Goal: Information Seeking & Learning: Check status

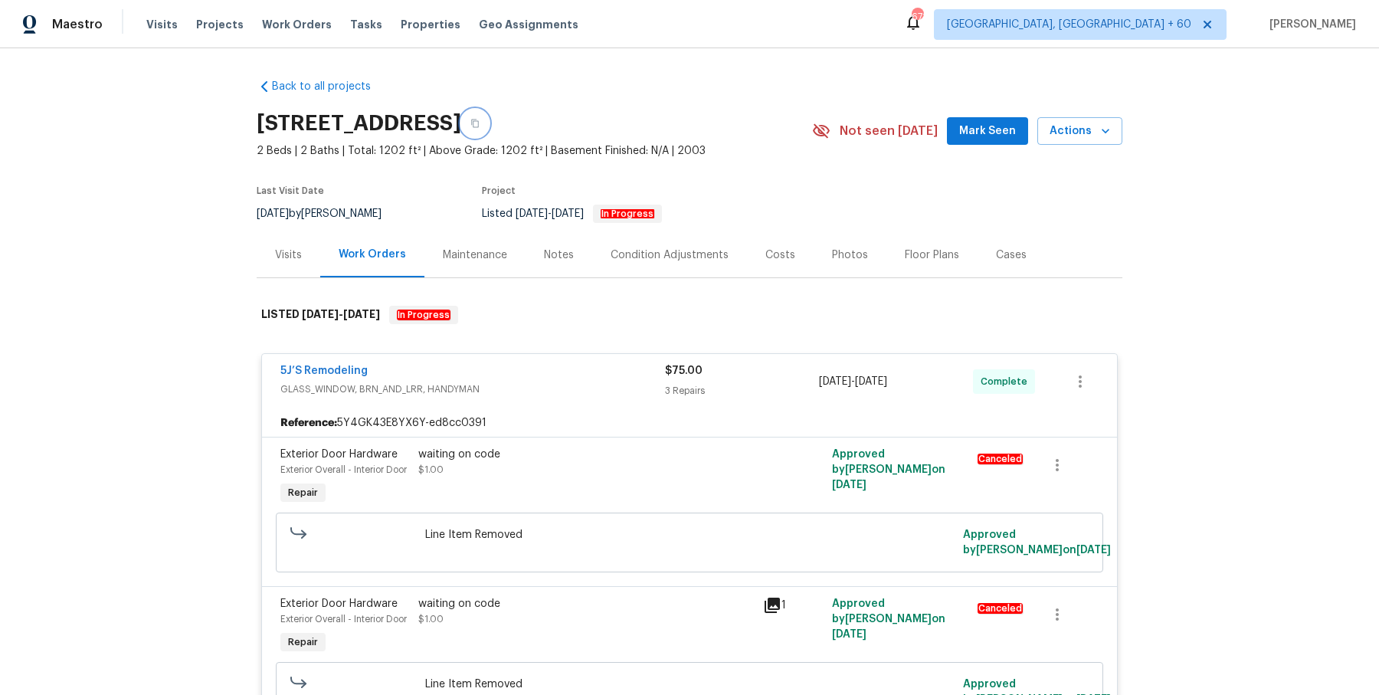
click at [489, 118] on button "button" at bounding box center [475, 124] width 28 height 28
click at [480, 125] on icon "button" at bounding box center [474, 123] width 9 height 9
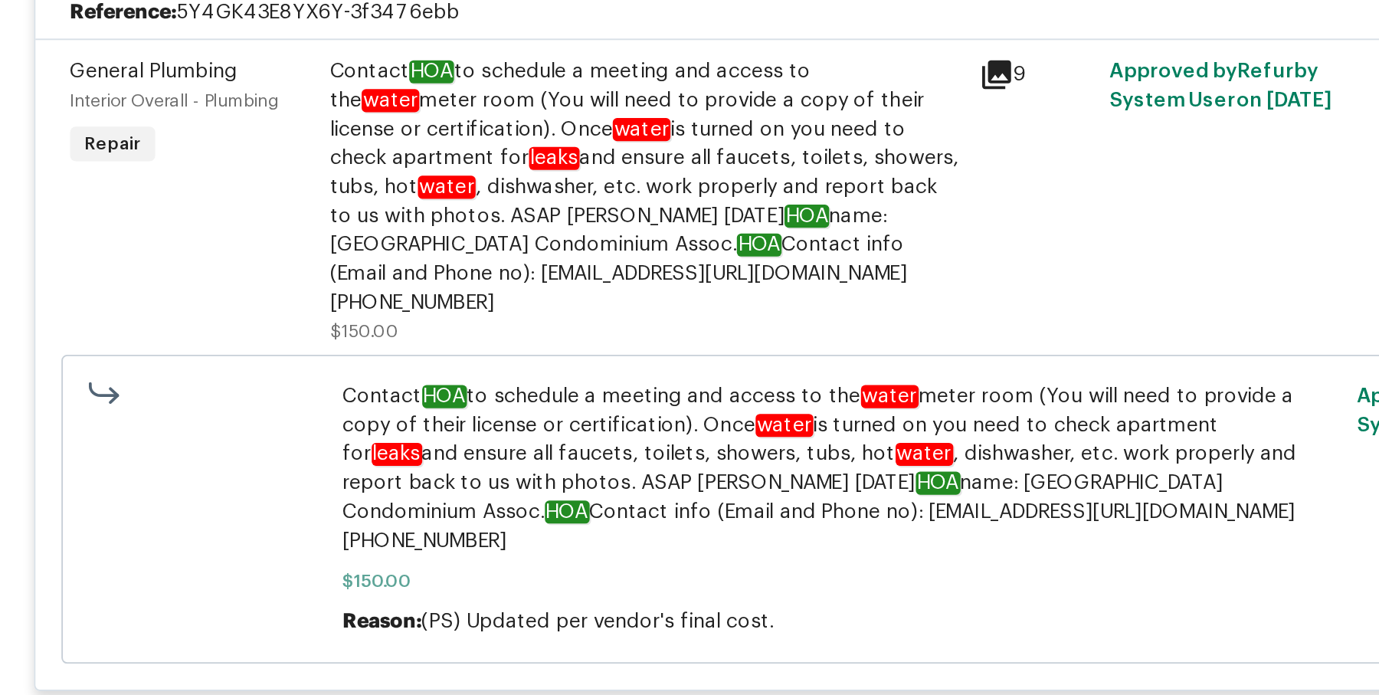
scroll to position [1684, 0]
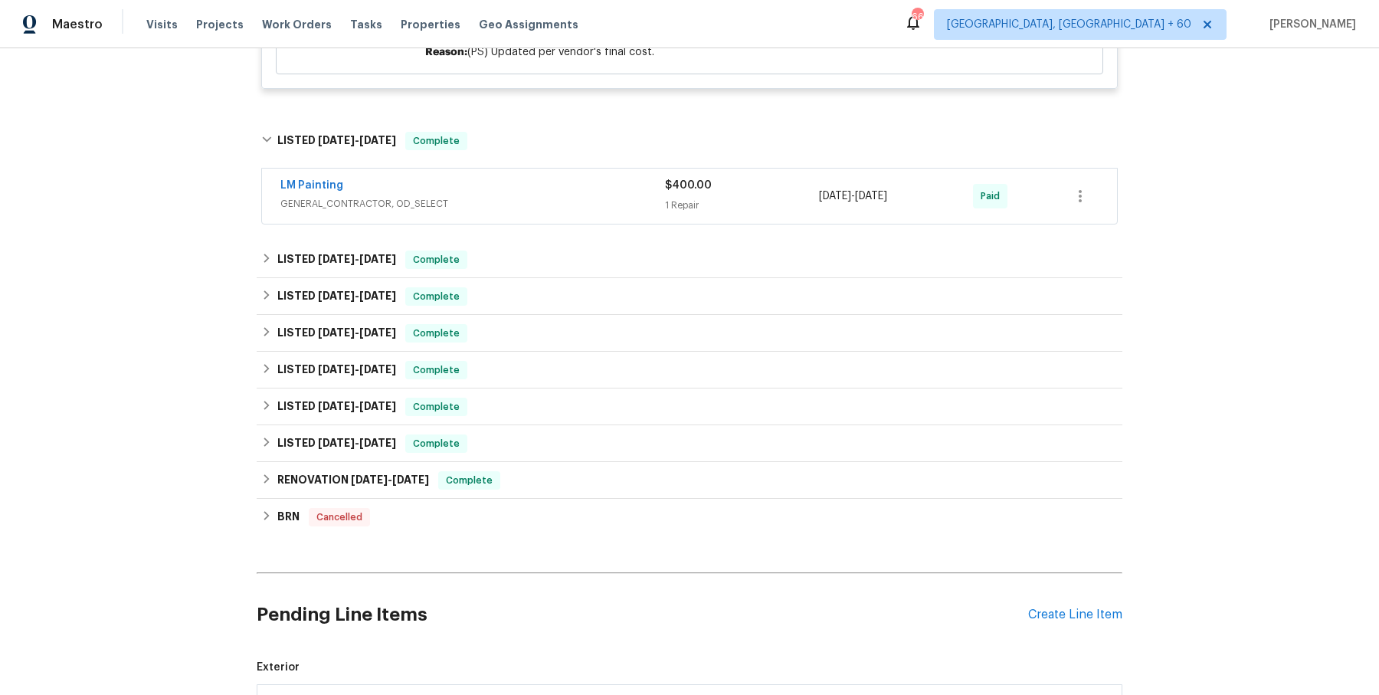
click at [591, 196] on div "LM Painting" at bounding box center [472, 187] width 385 height 18
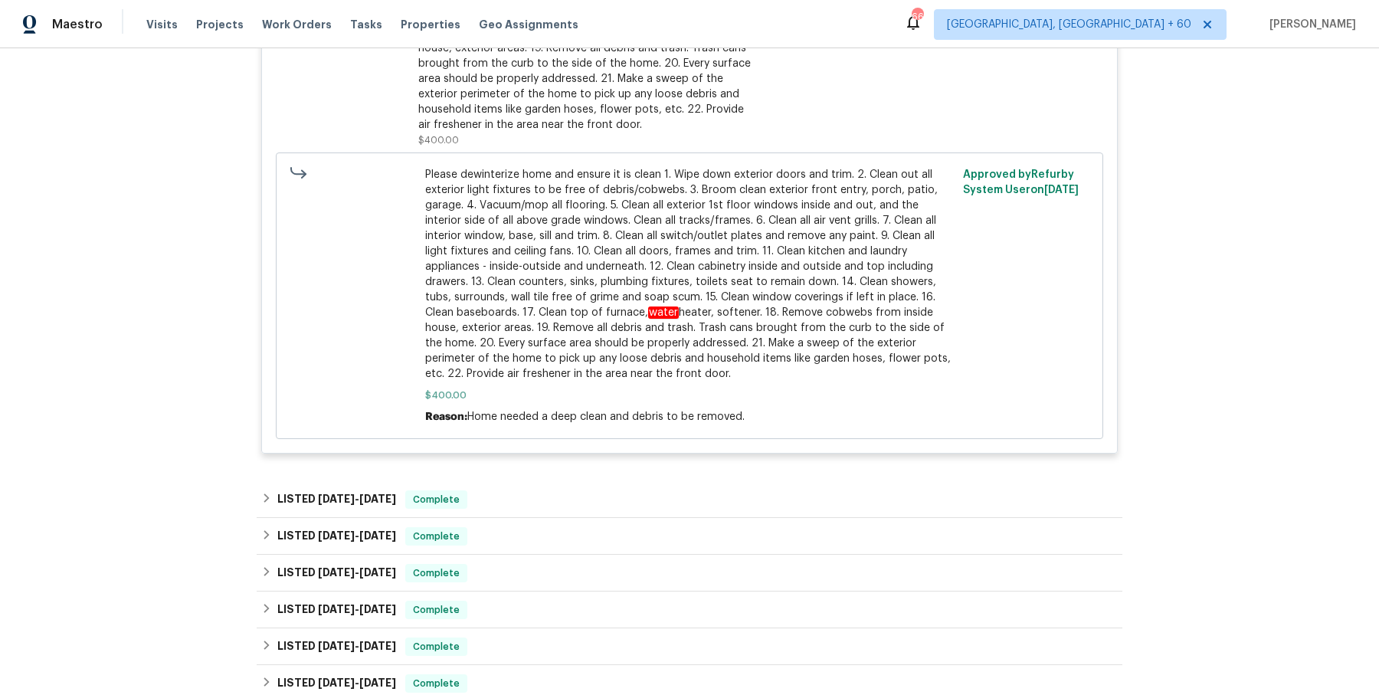
scroll to position [2665, 0]
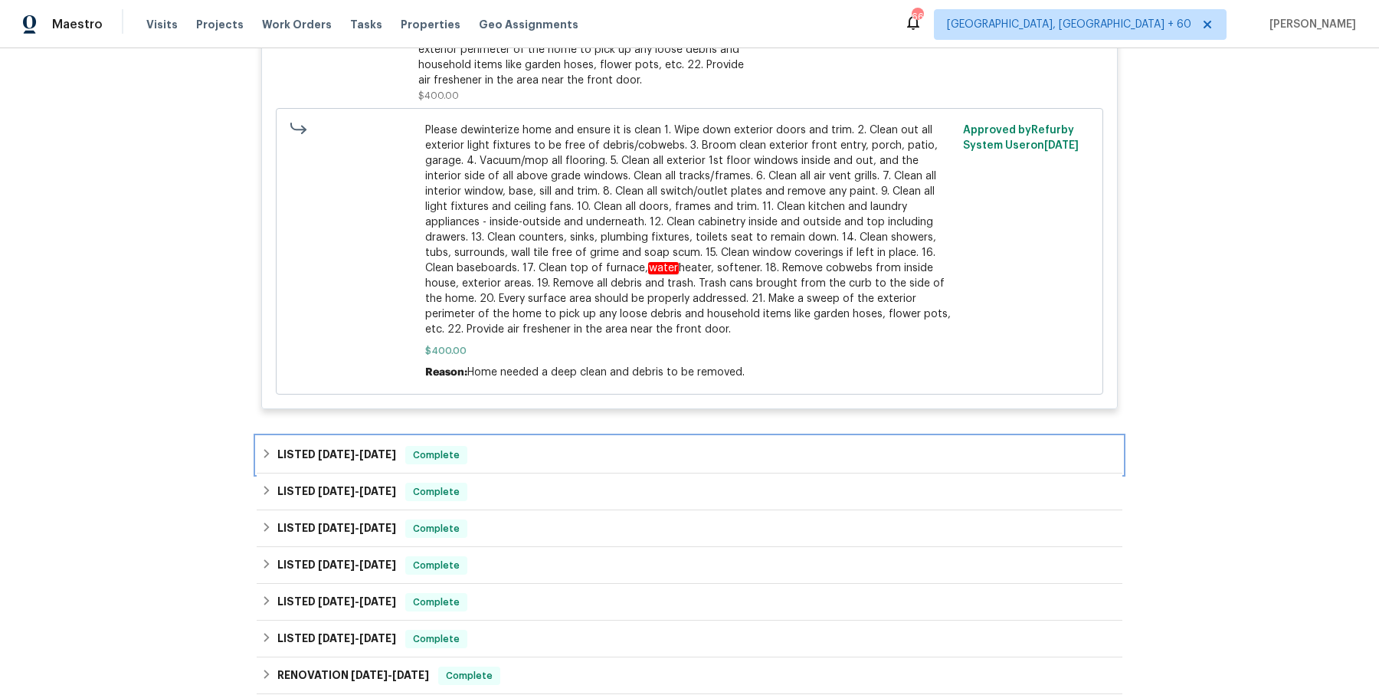
click at [541, 464] on div "LISTED 3/7/25 - 3/27/25 Complete" at bounding box center [689, 455] width 857 height 18
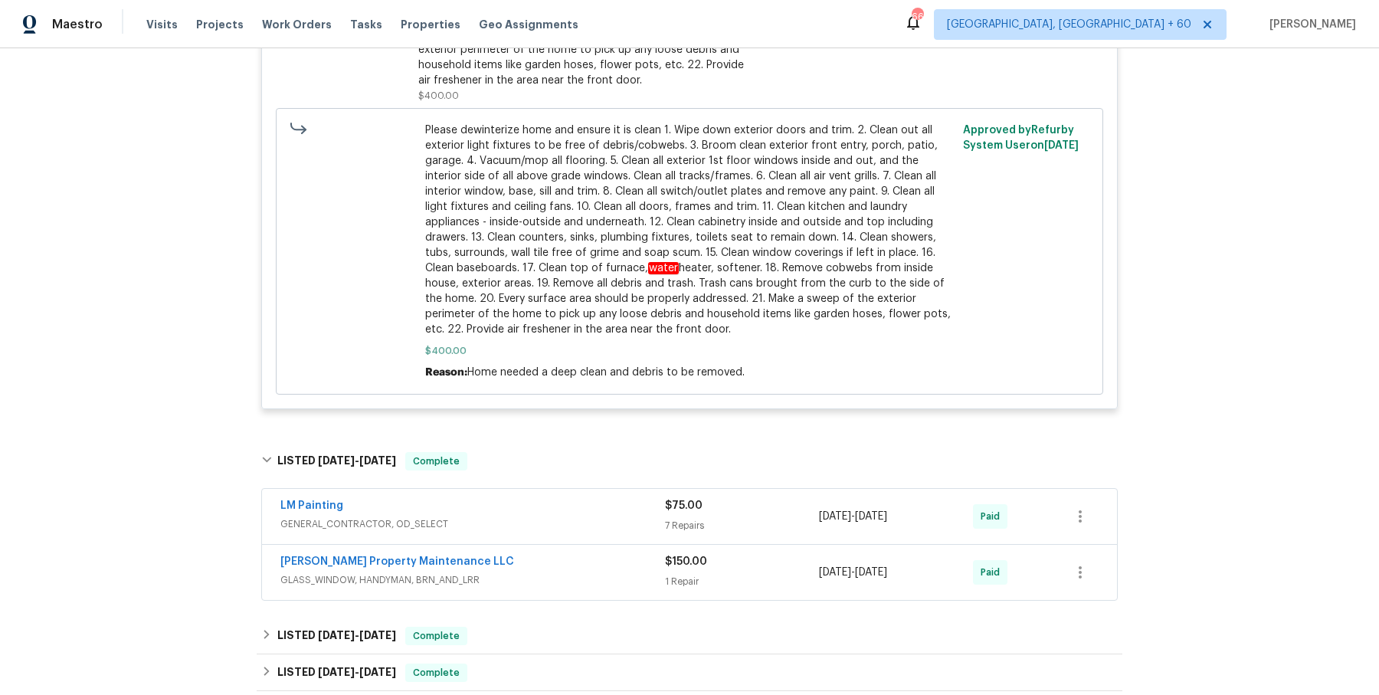
click at [534, 524] on div "LM Painting GENERAL_CONTRACTOR, OD_SELECT $75.00 7 Repairs 3/7/2025 - 3/9/2025 …" at bounding box center [689, 516] width 855 height 55
click at [534, 532] on span "GENERAL_CONTRACTOR, OD_SELECT" at bounding box center [472, 523] width 385 height 15
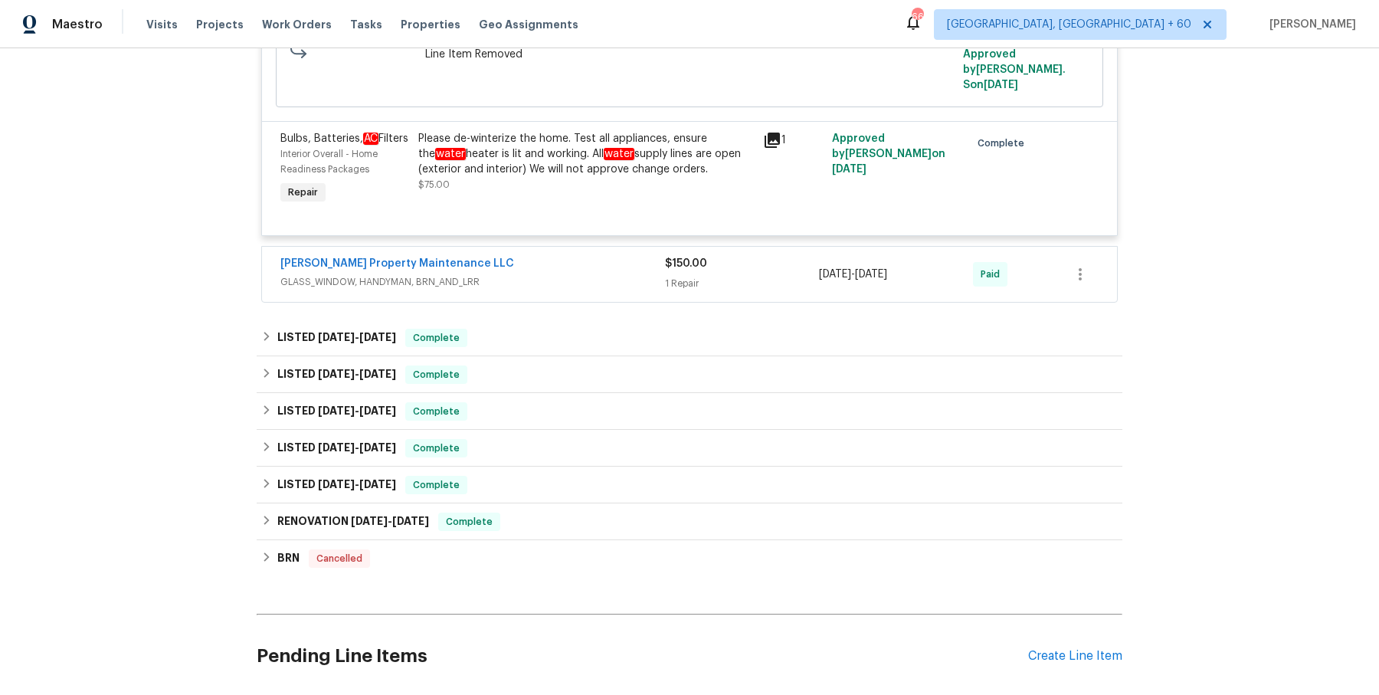
scroll to position [4112, 0]
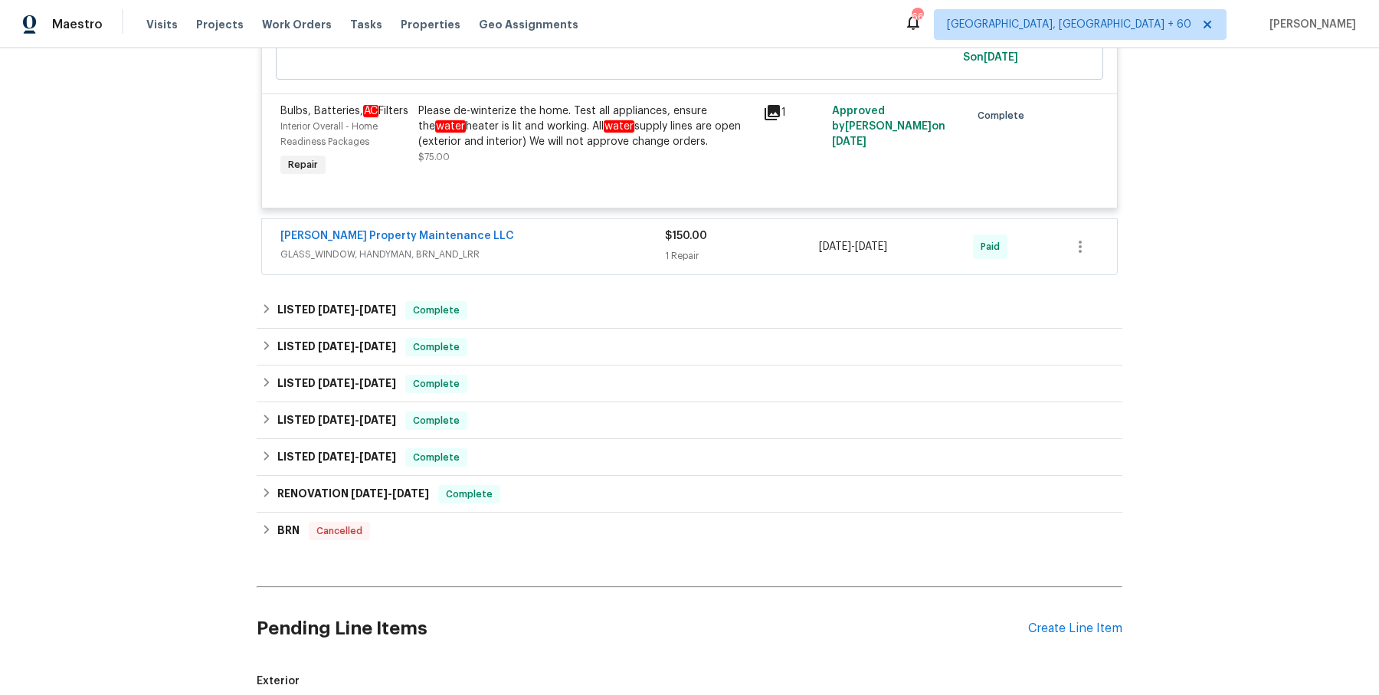
click at [542, 274] on div "Glen Property Maintenance LLC GLASS_WINDOW, HANDYMAN, BRN_AND_LRR $150.00 1 Rep…" at bounding box center [689, 246] width 855 height 55
click at [542, 247] on div "Glen Property Maintenance LLC" at bounding box center [472, 237] width 385 height 18
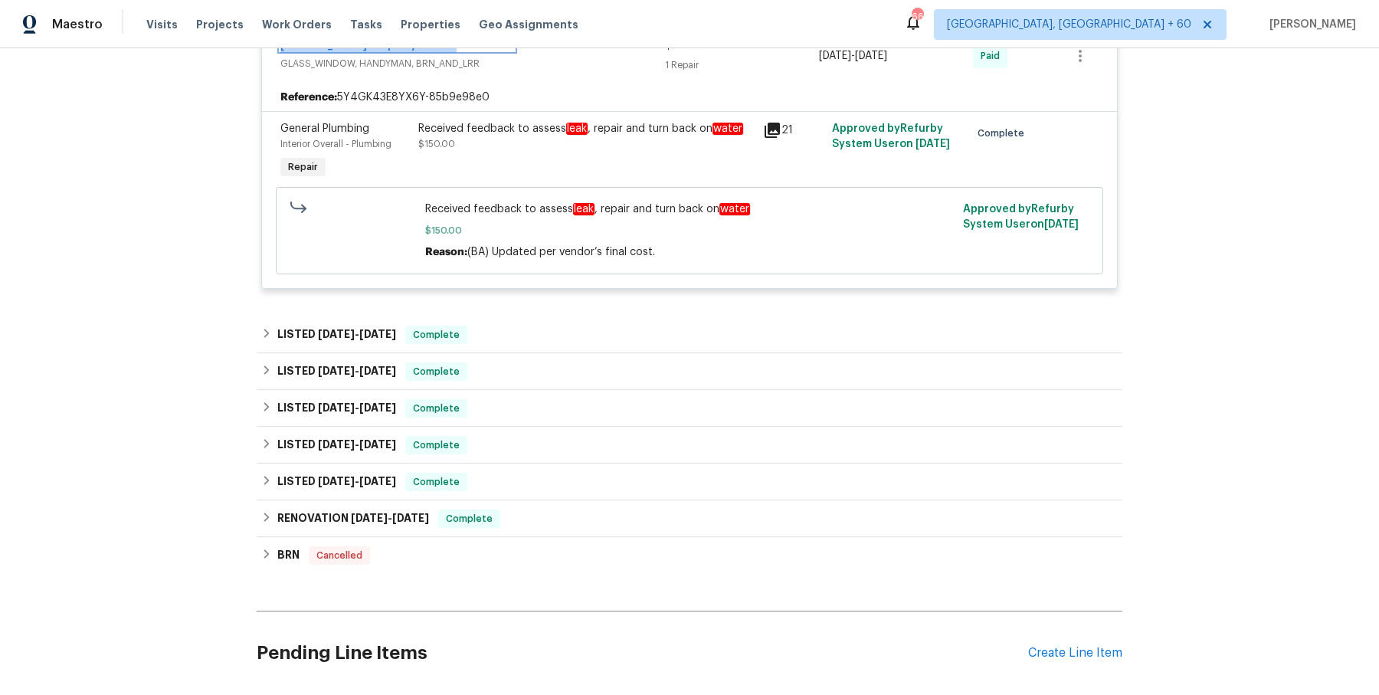
scroll to position [4406, 0]
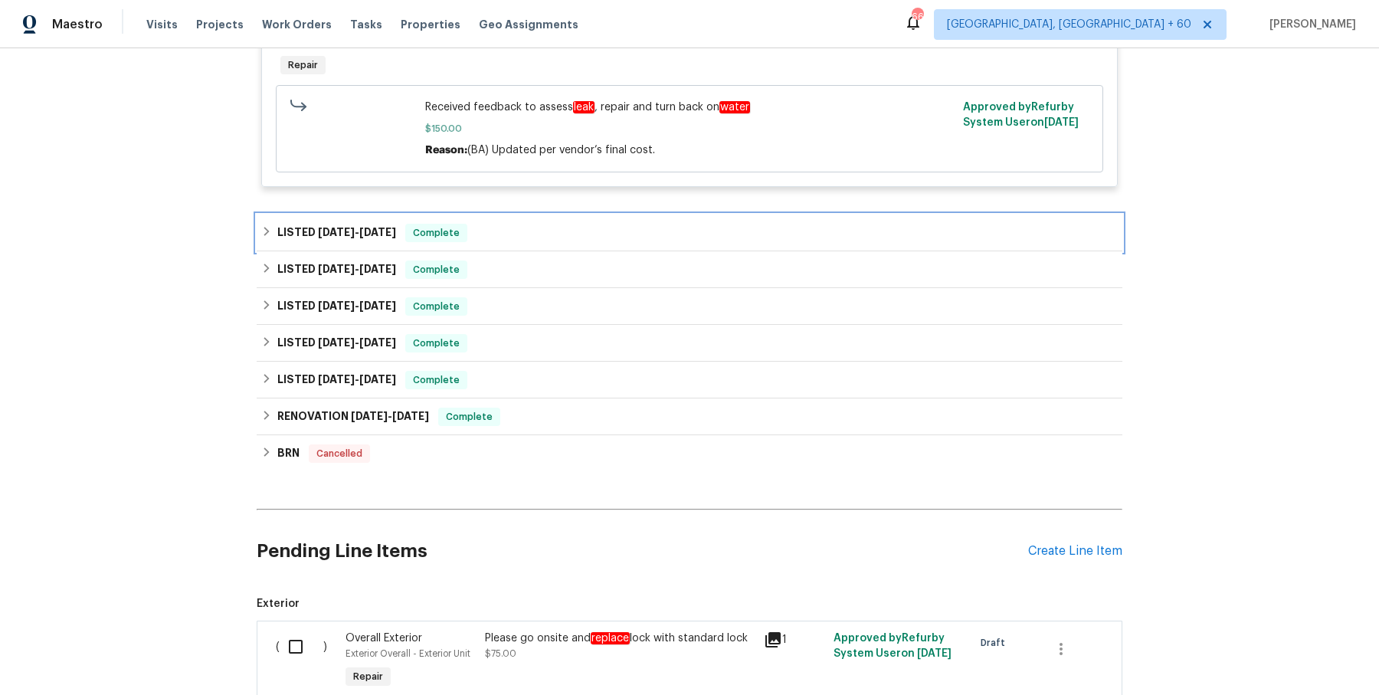
click at [497, 242] on div "LISTED 3/5/25 - 3/7/25 Complete" at bounding box center [689, 233] width 857 height 18
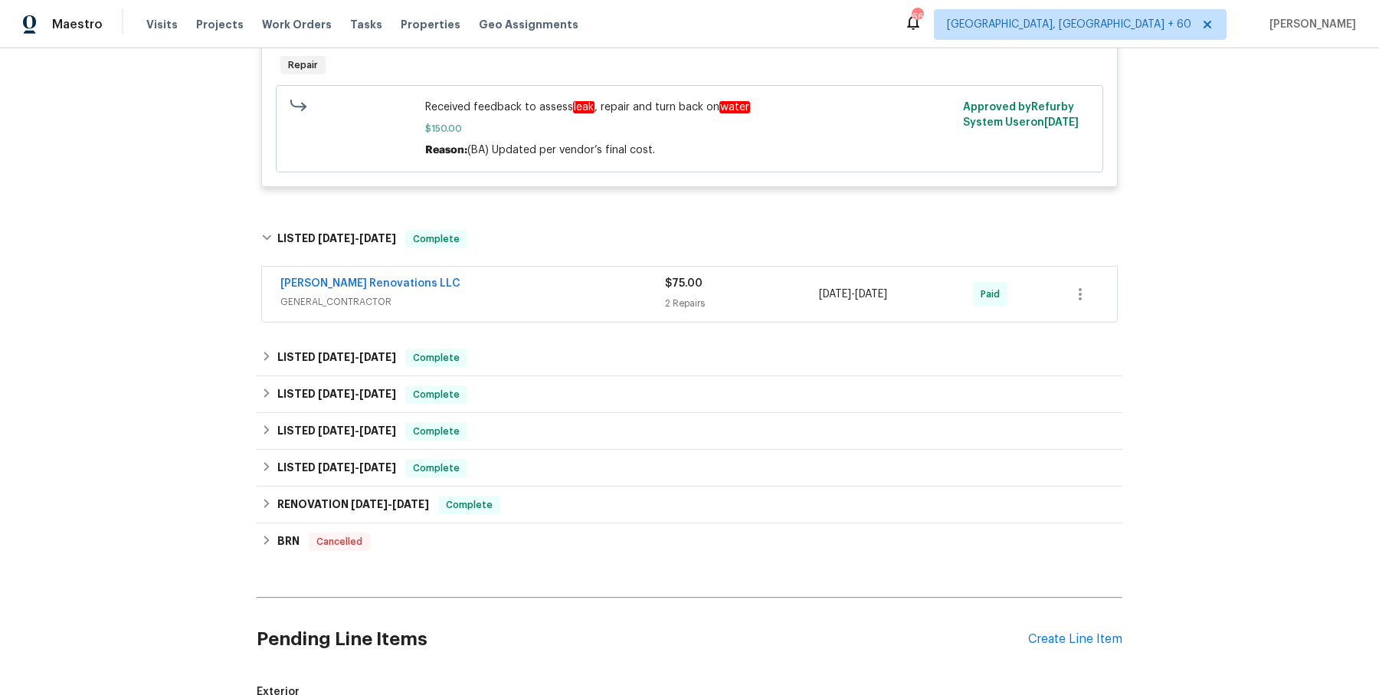
click at [501, 310] on span "GENERAL_CONTRACTOR" at bounding box center [472, 301] width 385 height 15
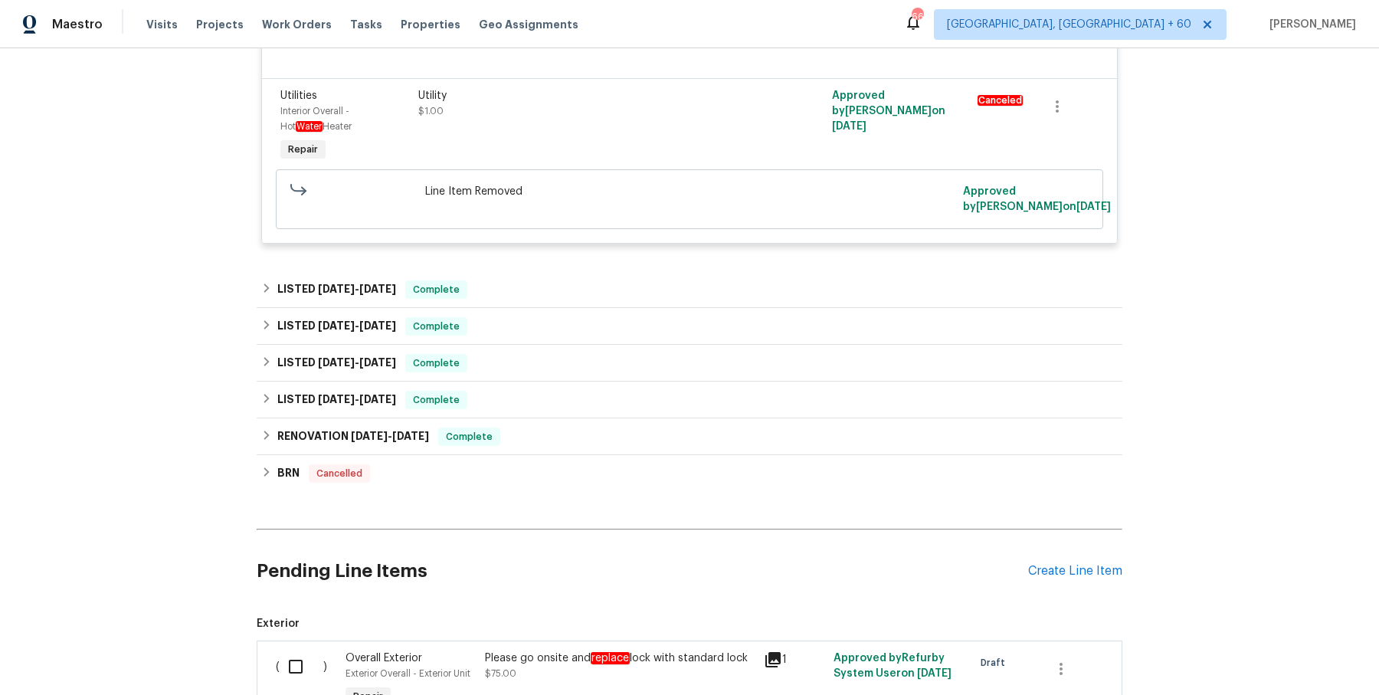
scroll to position [4804, 0]
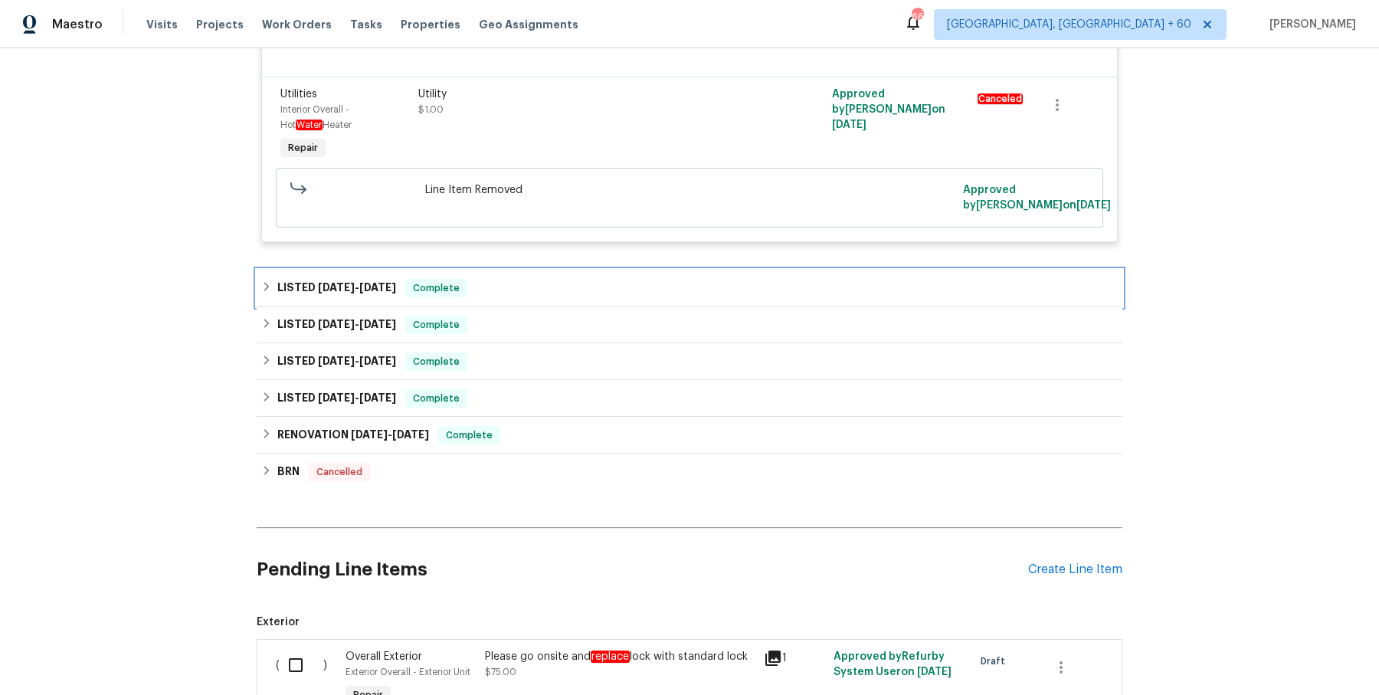
click at [540, 297] on div "LISTED 12/31/24 - 1/2/25 Complete" at bounding box center [689, 288] width 857 height 18
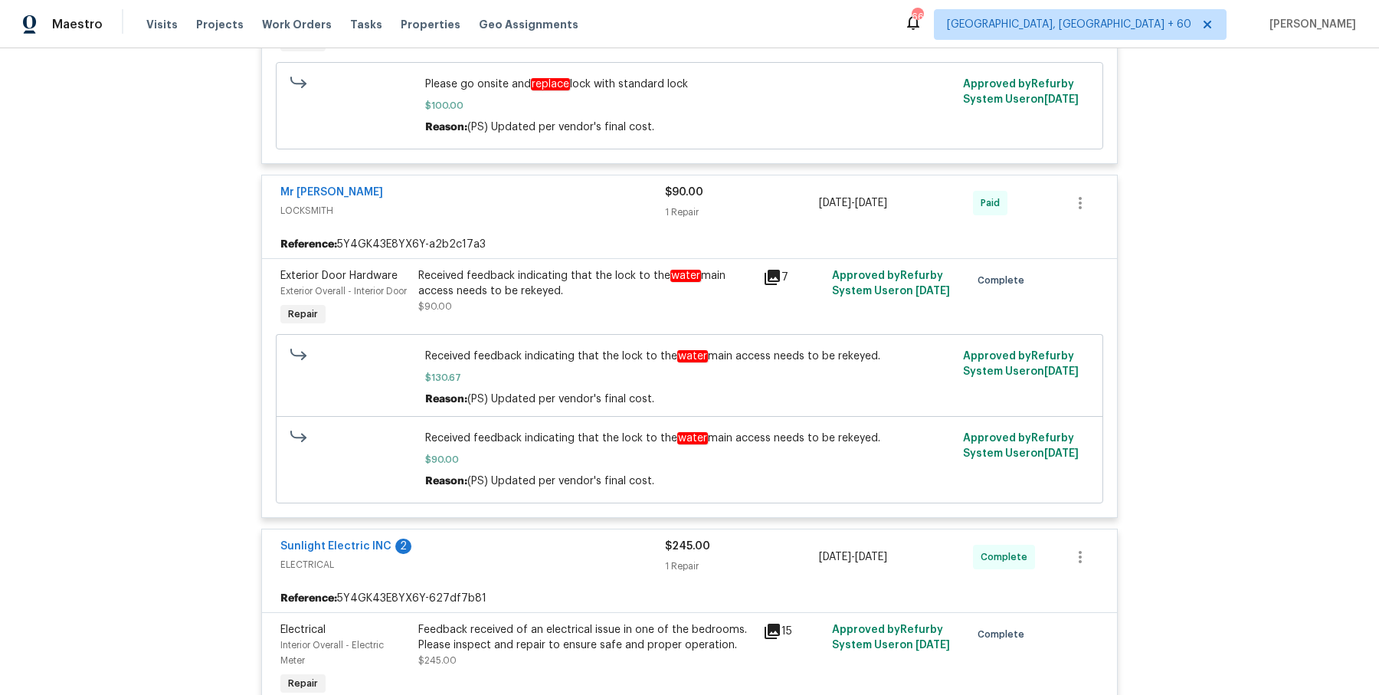
scroll to position [0, 0]
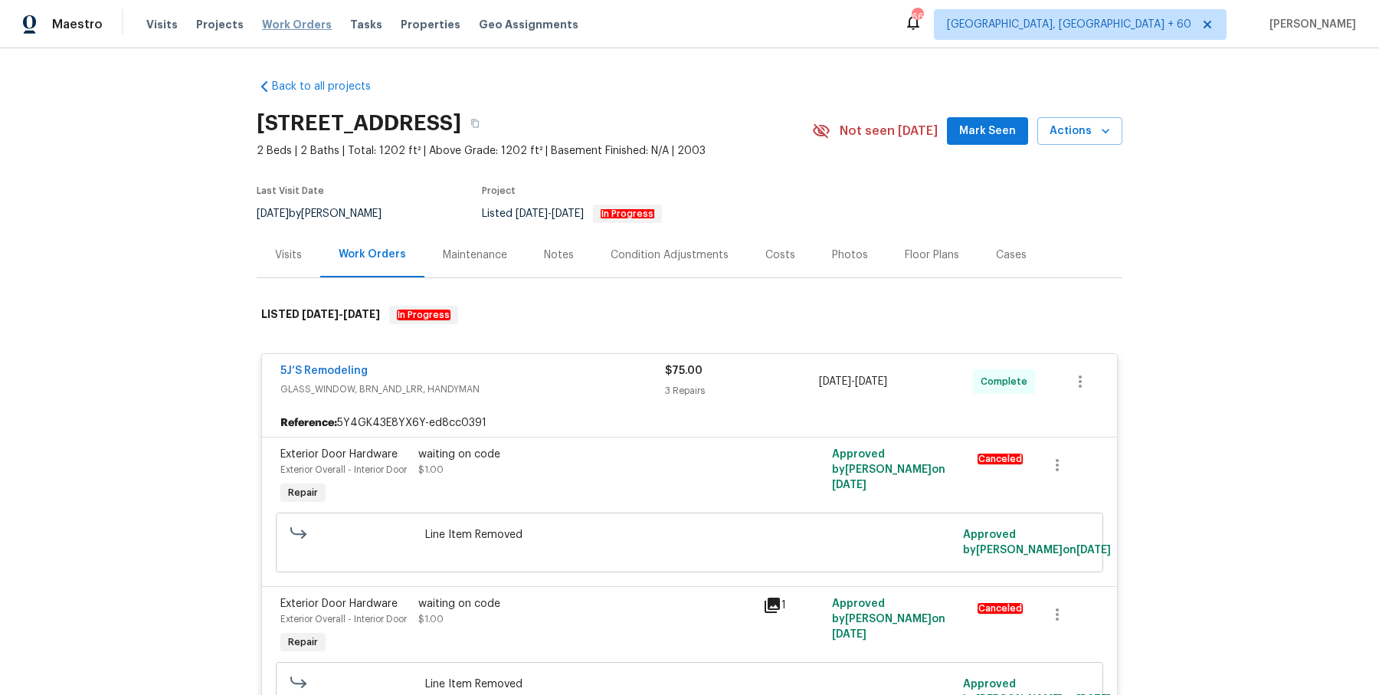
click at [315, 31] on span "Work Orders" at bounding box center [297, 24] width 70 height 15
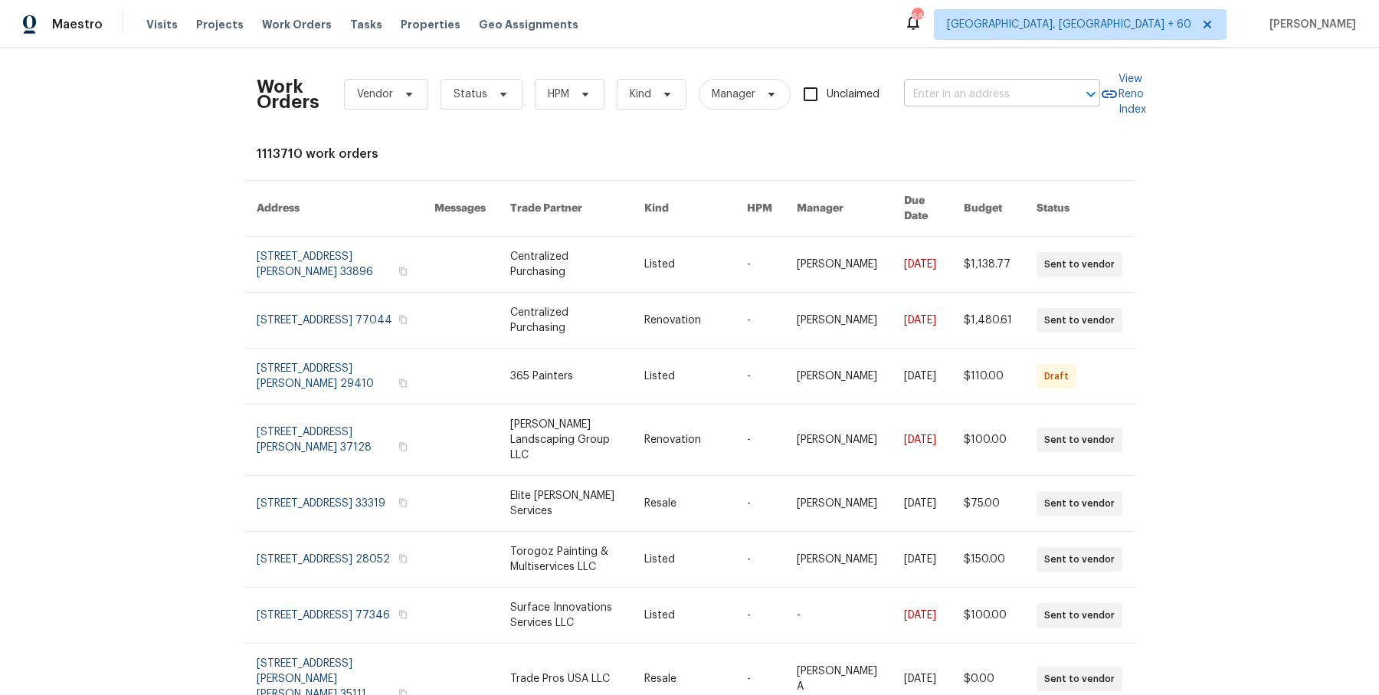
click at [999, 100] on input "text" at bounding box center [980, 95] width 153 height 24
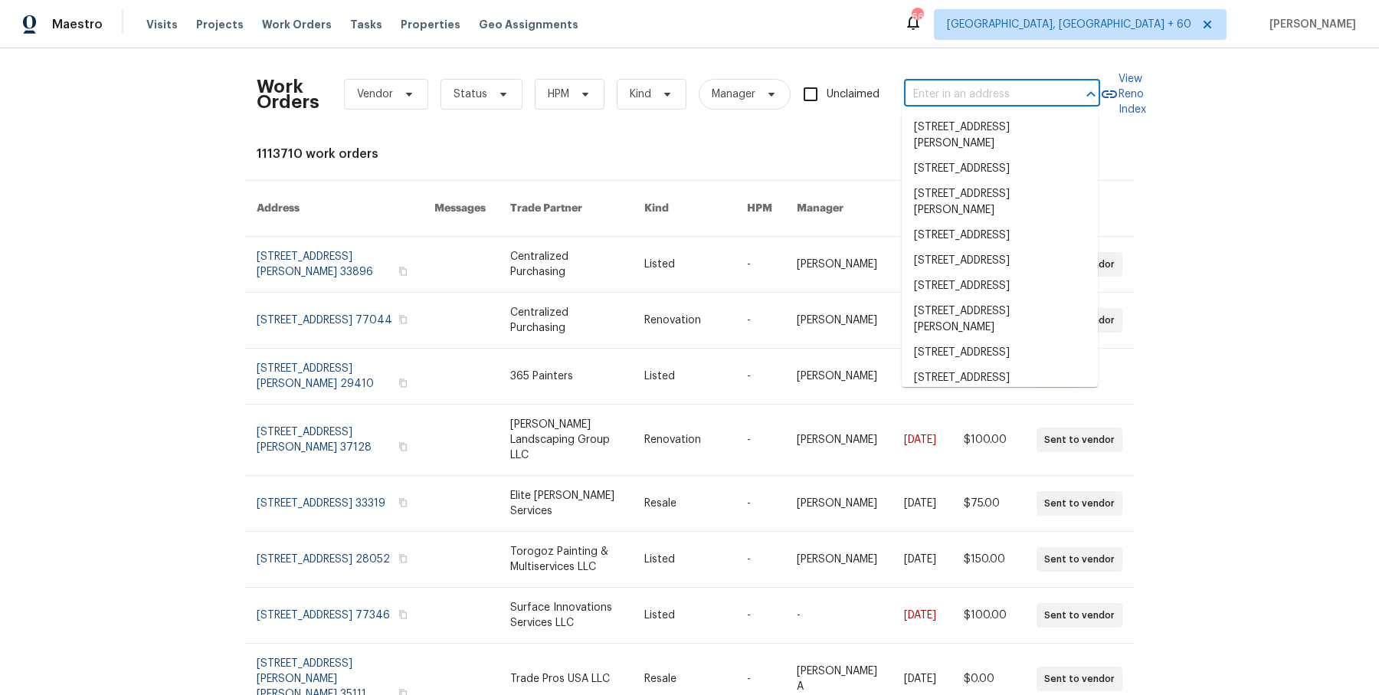
click at [999, 100] on input "text" at bounding box center [980, 95] width 153 height 24
paste input "747 Lakemont Dr Hampton, GA 30228"
type input "747 Lakemont Dr Hampton, GA 30228"
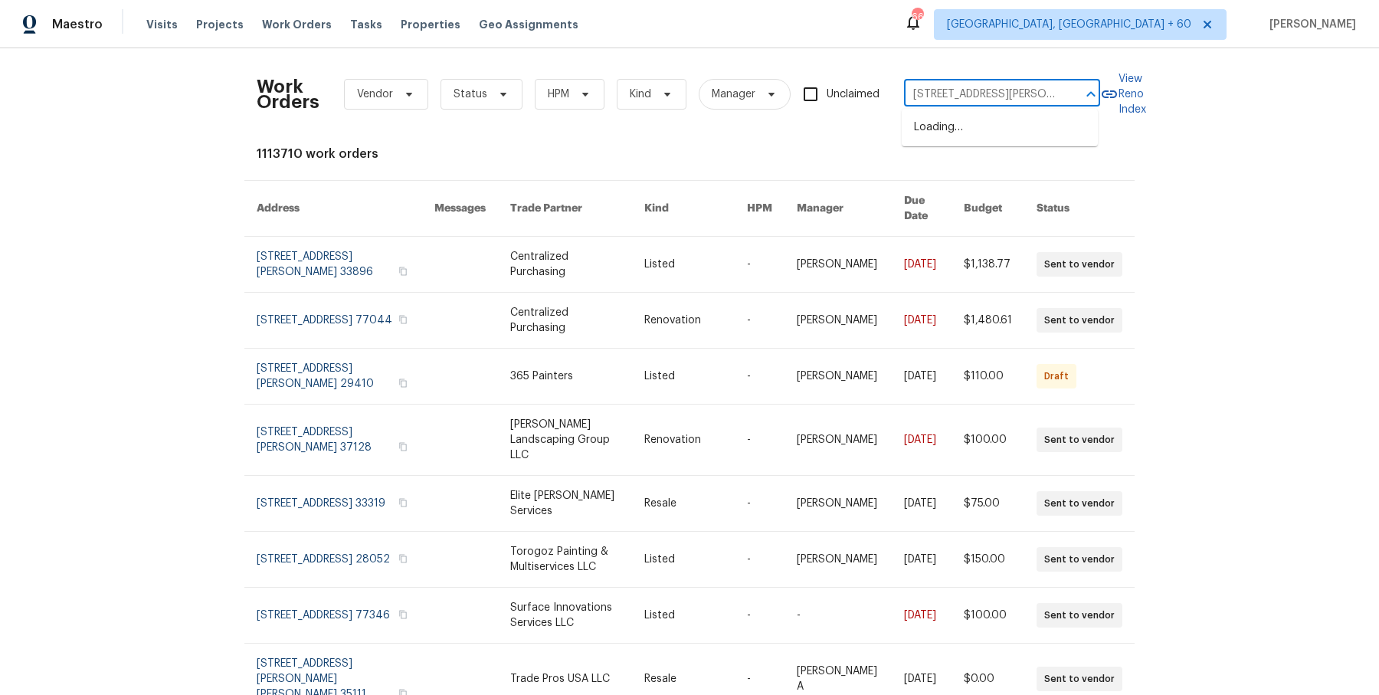
scroll to position [0, 44]
click at [985, 126] on li "747 Lakemont Dr, Hampton, GA 30228" at bounding box center [1000, 127] width 196 height 25
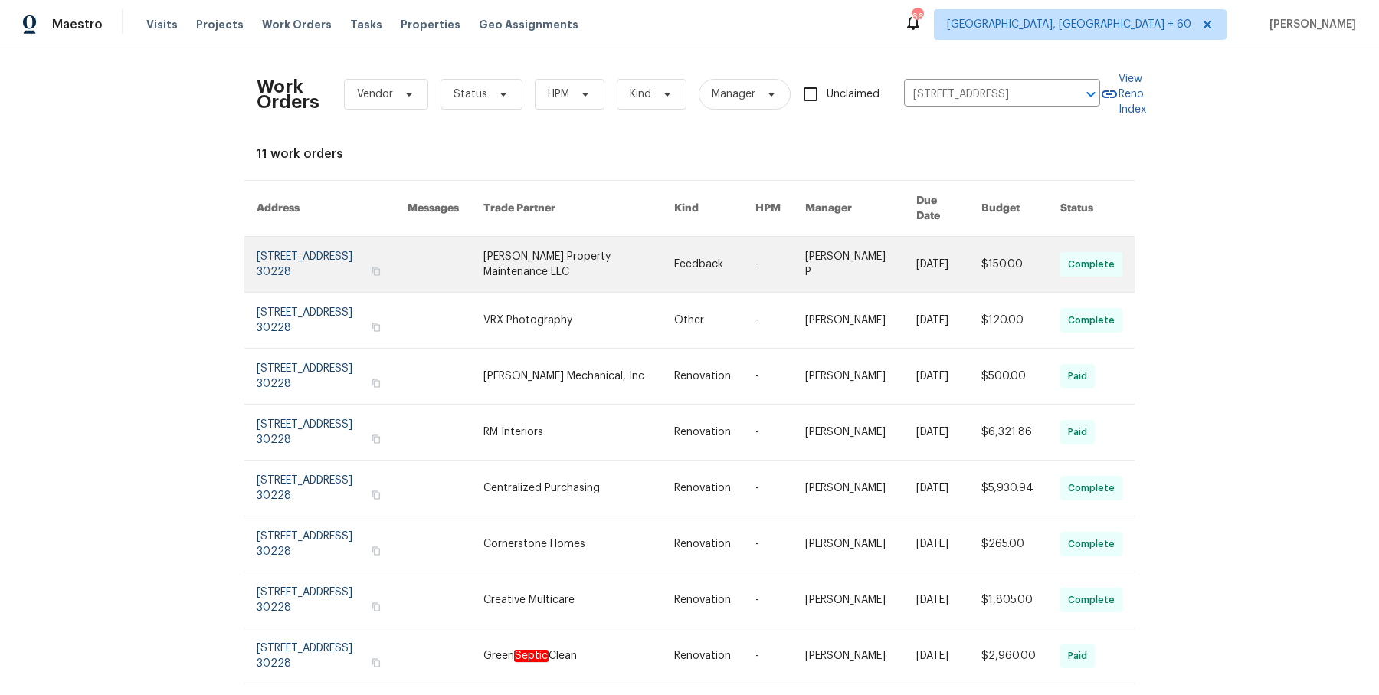
click at [875, 237] on link at bounding box center [860, 264] width 110 height 55
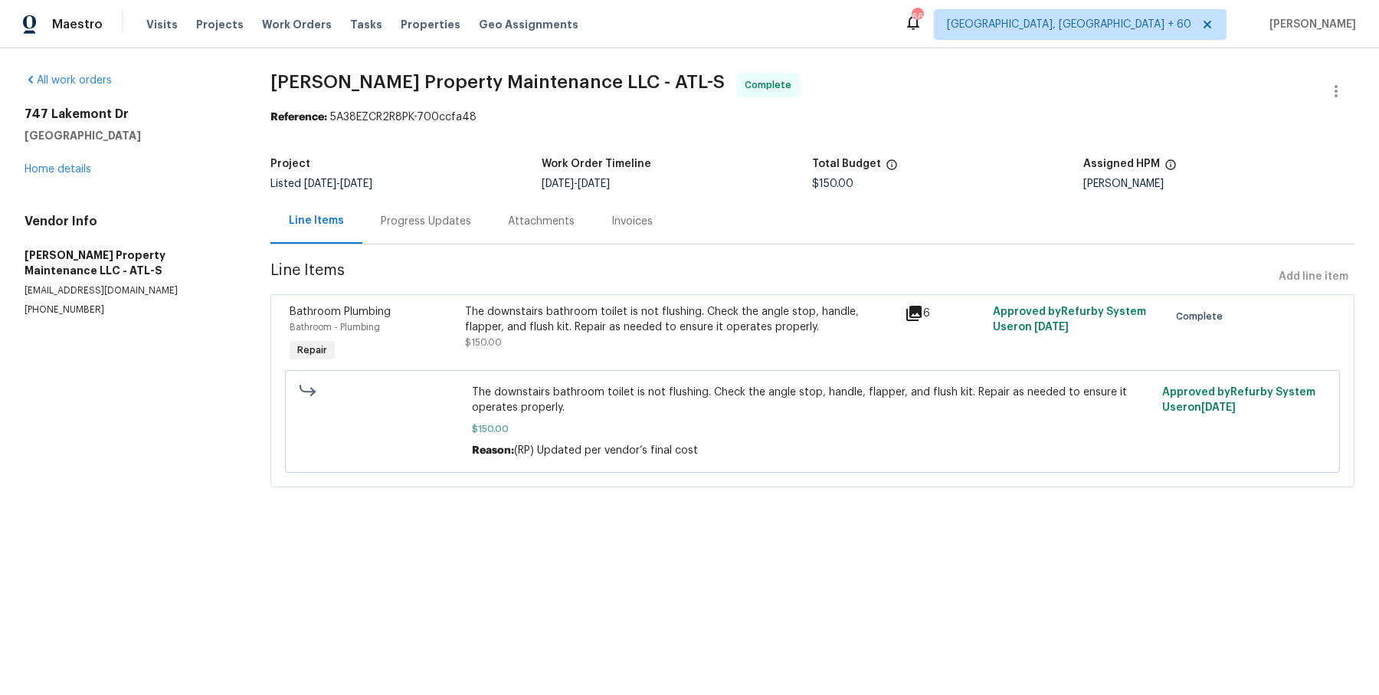
click at [85, 175] on div "747 Lakemont Dr Hampton, GA 30228 Home details" at bounding box center [129, 142] width 209 height 70
click at [77, 160] on div "747 Lakemont Dr Hampton, GA 30228 Home details" at bounding box center [129, 142] width 209 height 70
click at [74, 165] on link "Home details" at bounding box center [58, 169] width 67 height 11
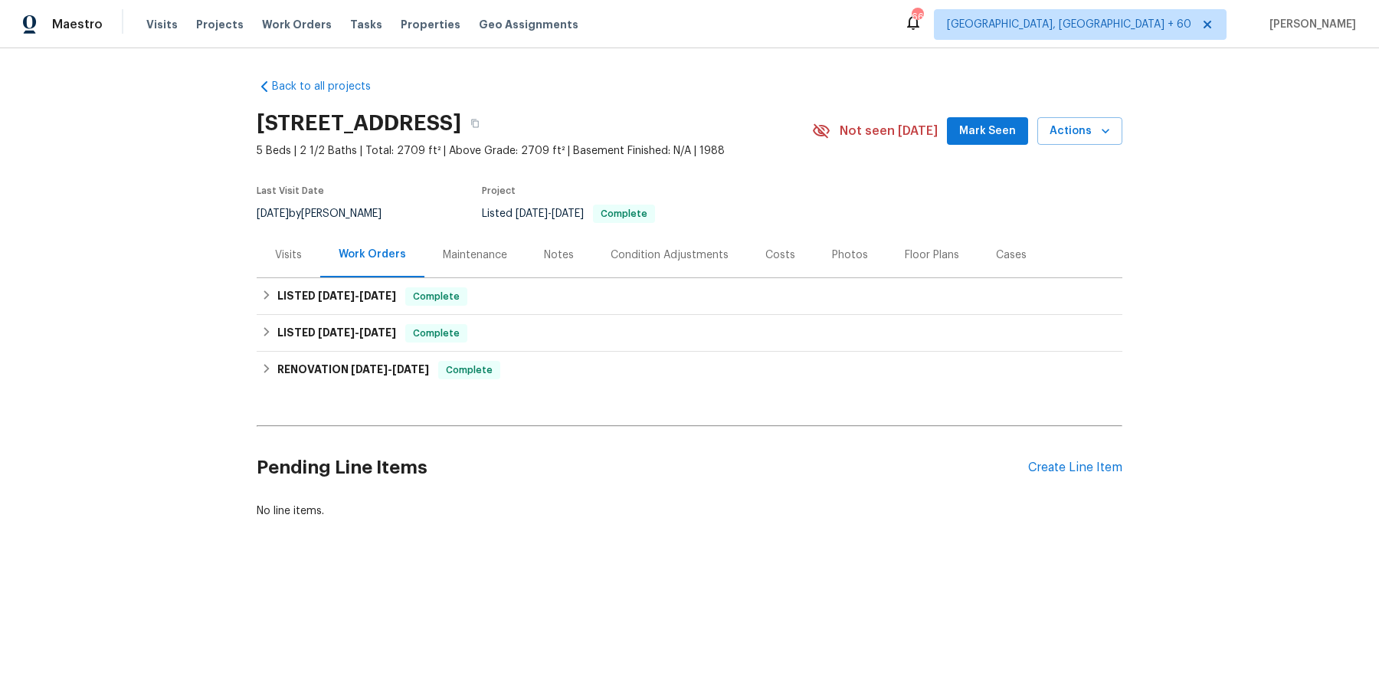
click at [423, 315] on div "LISTED 8/7/25 - 8/8/25 Complete VRX Photography PHOTOGRAPHY $120.00 1 Repair 8/…" at bounding box center [690, 333] width 866 height 37
click at [480, 308] on div "LISTED 8/15/25 - 8/19/25 Complete" at bounding box center [690, 296] width 866 height 37
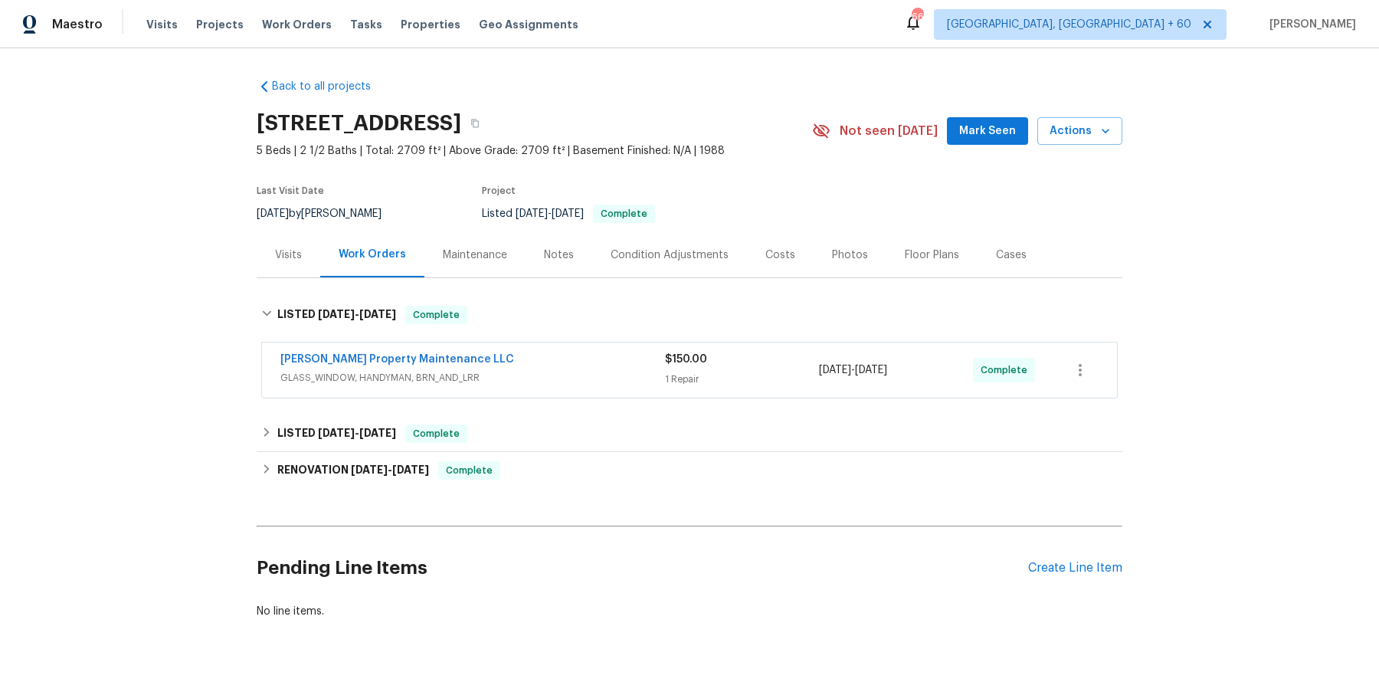
click at [498, 371] on span "GLASS_WINDOW, HANDYMAN, BRN_AND_LRR" at bounding box center [472, 377] width 385 height 15
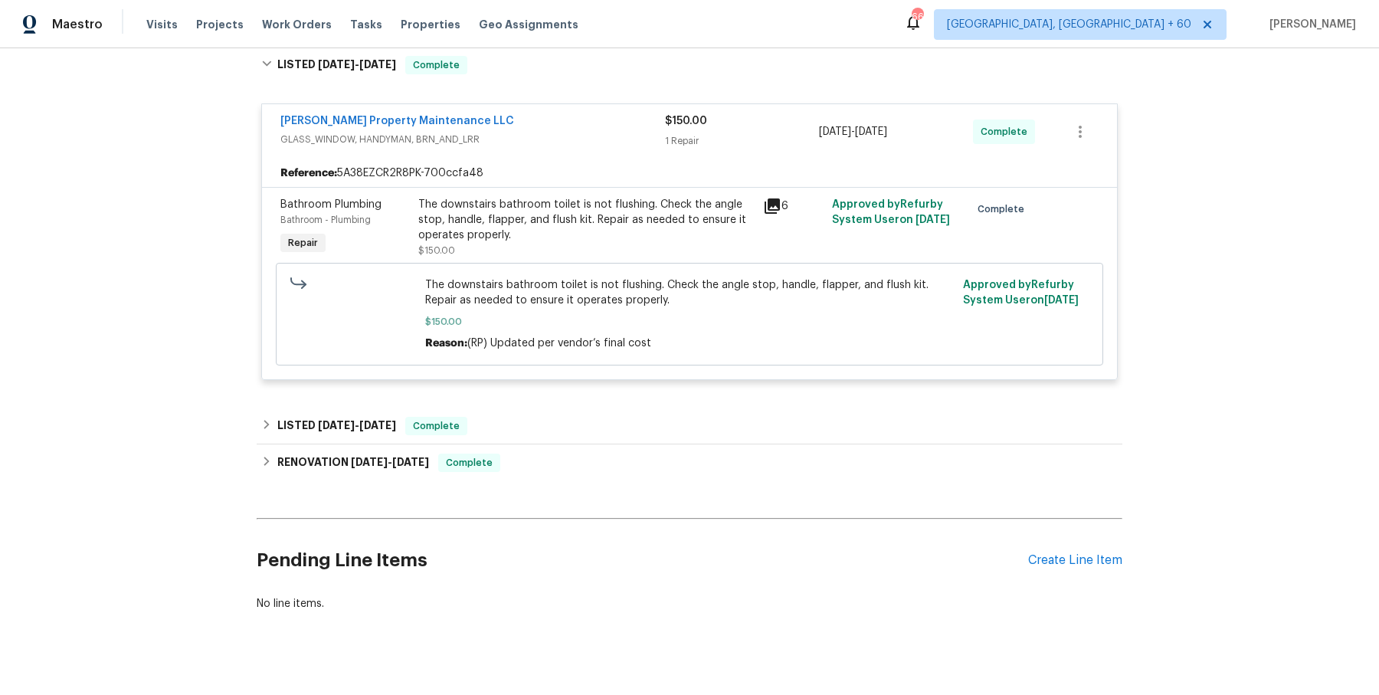
scroll to position [268, 0]
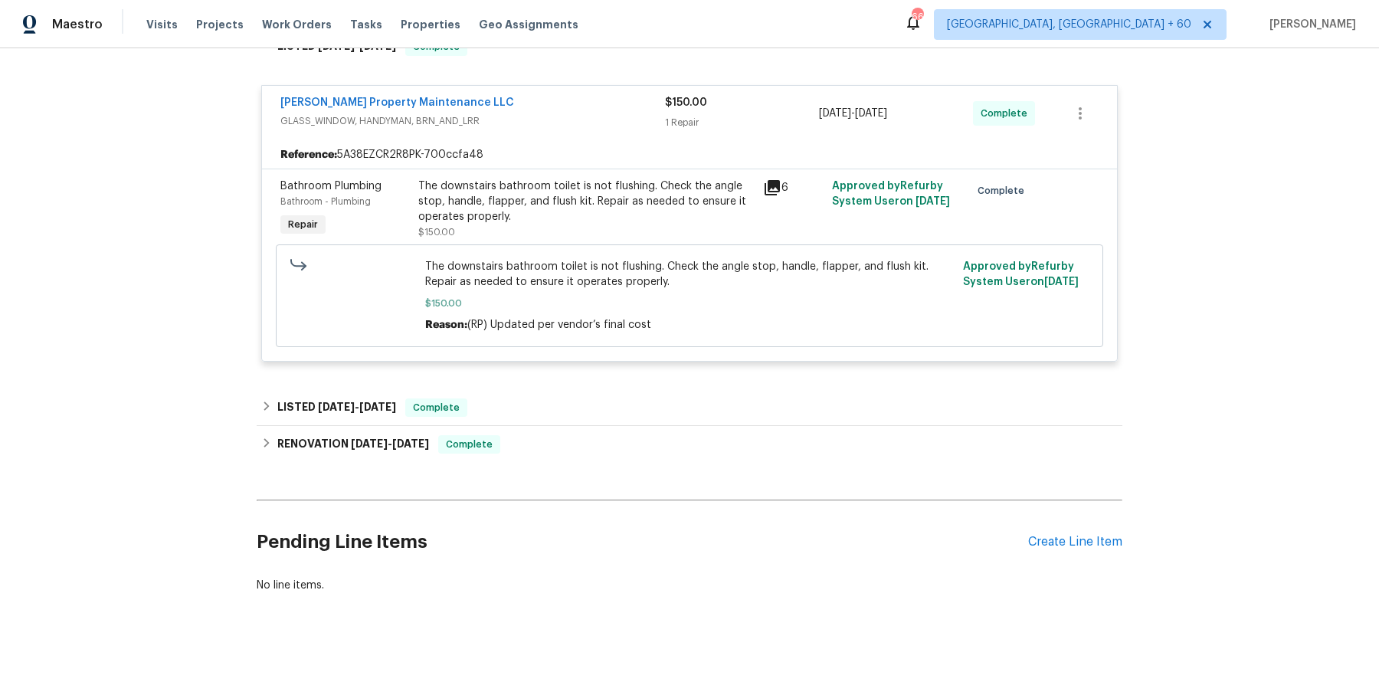
click at [482, 386] on div "Back to all projects 747 Lakemont Dr, Hampton, GA 30228 5 Beds | 2 1/2 Baths | …" at bounding box center [690, 201] width 866 height 807
click at [479, 418] on div "LISTED 8/7/25 - 8/8/25 Complete" at bounding box center [690, 407] width 866 height 37
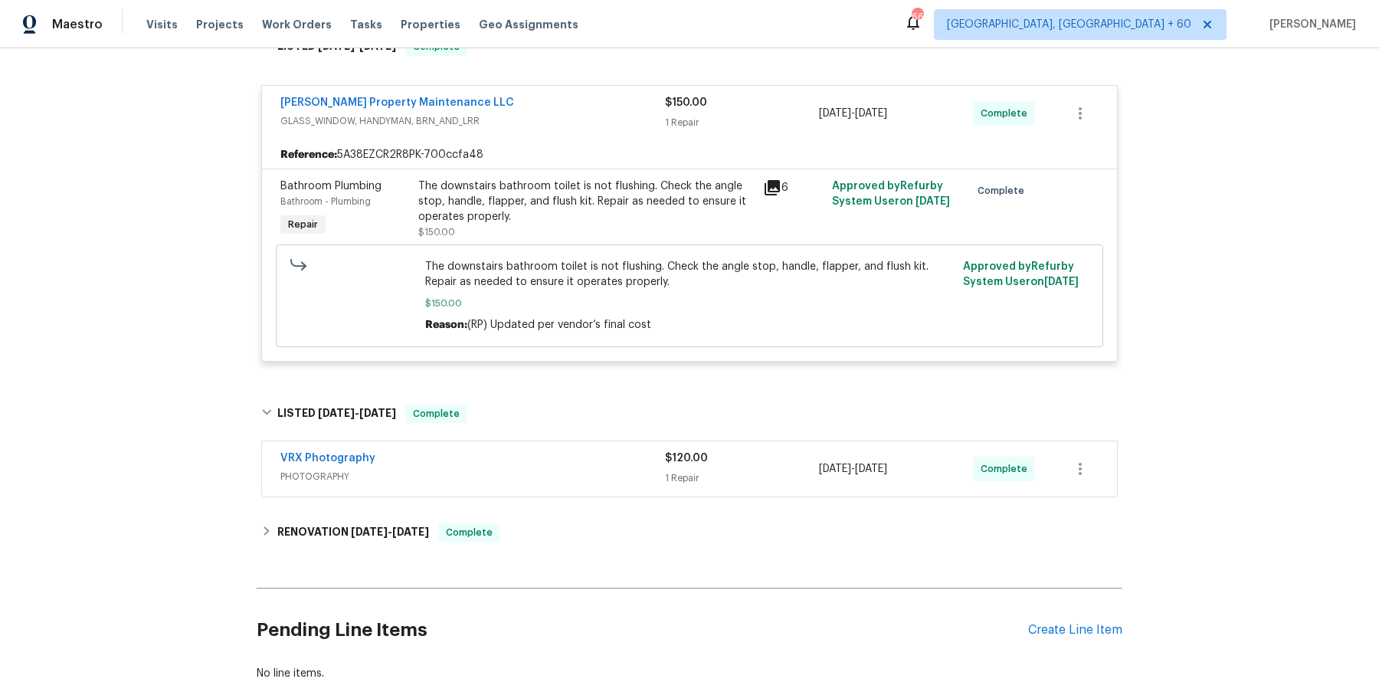
click at [494, 496] on div "VRX Photography PHOTOGRAPHY $120.00 1 Repair 8/7/2025 - 8/8/2025 Complete" at bounding box center [690, 470] width 866 height 64
click at [506, 483] on div "VRX Photography PHOTOGRAPHY" at bounding box center [472, 469] width 385 height 37
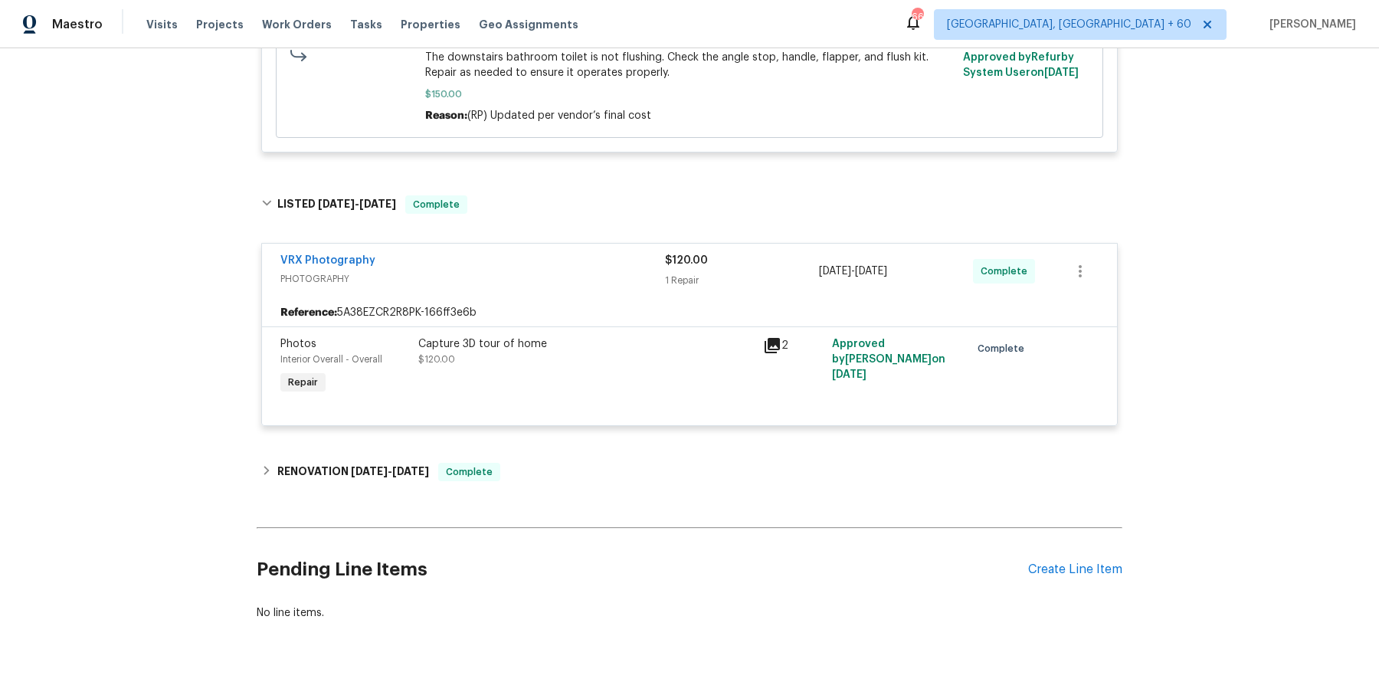
scroll to position [489, 0]
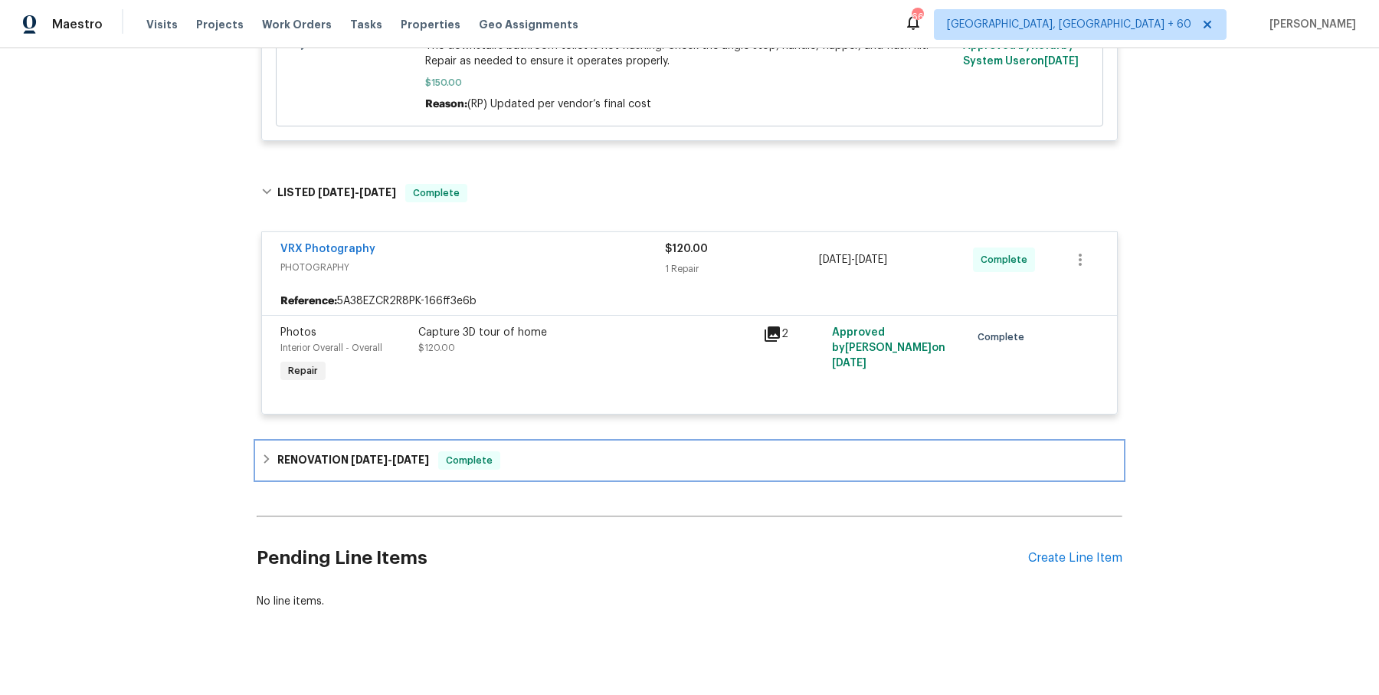
click at [528, 460] on div "RENOVATION 7/1/25 - 7/31/25 Complete" at bounding box center [689, 460] width 857 height 18
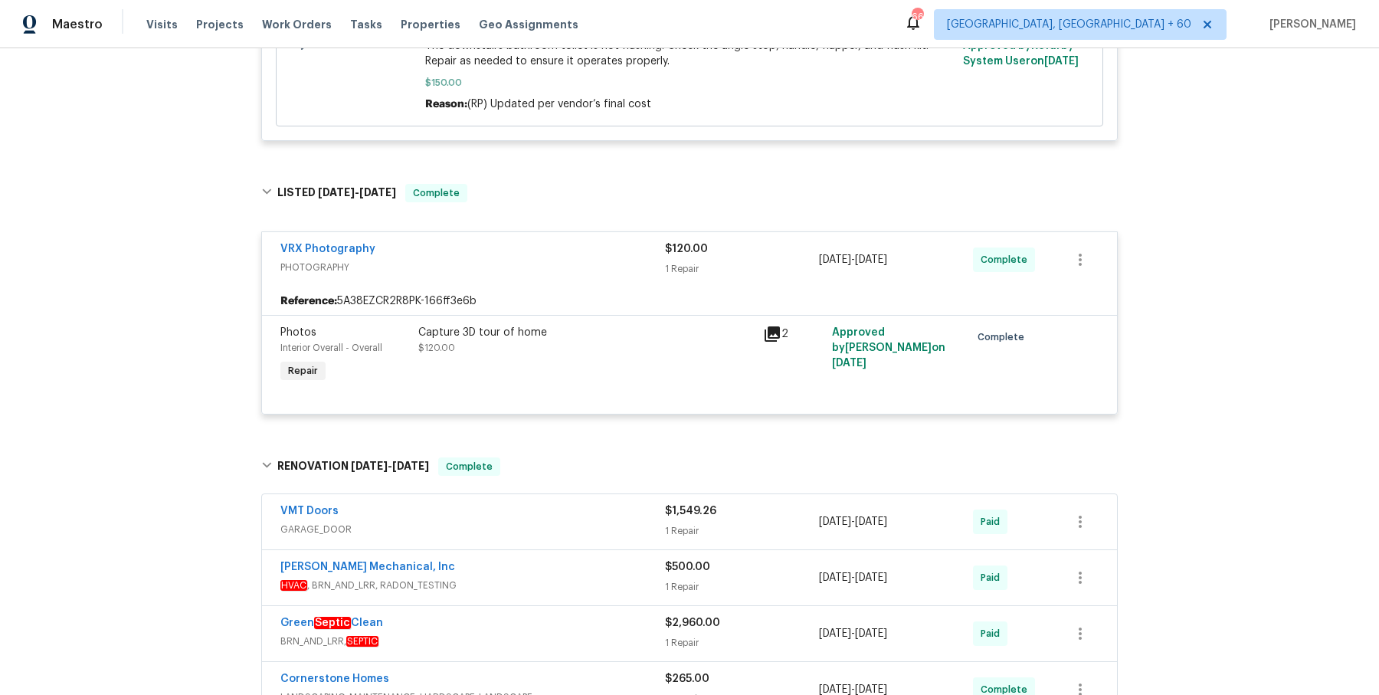
click at [520, 515] on div "VMT Doors" at bounding box center [472, 512] width 385 height 18
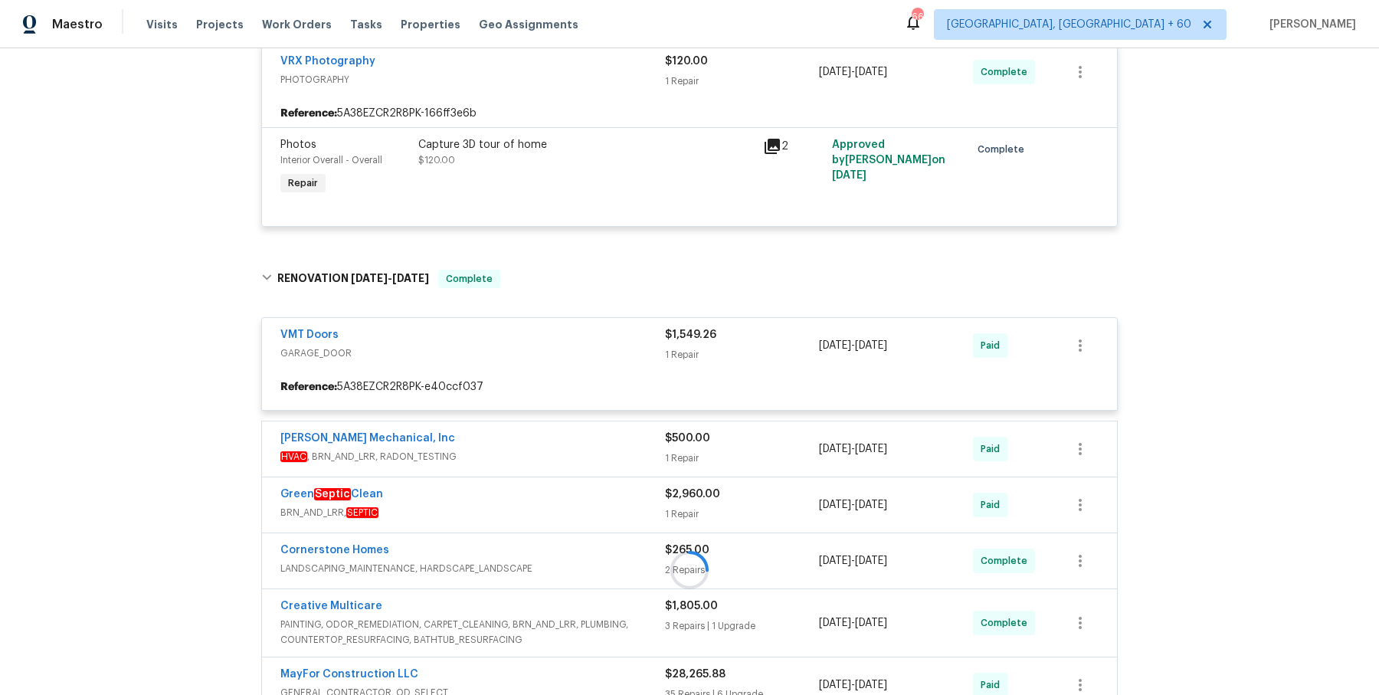
scroll to position [678, 0]
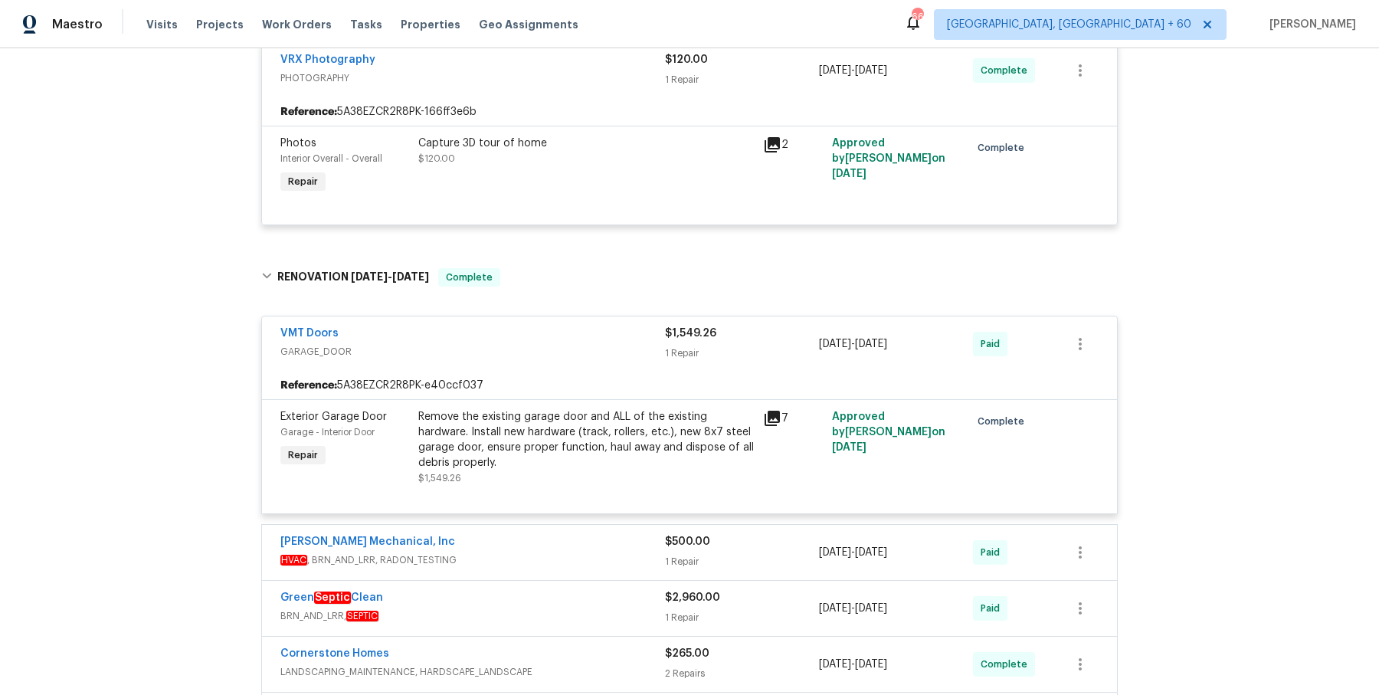
click at [510, 556] on span "HVAC , BRN_AND_LRR, RADON_TESTING" at bounding box center [472, 559] width 385 height 15
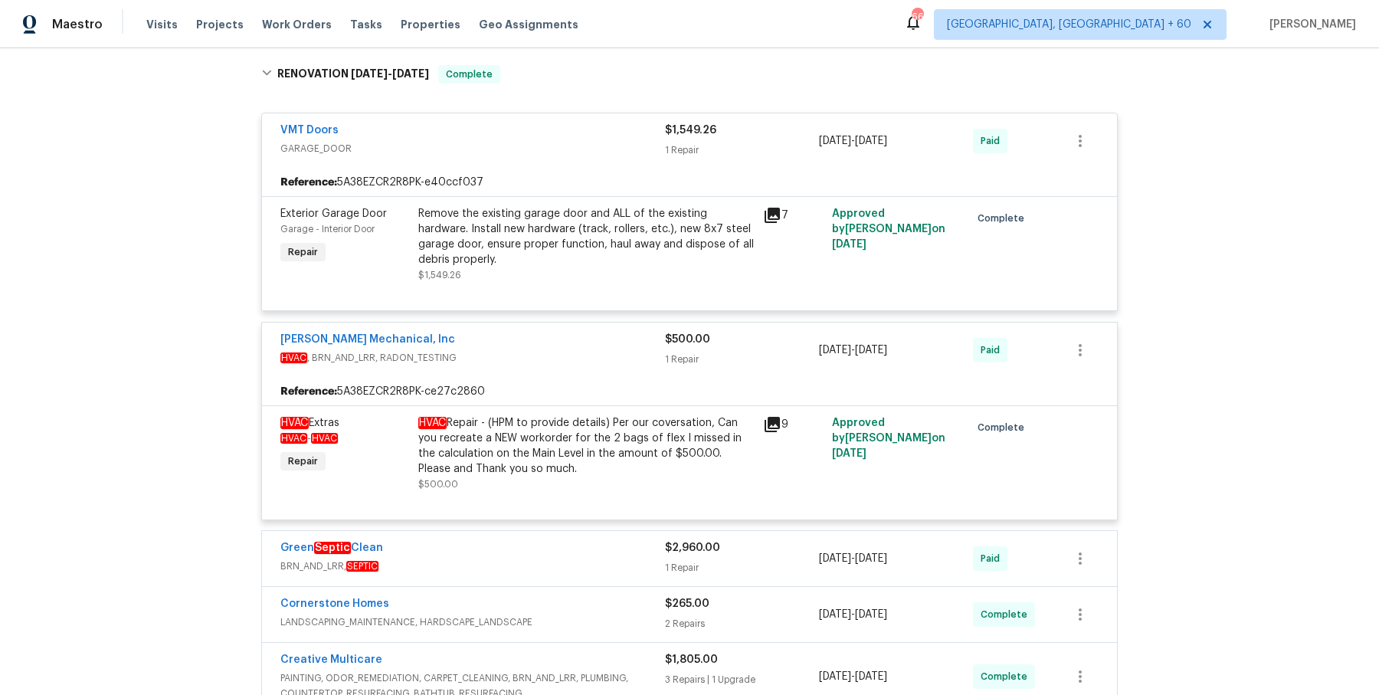
scroll to position [900, 0]
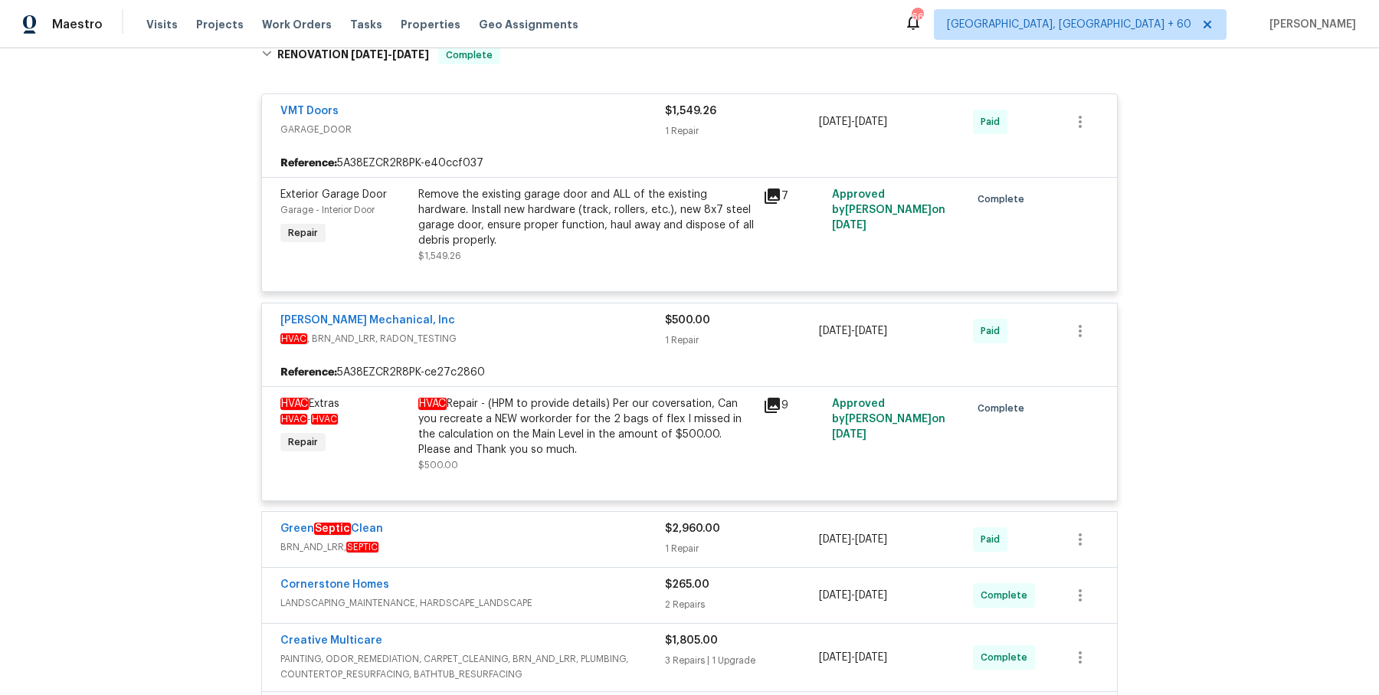
click at [581, 539] on span "BRN_AND_LRR, SEPTIC" at bounding box center [472, 546] width 385 height 15
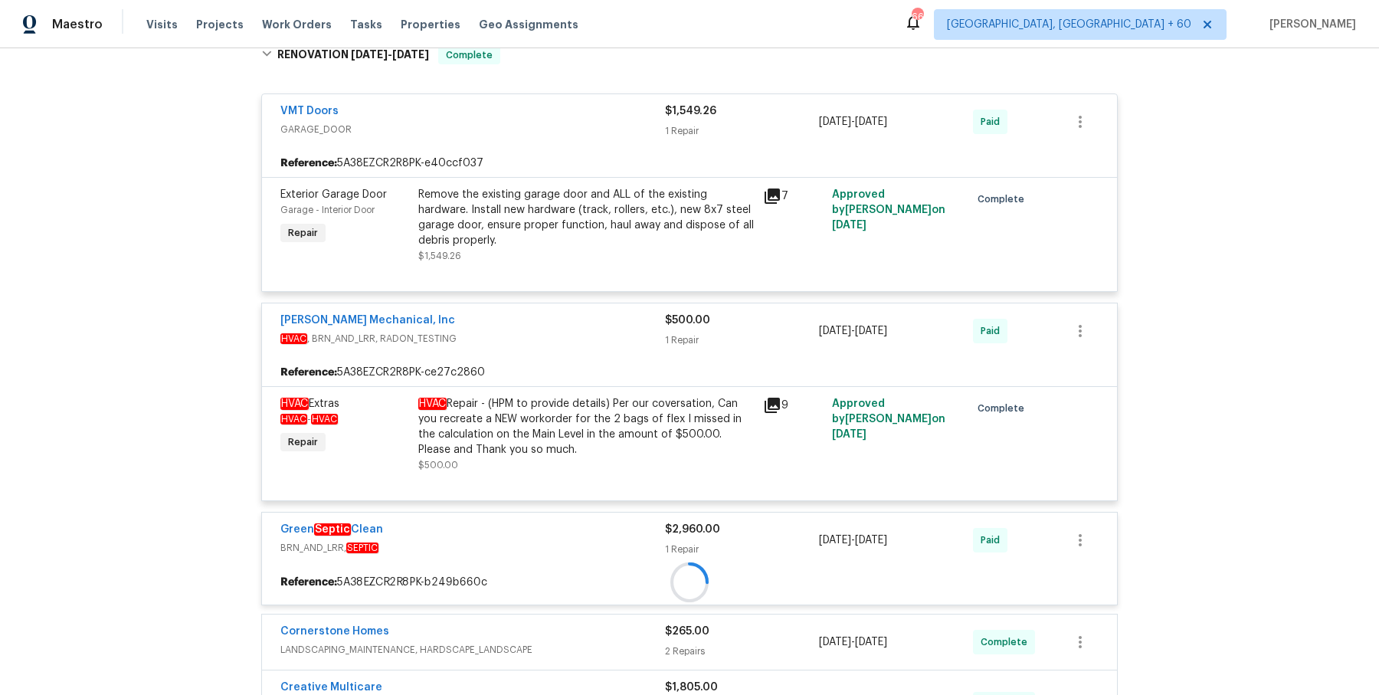
scroll to position [1224, 0]
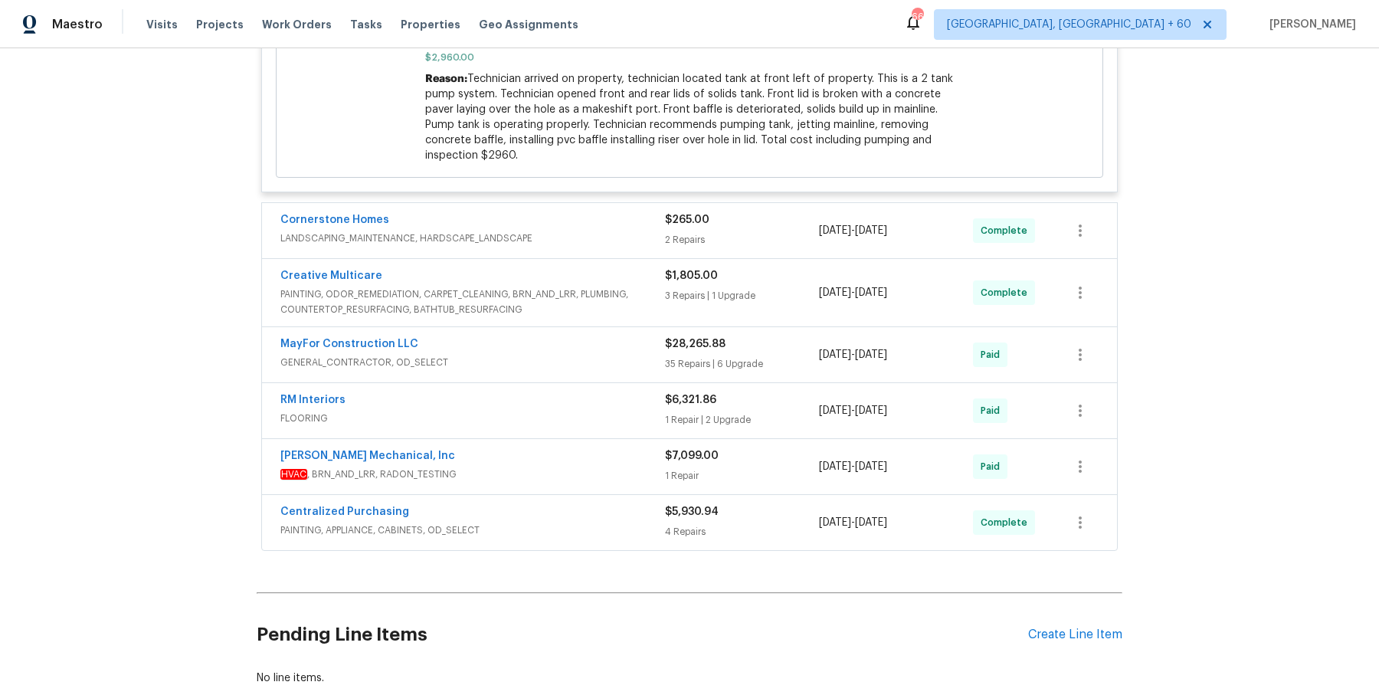
click at [611, 238] on span "LANDSCAPING_MAINTENANCE, HARDSCAPE_LANDSCAPE" at bounding box center [472, 238] width 385 height 15
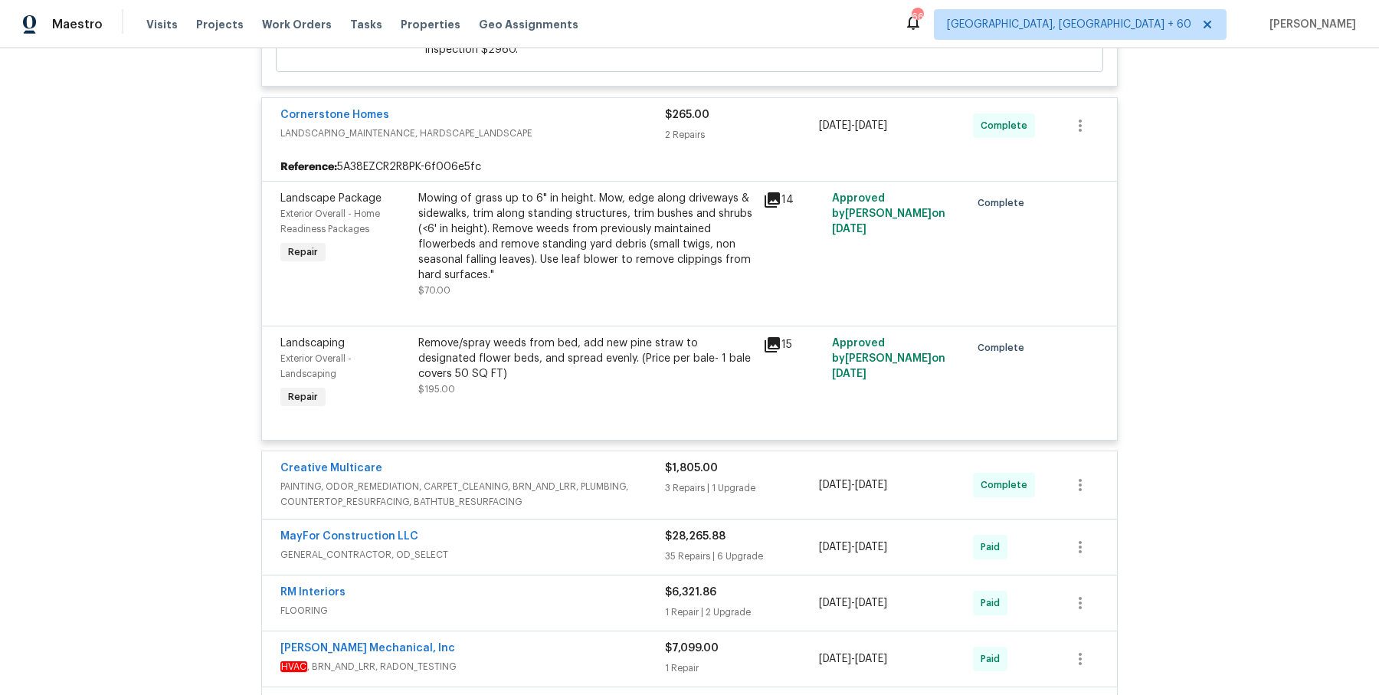
scroll to position [1877, 0]
click at [609, 496] on span "PAINTING, ODOR_REMEDIATION, CARPET_CLEANING, BRN_AND_LRR, PLUMBING, COUNTERTOP_…" at bounding box center [472, 495] width 385 height 31
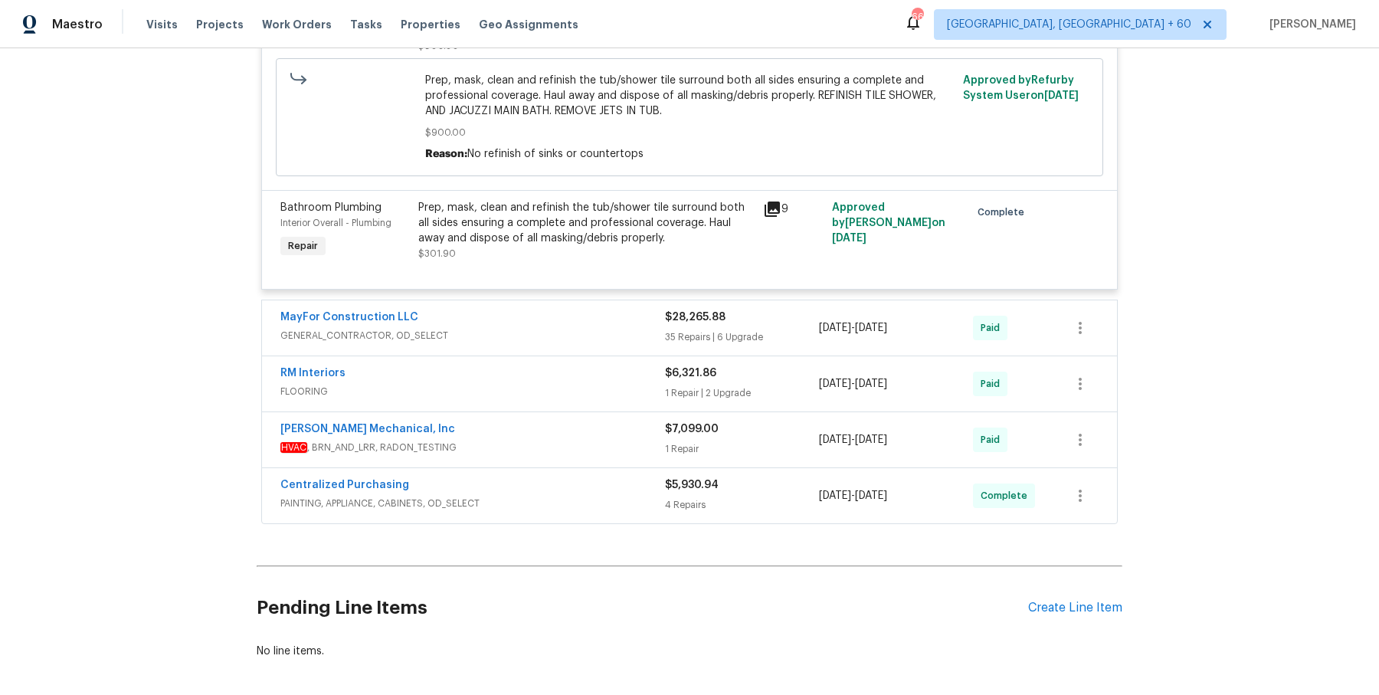
scroll to position [2736, 0]
click at [582, 338] on div "MayFor Construction LLC GENERAL_CONTRACTOR, OD_SELECT" at bounding box center [472, 325] width 385 height 37
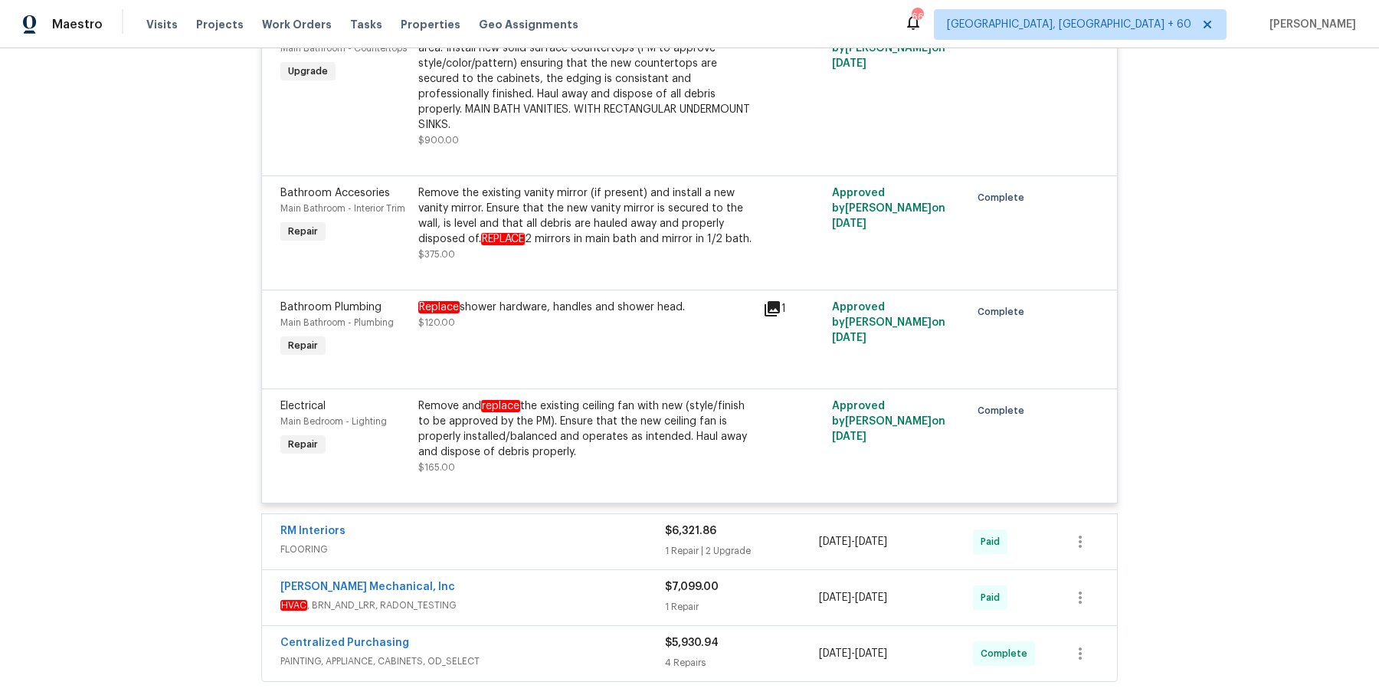
scroll to position [8238, 0]
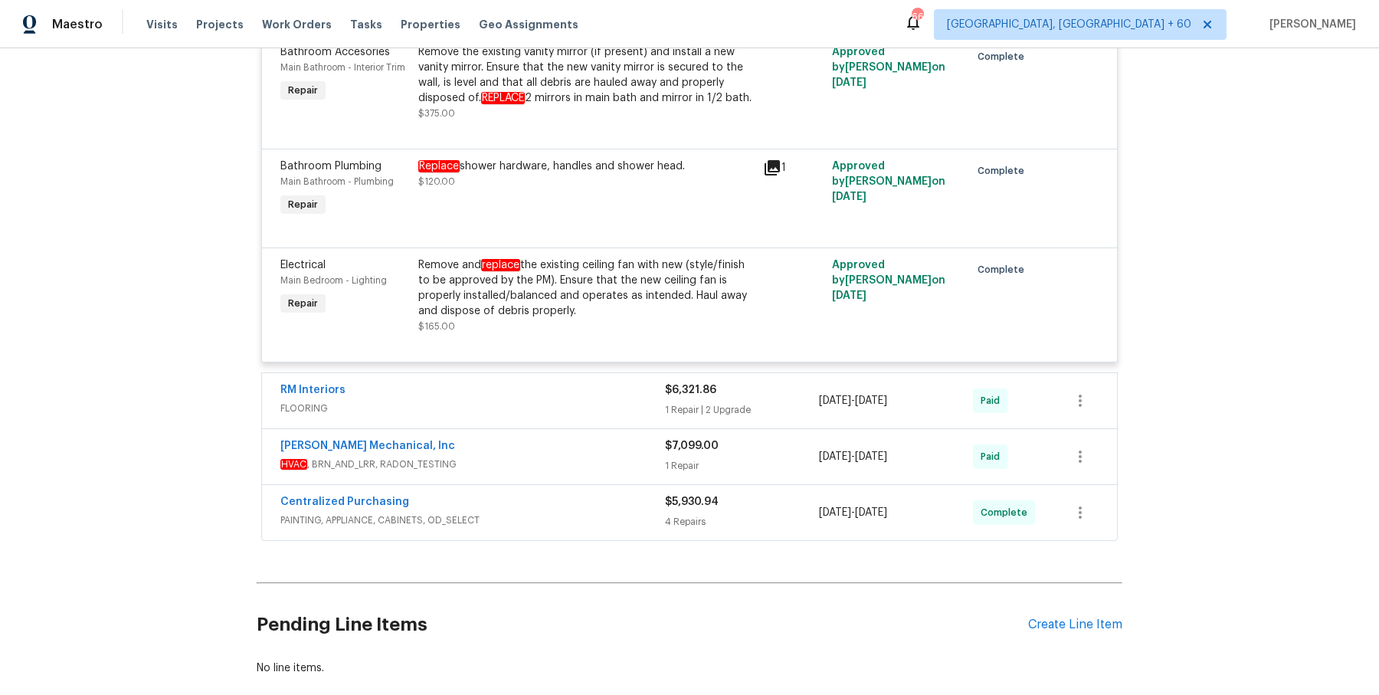
click at [589, 382] on div "RM Interiors" at bounding box center [472, 391] width 385 height 18
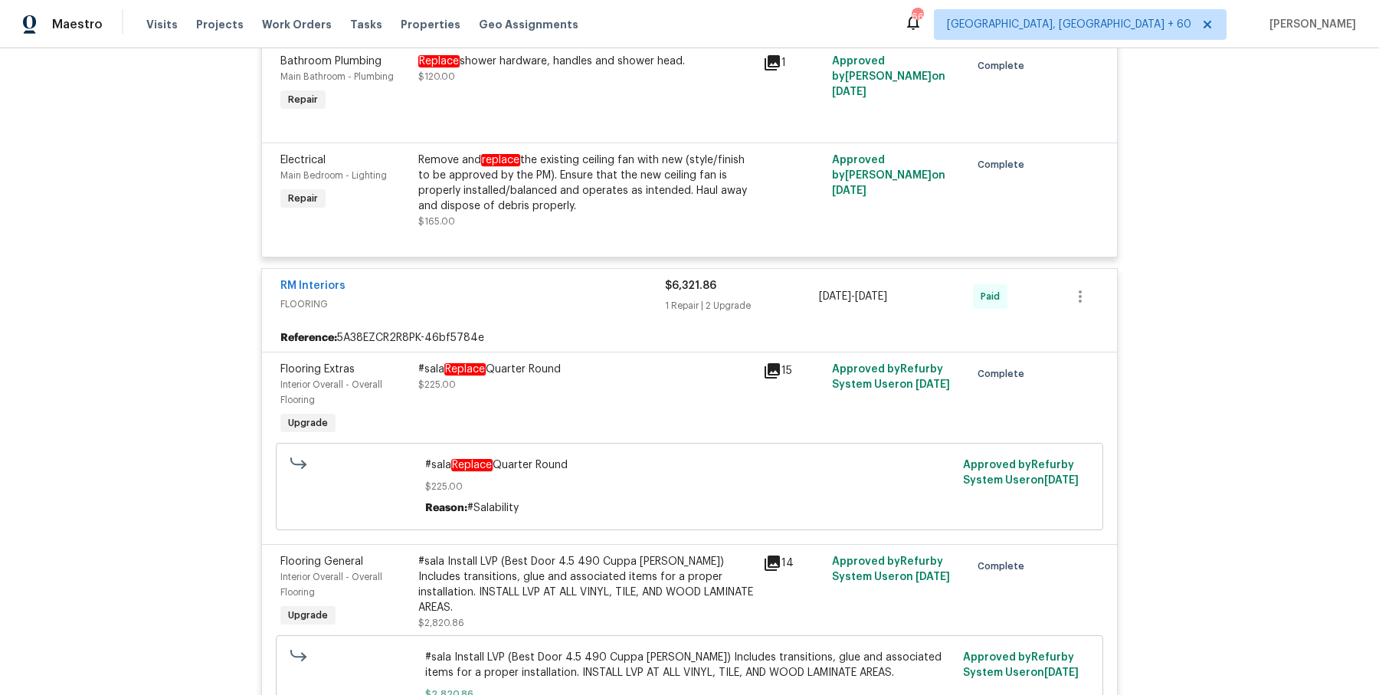
scroll to position [8850, 0]
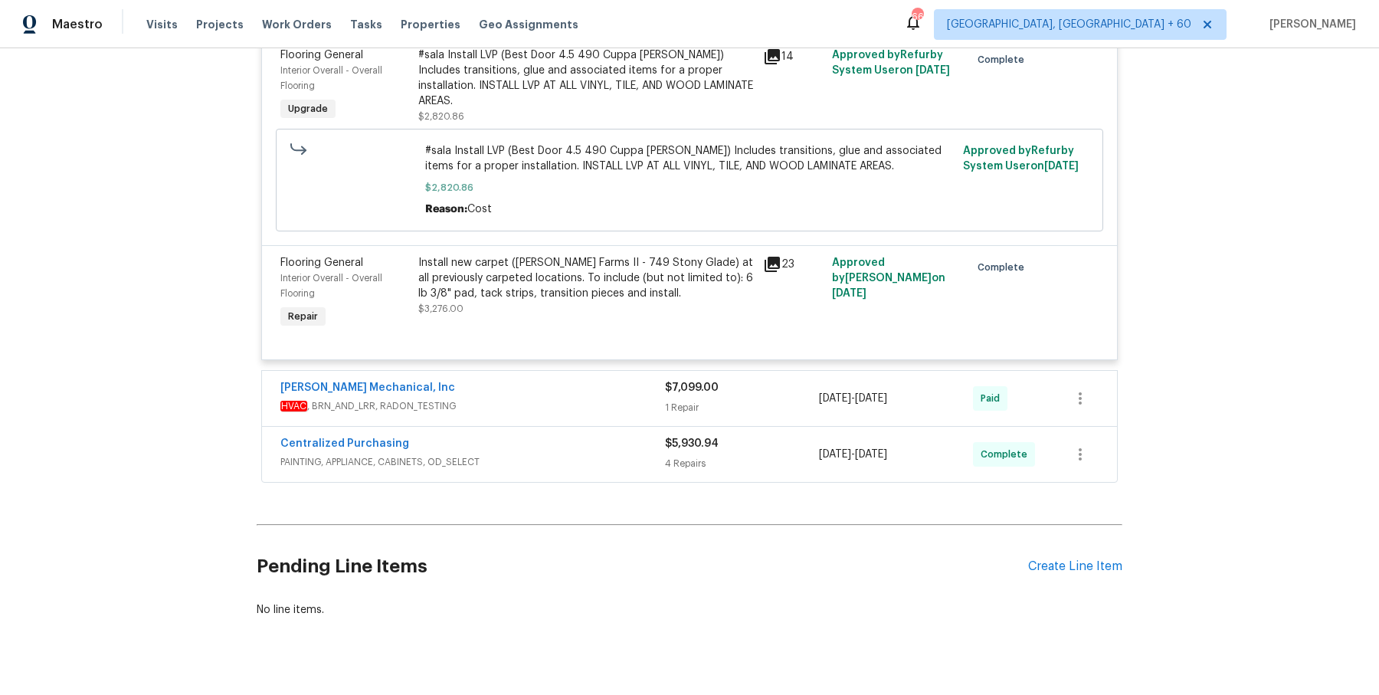
click at [625, 380] on div "JH Martin Mechanical, Inc" at bounding box center [472, 389] width 385 height 18
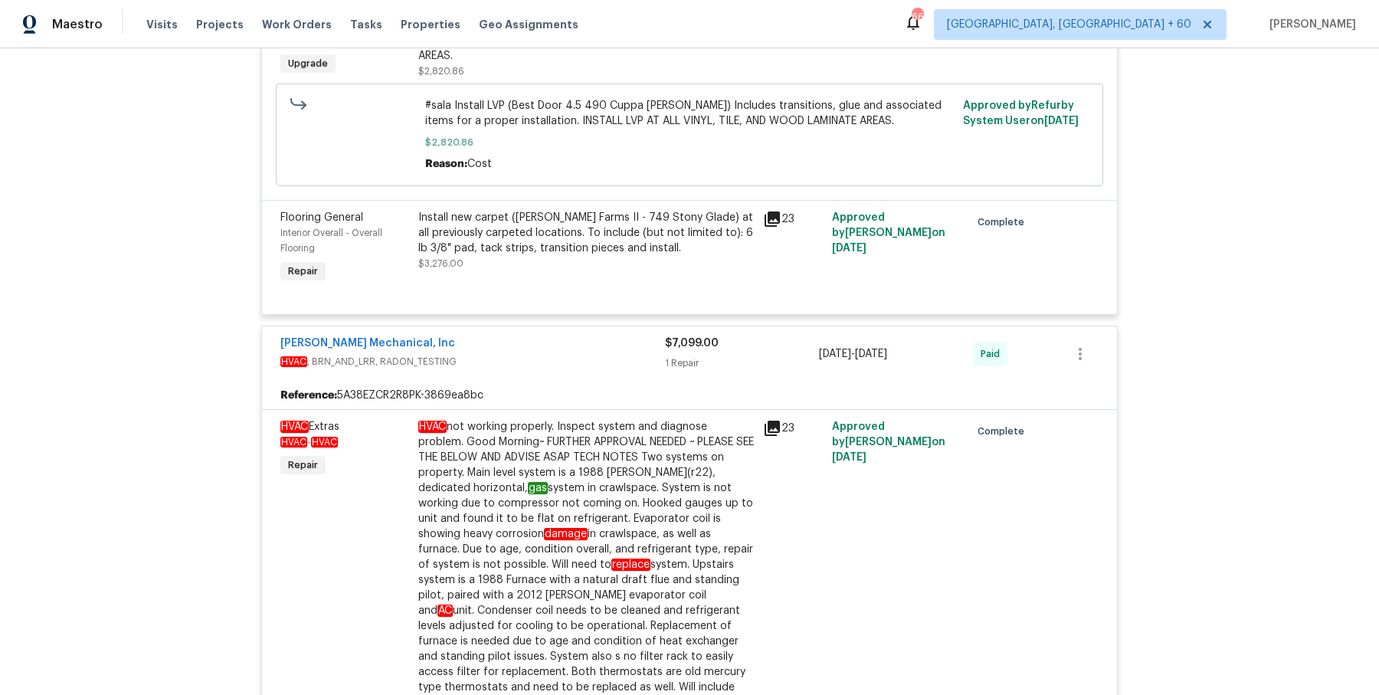
scroll to position [9939, 0]
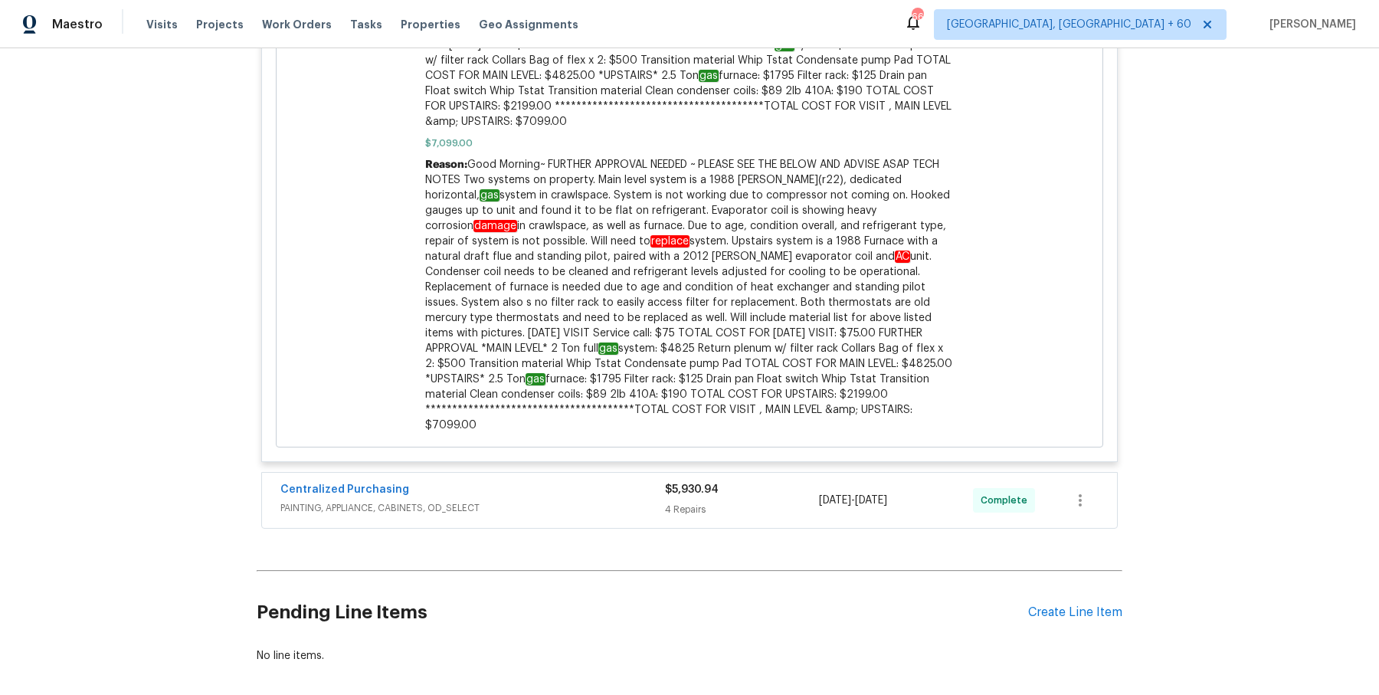
click at [613, 473] on div "Centralized Purchasing PAINTING, APPLIANCE, CABINETS, OD_SELECT $5,930.94 4 Rep…" at bounding box center [689, 500] width 855 height 55
click at [613, 500] on span "PAINTING, APPLIANCE, CABINETS, OD_SELECT" at bounding box center [472, 507] width 385 height 15
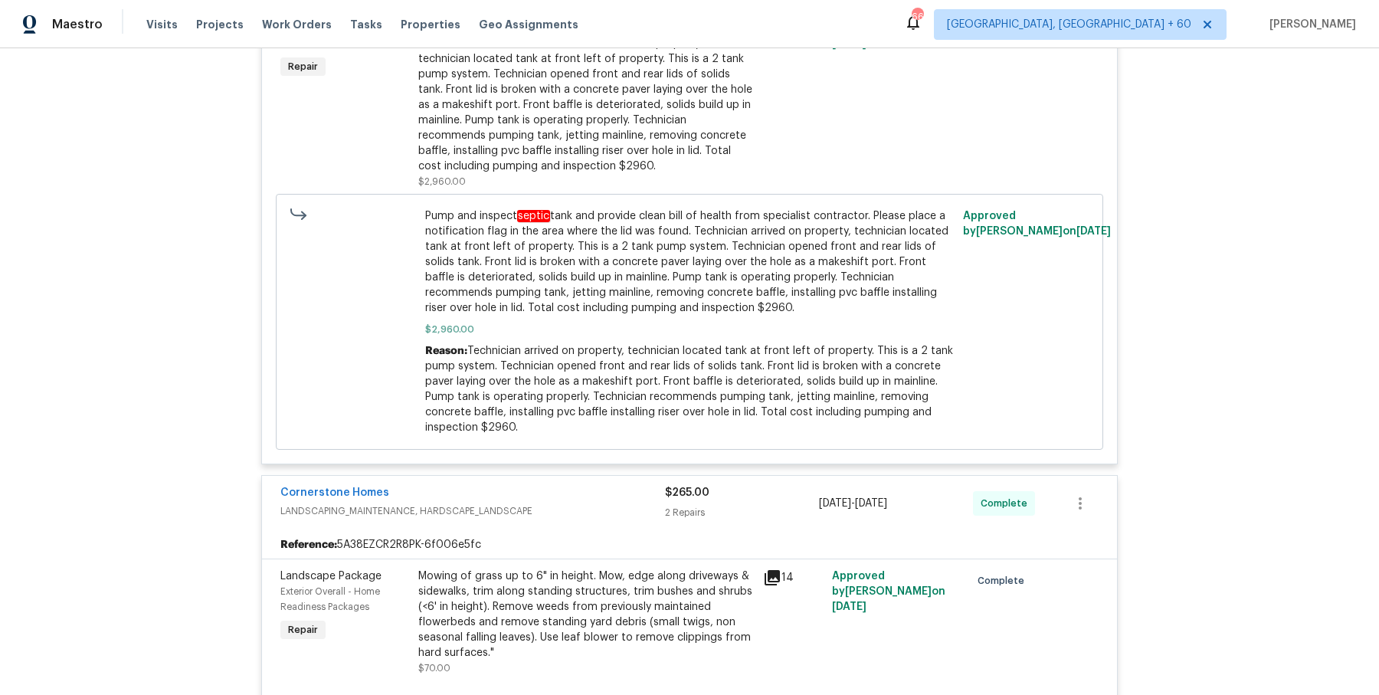
scroll to position [0, 0]
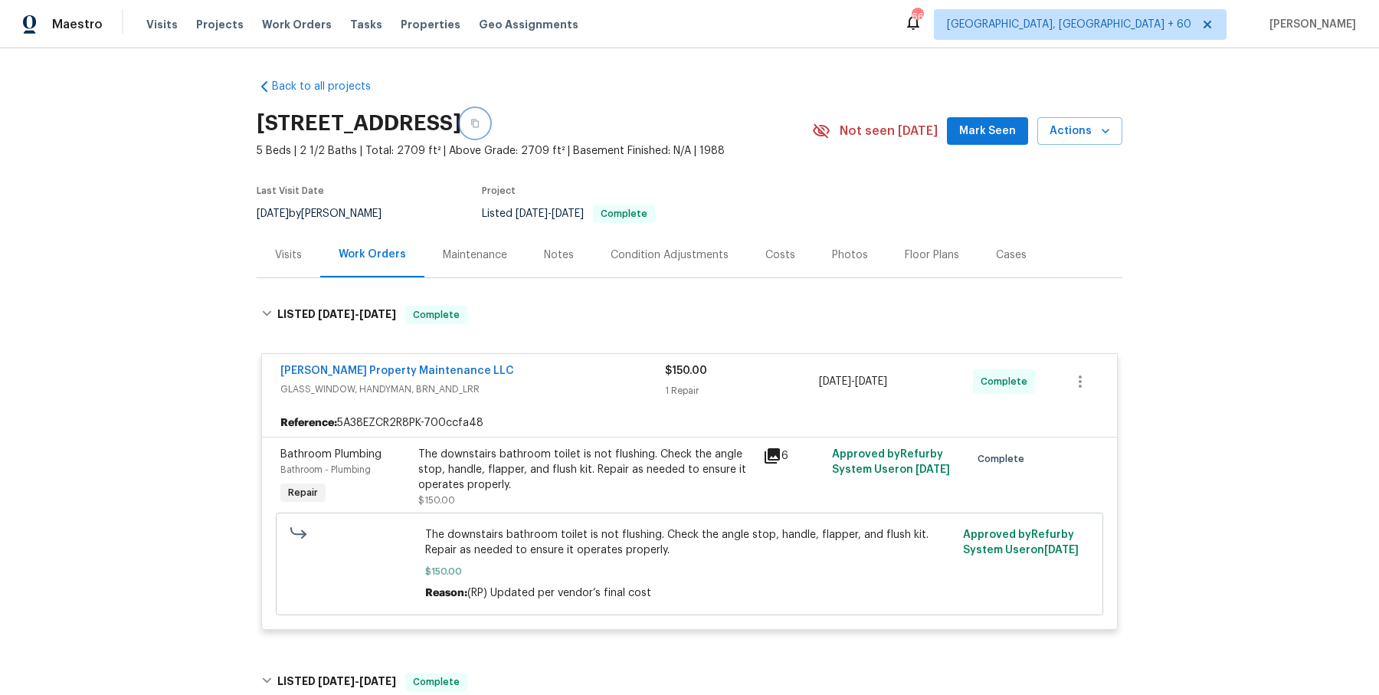
click at [489, 115] on button "button" at bounding box center [475, 124] width 28 height 28
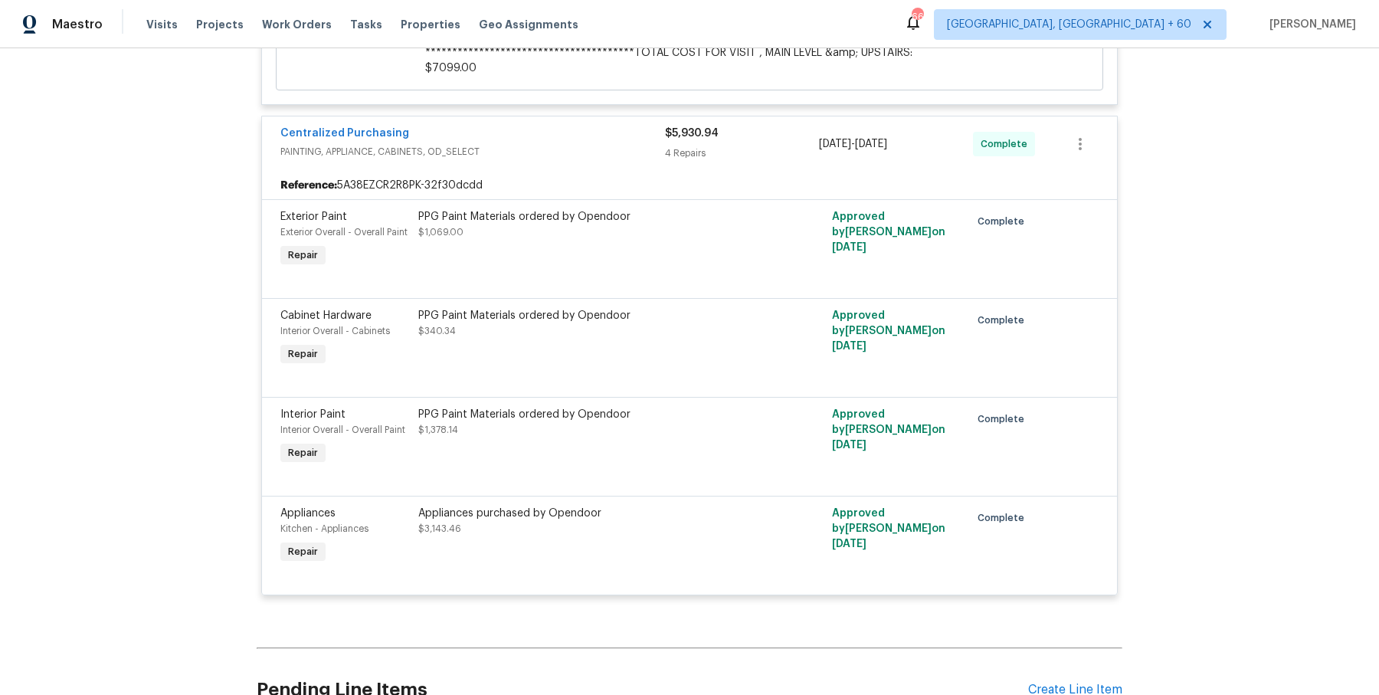
scroll to position [10375, 0]
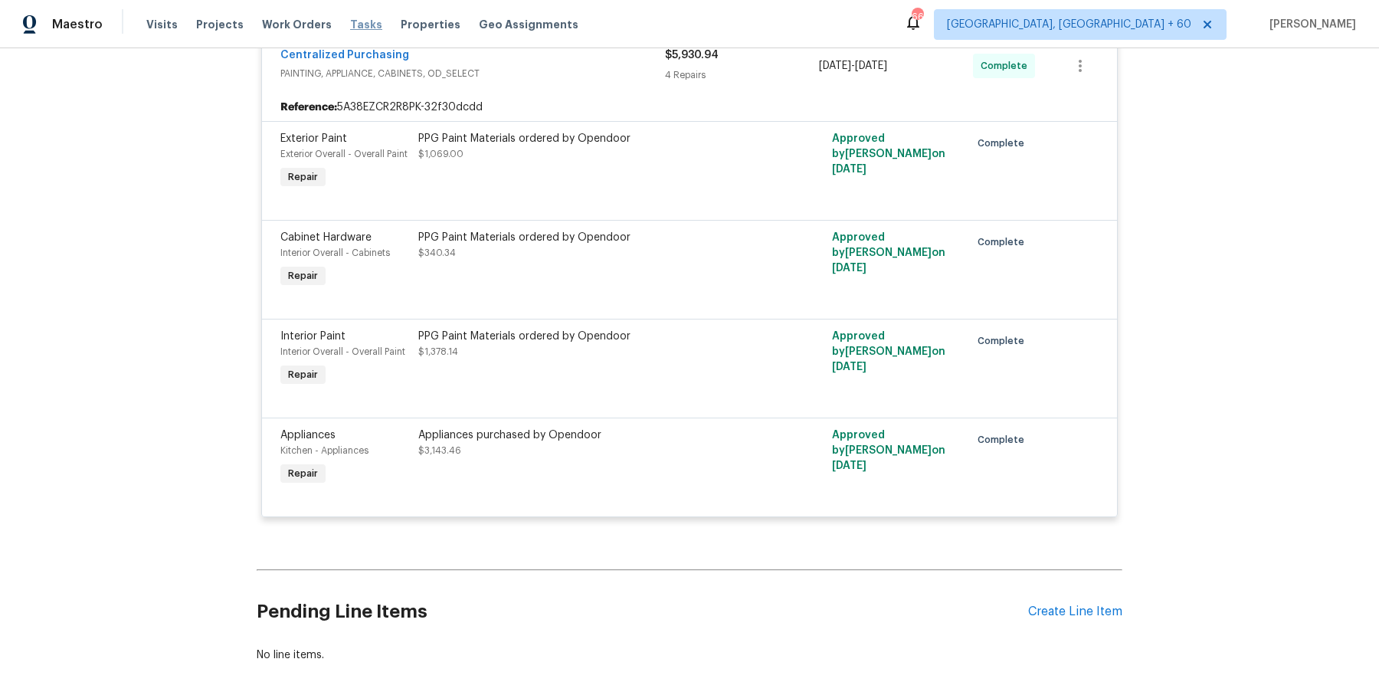
click at [350, 24] on span "Tasks" at bounding box center [366, 24] width 32 height 11
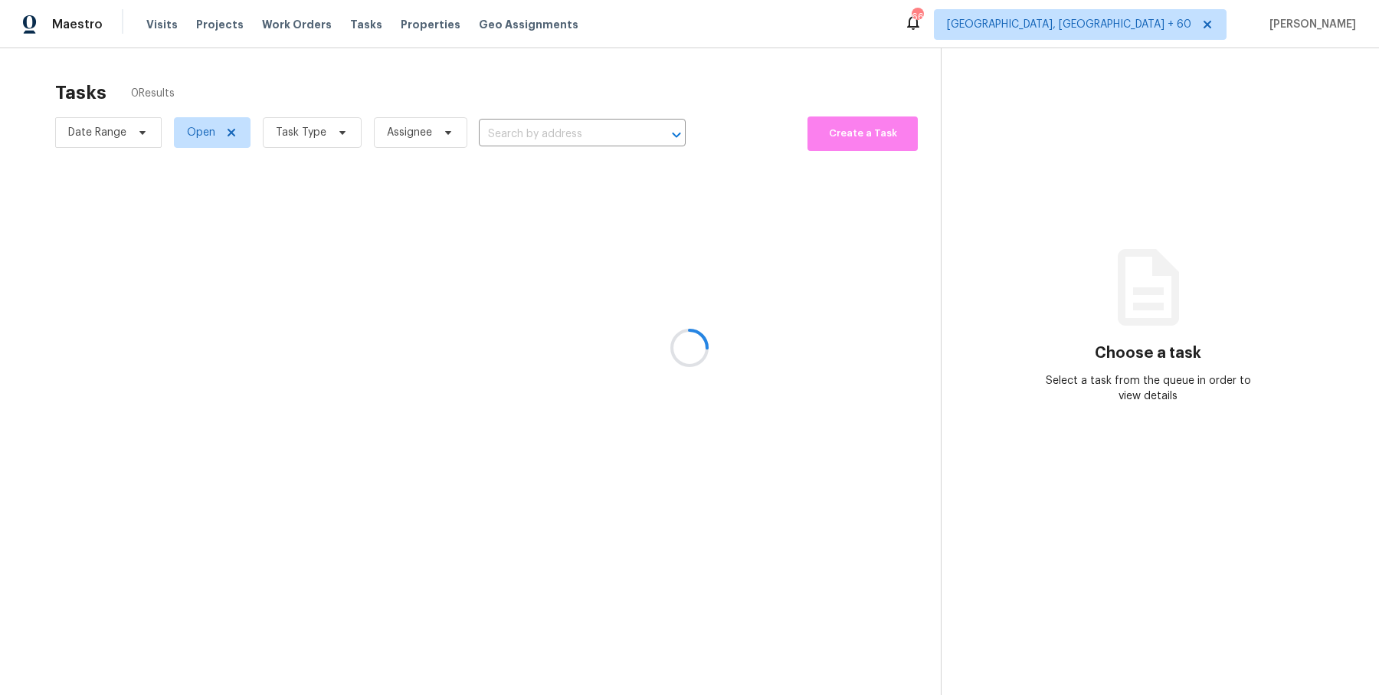
click at [299, 21] on div at bounding box center [689, 347] width 1379 height 695
click at [304, 22] on div at bounding box center [689, 347] width 1379 height 695
click at [282, 32] on div at bounding box center [689, 347] width 1379 height 695
click at [565, 433] on div at bounding box center [689, 347] width 1379 height 695
click at [281, 28] on div at bounding box center [689, 347] width 1379 height 695
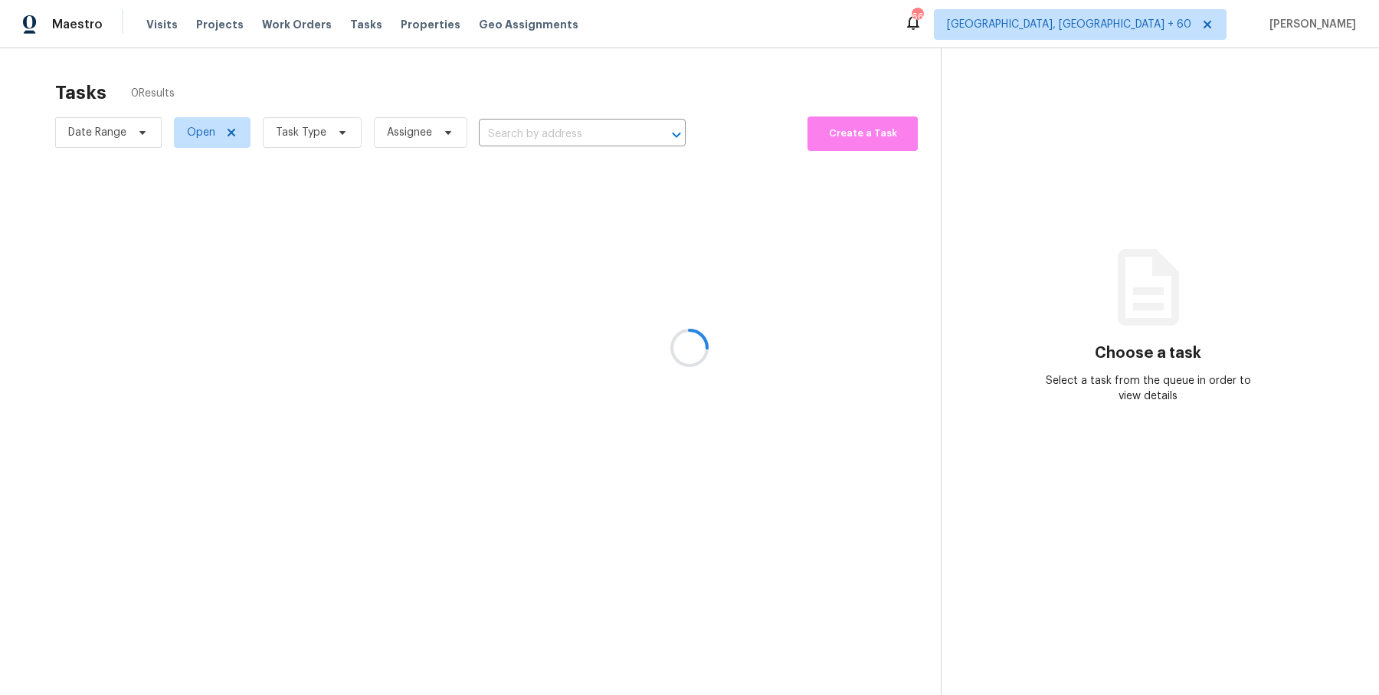
click at [286, 23] on div at bounding box center [689, 347] width 1379 height 695
click at [277, 20] on div at bounding box center [689, 347] width 1379 height 695
click at [286, 25] on div at bounding box center [689, 347] width 1379 height 695
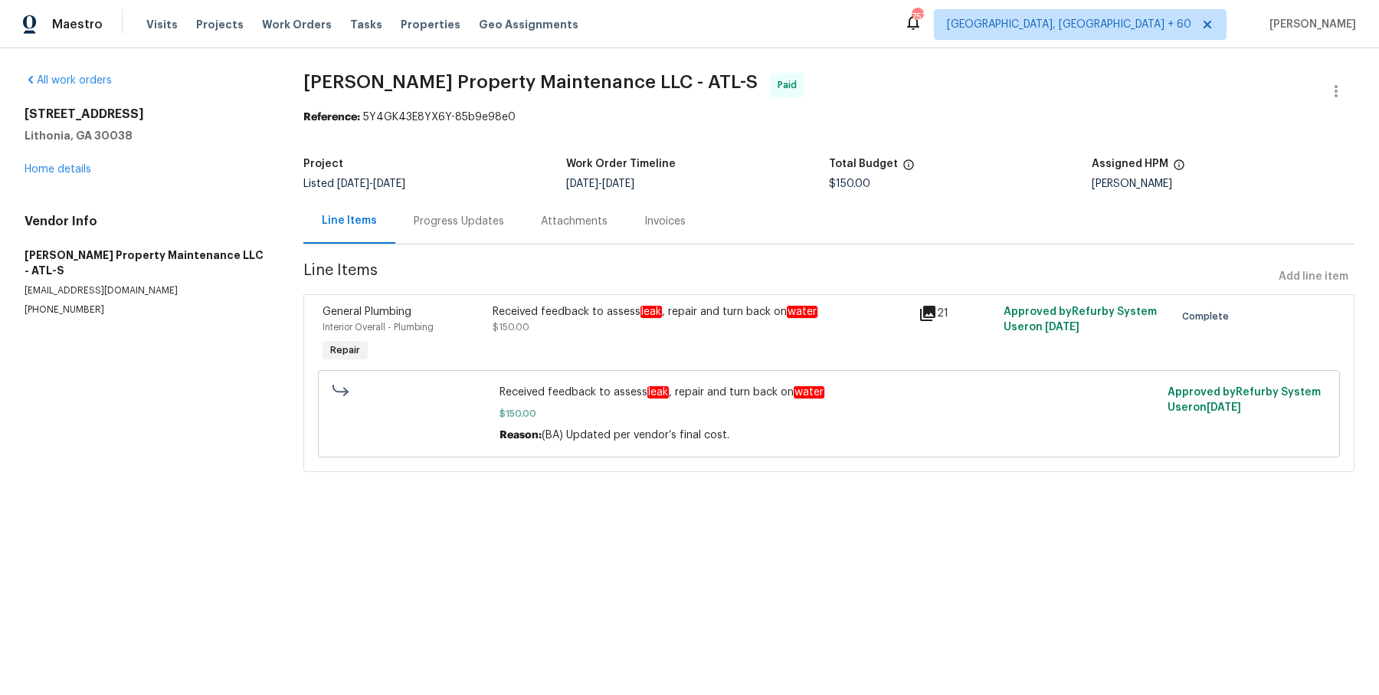
click at [445, 208] on div "Progress Updates" at bounding box center [458, 220] width 127 height 45
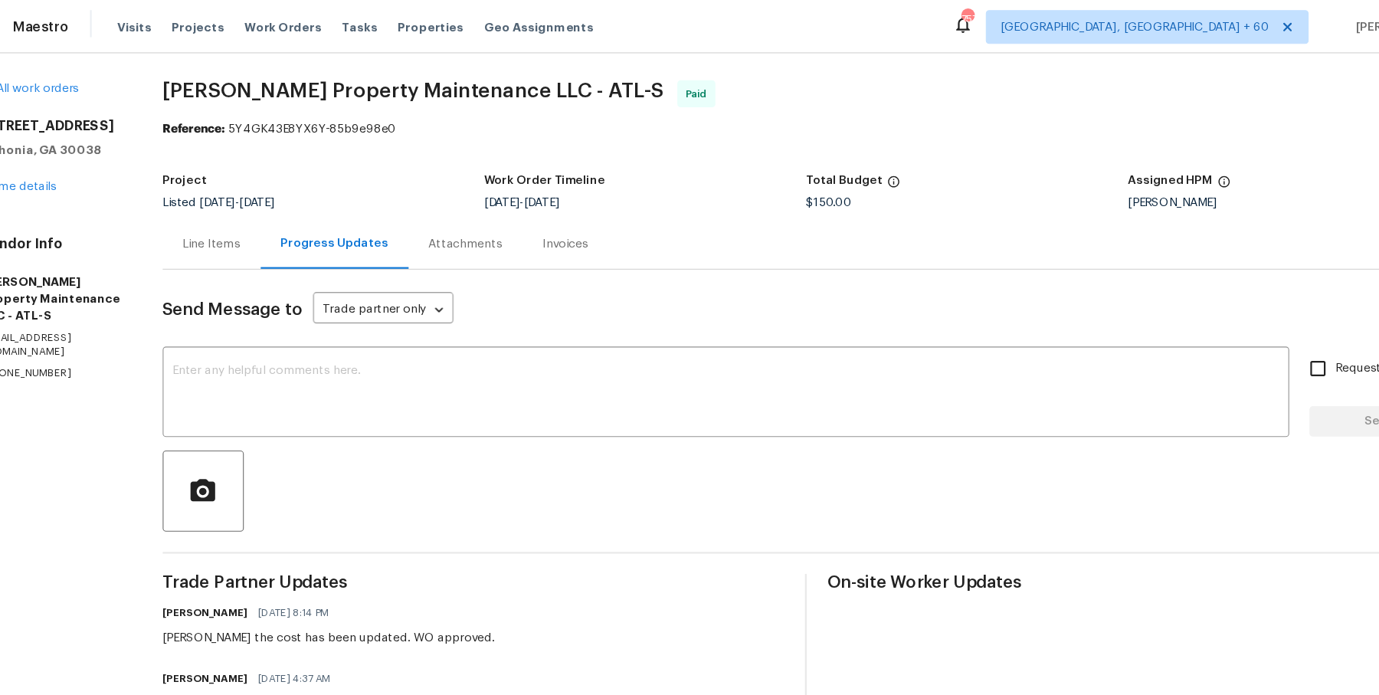
click at [260, 223] on div "Line Items" at bounding box center [232, 220] width 89 height 45
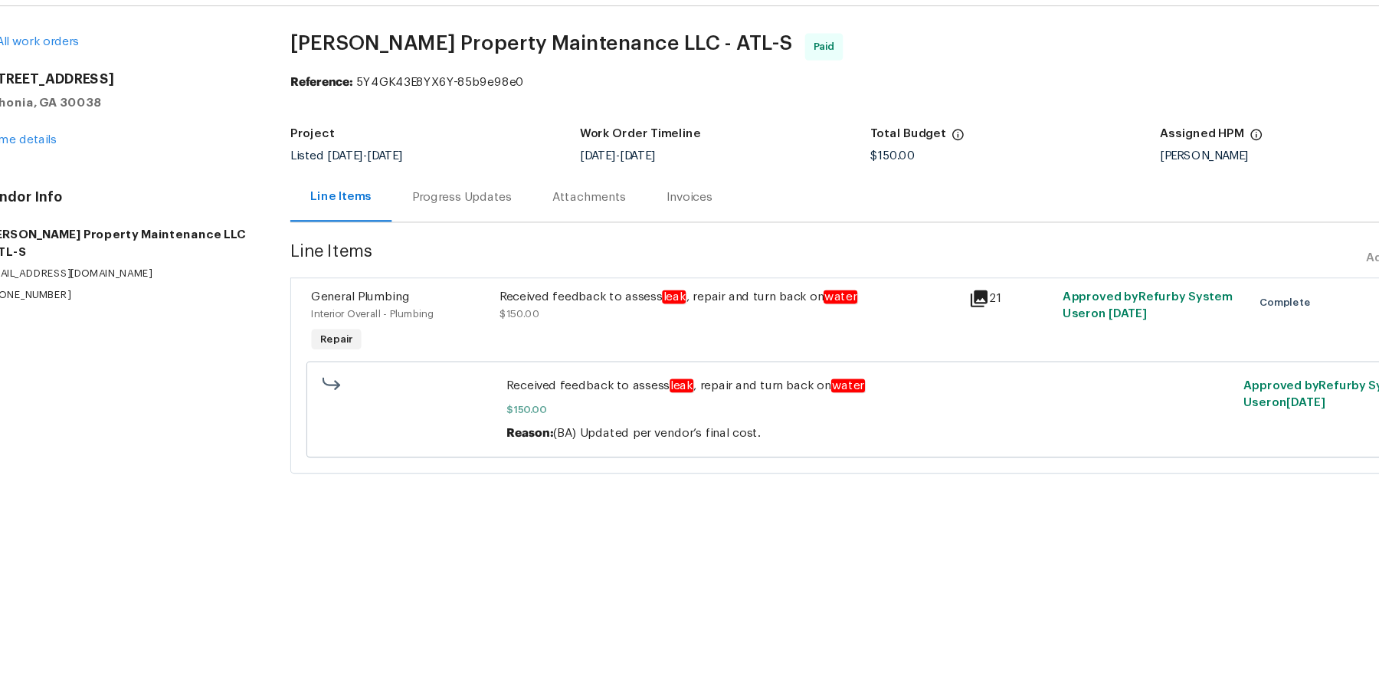
click at [440, 224] on div "Progress Updates" at bounding box center [459, 221] width 90 height 15
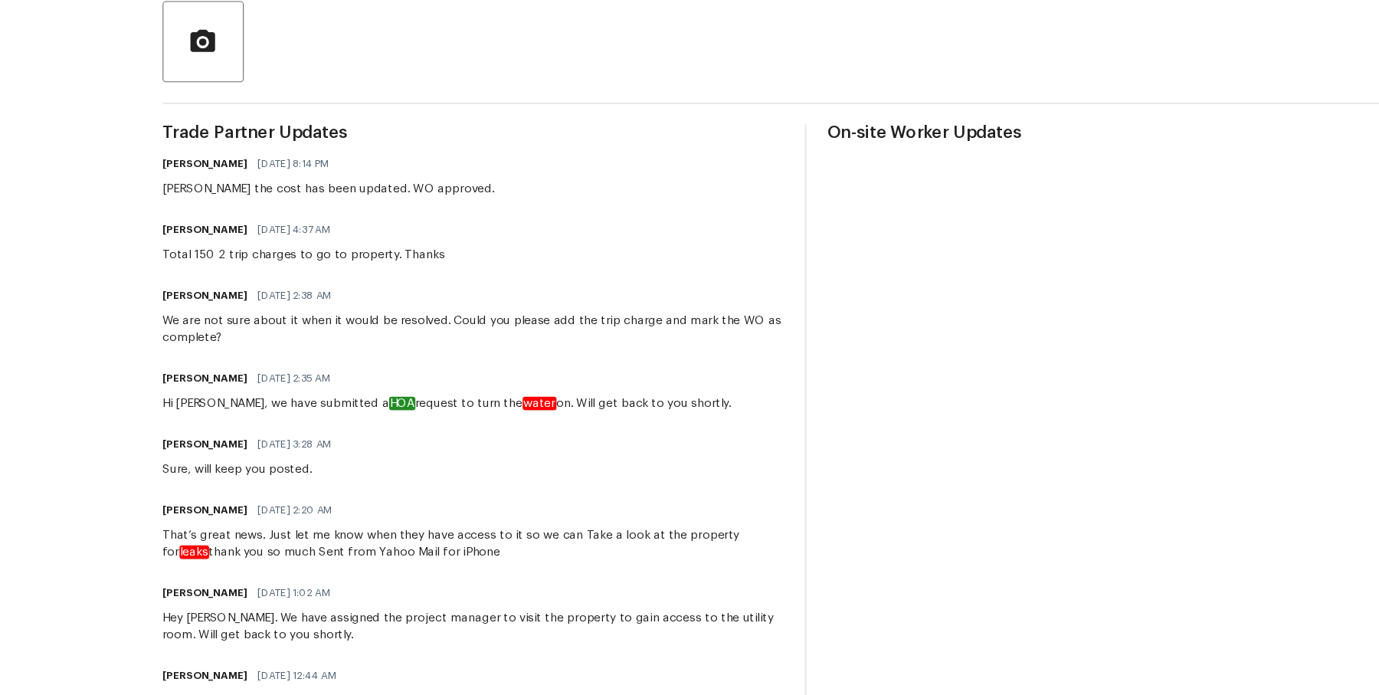
scroll to position [339, 0]
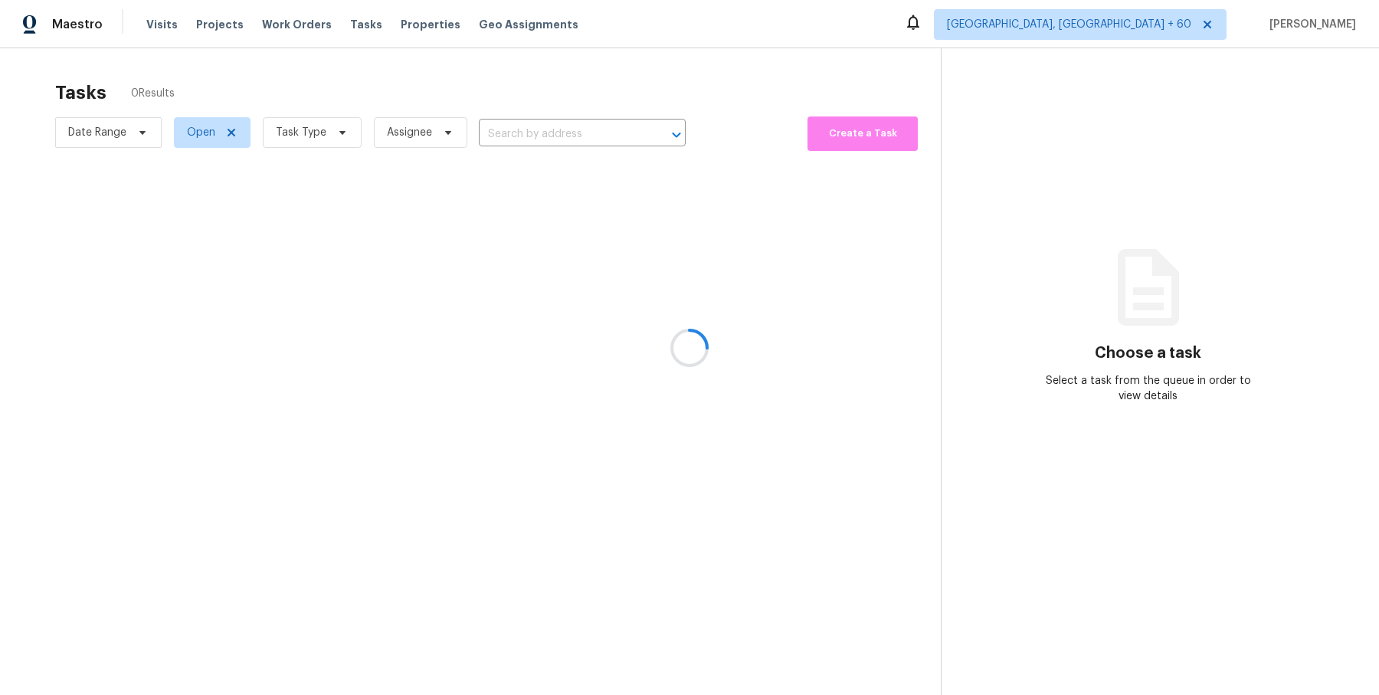
click at [287, 22] on div at bounding box center [689, 347] width 1379 height 695
click at [261, 21] on div at bounding box center [689, 347] width 1379 height 695
click at [262, 21] on div at bounding box center [689, 347] width 1379 height 695
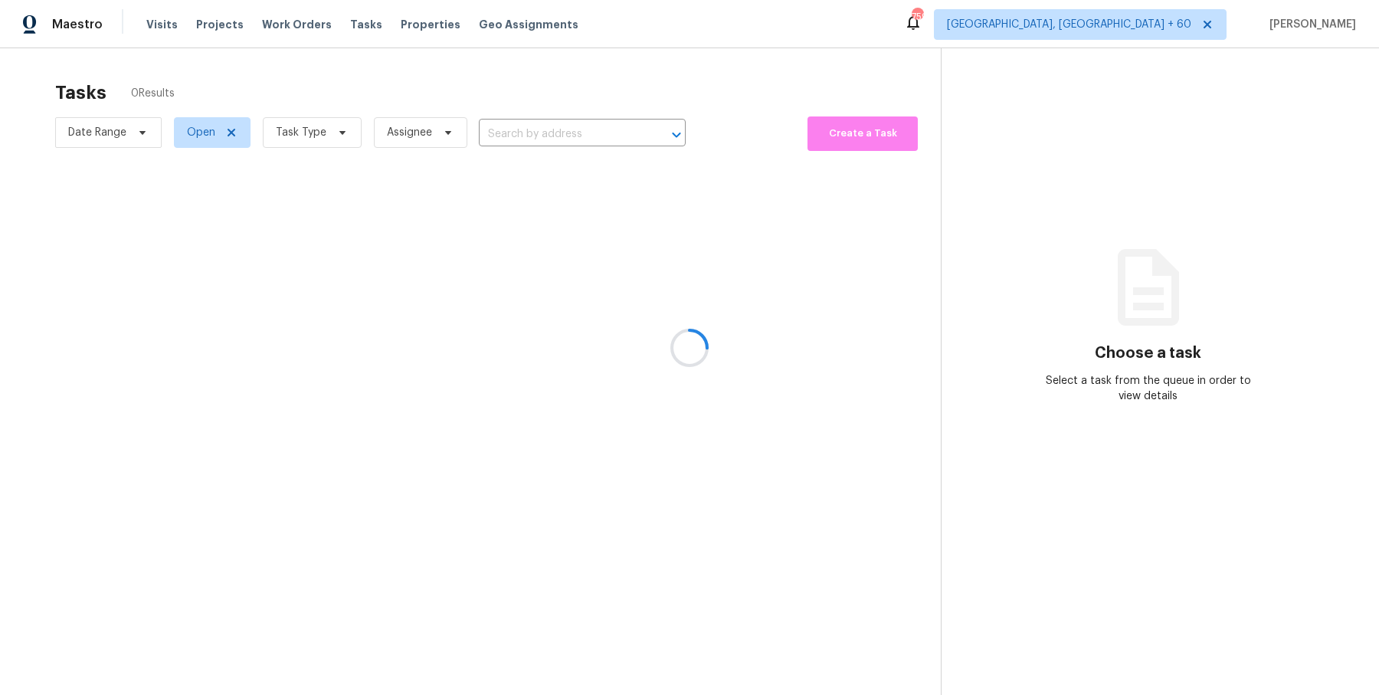
click at [262, 21] on div at bounding box center [689, 347] width 1379 height 695
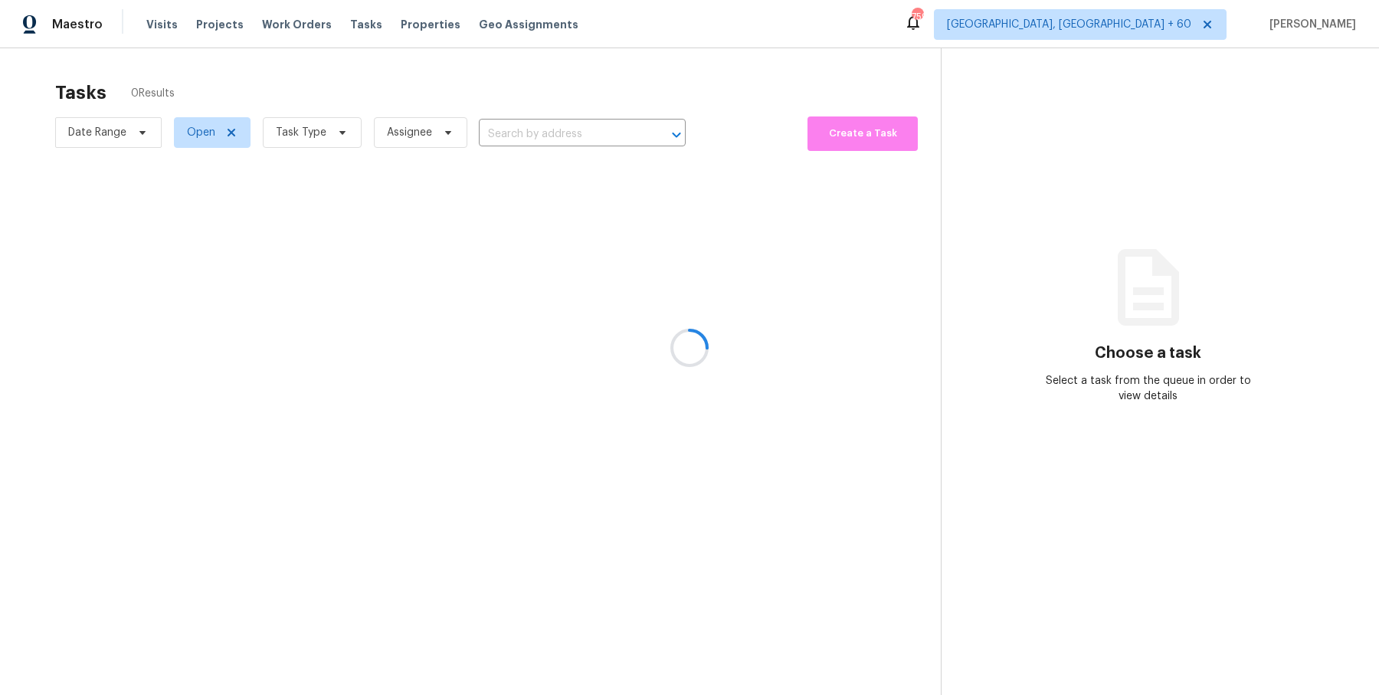
click at [262, 21] on div at bounding box center [689, 347] width 1379 height 695
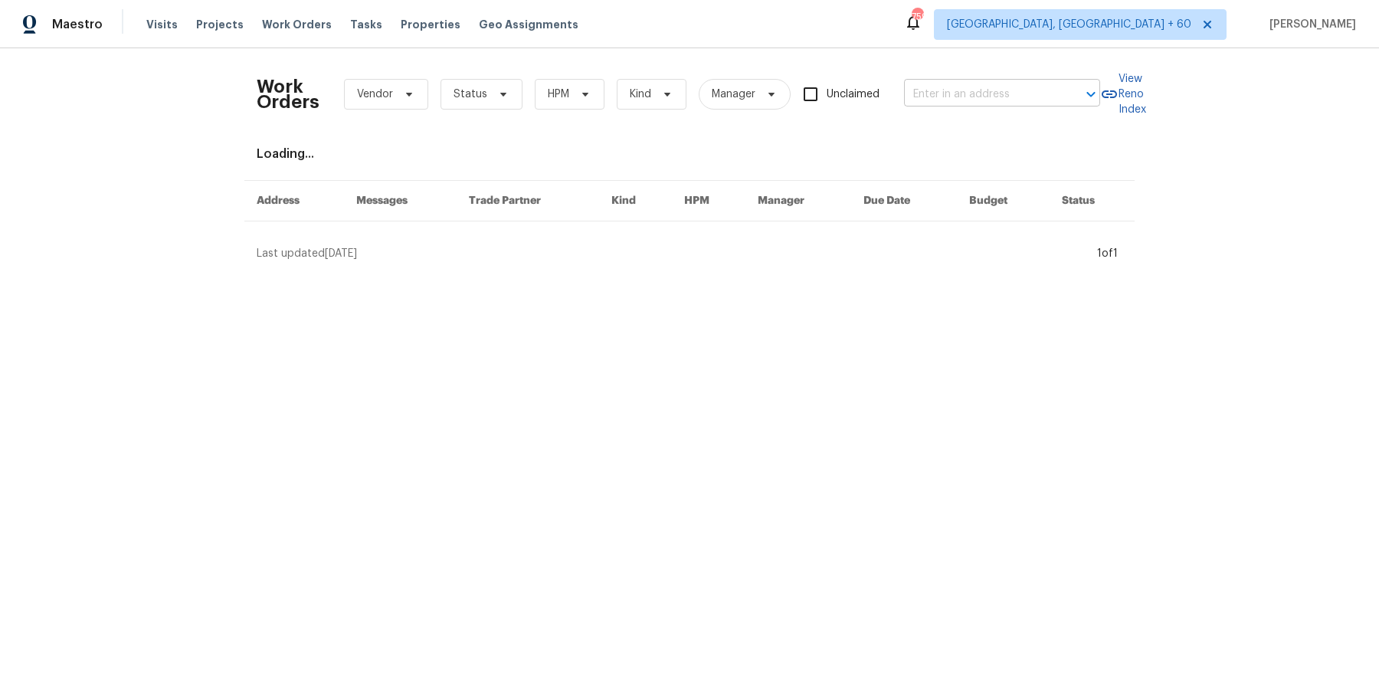
click at [919, 100] on input "text" at bounding box center [980, 95] width 153 height 24
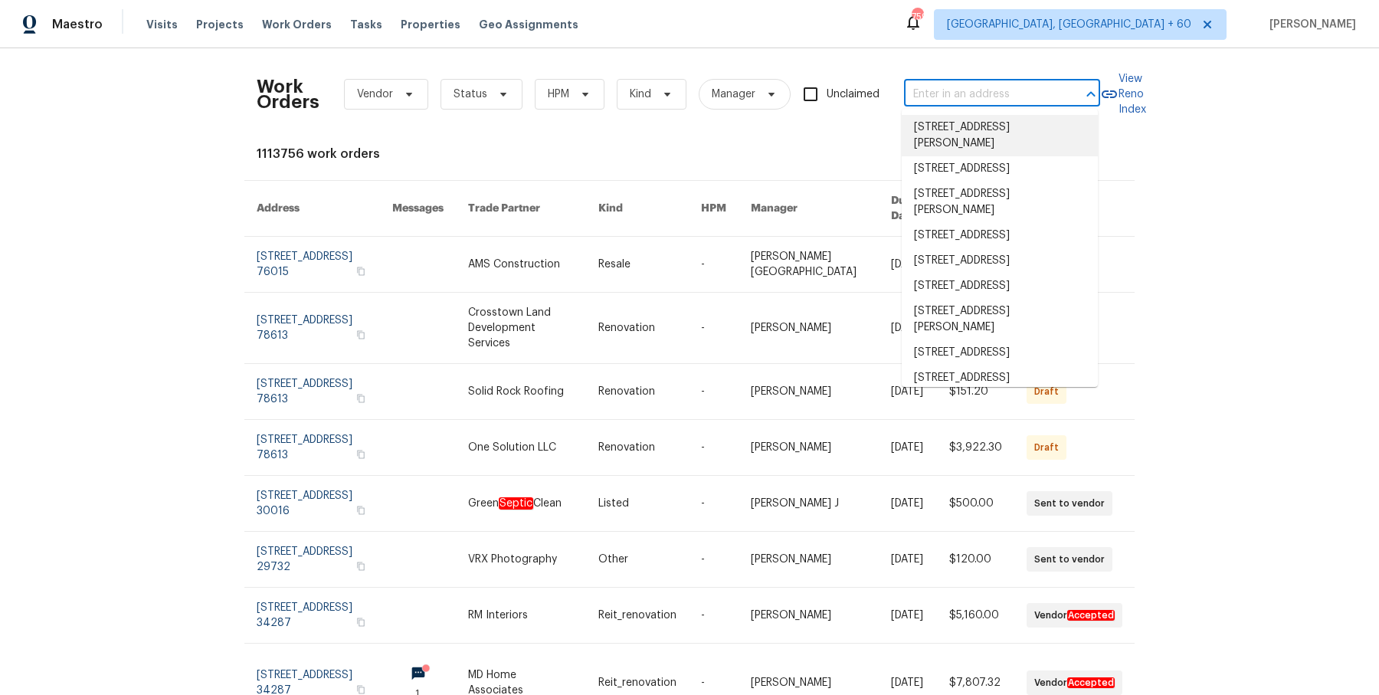
paste input "1734 Brookside Lay Cir Norcross, GA 30093"
type input "1734 Brookside Lay Cir Norcross, GA 30093"
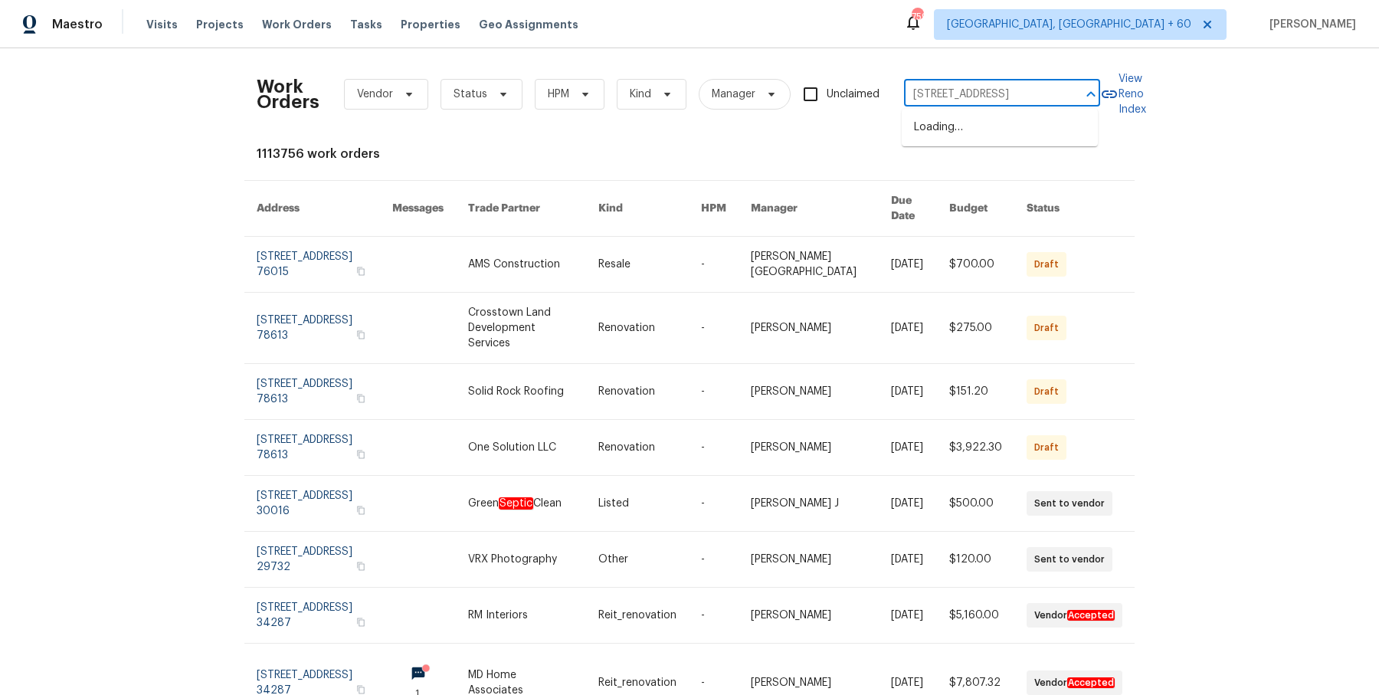
scroll to position [0, 74]
click at [972, 136] on li "1734 Brookside Lay Cir, Norcross, GA 30093" at bounding box center [1000, 127] width 196 height 25
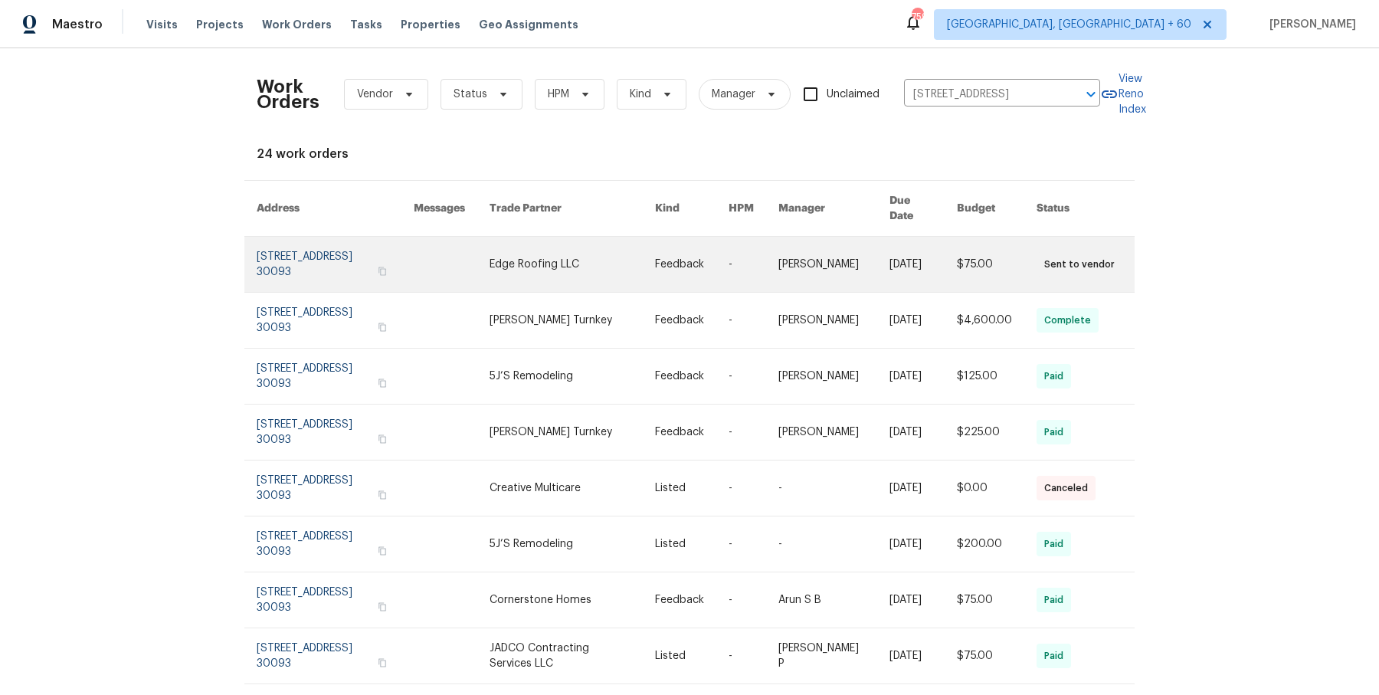
click at [729, 264] on link at bounding box center [692, 264] width 74 height 55
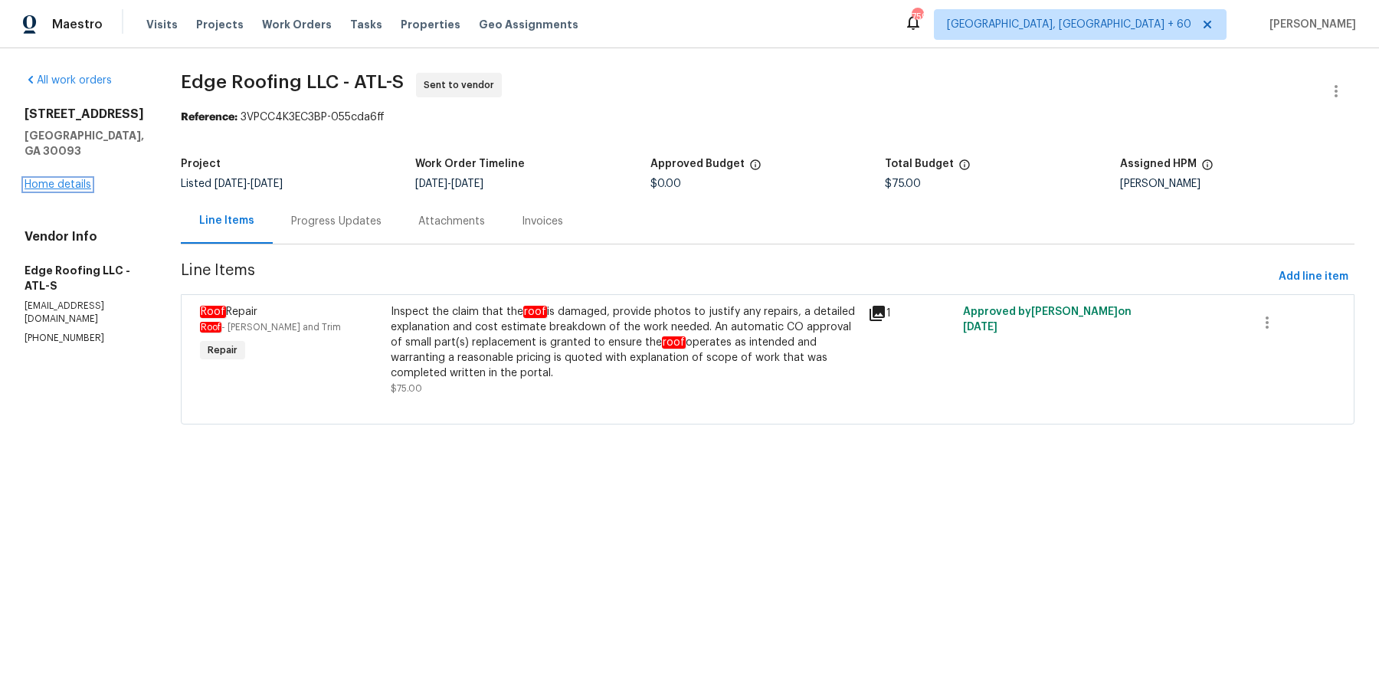
click at [82, 179] on link "Home details" at bounding box center [58, 184] width 67 height 11
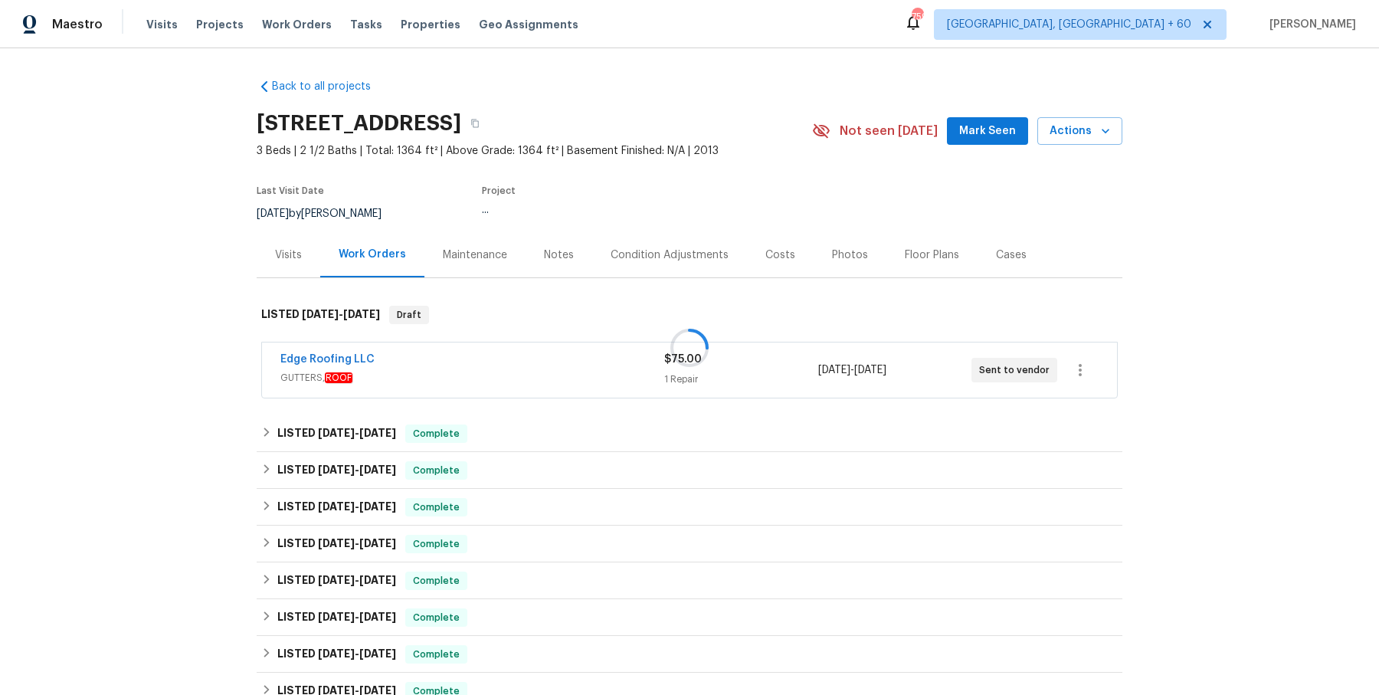
click at [497, 377] on div at bounding box center [689, 347] width 1379 height 695
click at [514, 378] on span "GUTTERS, ROOF" at bounding box center [472, 377] width 384 height 15
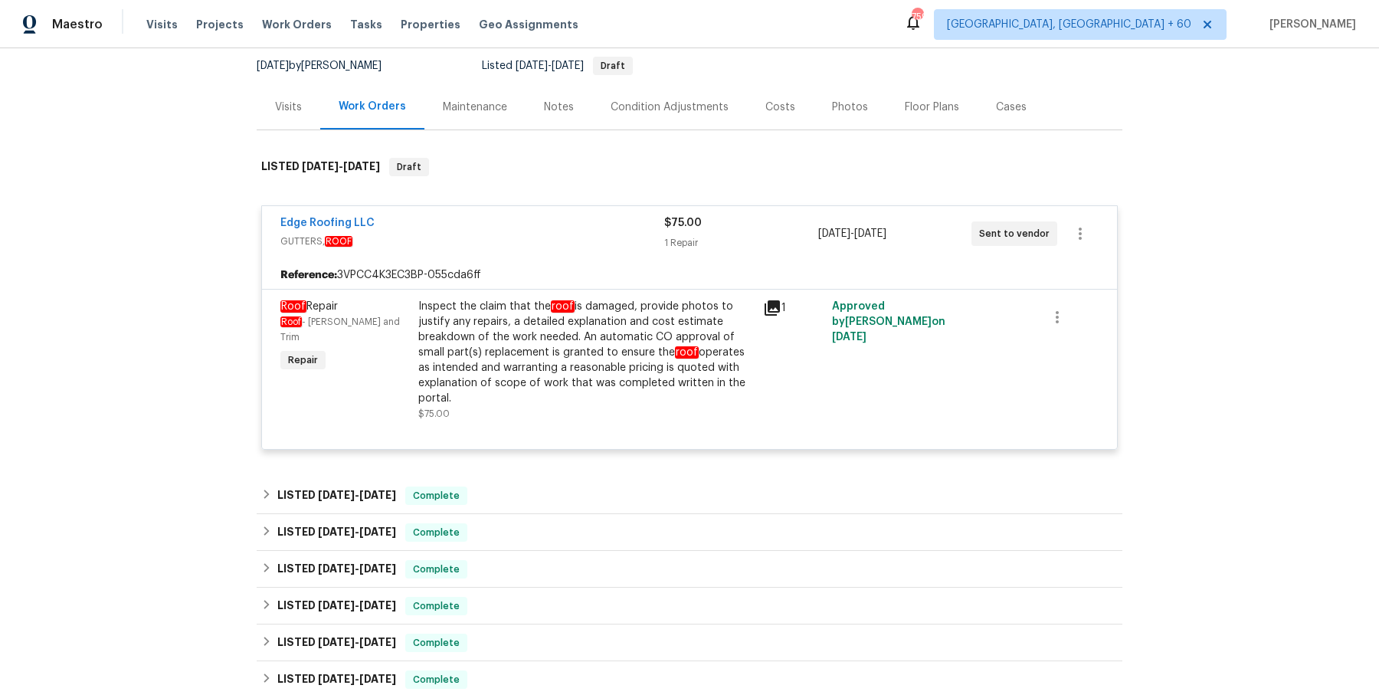
scroll to position [171, 0]
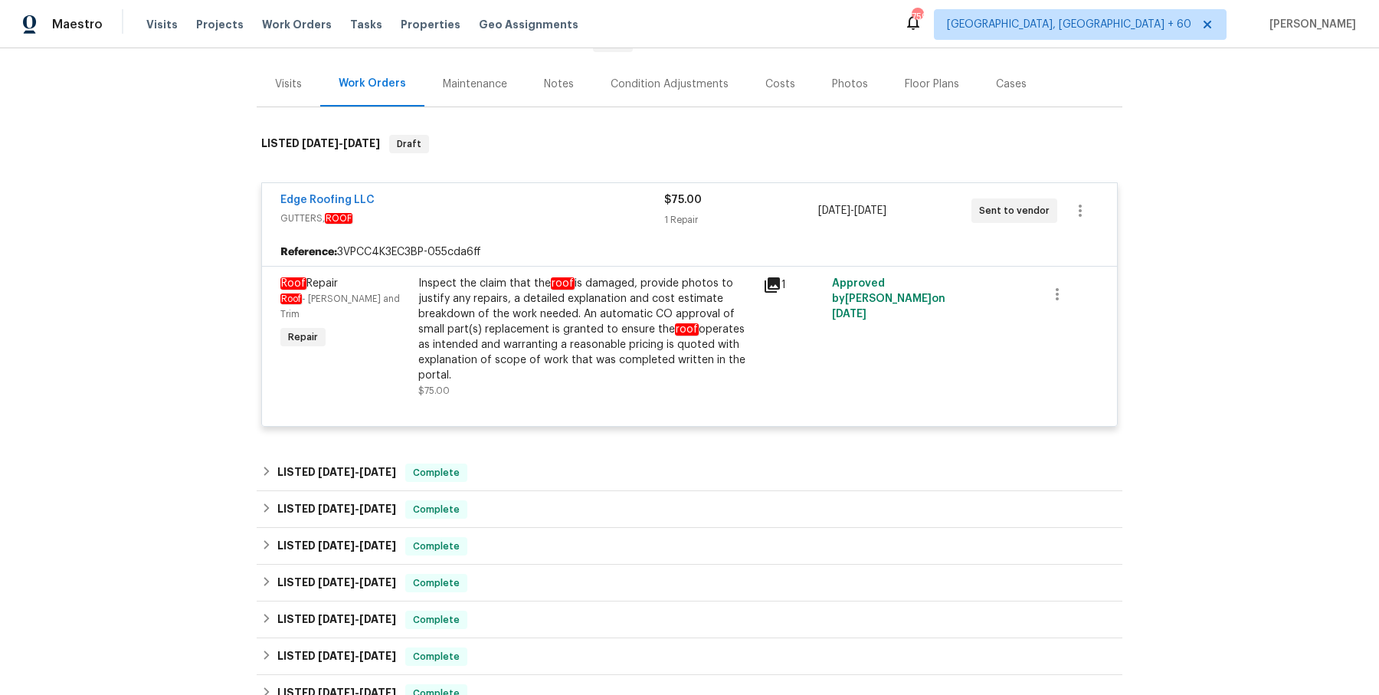
click at [653, 447] on div "Back to all projects 1734 Brookside Lay Cir, Norcross, GA 30093 3 Beds | 2 1/2 …" at bounding box center [690, 523] width 866 height 1254
click at [646, 464] on div "LISTED 8/14/25 - 8/19/25 Complete" at bounding box center [689, 473] width 857 height 18
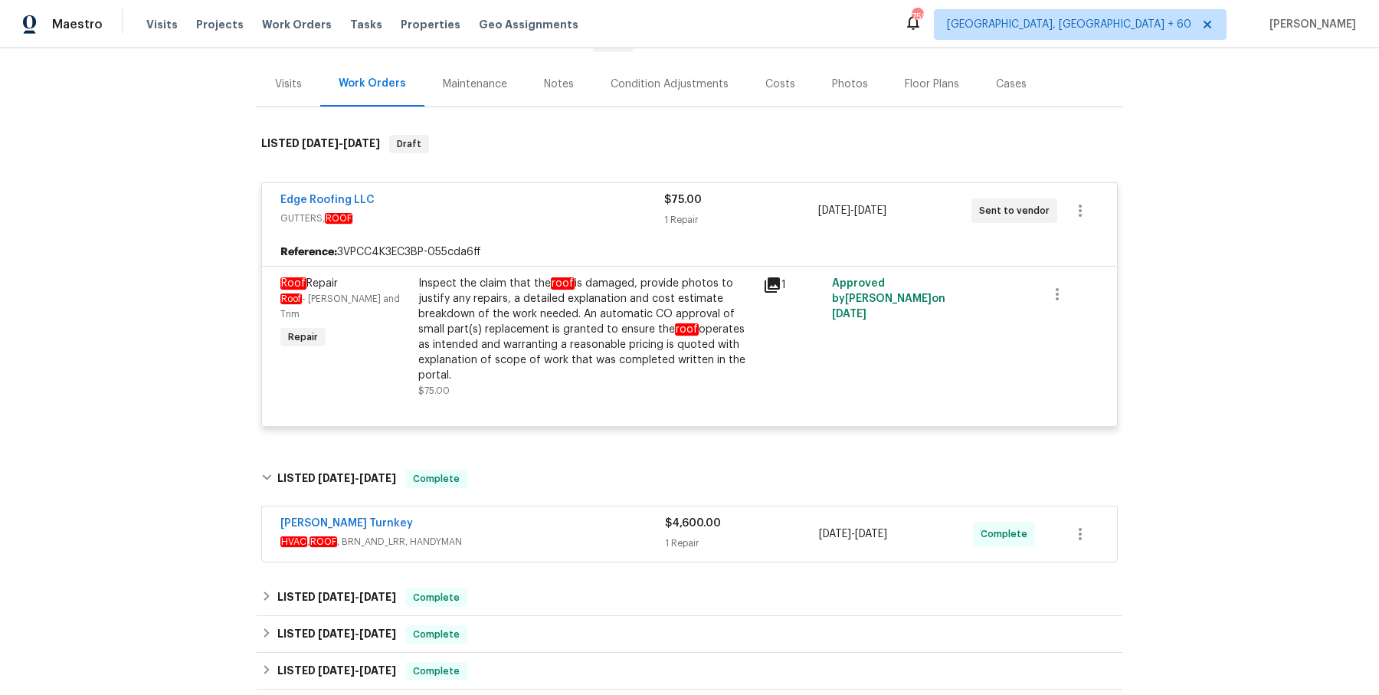
click at [594, 539] on span "HVAC , ROOF , BRN_AND_LRR, HANDYMAN" at bounding box center [472, 541] width 385 height 15
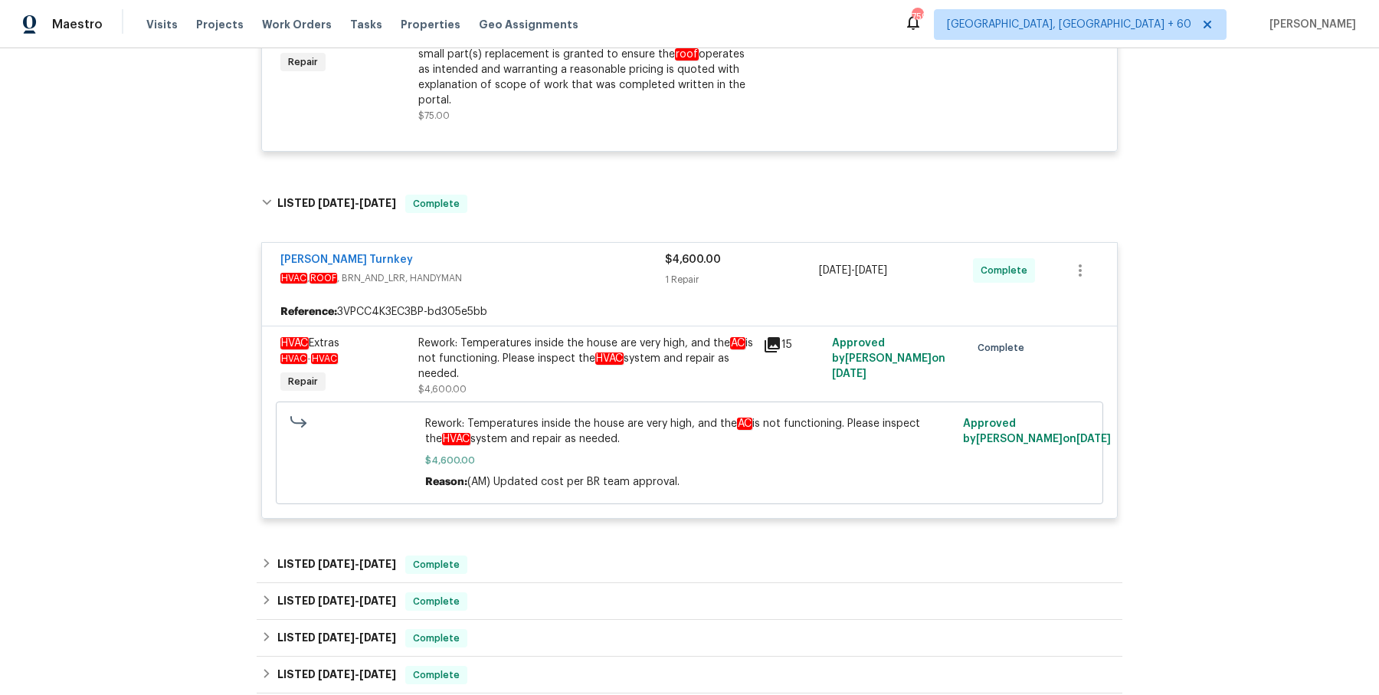
scroll to position [477, 0]
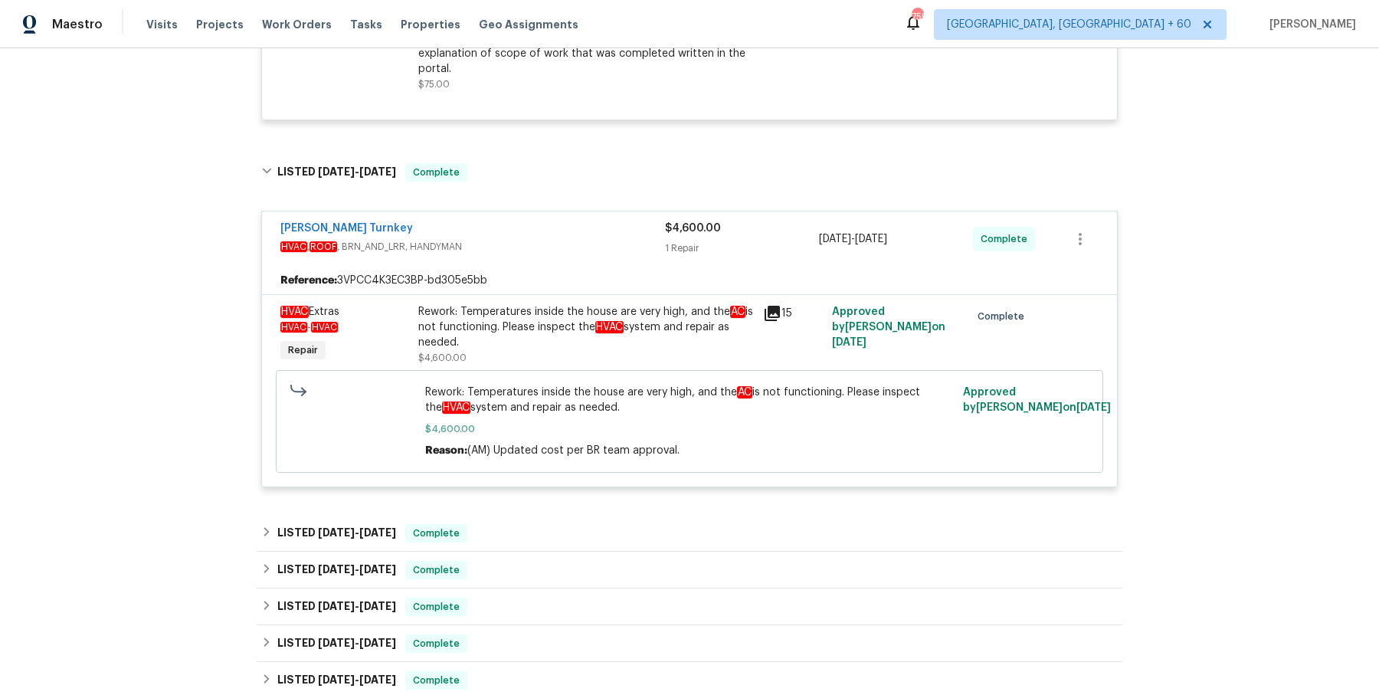
click at [596, 510] on div "Back to all projects 1734 Brookside Lay Cir, Norcross, GA 30093 3 Beds | 2 1/2 …" at bounding box center [690, 381] width 866 height 1585
click at [593, 518] on div "LISTED 8/2/25 - 8/6/25 Complete" at bounding box center [690, 533] width 866 height 37
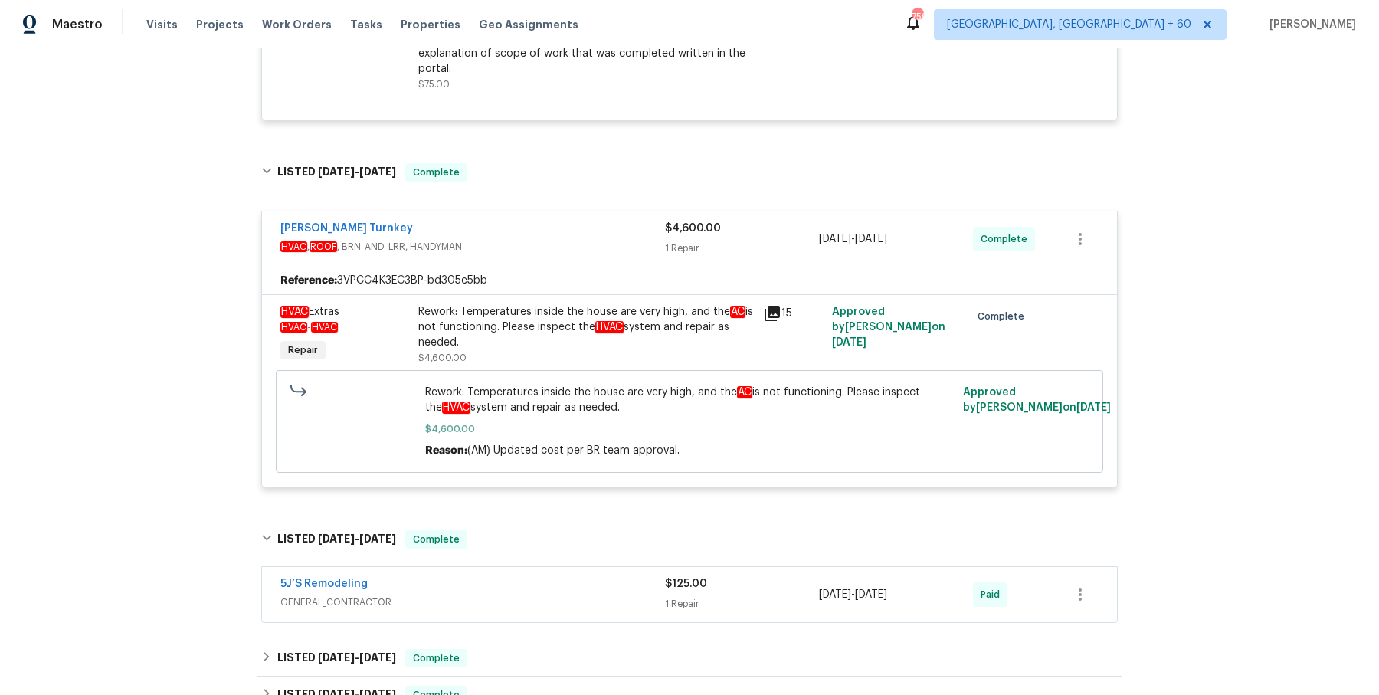
click at [576, 567] on div "5J’S Remodeling GENERAL_CONTRACTOR $125.00 1 Repair 8/4/2025 - 8/6/2025 Paid" at bounding box center [689, 594] width 855 height 55
click at [554, 588] on div "5J’S Remodeling" at bounding box center [472, 585] width 385 height 18
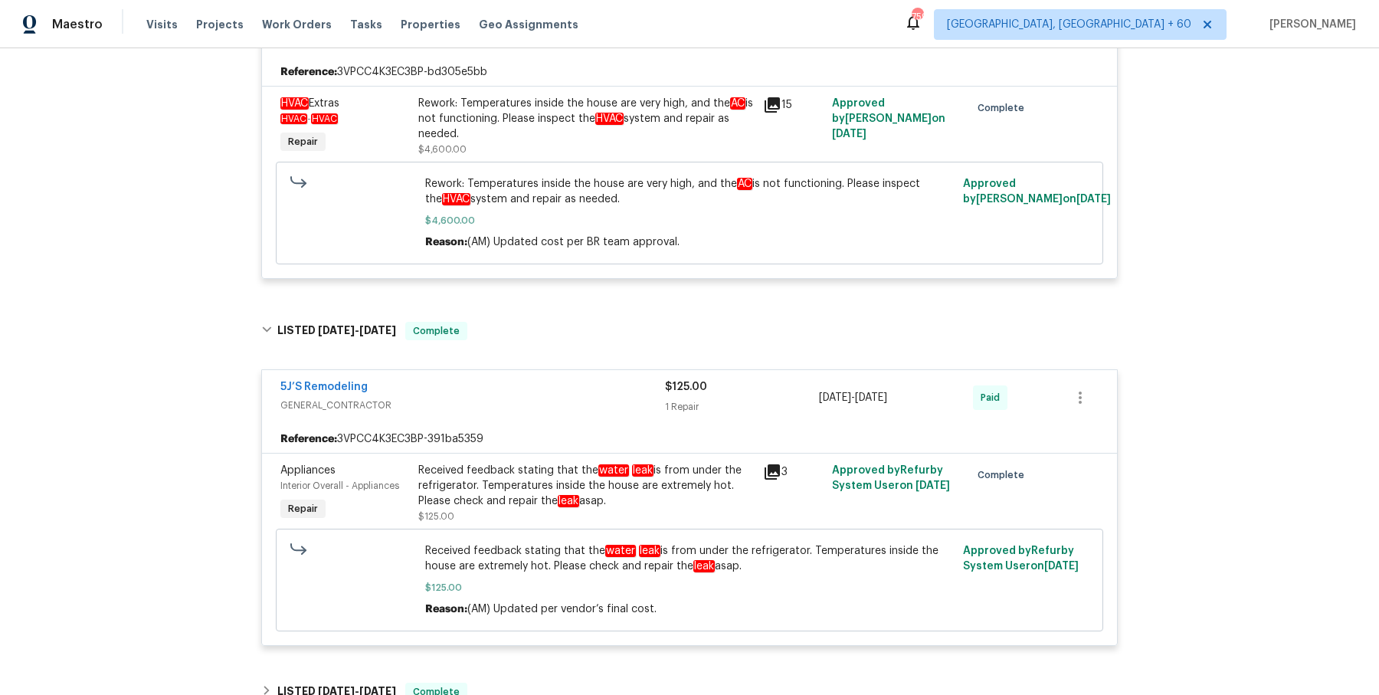
scroll to position [752, 0]
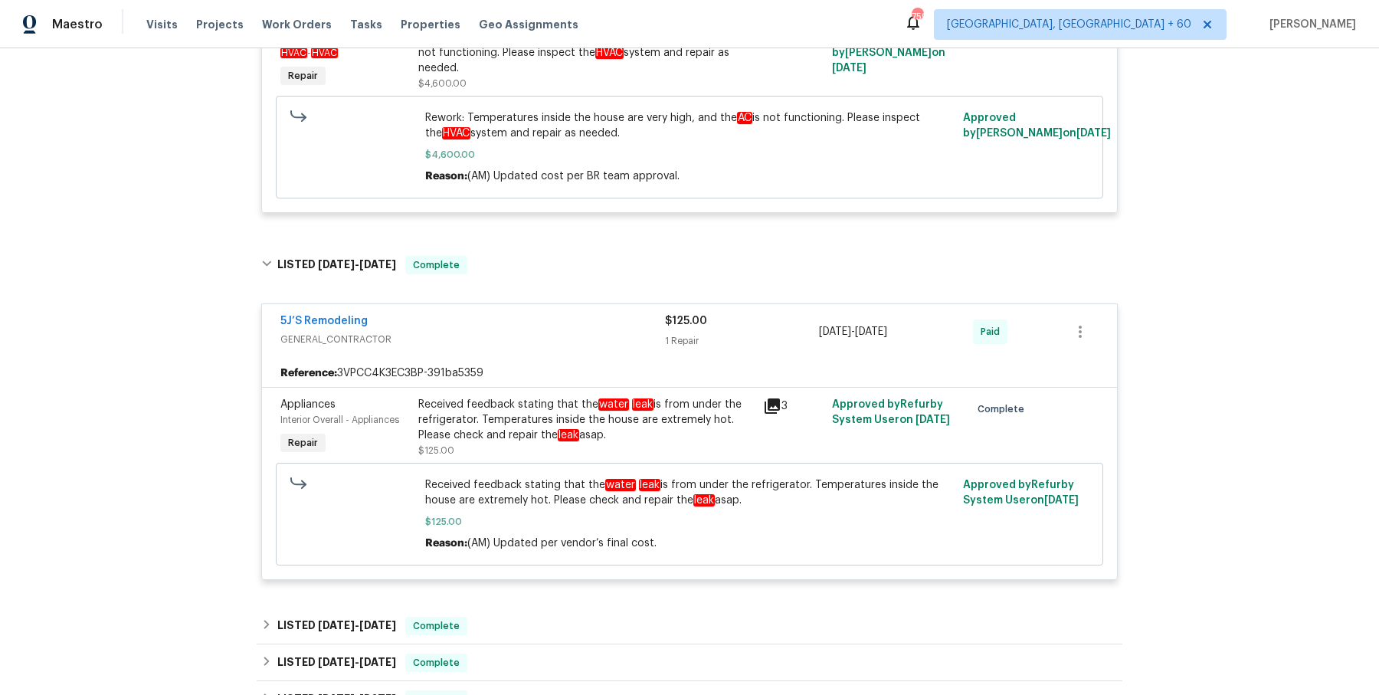
click at [554, 588] on div "5J’S Remodeling GENERAL_CONTRACTOR $125.00 1 Repair 8/4/2025 - 8/6/2025 Paid Re…" at bounding box center [690, 443] width 866 height 306
click at [547, 633] on div "LISTED 7/28/25 - 8/1/25 Complete" at bounding box center [690, 626] width 866 height 37
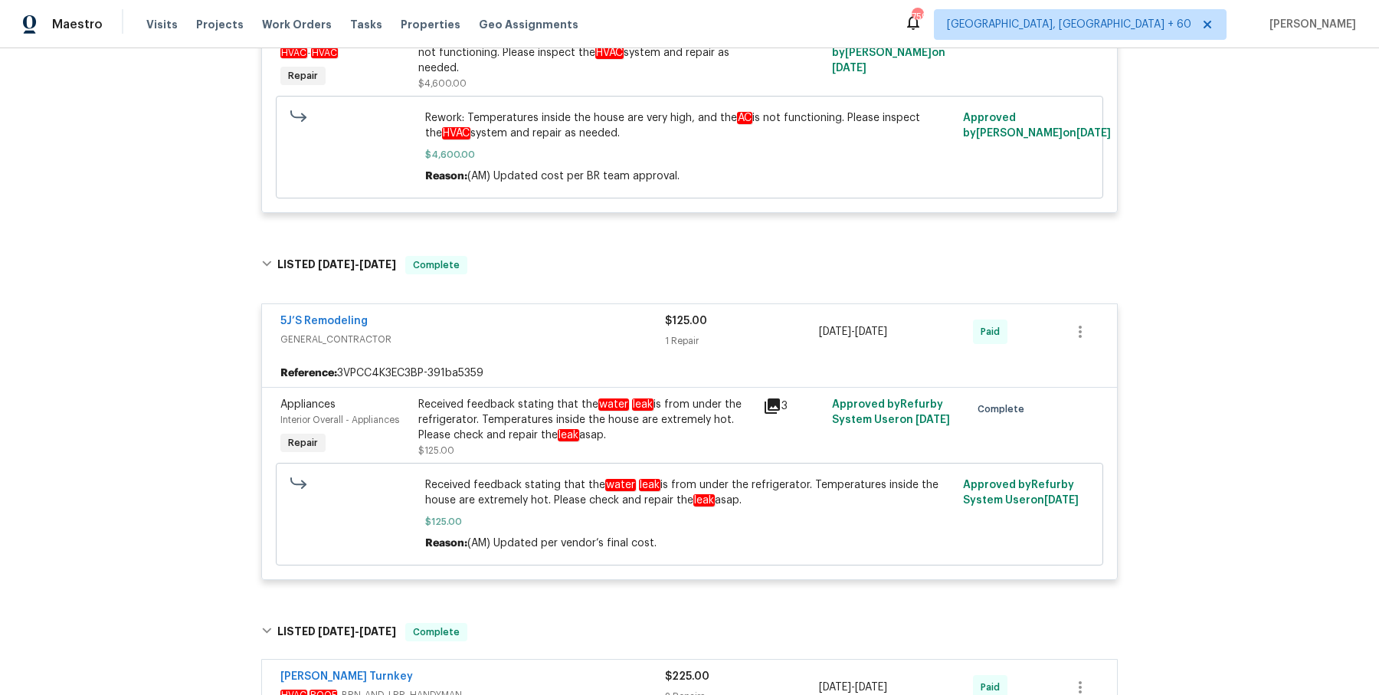
click at [533, 670] on div "Davis Turnkey" at bounding box center [472, 678] width 385 height 18
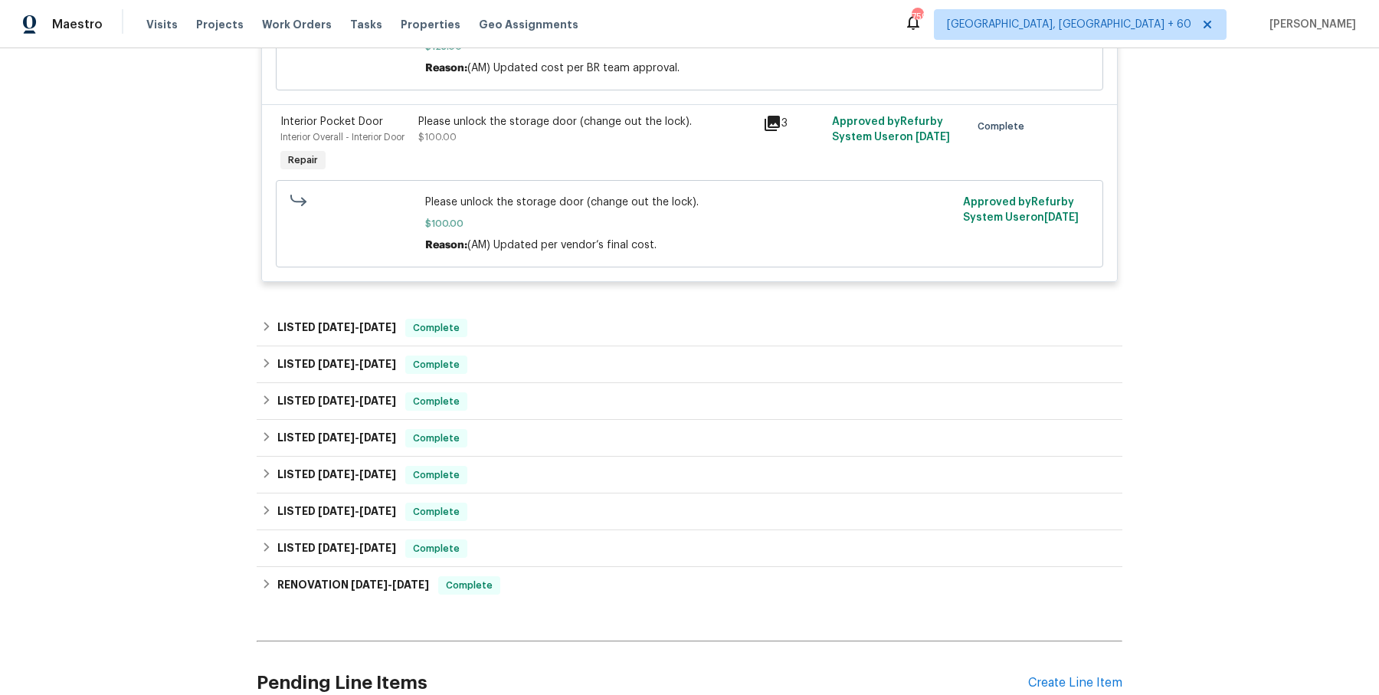
scroll to position [1607, 0]
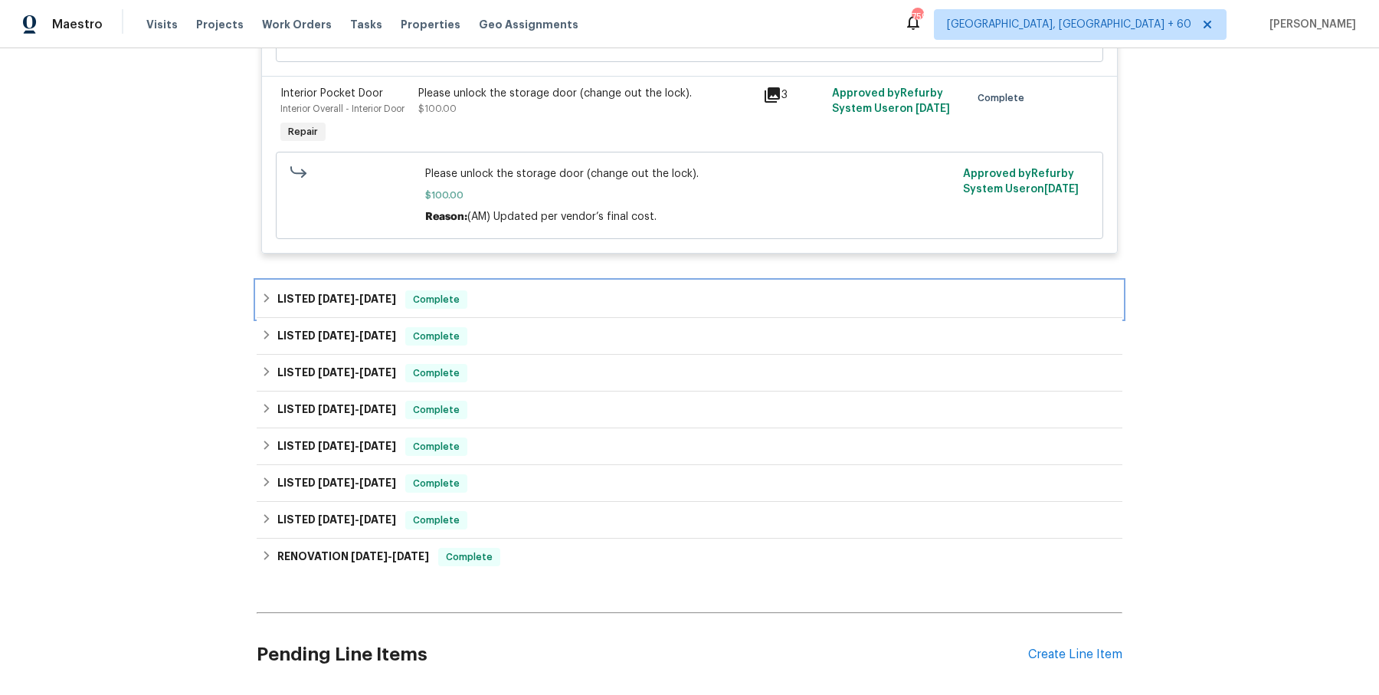
click at [585, 281] on div "LISTED 11/7/24 - 4/5/25 Complete" at bounding box center [690, 299] width 866 height 37
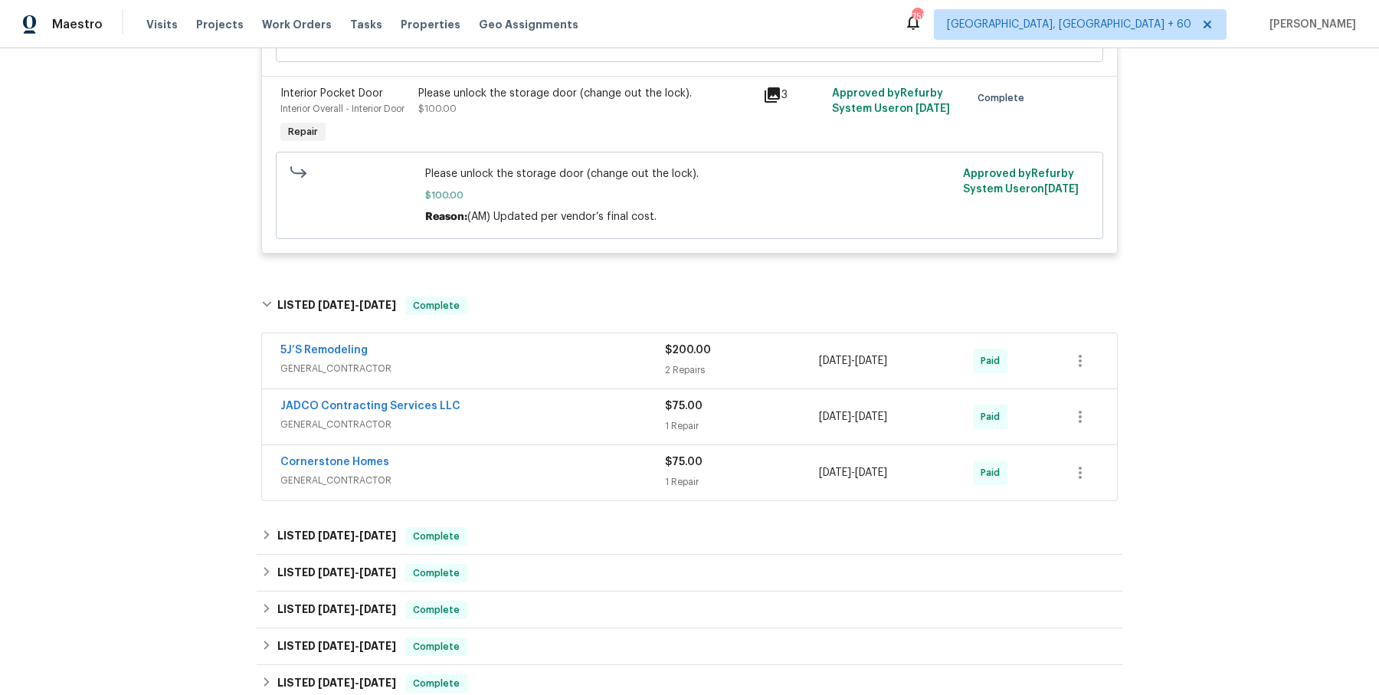
click at [544, 345] on div "5J’S Remodeling" at bounding box center [472, 352] width 385 height 18
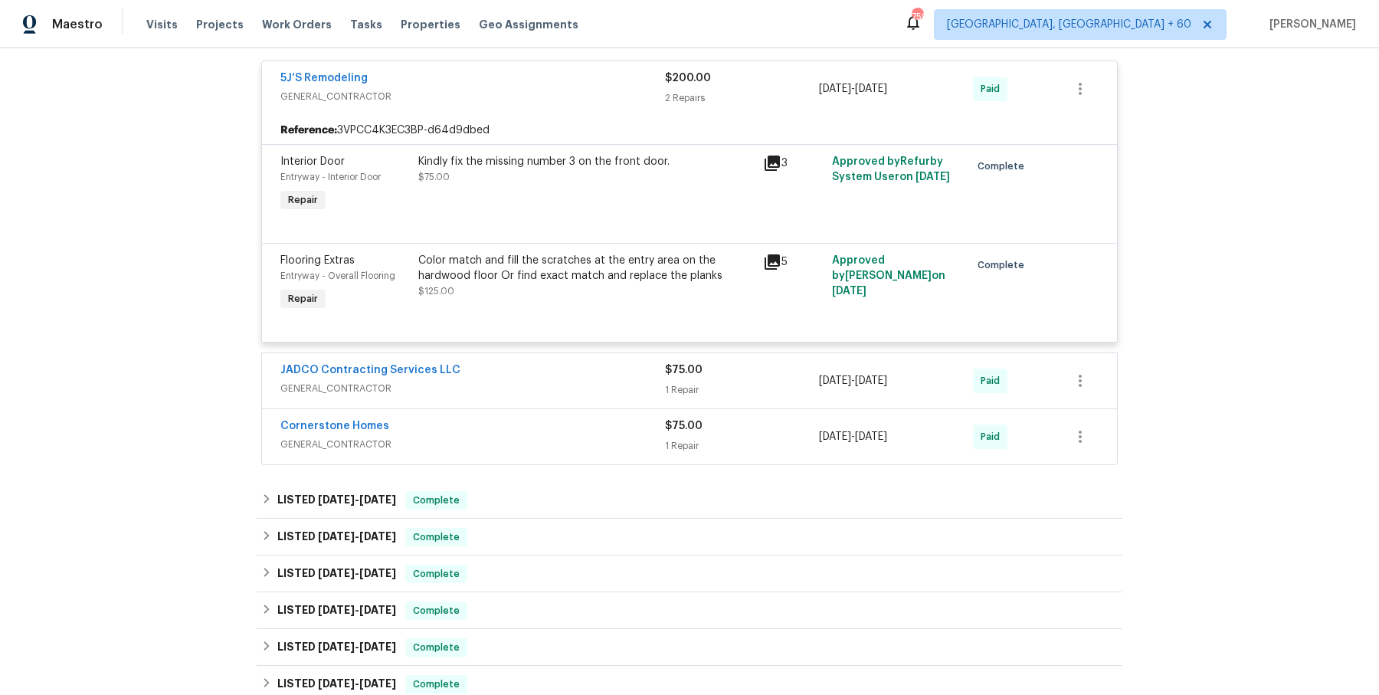
scroll to position [1894, 0]
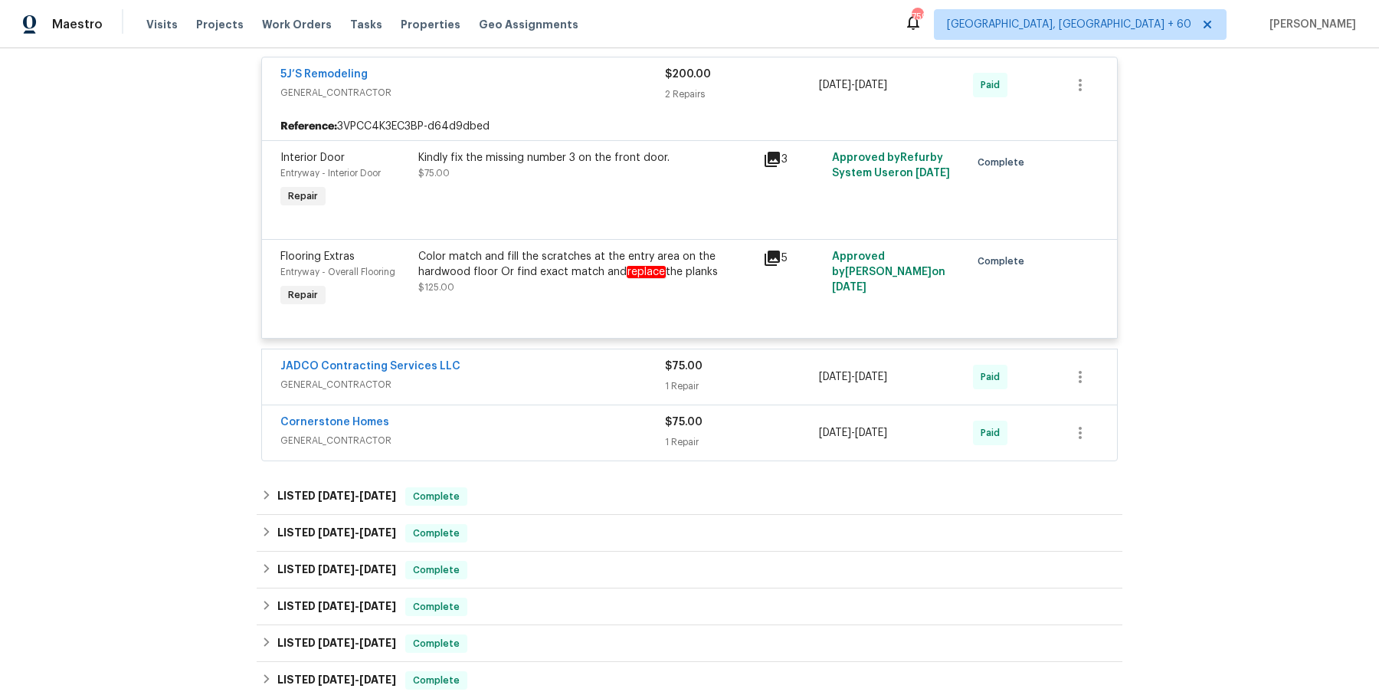
click at [552, 363] on div "JADCO Contracting Services LLC" at bounding box center [472, 368] width 385 height 18
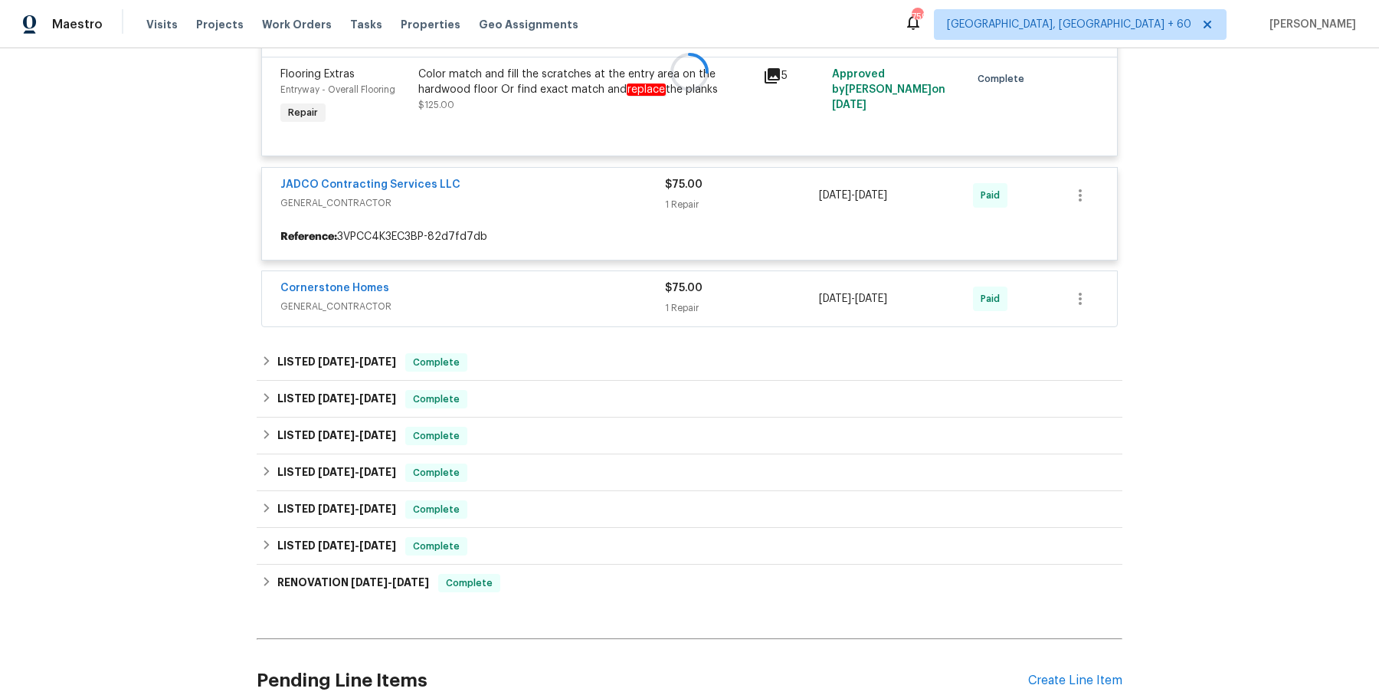
scroll to position [2078, 0]
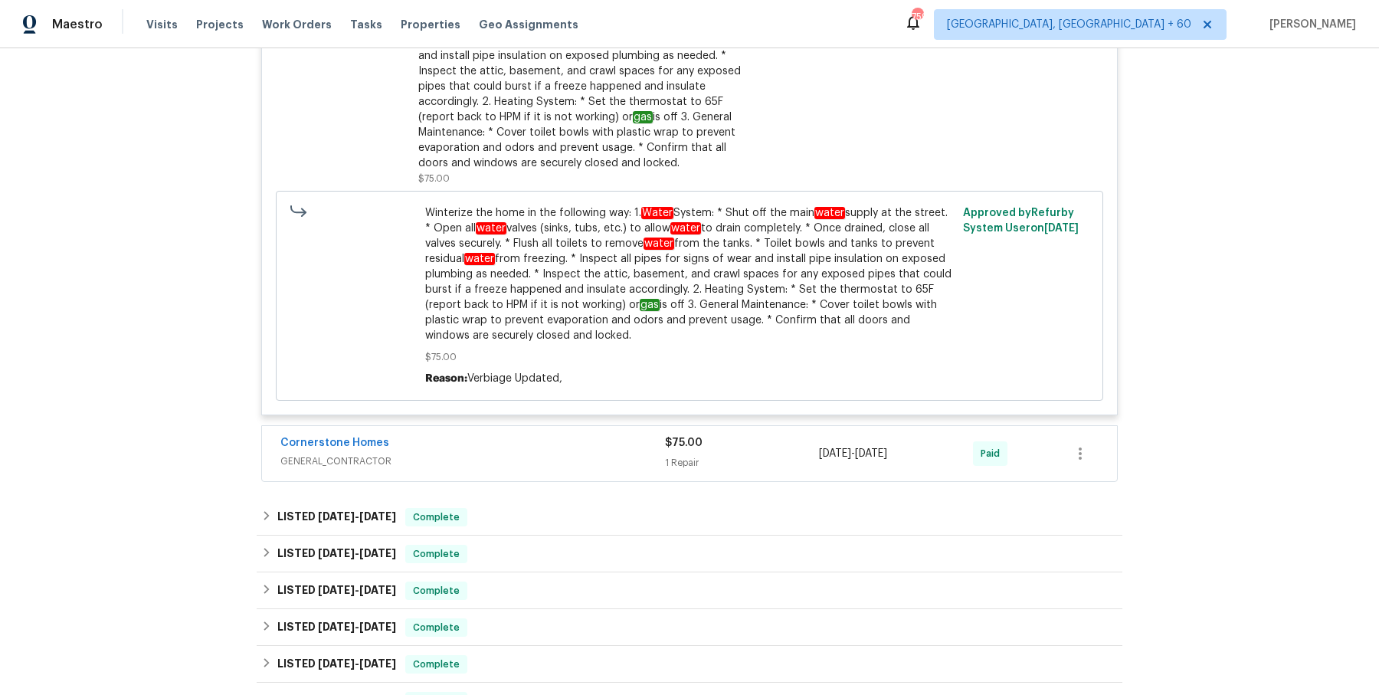
click at [556, 454] on span "GENERAL_CONTRACTOR" at bounding box center [472, 461] width 385 height 15
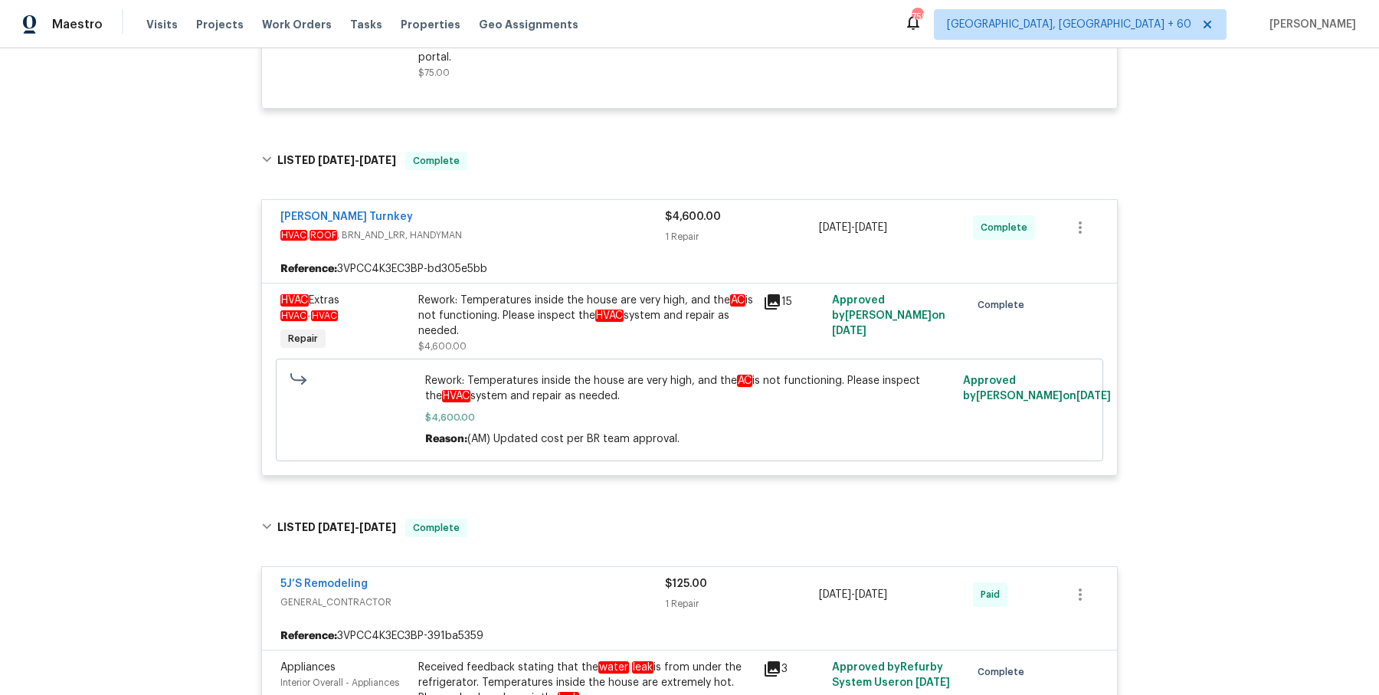
scroll to position [491, 0]
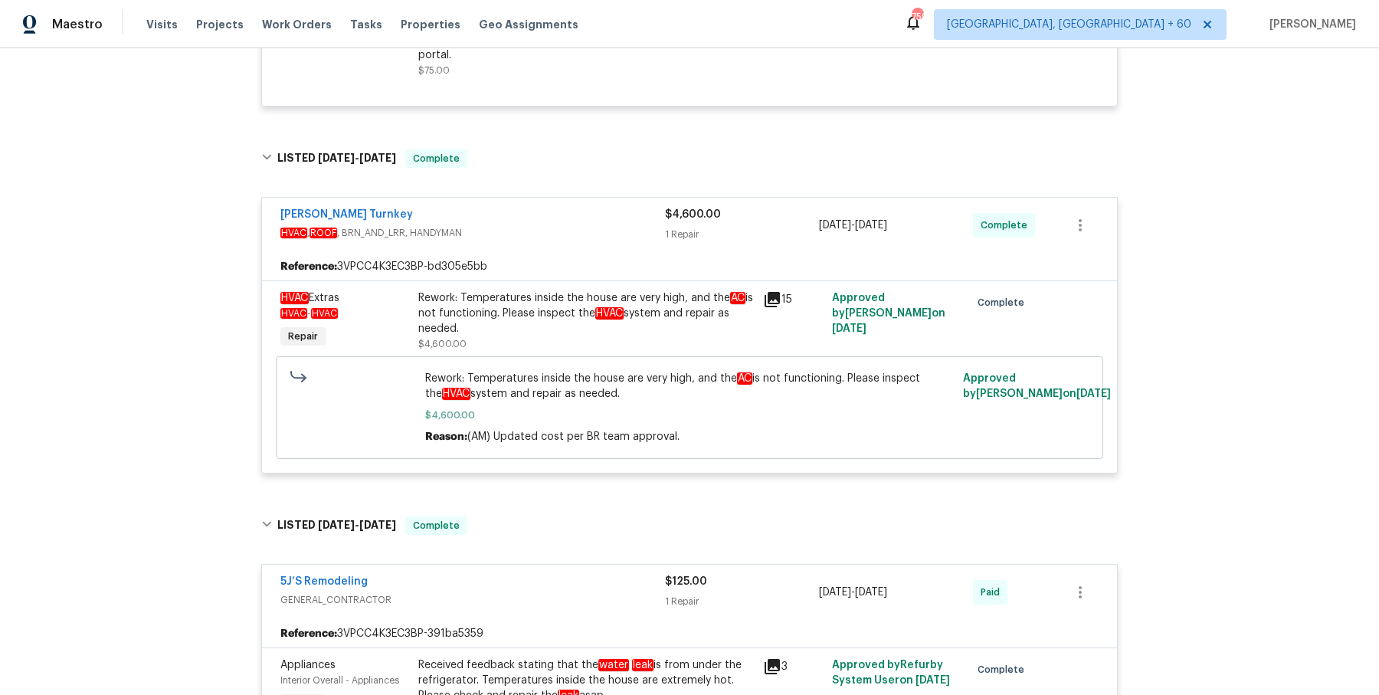
drag, startPoint x: 469, startPoint y: 311, endPoint x: 456, endPoint y: 146, distance: 165.3
click at [456, 146] on div "LISTED 8/14/25 - 8/19/25 Complete Davis Turnkey HVAC , ROOF , BRN_AND_LRR, HAND…" at bounding box center [690, 311] width 866 height 355
click at [568, 237] on span "HVAC , ROOF , BRN_AND_LRR, HANDYMAN" at bounding box center [472, 232] width 385 height 15
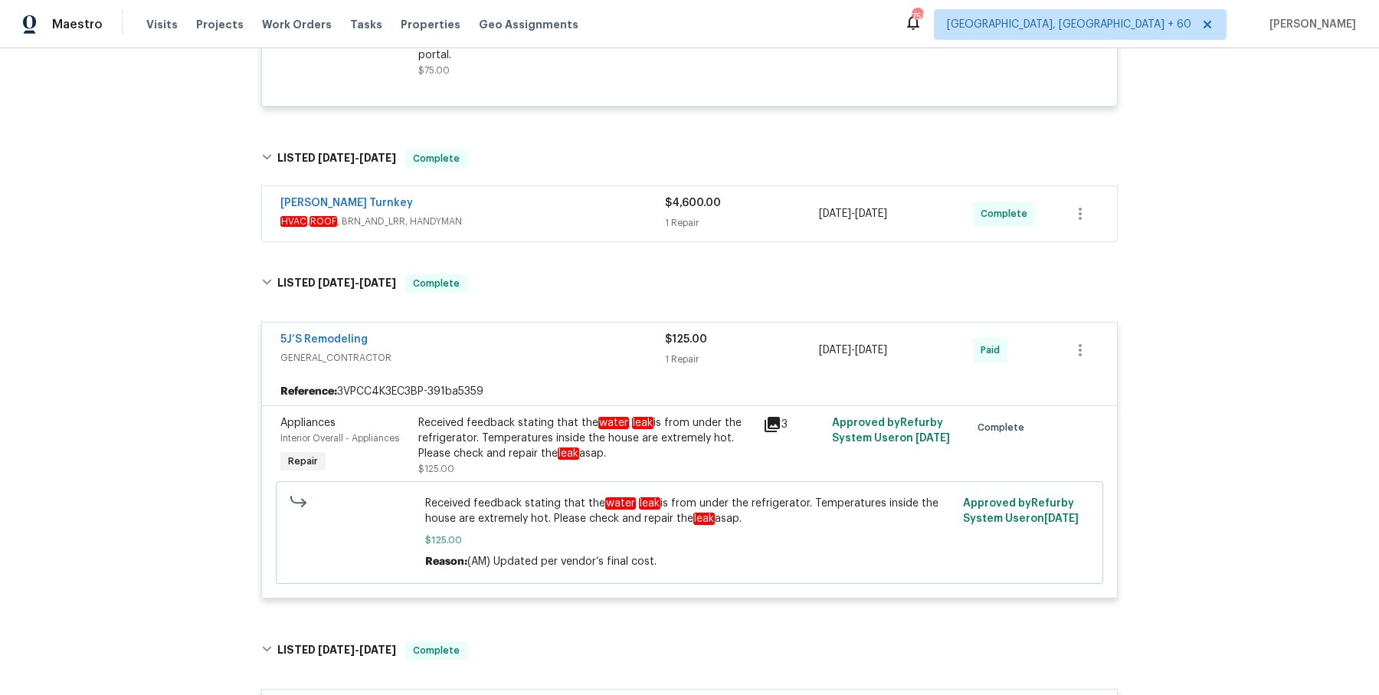
click at [450, 220] on span "HVAC , ROOF , BRN_AND_LRR, HANDYMAN" at bounding box center [472, 221] width 385 height 15
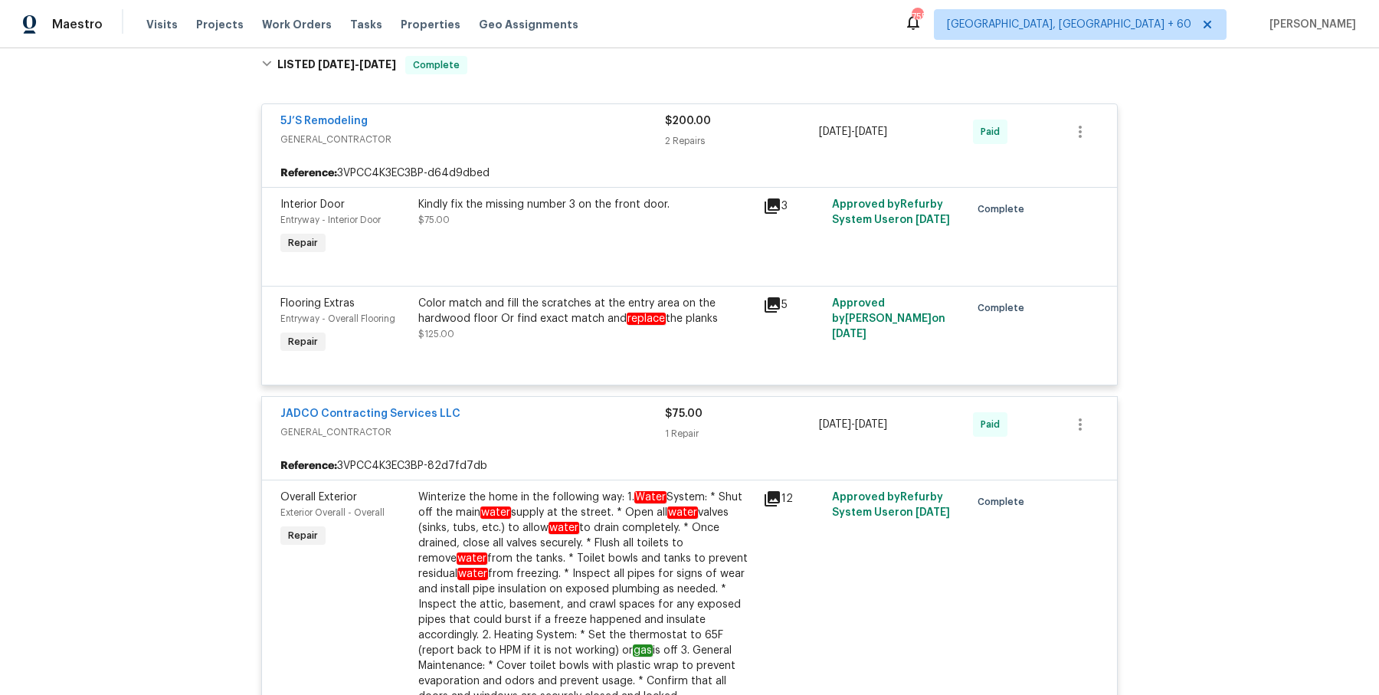
scroll to position [0, 0]
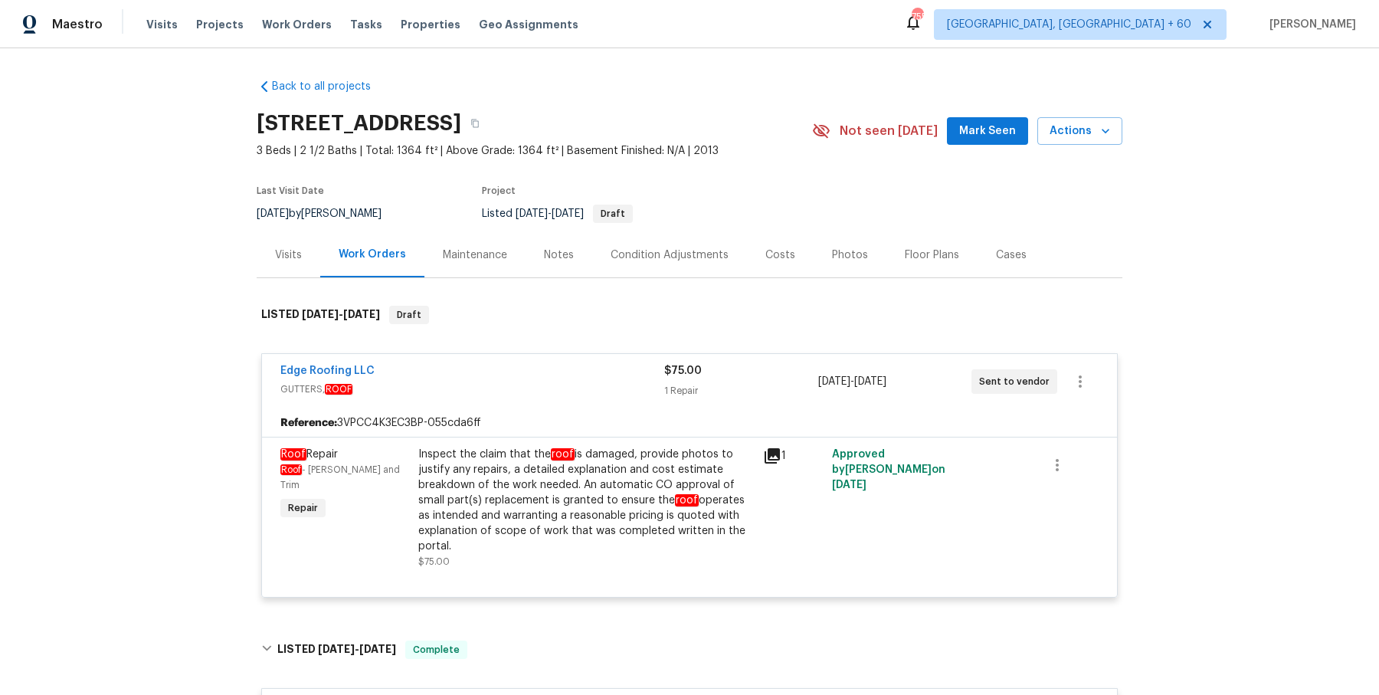
click at [485, 443] on div "Inspect the claim that the roof is damaged, provide photos to justify any repai…" at bounding box center [586, 508] width 345 height 132
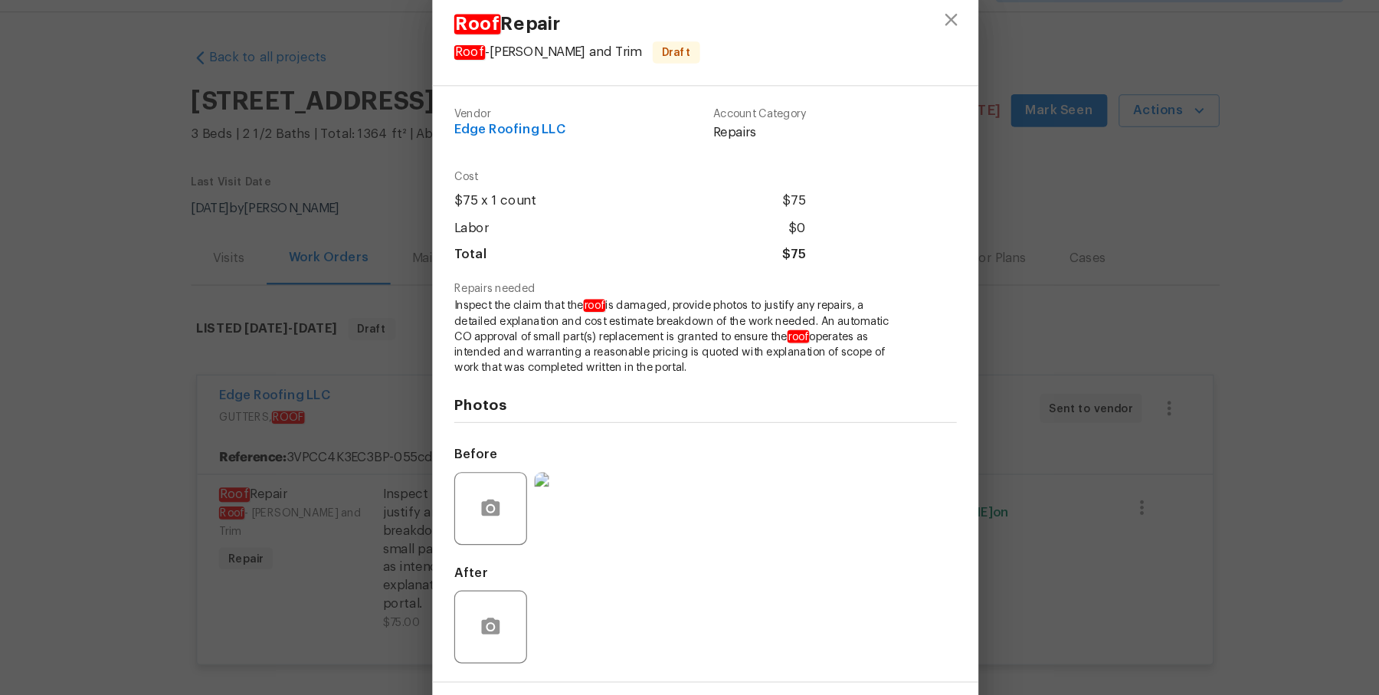
click at [1109, 297] on div "Roof Repair Roof - Eaves and Trim Draft Vendor Edge Roofing LLC Account Categor…" at bounding box center [689, 347] width 1379 height 695
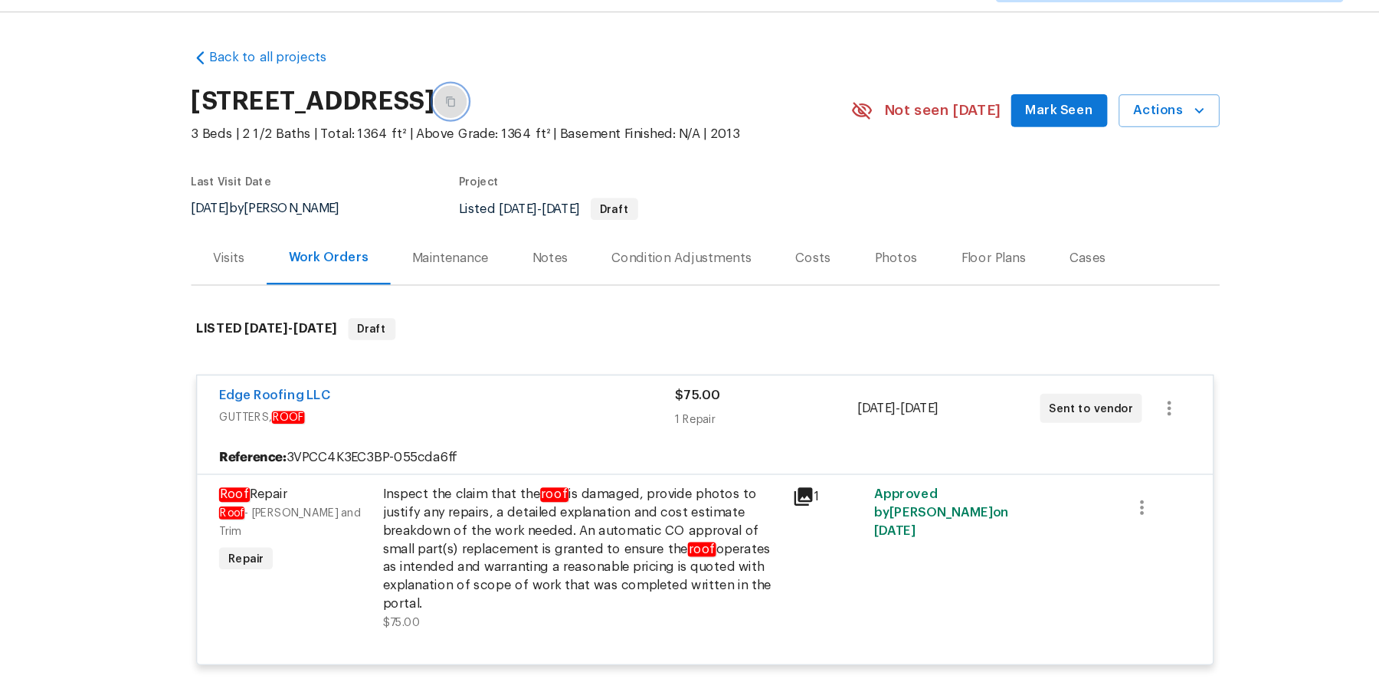
click at [480, 125] on icon "button" at bounding box center [474, 123] width 9 height 9
click at [479, 125] on icon "button" at bounding box center [475, 124] width 8 height 8
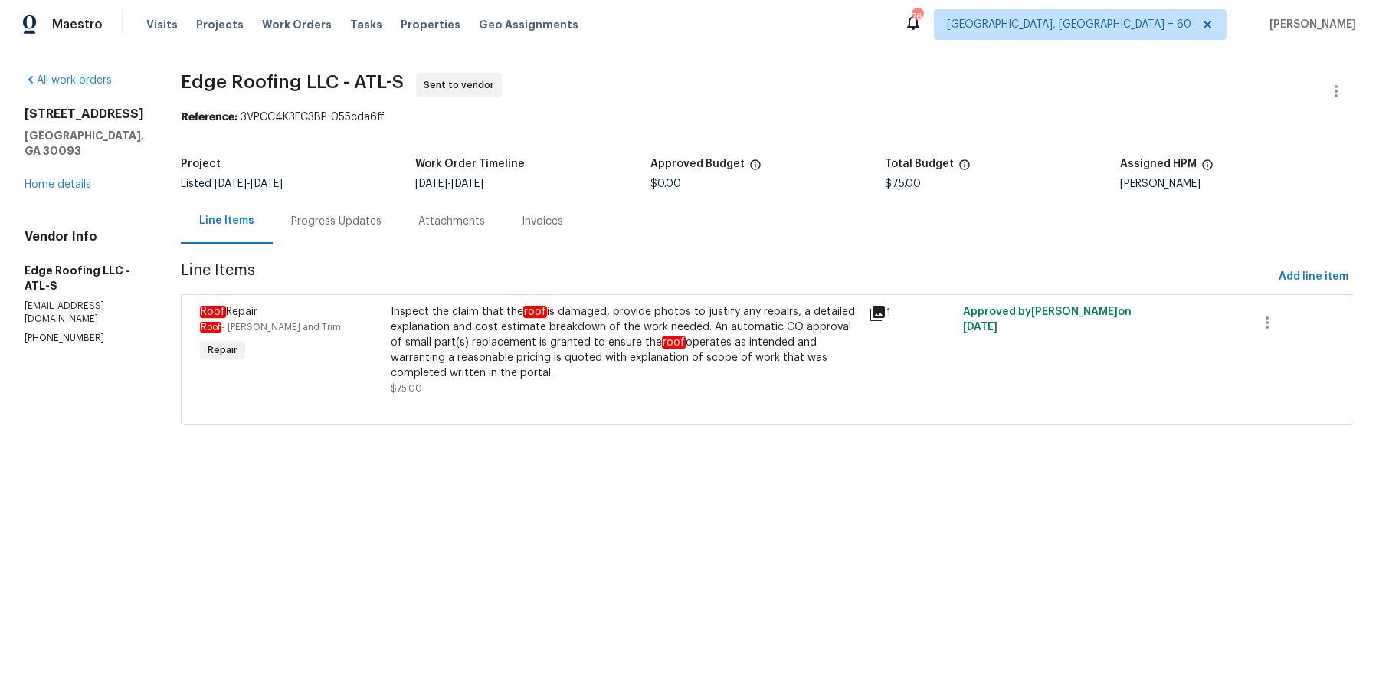
click at [336, 232] on div "Progress Updates" at bounding box center [336, 220] width 127 height 45
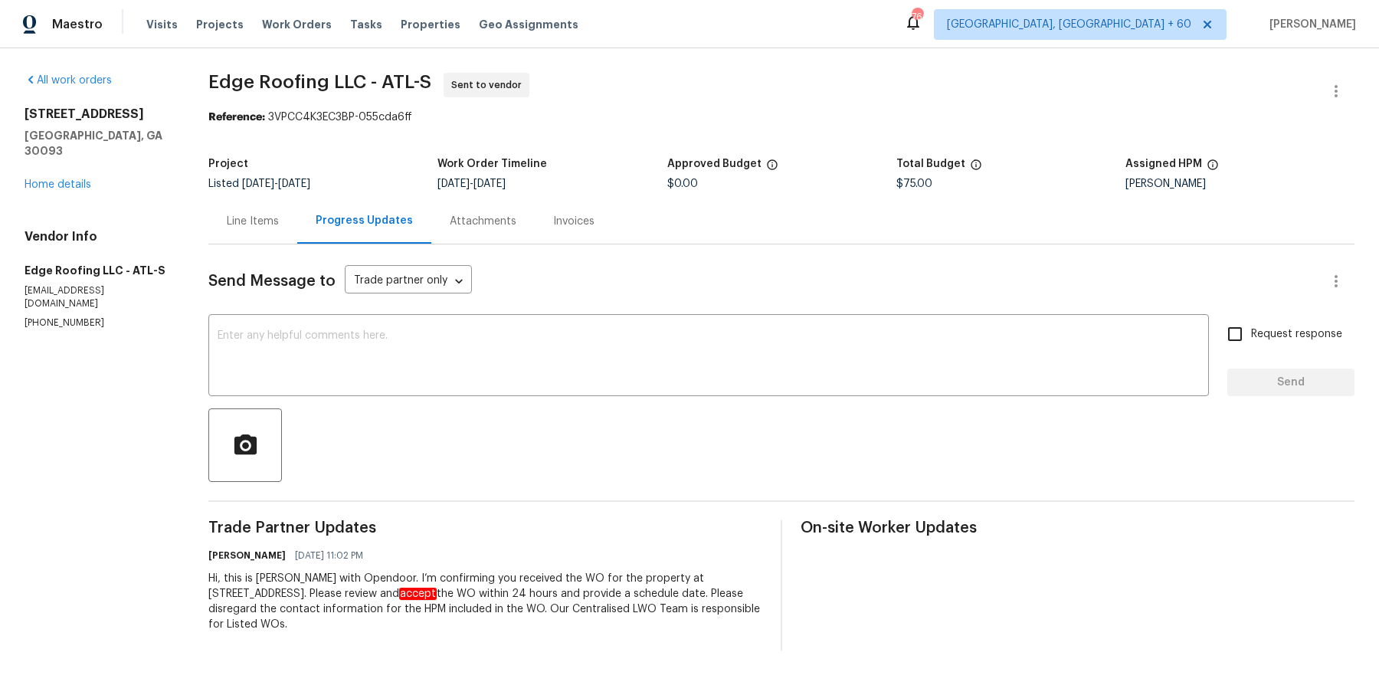
click at [433, 245] on div "Send Message to Trade partner only Trade partner only ​ x ​ Request response Se…" at bounding box center [781, 447] width 1146 height 406
click at [457, 235] on div "Attachments" at bounding box center [482, 220] width 103 height 45
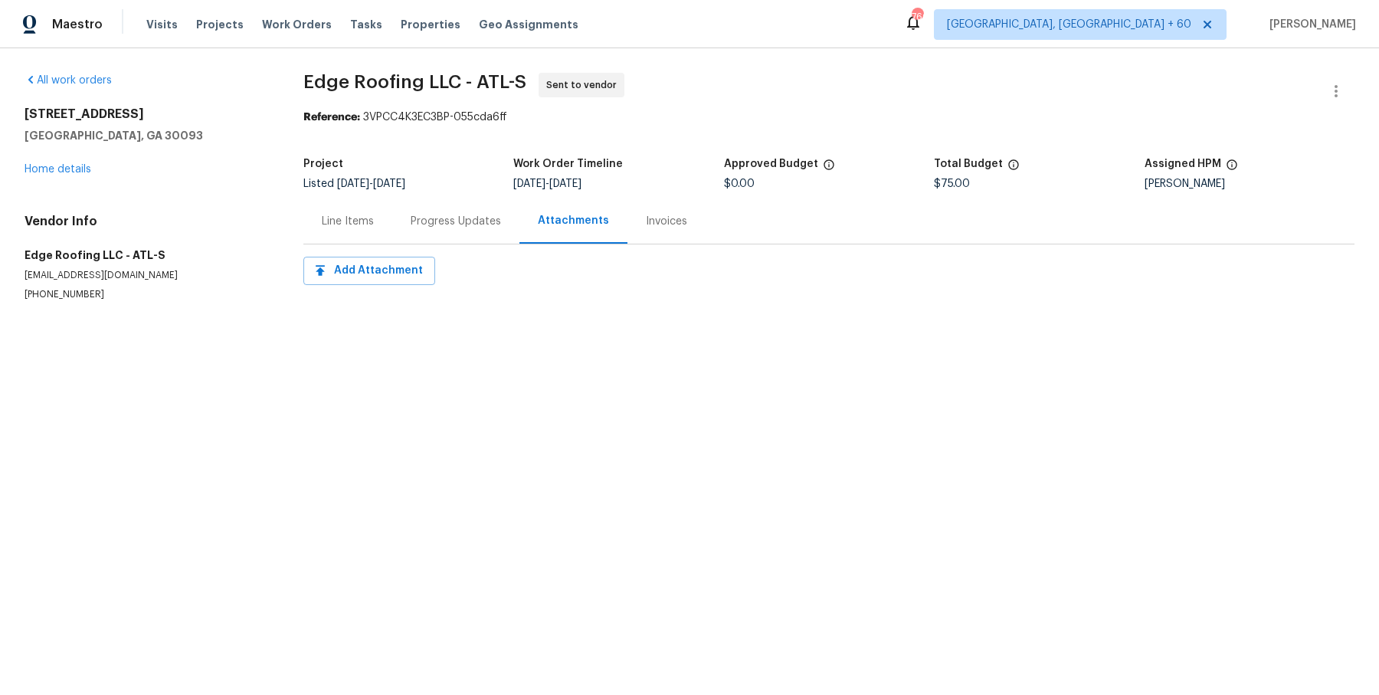
click at [660, 227] on div "Invoices" at bounding box center [666, 221] width 41 height 15
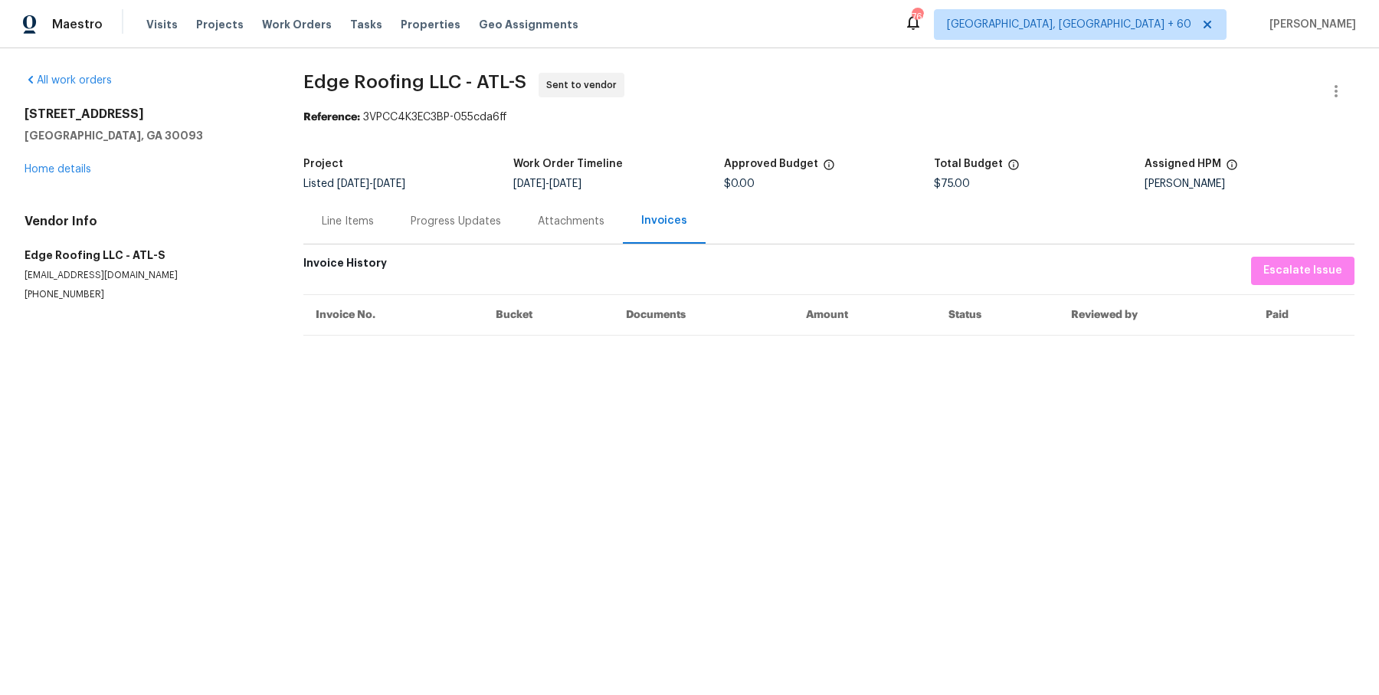
click at [447, 225] on div "Progress Updates" at bounding box center [456, 221] width 90 height 15
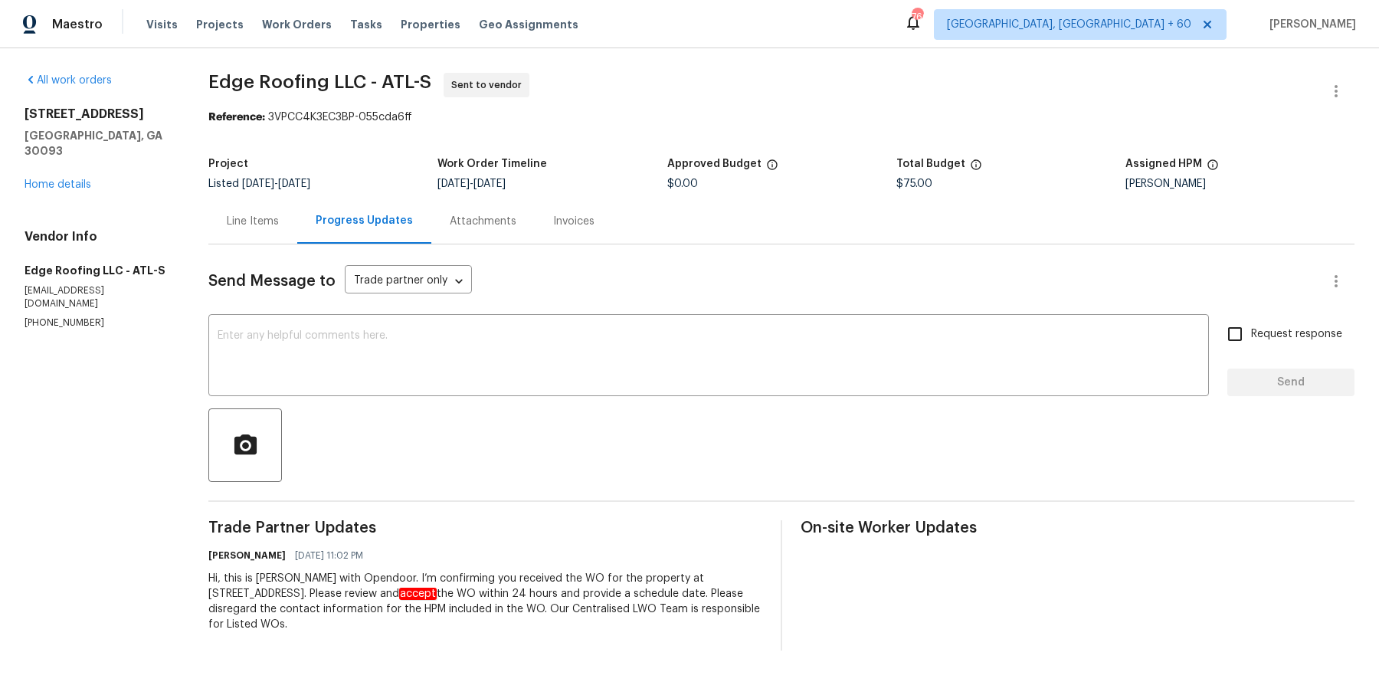
click at [450, 219] on div "Attachments" at bounding box center [483, 221] width 67 height 15
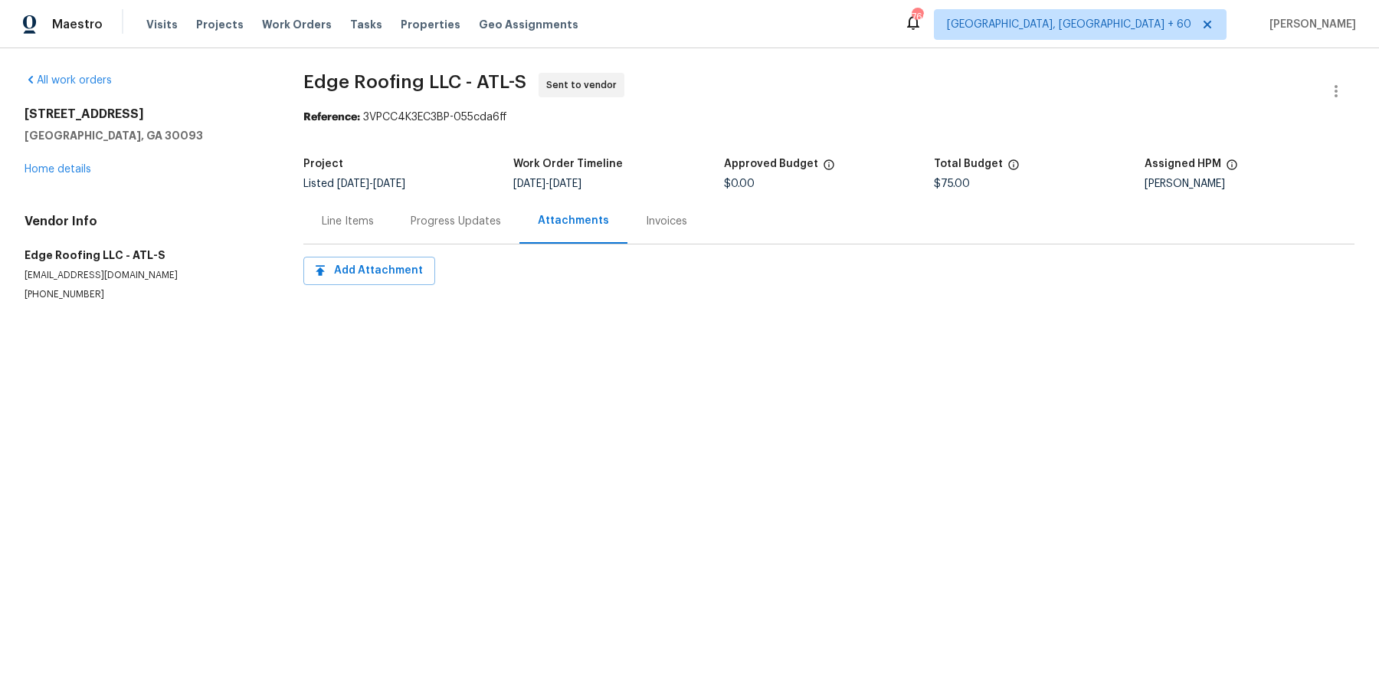
click at [639, 239] on div "Invoices" at bounding box center [667, 220] width 78 height 45
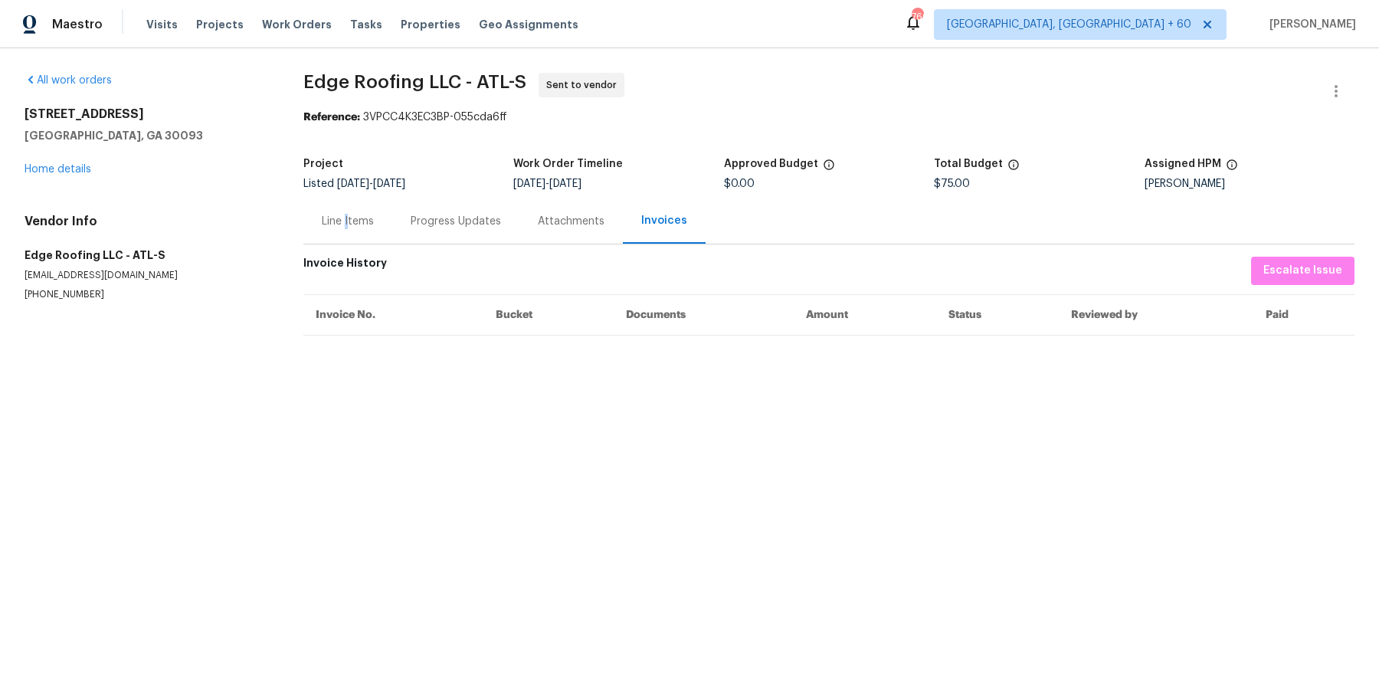
click at [346, 217] on div "Line Items" at bounding box center [348, 221] width 52 height 15
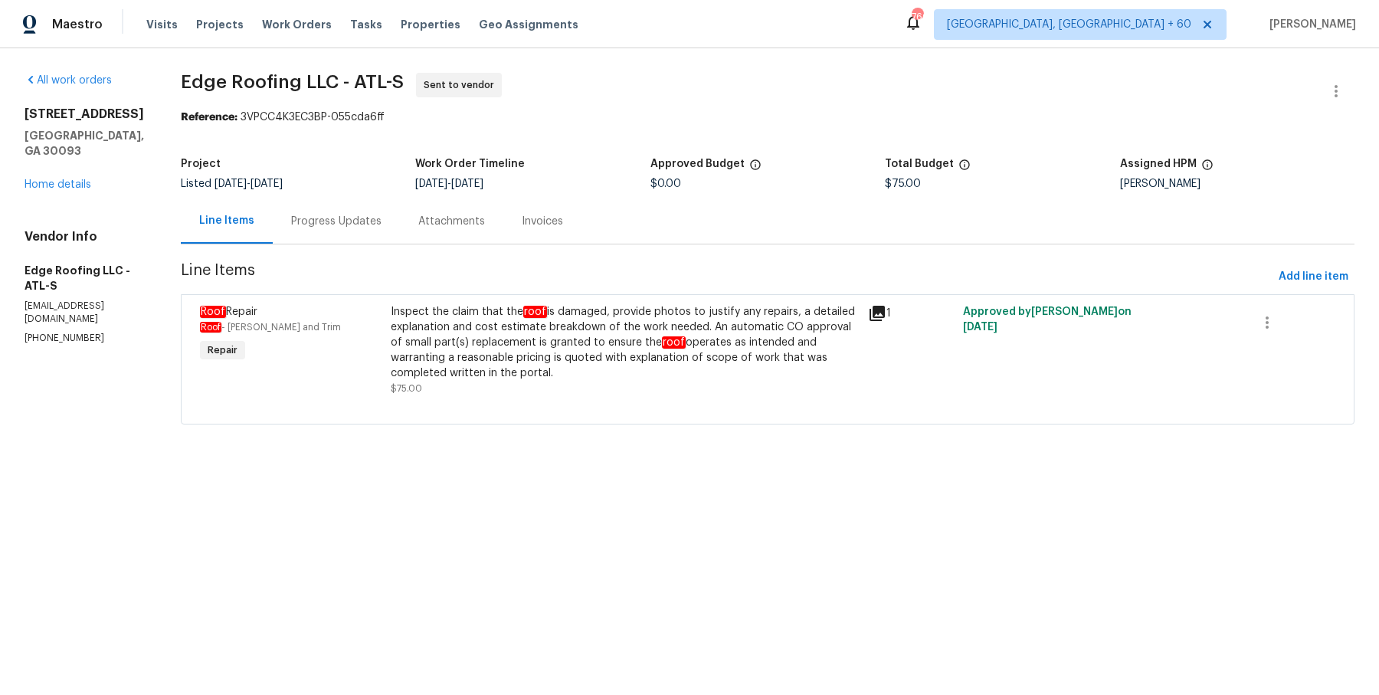
click at [277, 33] on div "Visits Projects Work Orders Tasks Properties Geo Assignments" at bounding box center [371, 24] width 451 height 31
click at [292, 19] on span "Work Orders" at bounding box center [297, 24] width 70 height 15
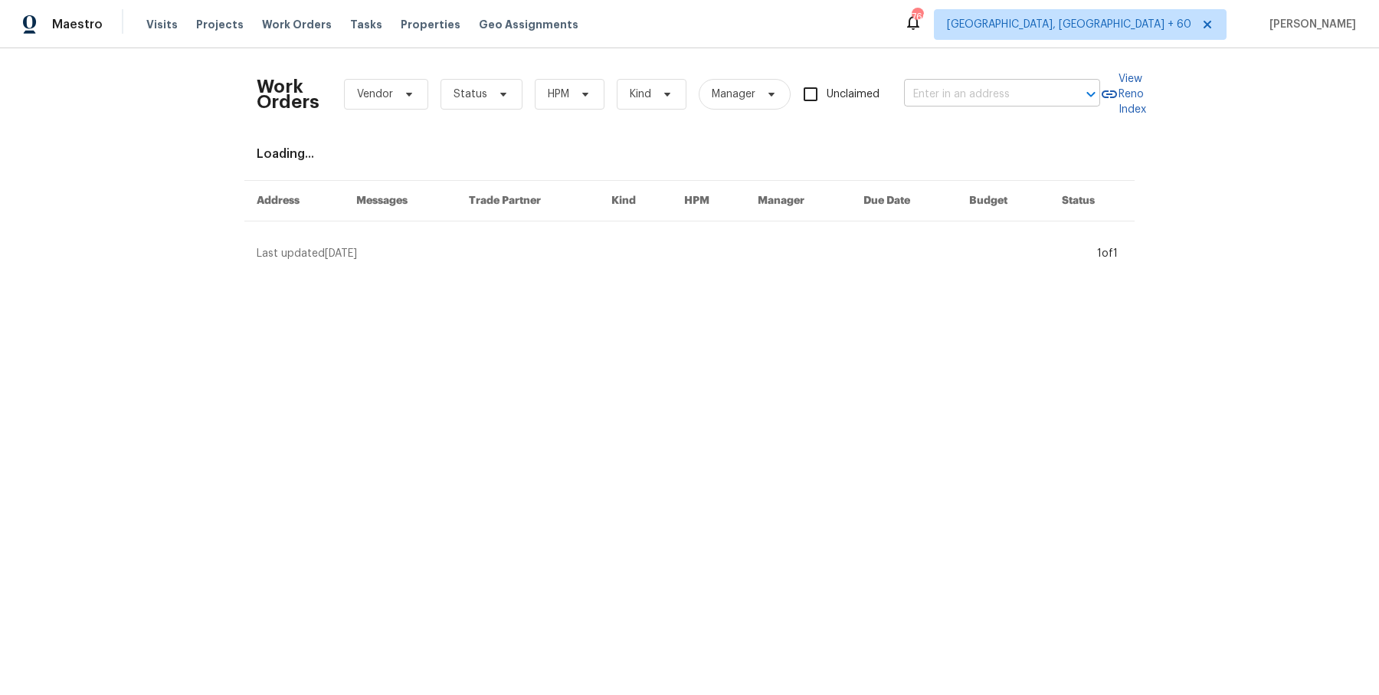
click at [961, 86] on input "text" at bounding box center [980, 95] width 153 height 24
paste input "1985 Canyon Sage Path Round Rock, TX 78665"
type input "1985 Canyon Sage Path Round Rock, TX 78665"
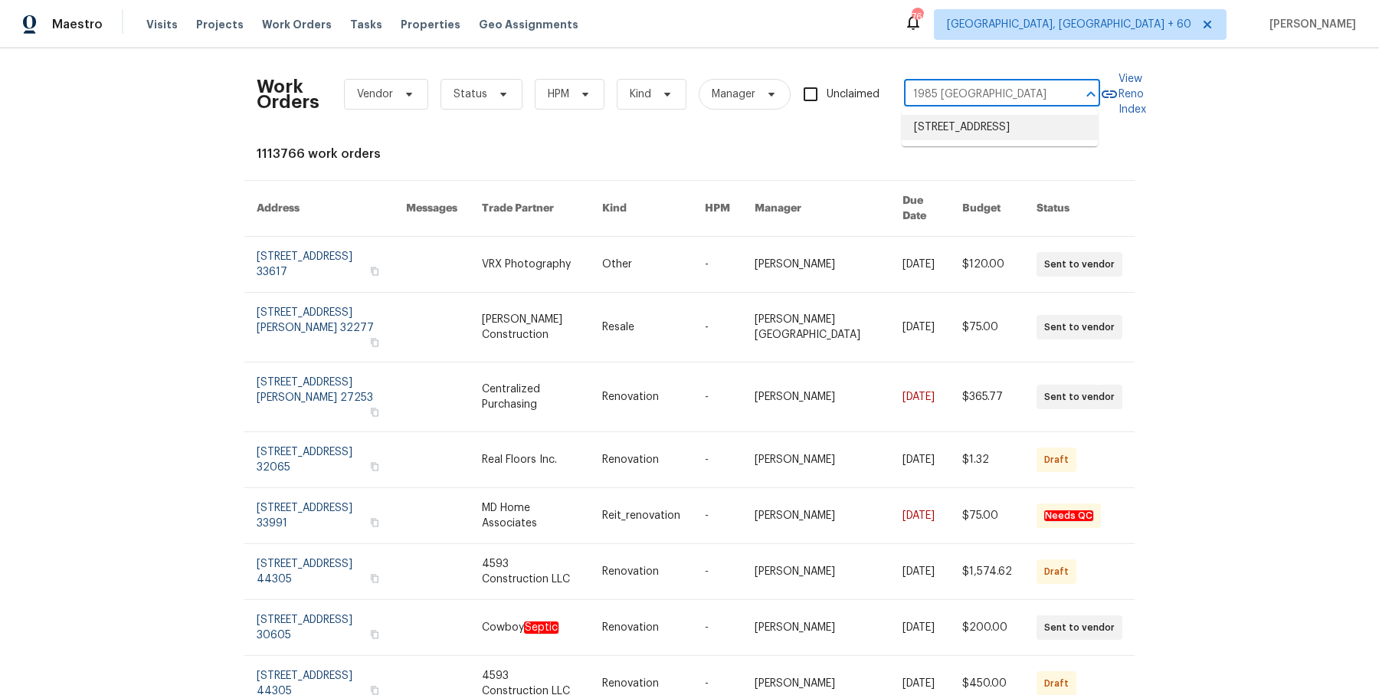
click at [974, 131] on li "1985 Canyon Sage Path, Round Rock, TX 78665" at bounding box center [1000, 127] width 196 height 25
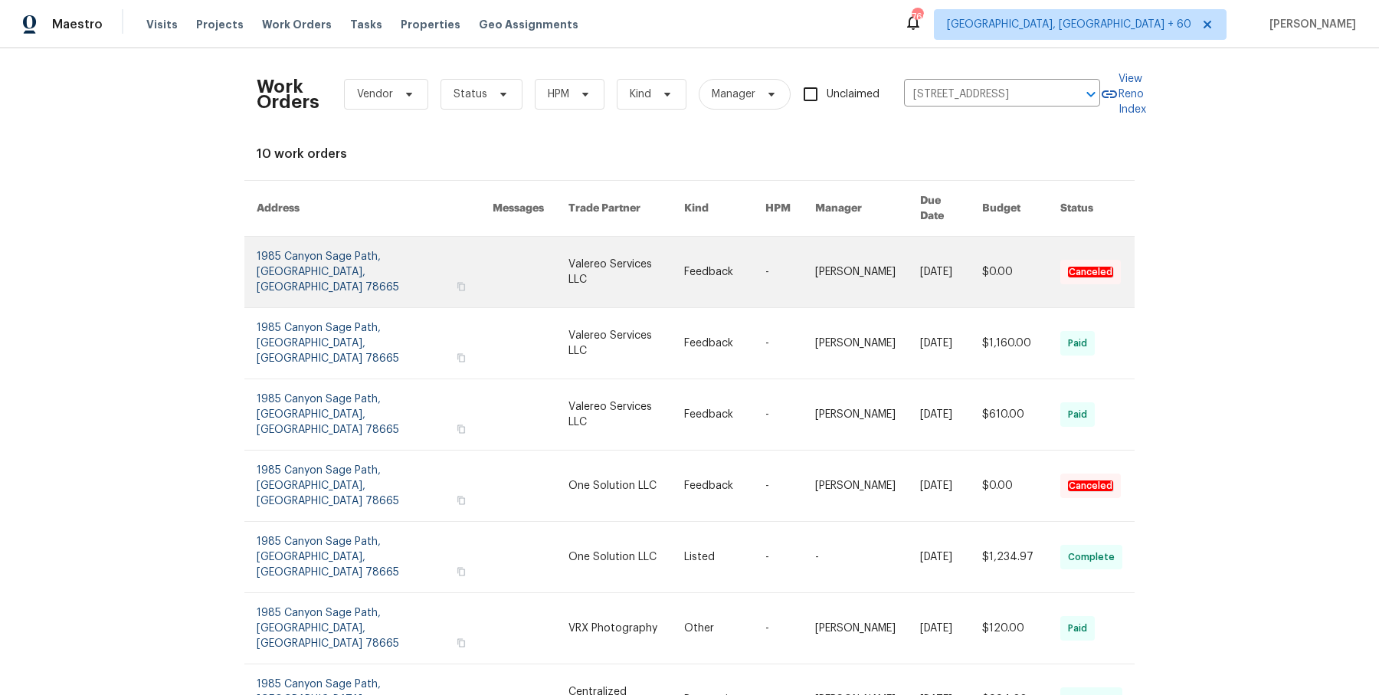
click at [817, 261] on link at bounding box center [867, 272] width 105 height 70
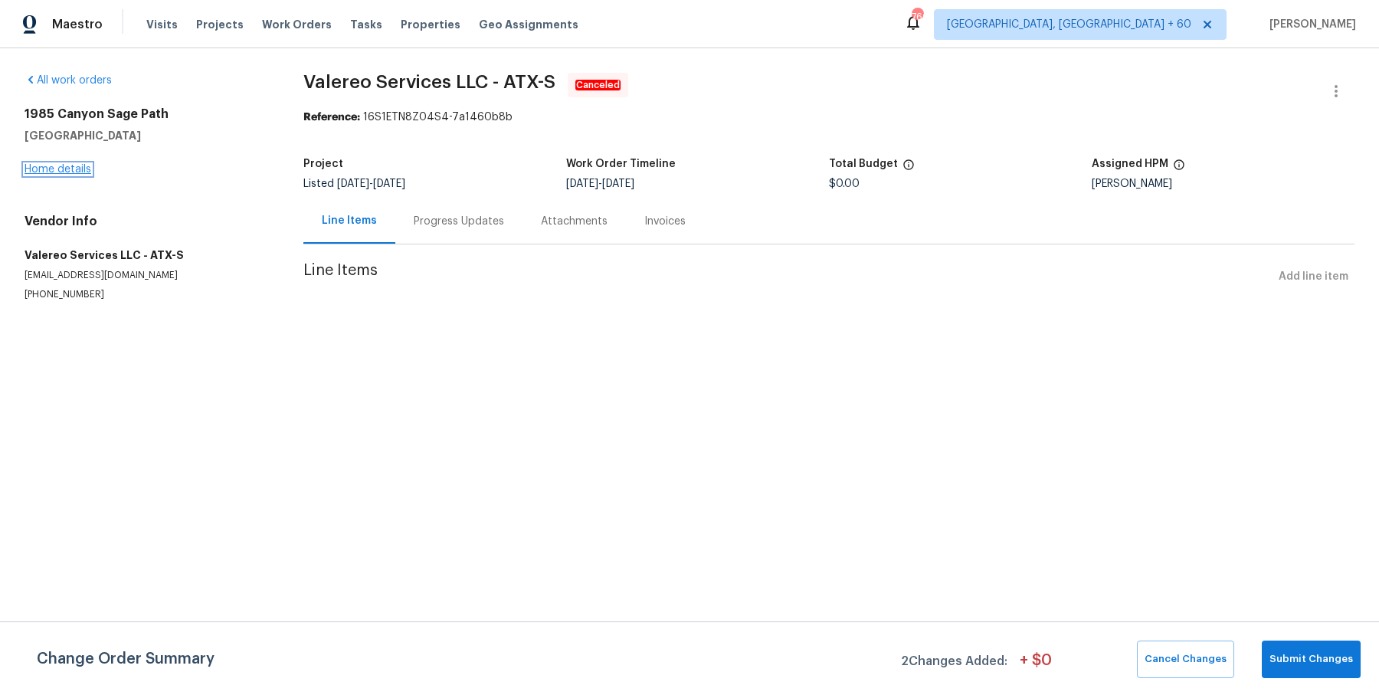
click at [74, 174] on link "Home details" at bounding box center [58, 169] width 67 height 11
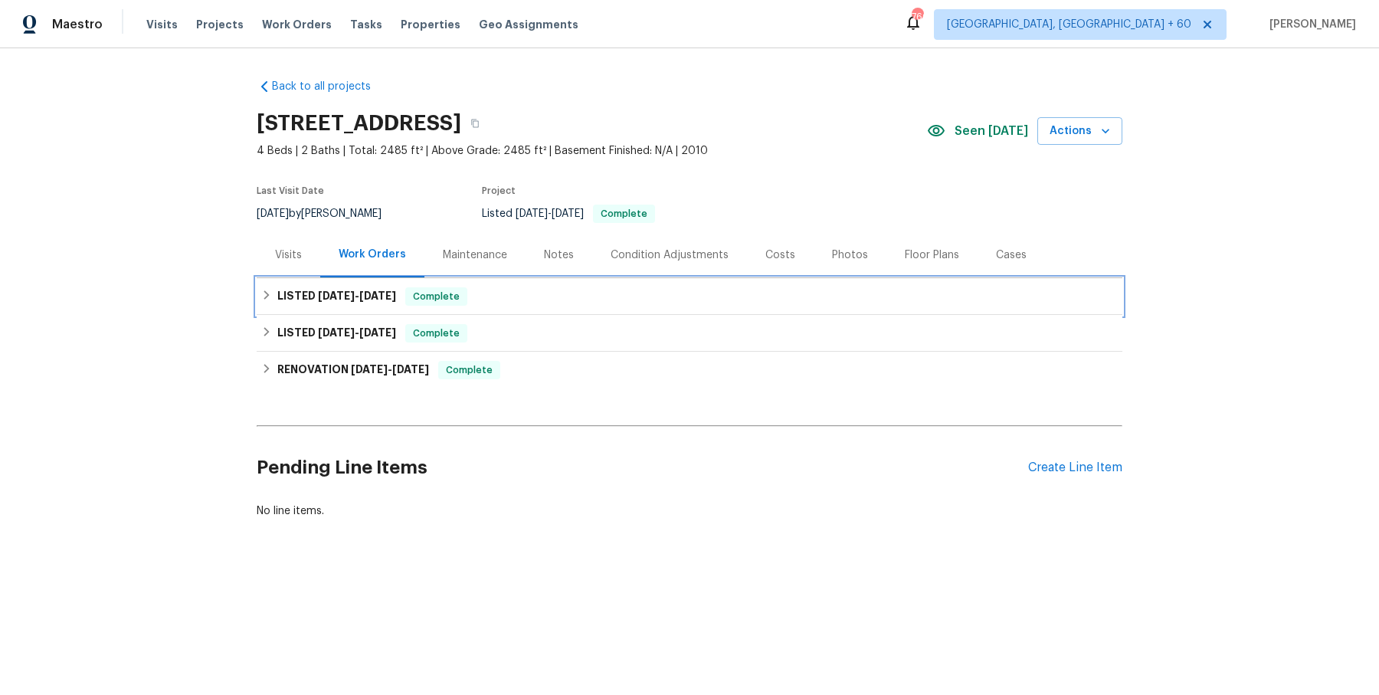
click at [498, 295] on div "LISTED 4/16/25 - 7/28/25 Complete" at bounding box center [689, 296] width 857 height 18
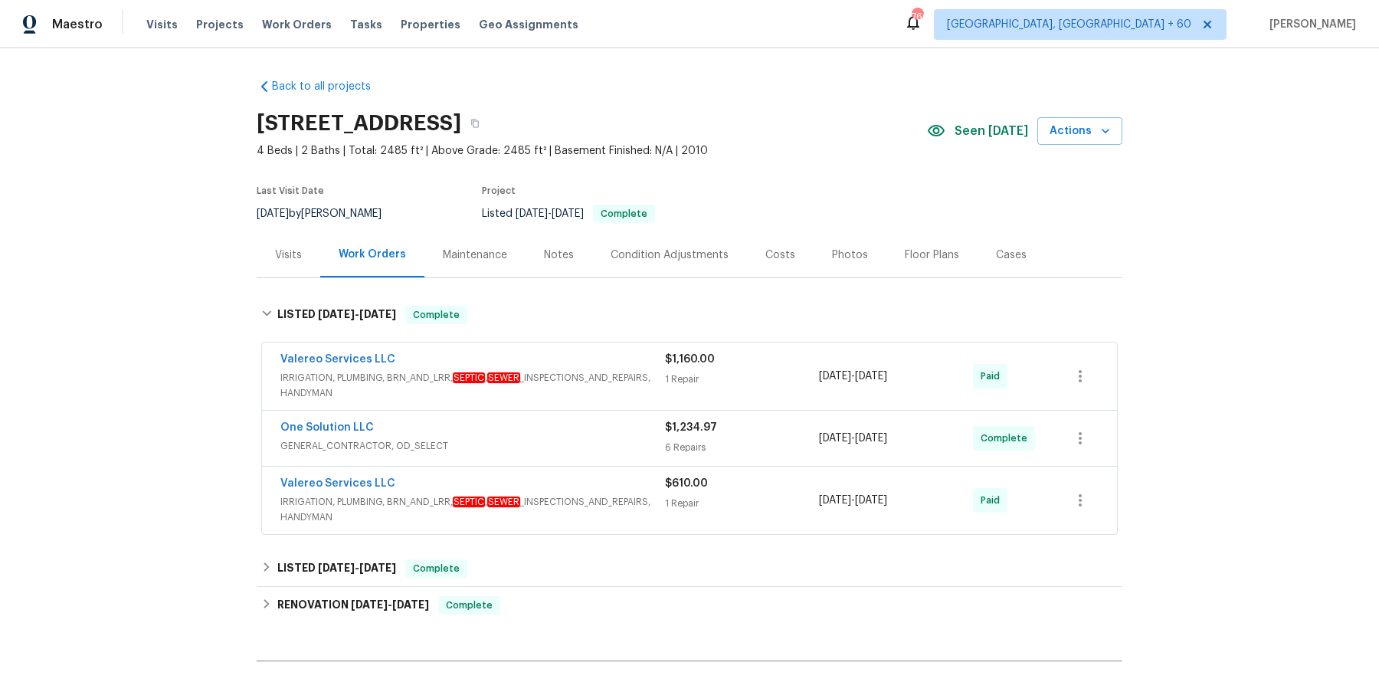
click at [498, 359] on div "Valereo Services LLC" at bounding box center [472, 361] width 385 height 18
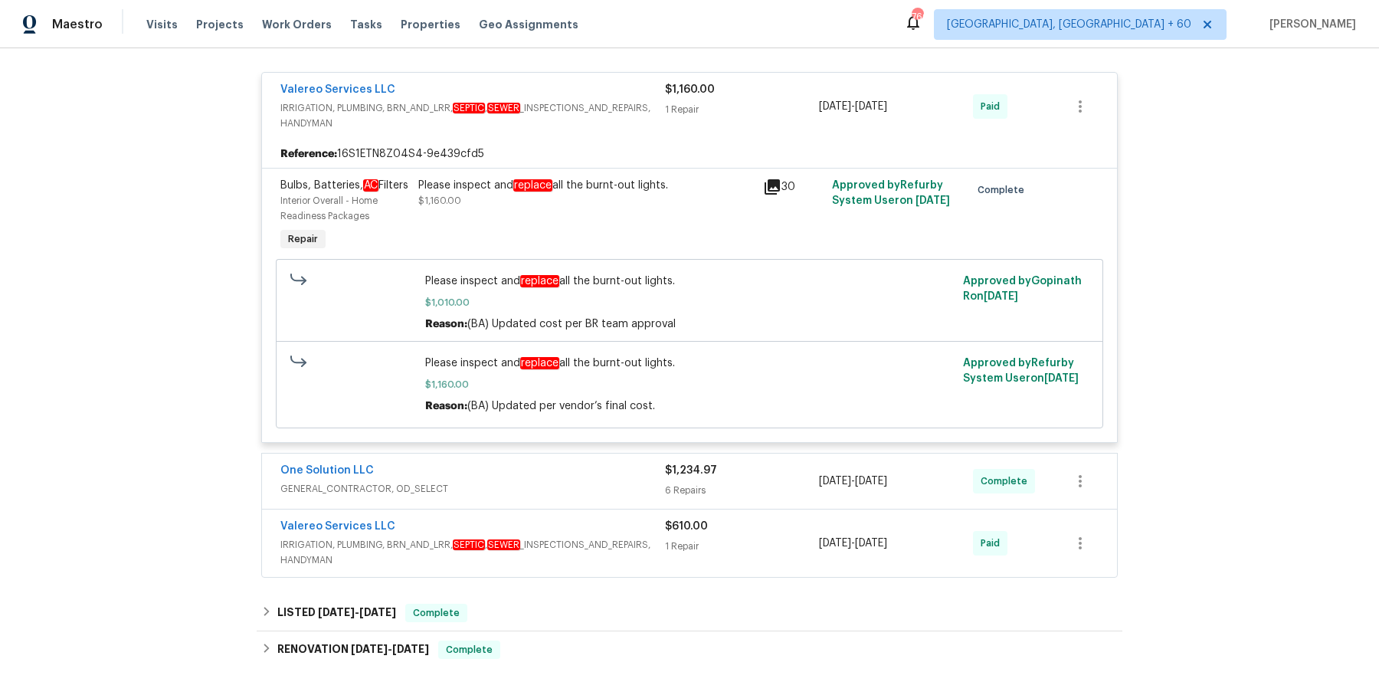
scroll to position [284, 0]
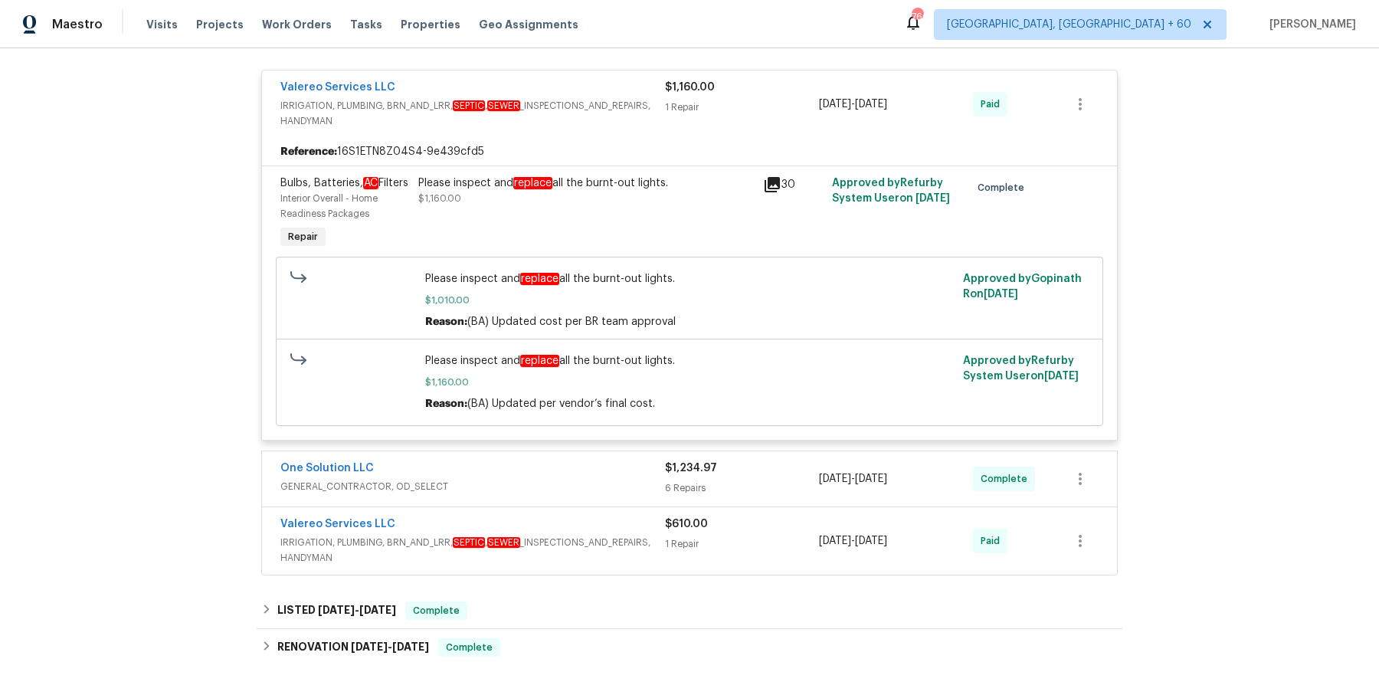
click at [559, 494] on span "GENERAL_CONTRACTOR, OD_SELECT" at bounding box center [472, 486] width 385 height 15
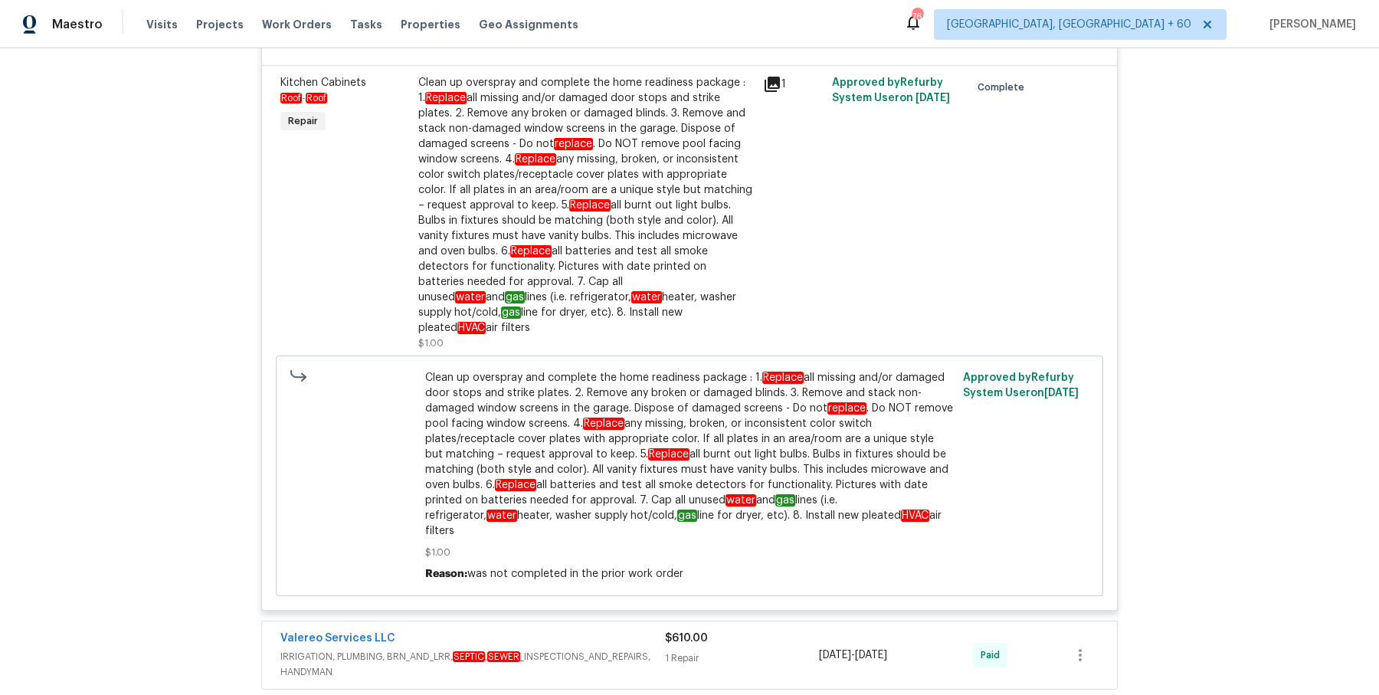
scroll to position [1529, 0]
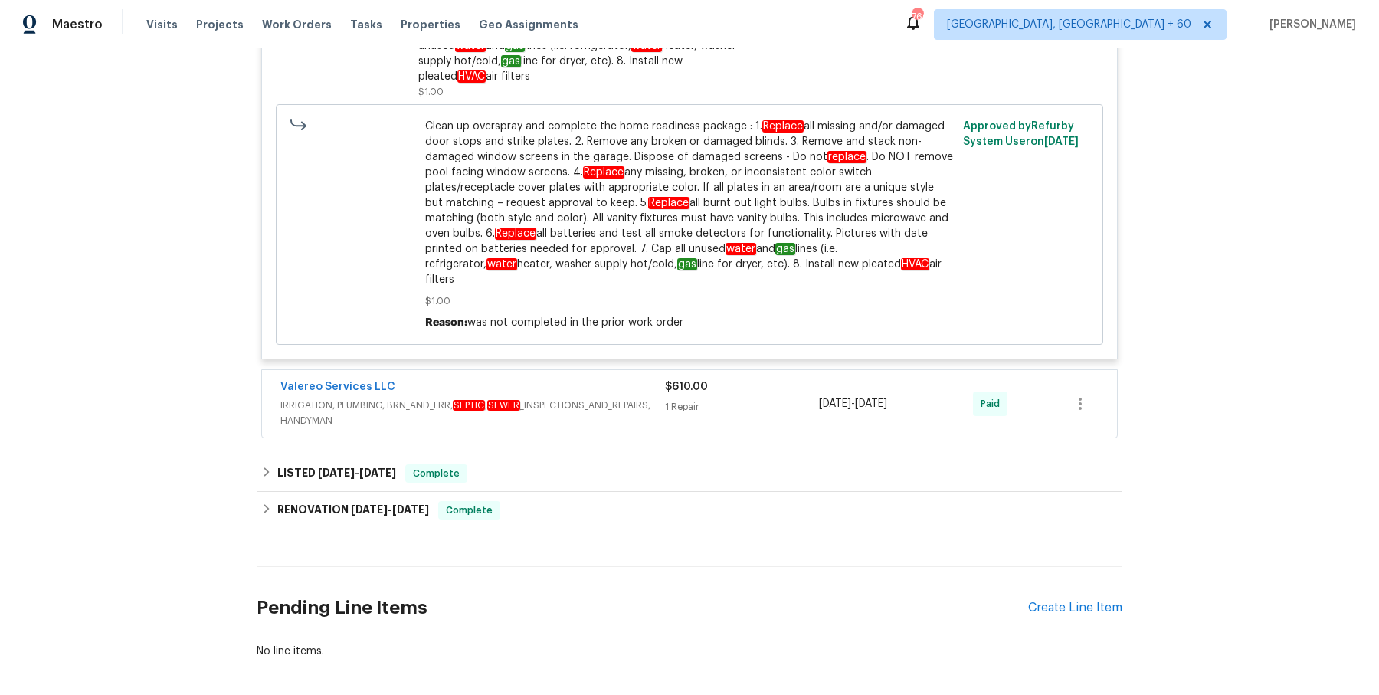
click at [614, 405] on span "IRRIGATION, PLUMBING, BRN_AND_LRR, SEPTIC , SEWER _INSPECTIONS_AND_REPAIRS, HAN…" at bounding box center [472, 413] width 385 height 31
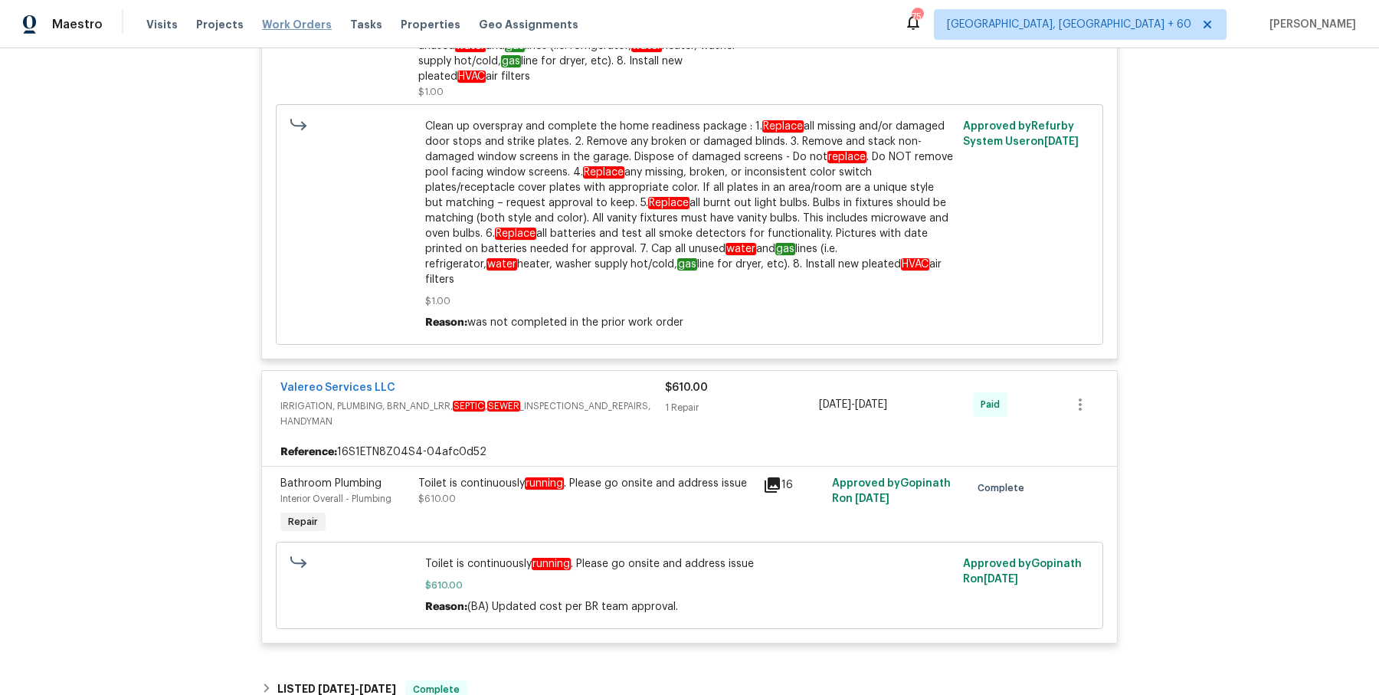
click at [292, 31] on span "Work Orders" at bounding box center [297, 24] width 70 height 15
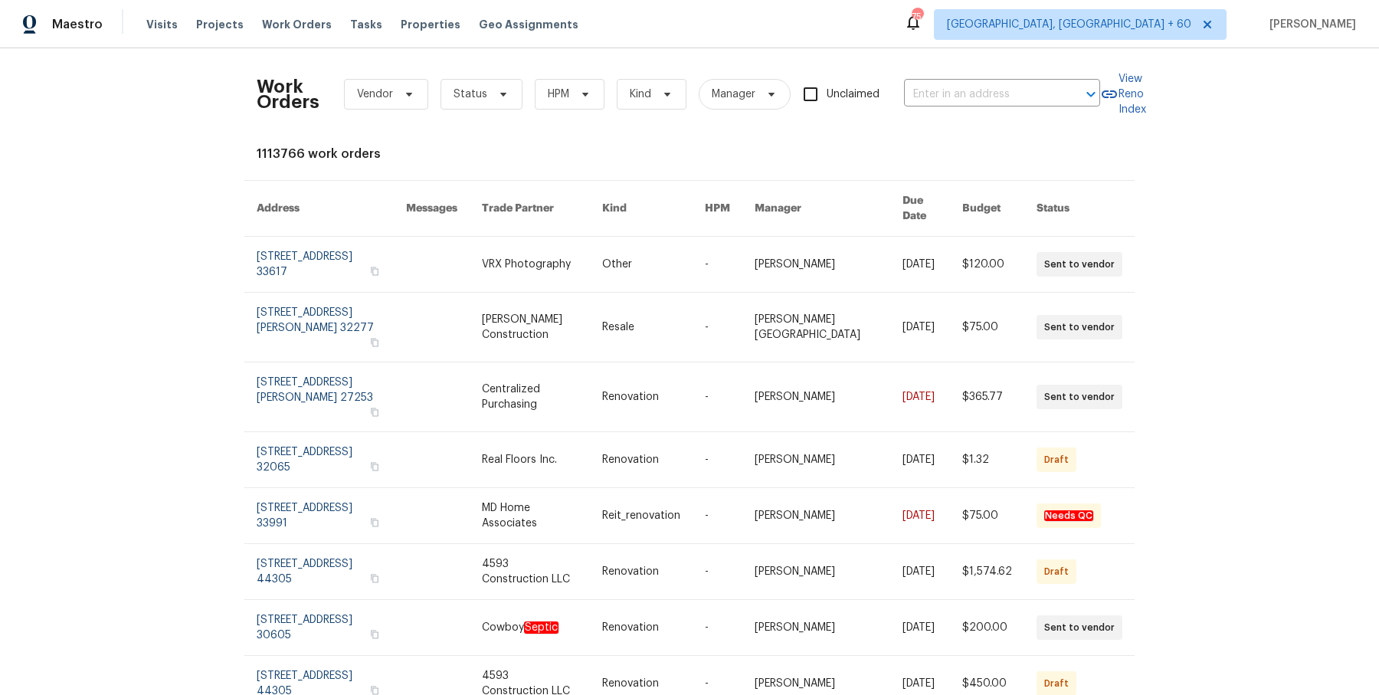
click at [965, 74] on div "Work Orders Vendor Status HPM Kind Manager Unclaimed ​" at bounding box center [679, 94] width 844 height 67
click at [959, 115] on div "Work Orders Vendor Status HPM Kind Manager Unclaimed ​" at bounding box center [679, 94] width 844 height 67
click at [966, 96] on input "text" at bounding box center [980, 95] width 153 height 24
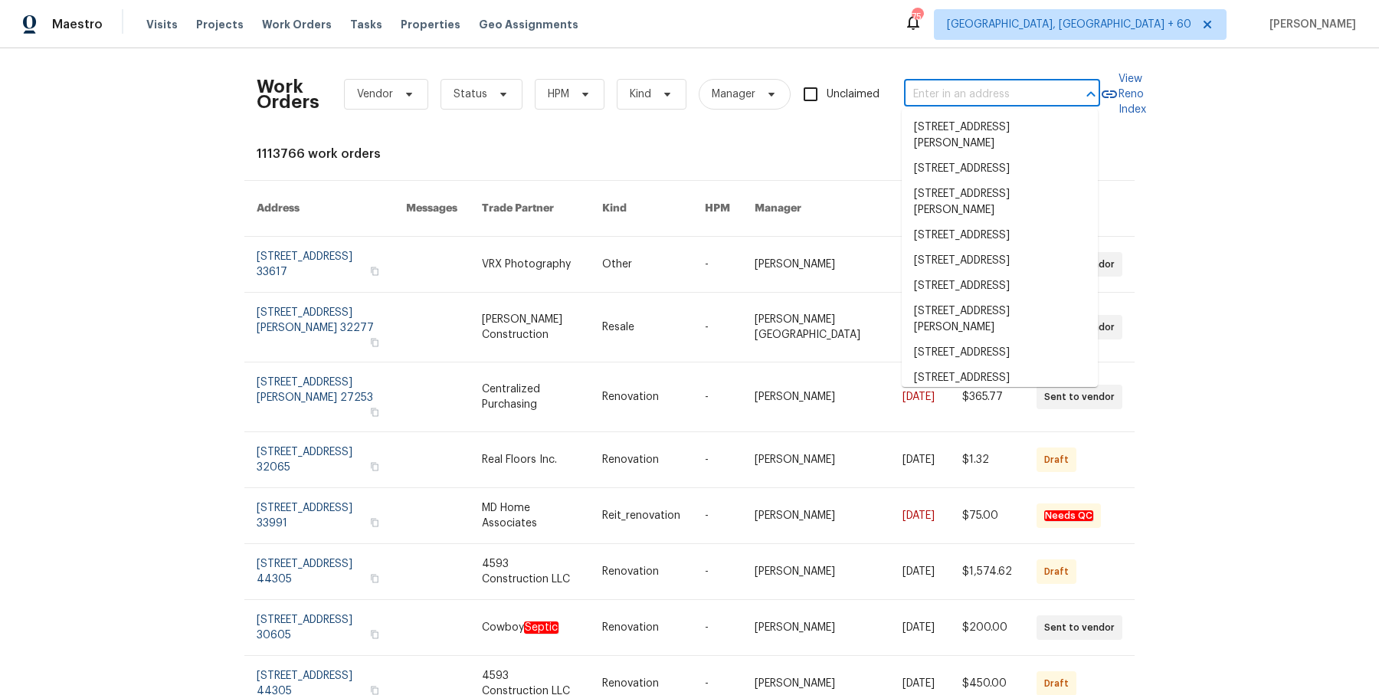
paste input "8214 Hartford Dr Rowlett, TX 75089"
type input "8214 Hartford Dr Rowlett, TX 75089"
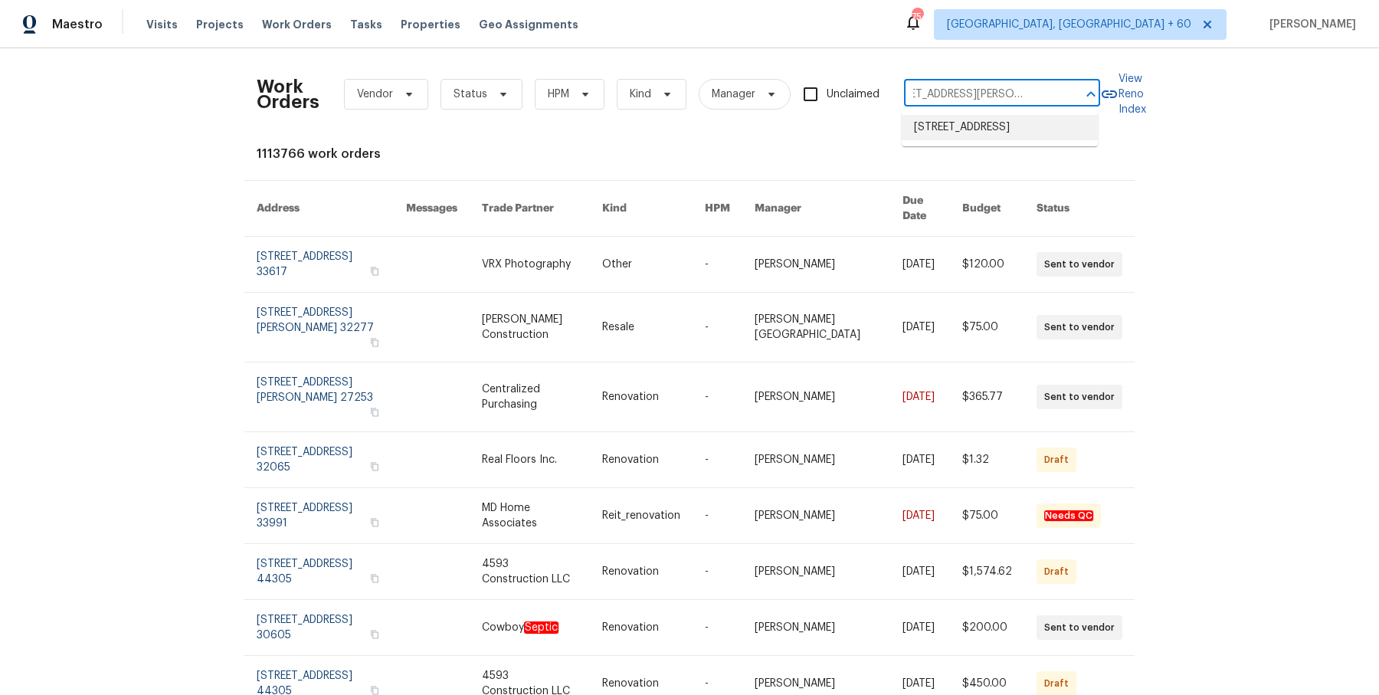
click at [956, 136] on li "8214 Hartford Dr, Rowlett, TX 75089" at bounding box center [1000, 127] width 196 height 25
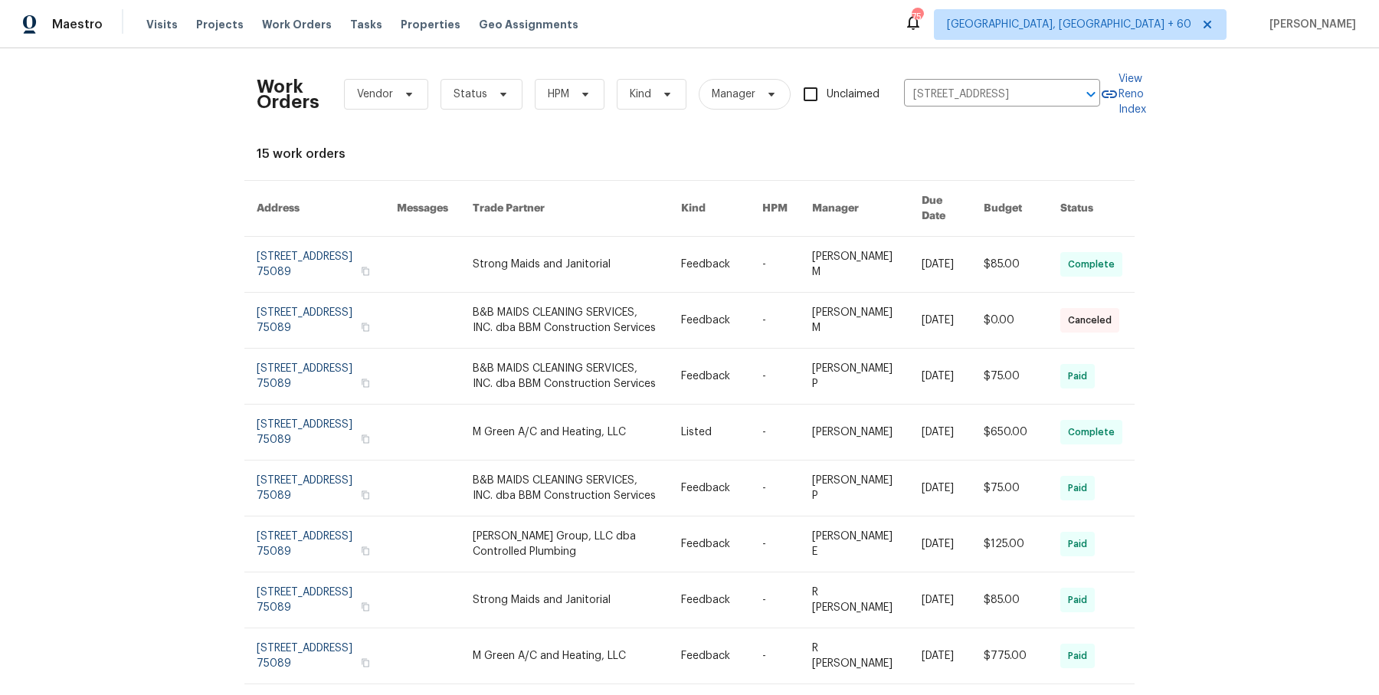
click at [810, 245] on td "Vignesh M" at bounding box center [855, 265] width 110 height 56
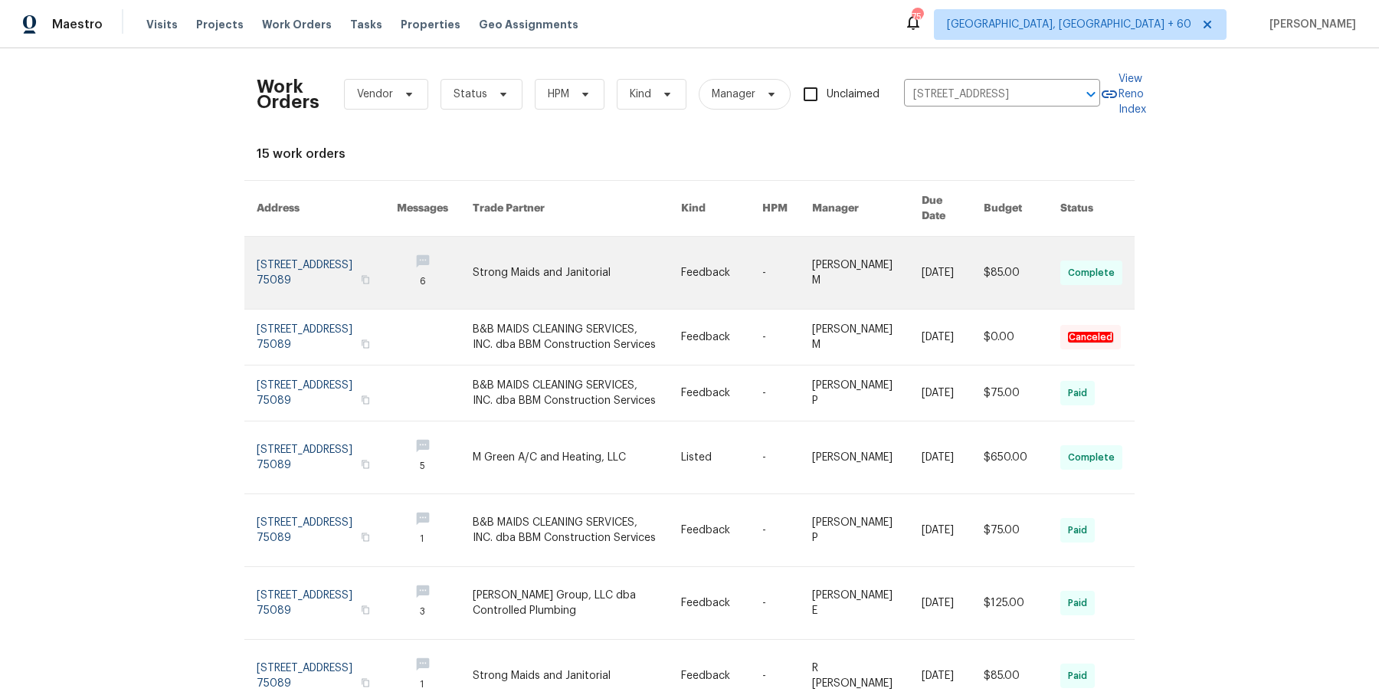
click at [788, 253] on link at bounding box center [787, 273] width 50 height 72
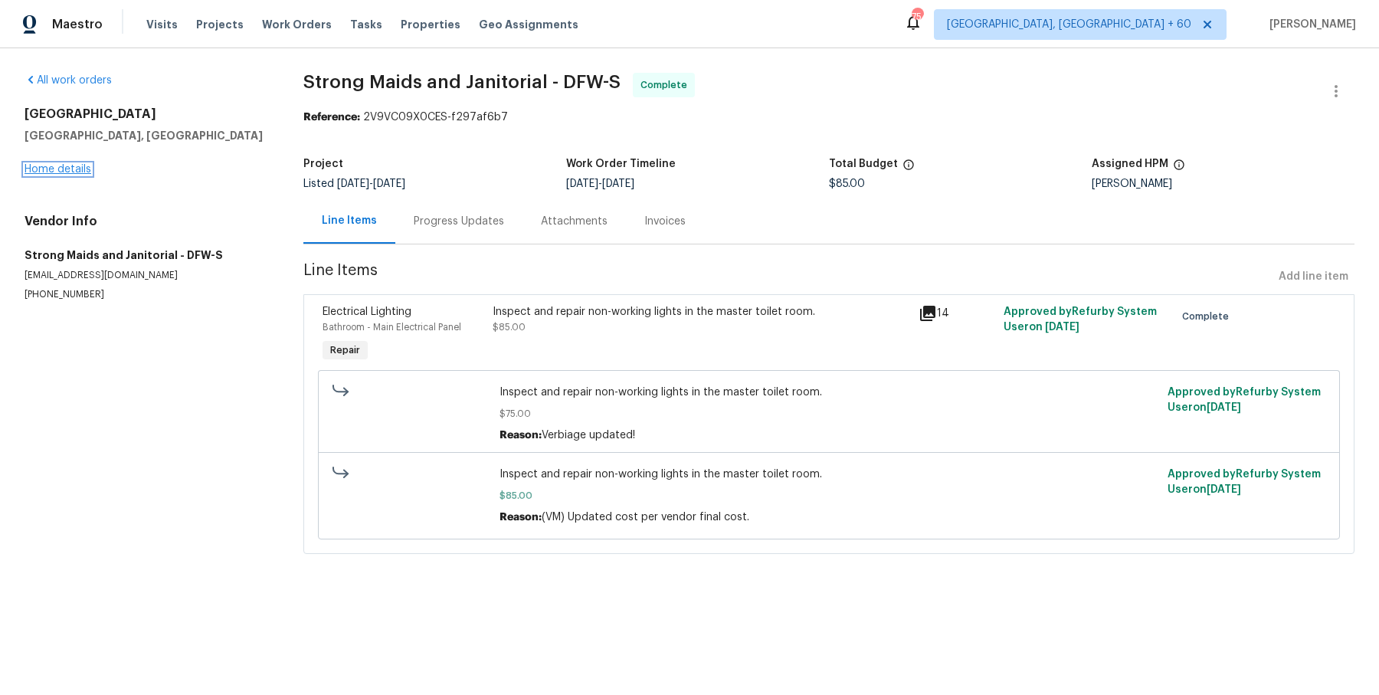
click at [78, 171] on link "Home details" at bounding box center [58, 169] width 67 height 11
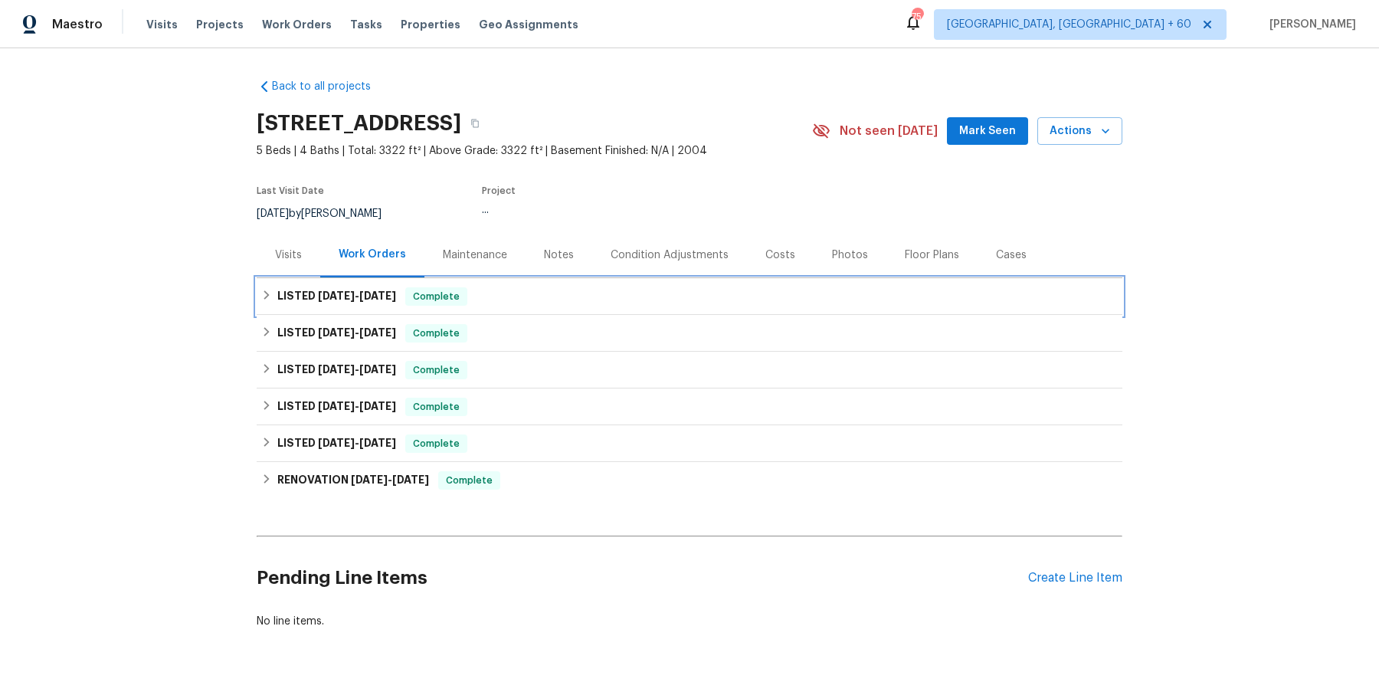
click at [434, 306] on div "LISTED 7/7/25 - 8/18/25 Complete" at bounding box center [690, 296] width 866 height 37
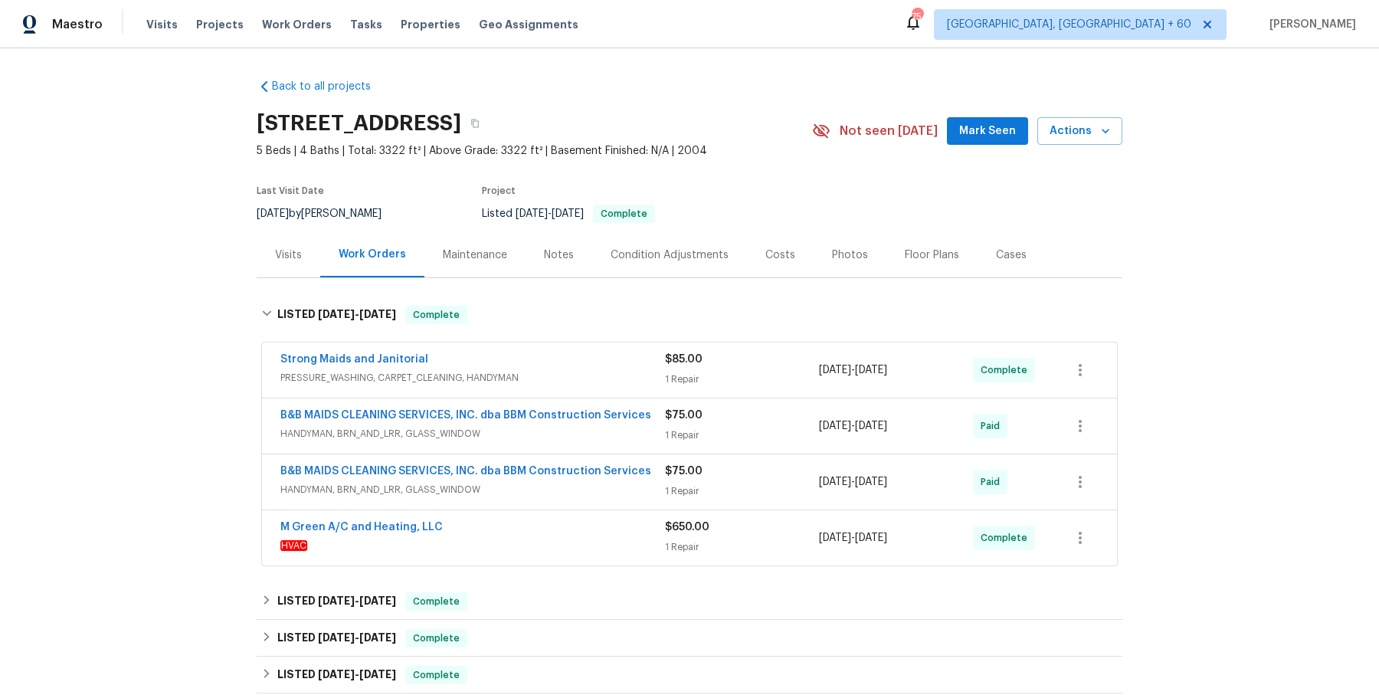
click at [501, 378] on span "PRESSURE_WASHING, CARPET_CLEANING, HANDYMAN" at bounding box center [472, 377] width 385 height 15
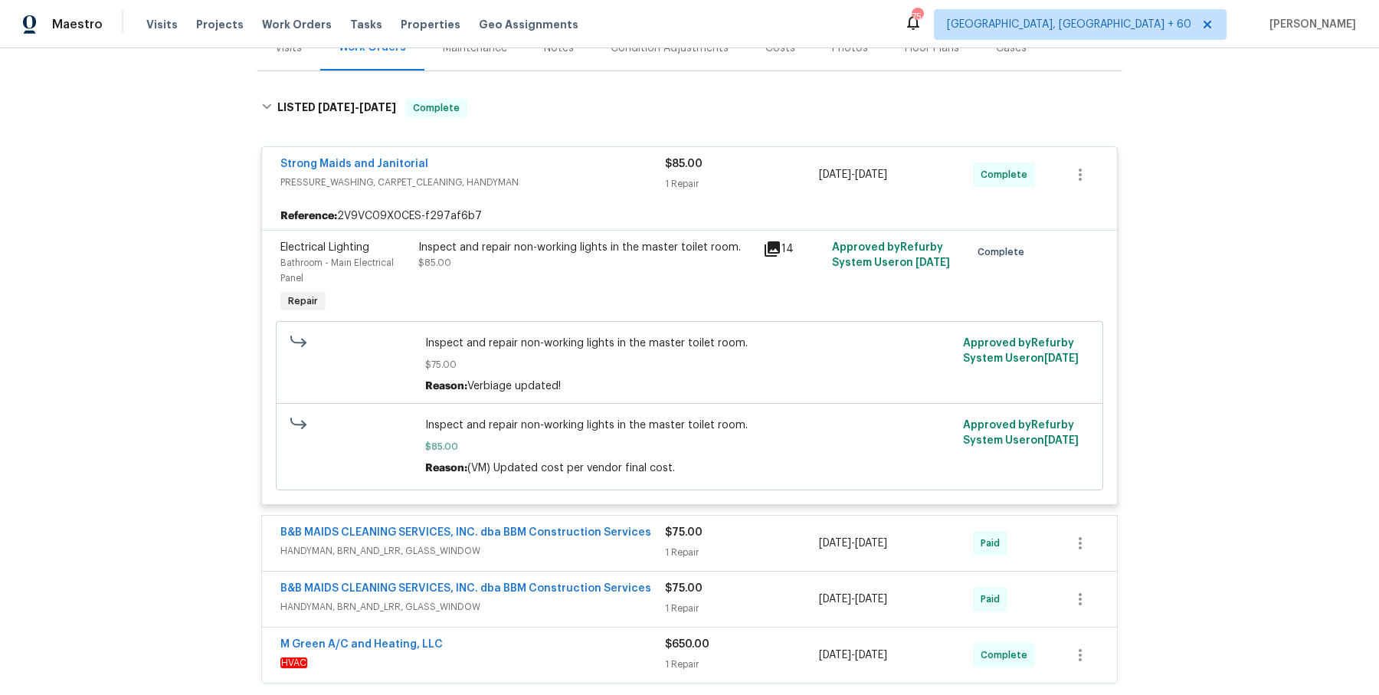
click at [598, 546] on span "HANDYMAN, BRN_AND_LRR, GLASS_WINDOW" at bounding box center [472, 550] width 385 height 15
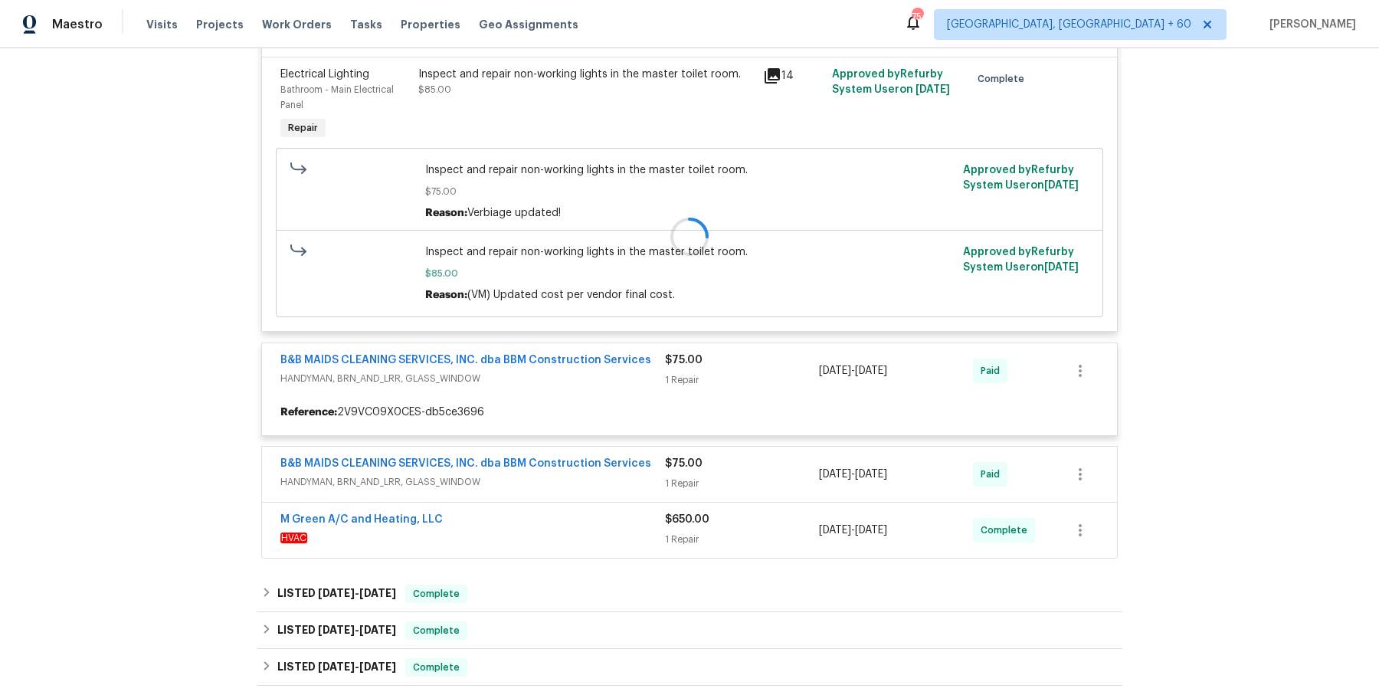
scroll to position [382, 0]
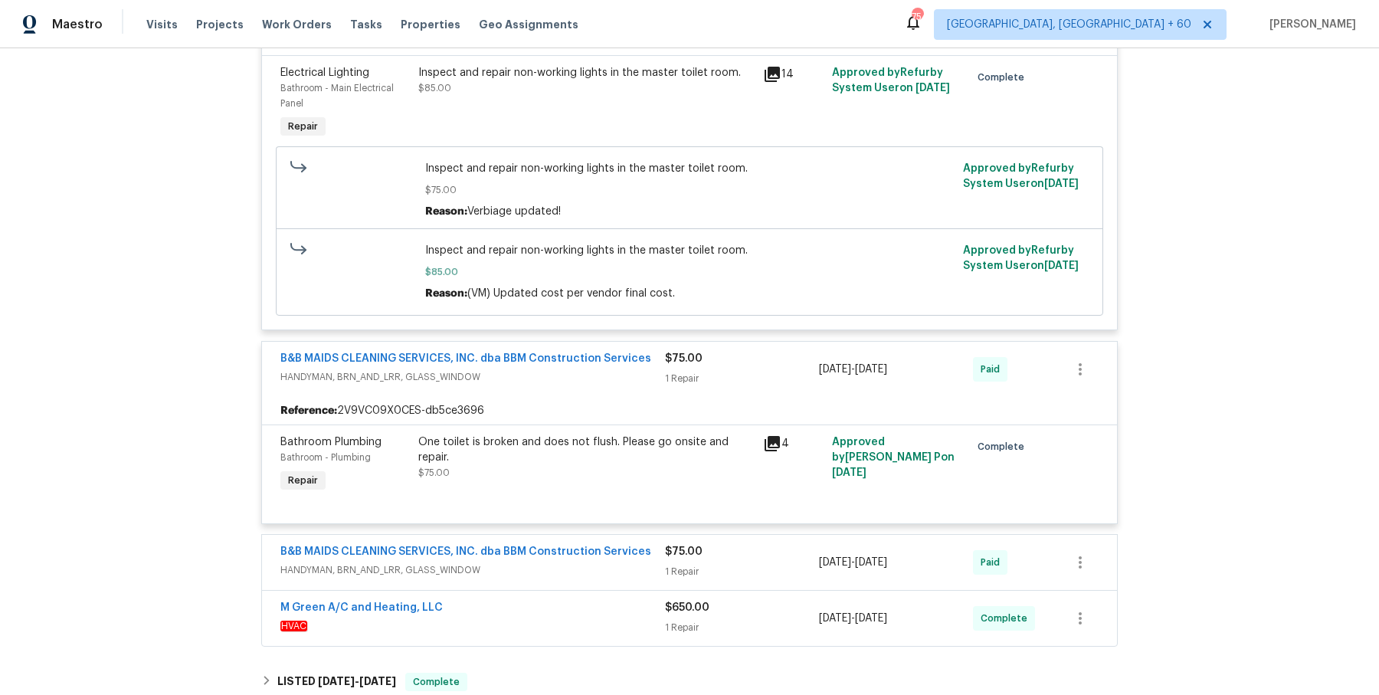
click at [597, 574] on span "HANDYMAN, BRN_AND_LRR, GLASS_WINDOW" at bounding box center [472, 569] width 385 height 15
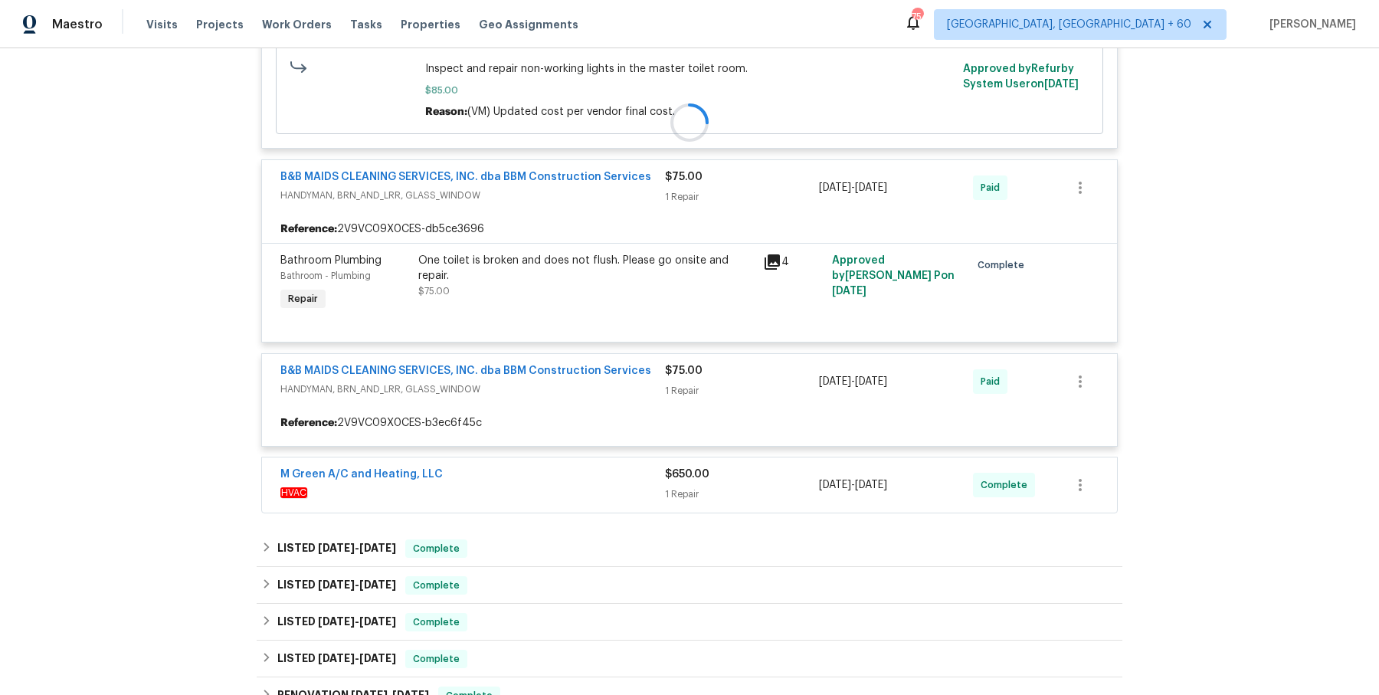
scroll to position [568, 0]
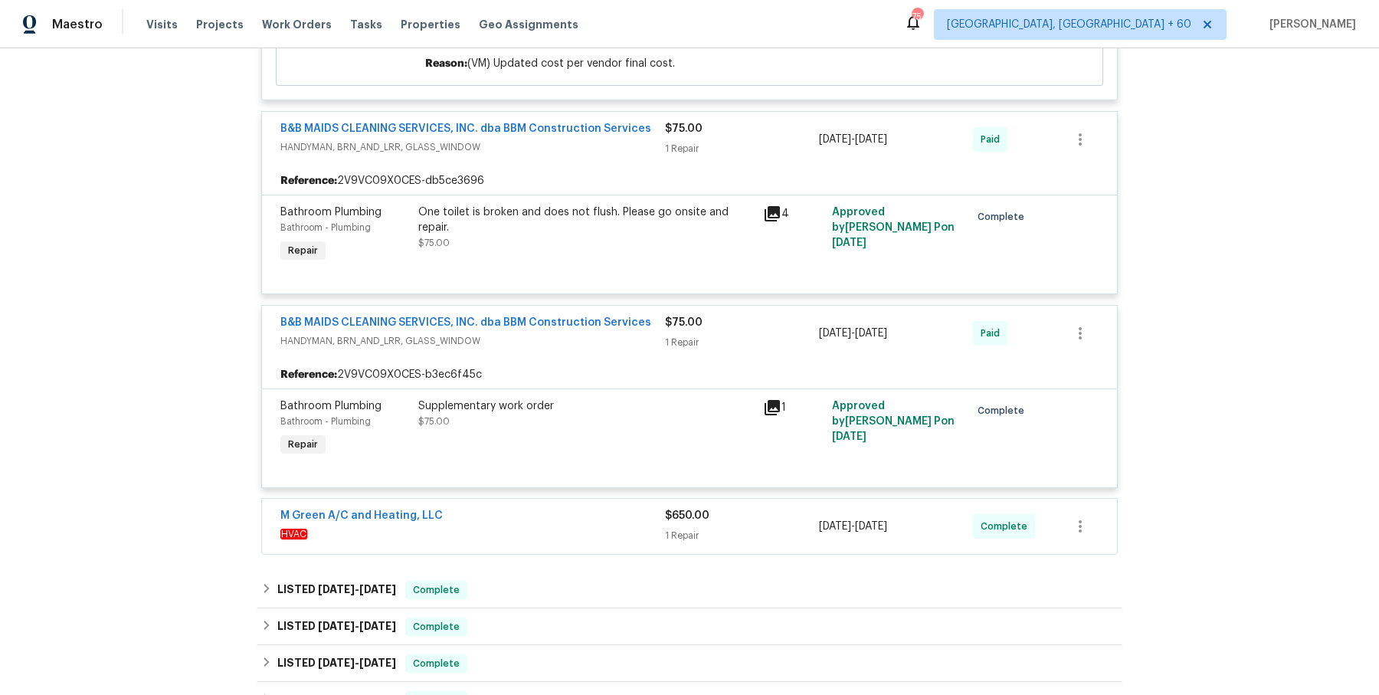
click at [600, 534] on span "HVAC" at bounding box center [472, 533] width 385 height 15
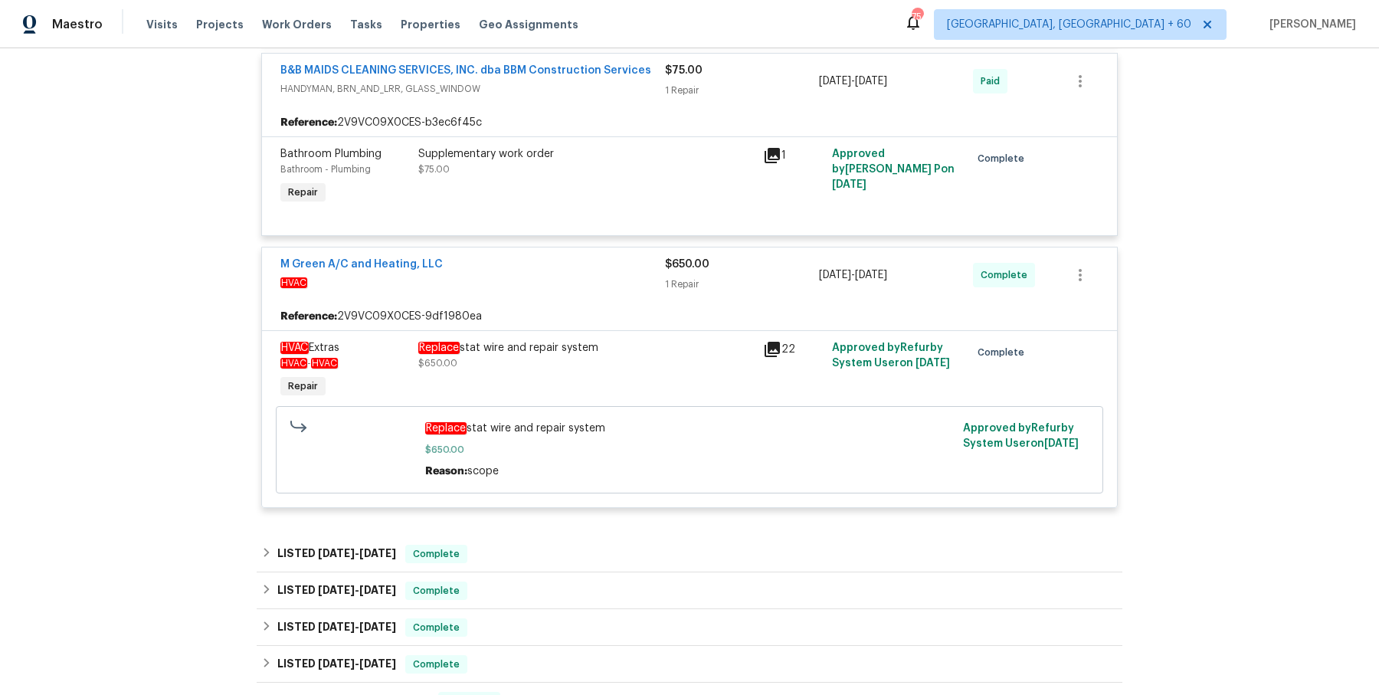
scroll to position [866, 0]
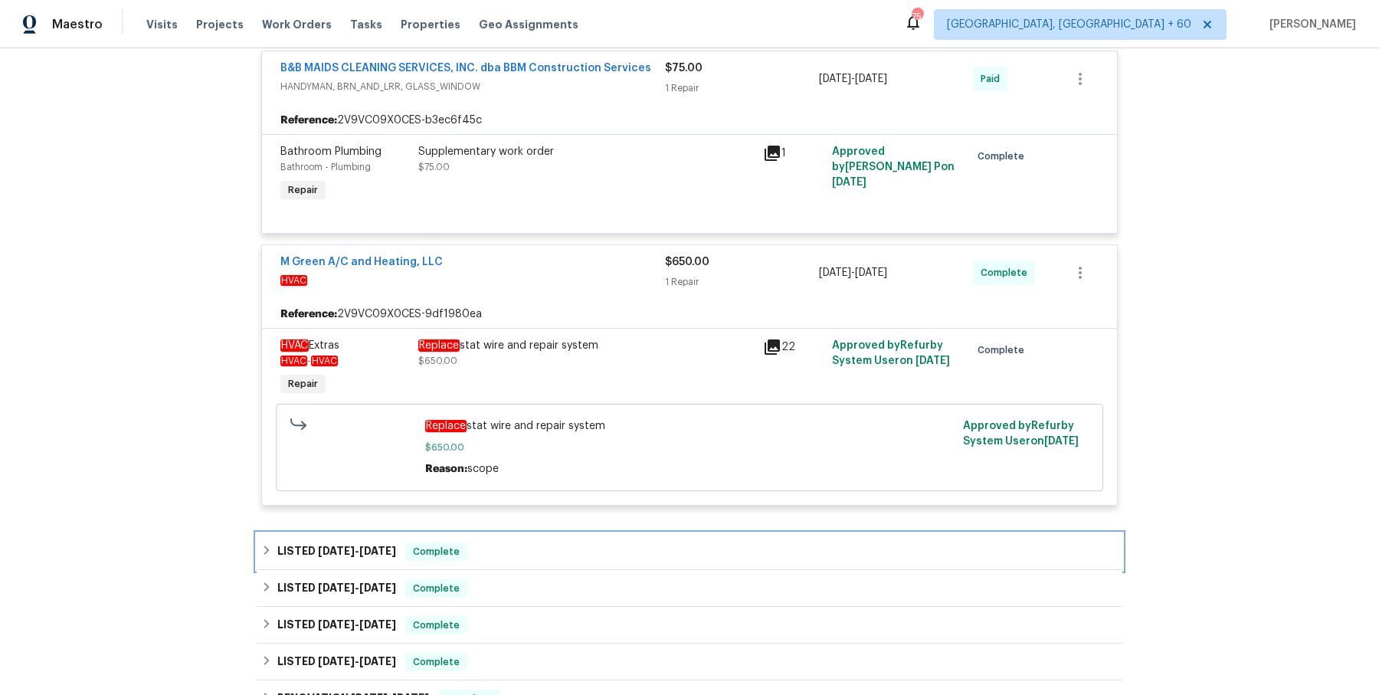
click at [592, 534] on div "LISTED 5/13/25 - 5/19/25 Complete" at bounding box center [690, 551] width 866 height 37
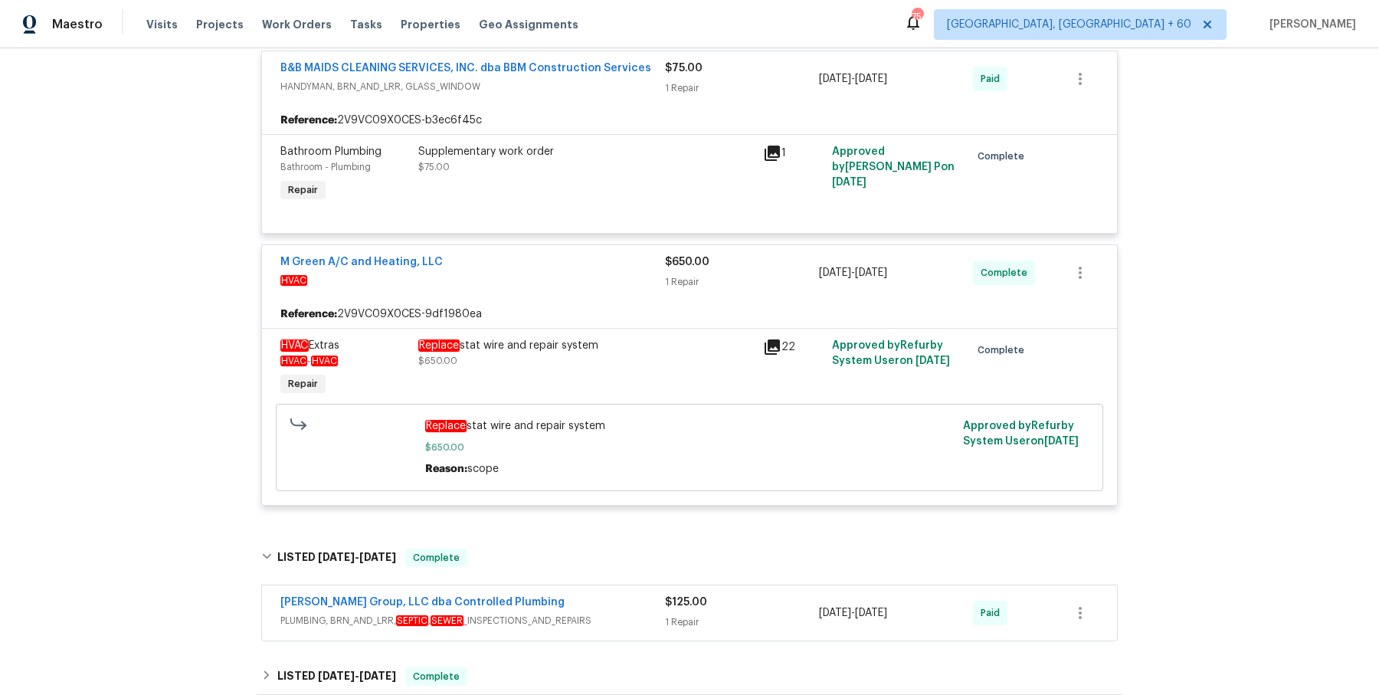
click at [564, 602] on div "DeHoyos Group, LLC dba Controlled Plumbing" at bounding box center [472, 604] width 385 height 18
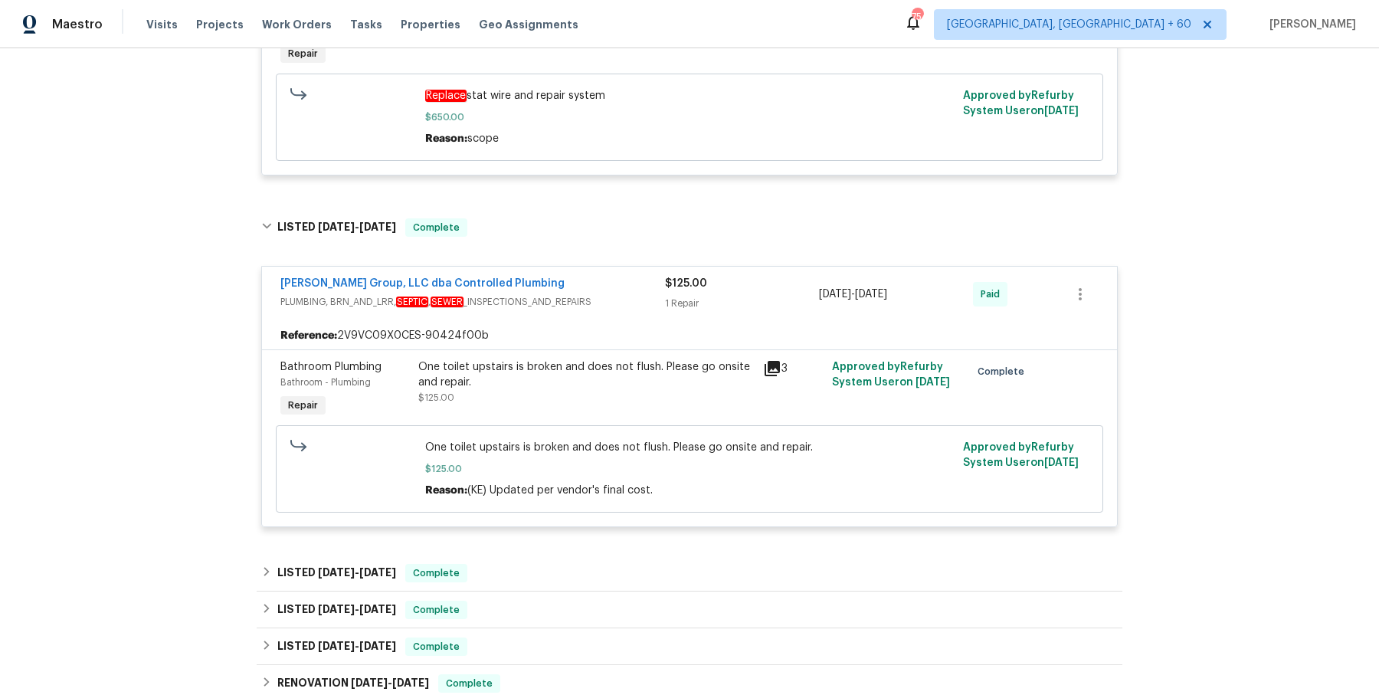
scroll to position [1341, 0]
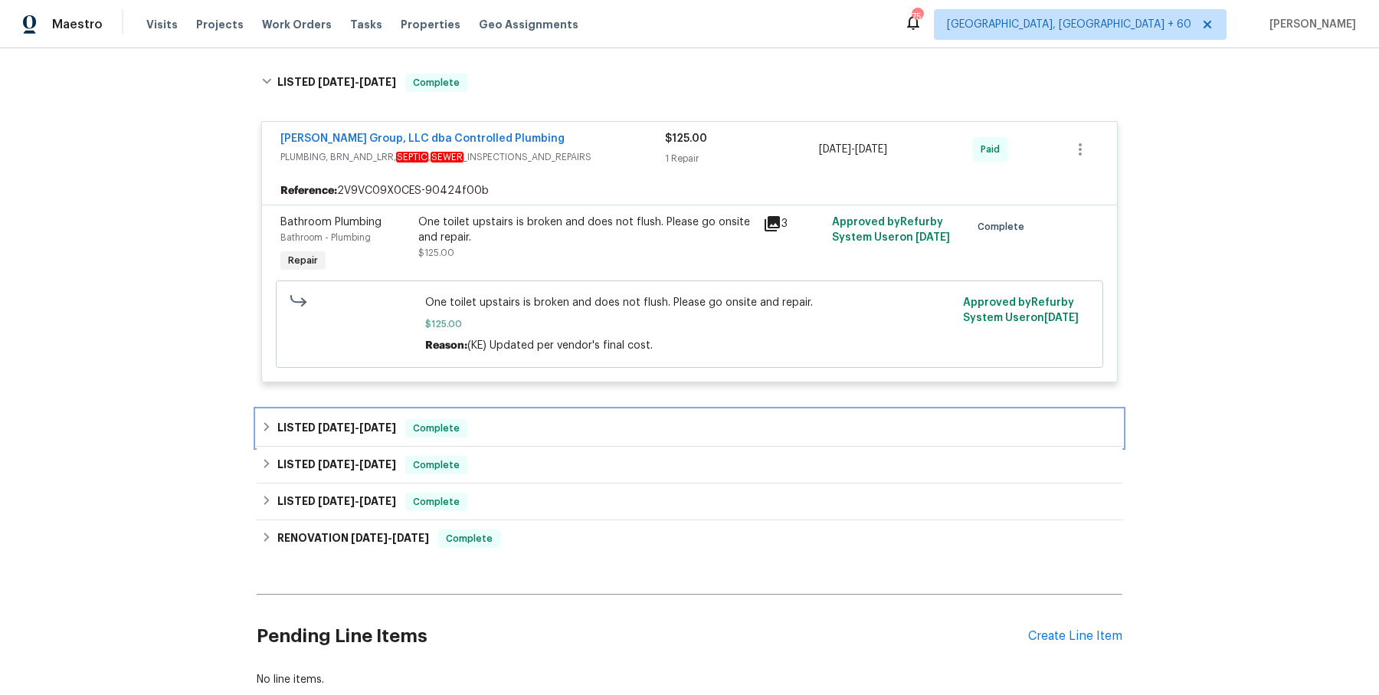
click at [637, 420] on div "LISTED 5/1/25 - 5/5/25 Complete" at bounding box center [689, 428] width 857 height 18
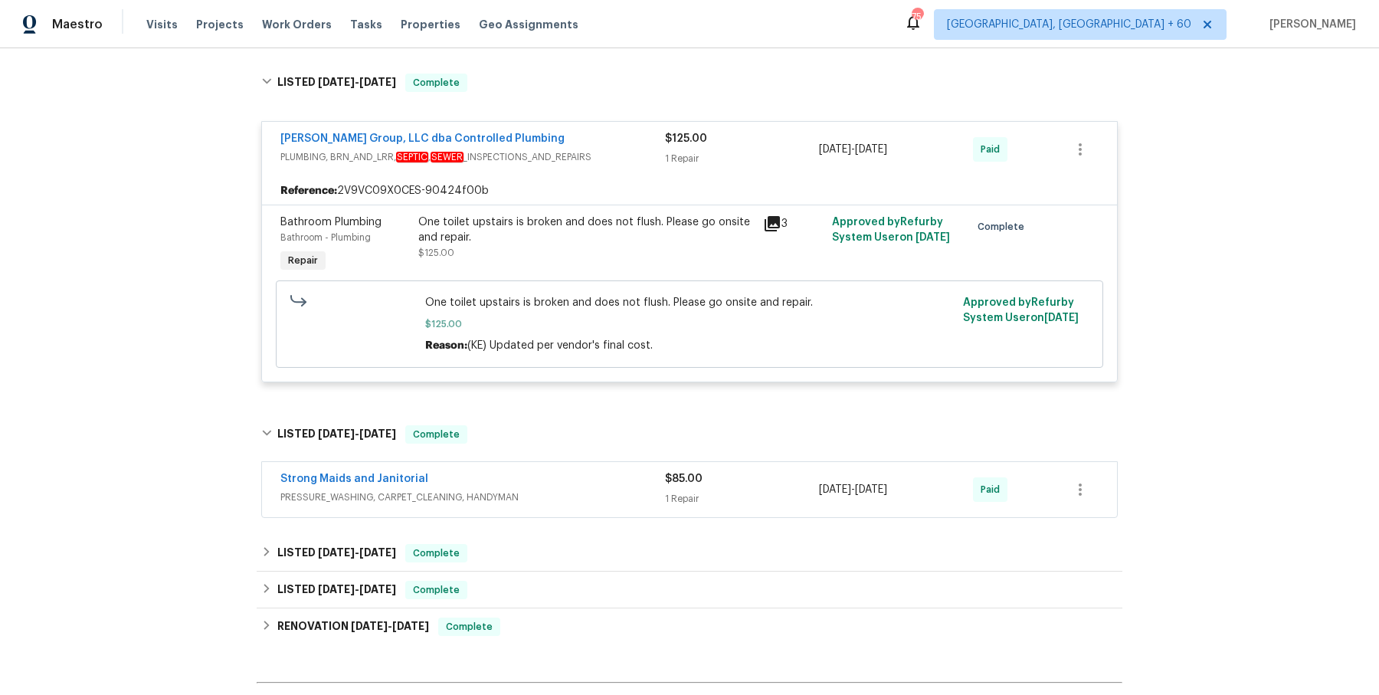
click at [600, 500] on span "PRESSURE_WASHING, CARPET_CLEANING, HANDYMAN" at bounding box center [472, 497] width 385 height 15
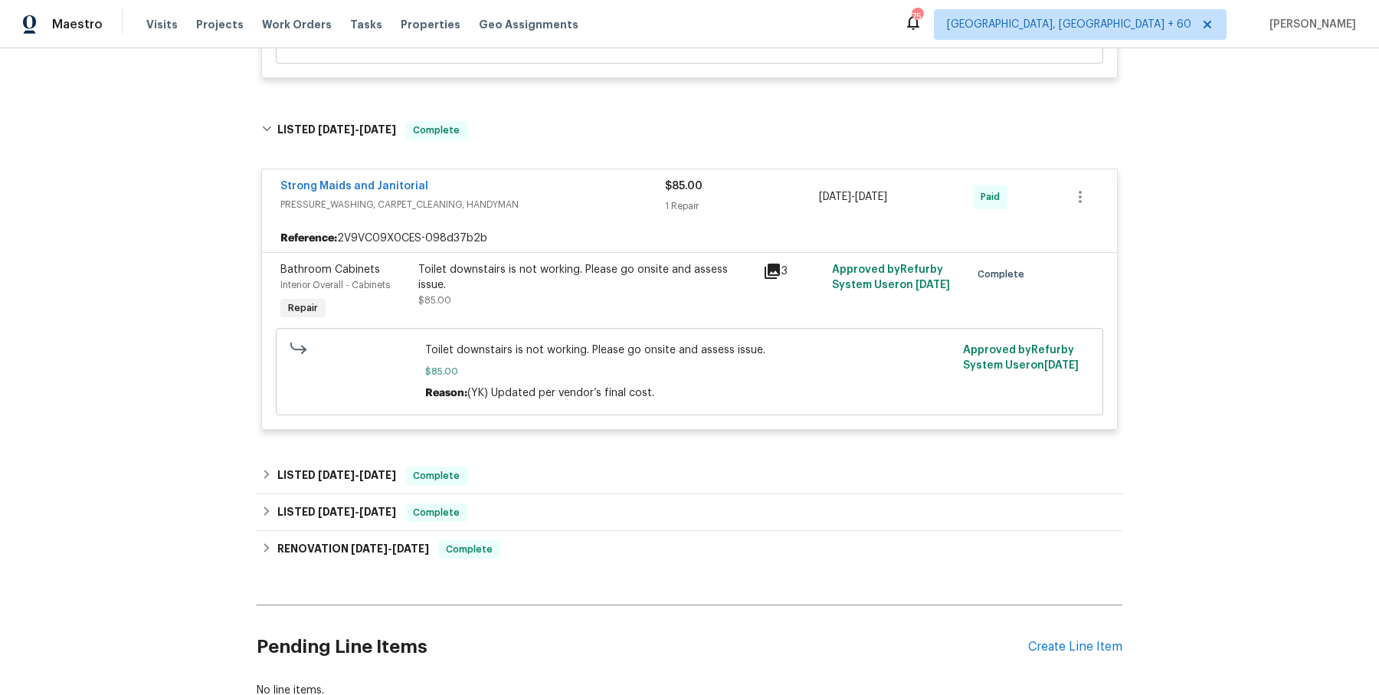
scroll to position [1670, 0]
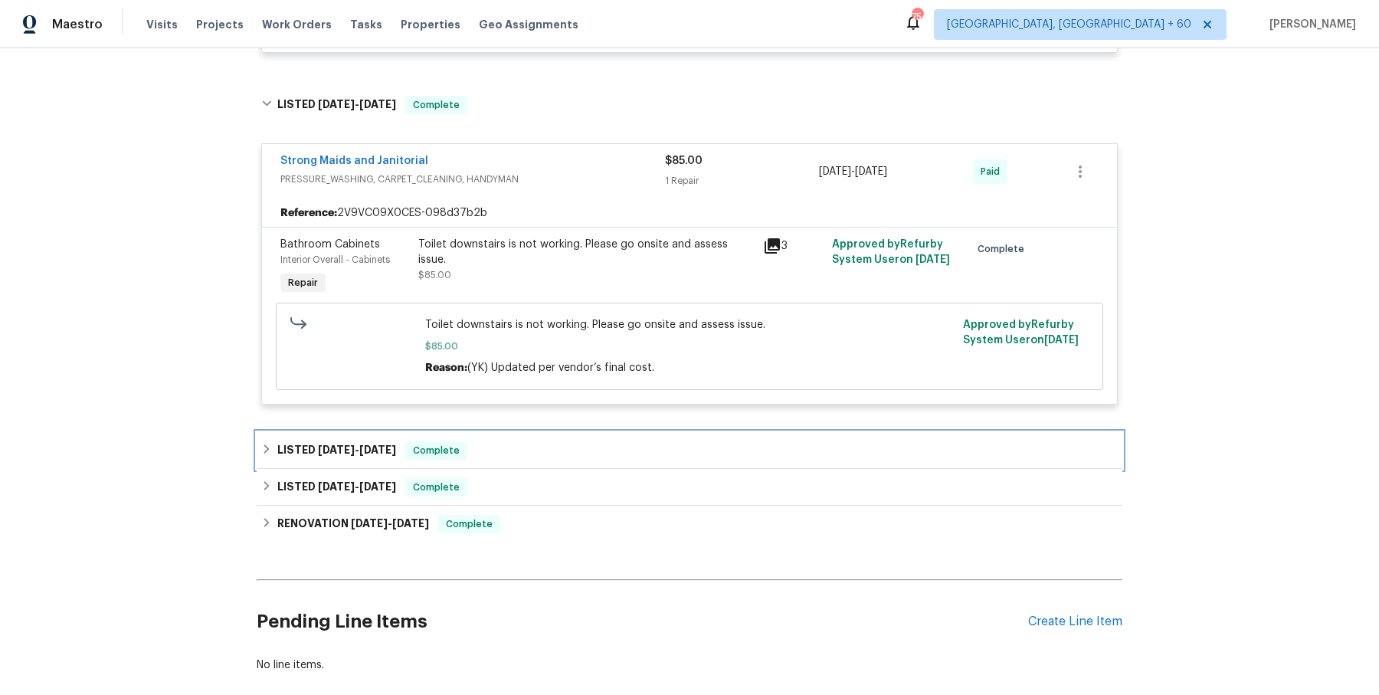
click at [574, 450] on div "LISTED 5/1/25 - 5/5/25 Complete" at bounding box center [689, 450] width 857 height 18
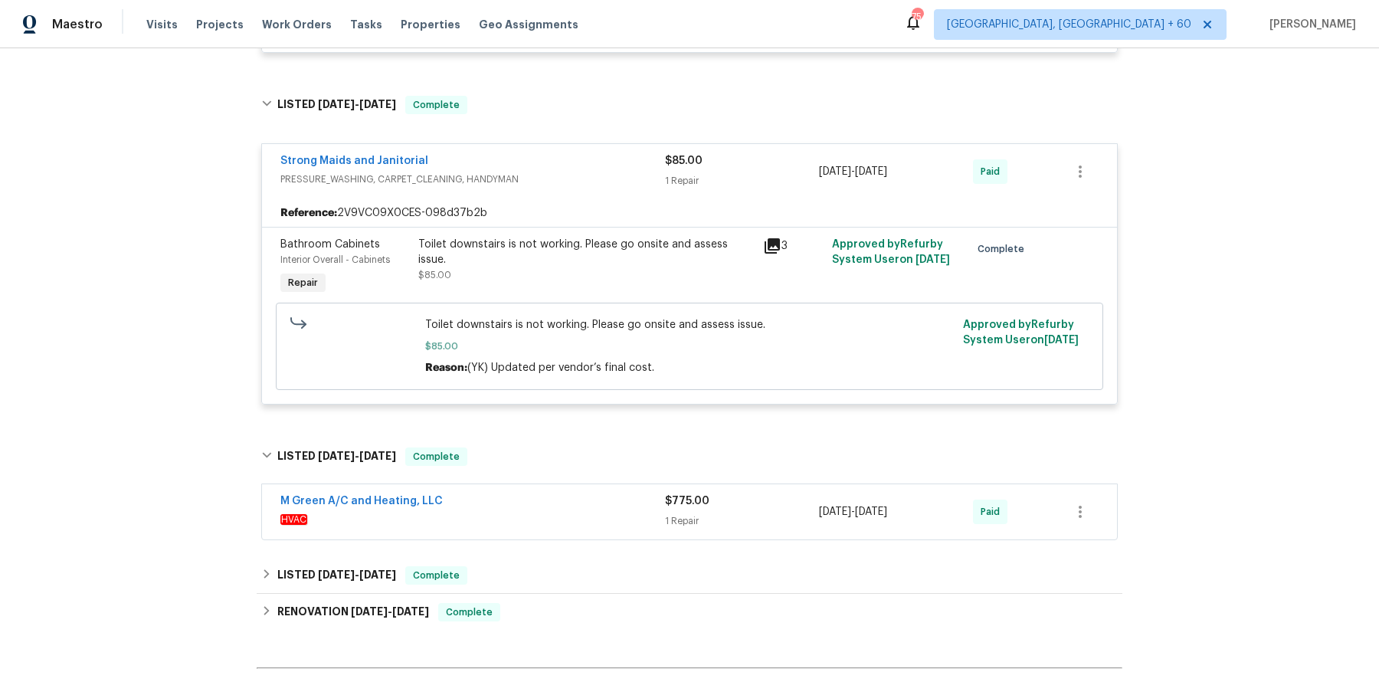
click at [545, 524] on div "M Green A/C and Heating, LLC HVAC" at bounding box center [472, 511] width 385 height 37
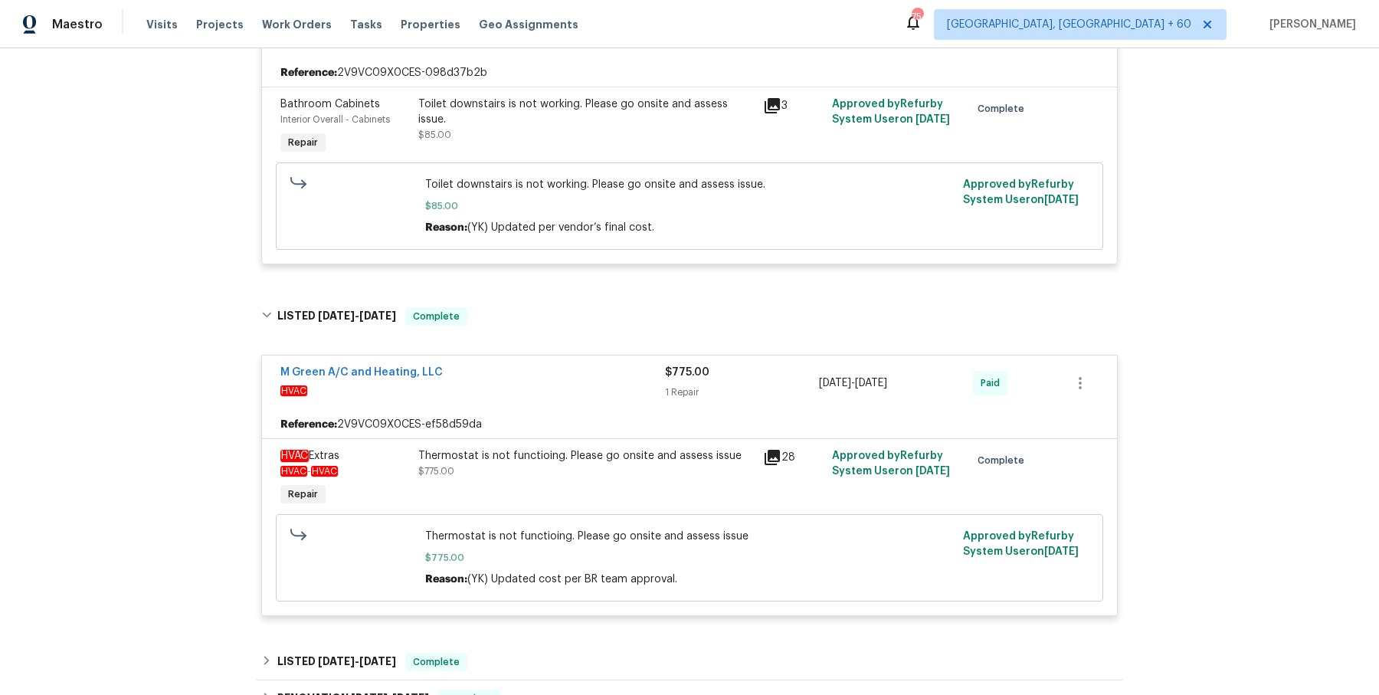
scroll to position [2062, 0]
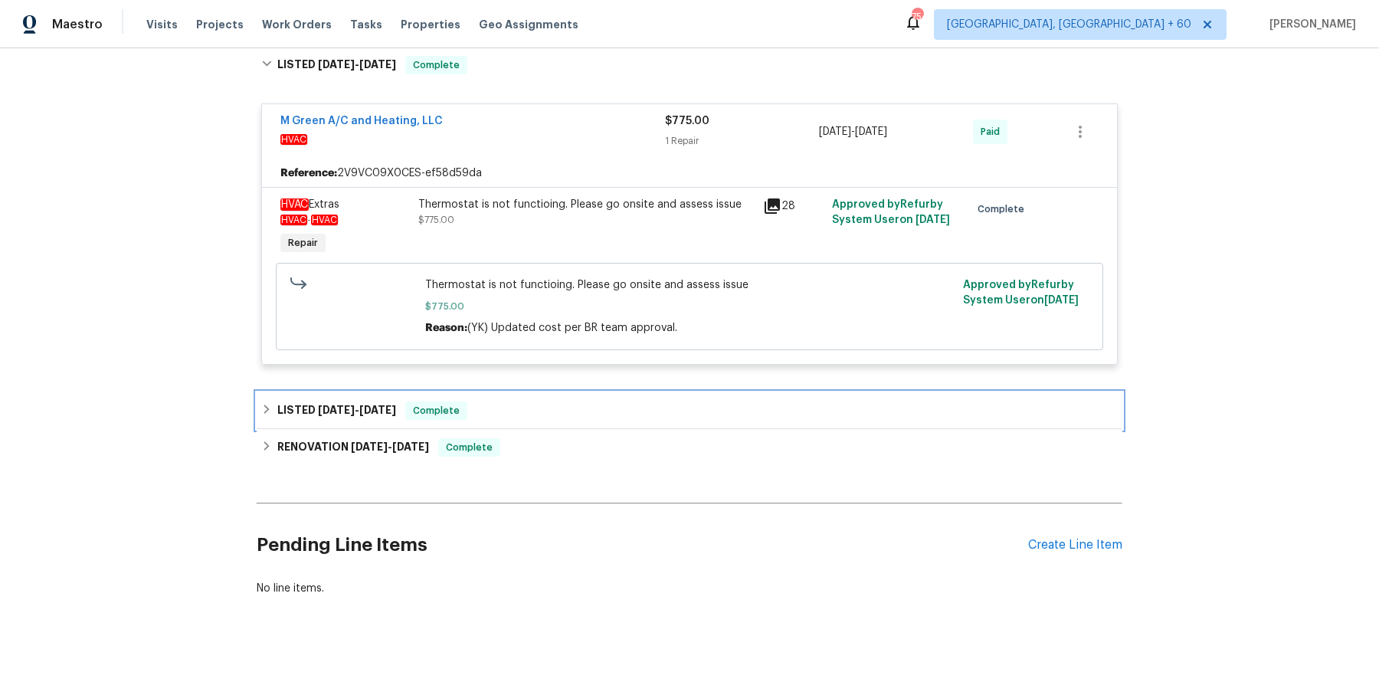
click at [519, 405] on div "LISTED 1/15/25 - 1/24/25 Complete" at bounding box center [689, 410] width 857 height 18
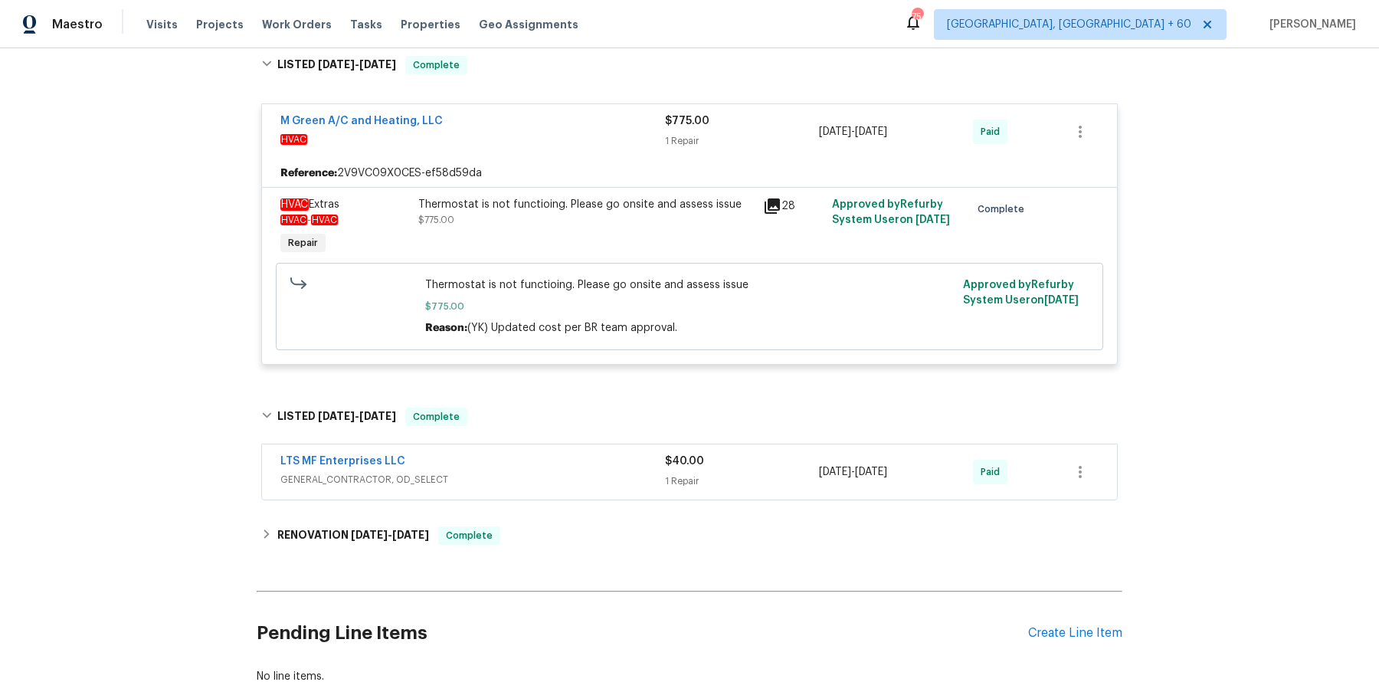
click at [513, 474] on span "GENERAL_CONTRACTOR, OD_SELECT" at bounding box center [472, 479] width 385 height 15
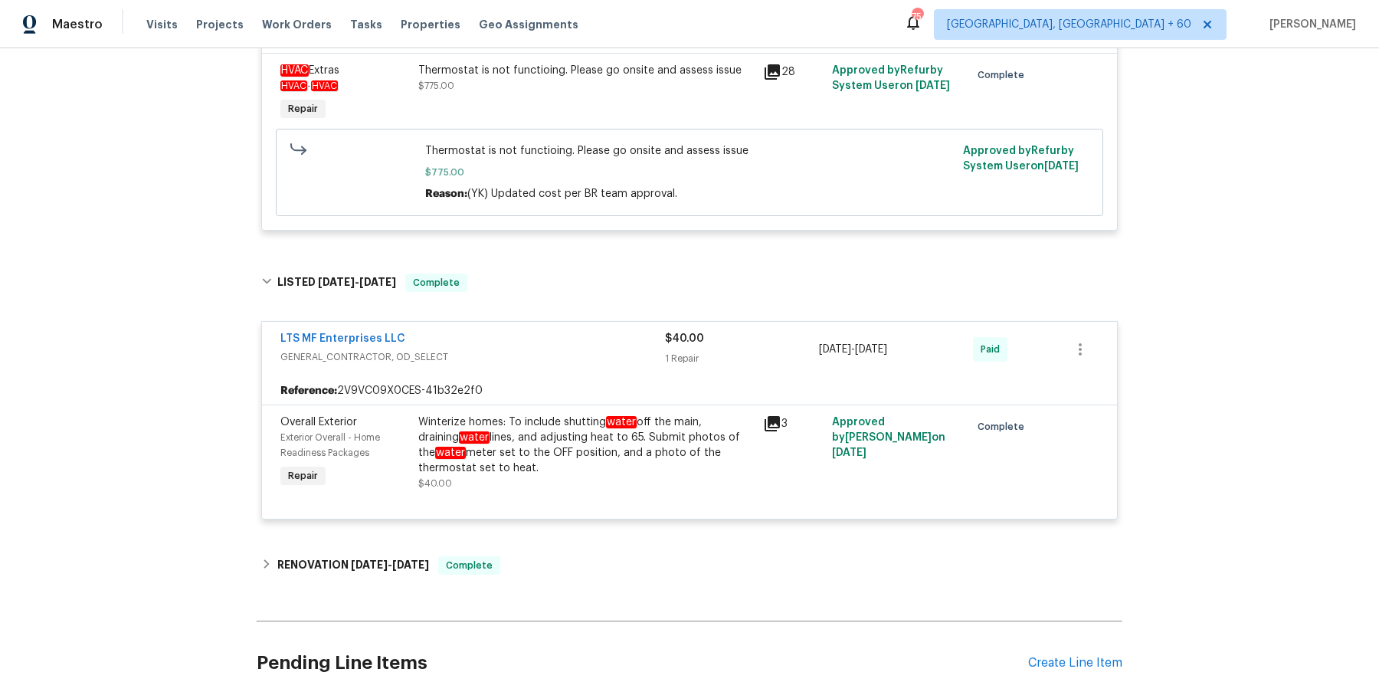
scroll to position [2314, 0]
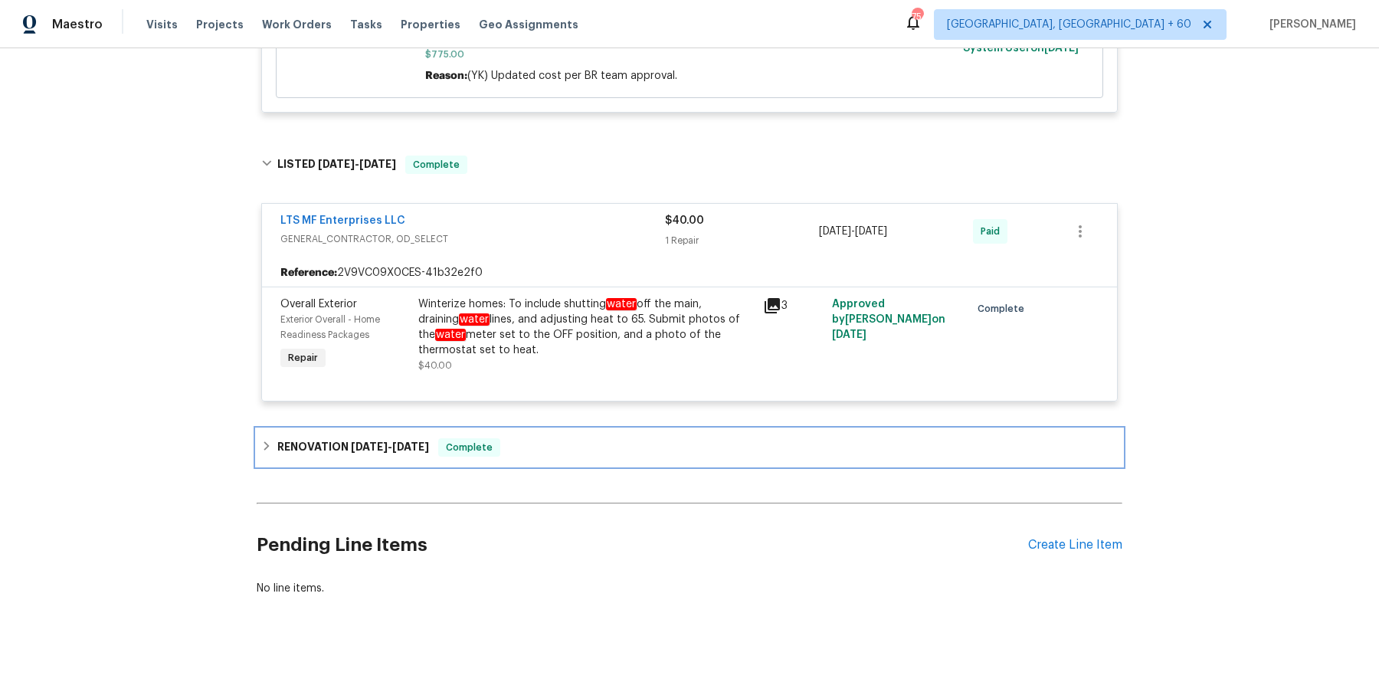
click at [515, 458] on div "RENOVATION 9/17/24 - 9/30/24 Complete" at bounding box center [690, 447] width 866 height 37
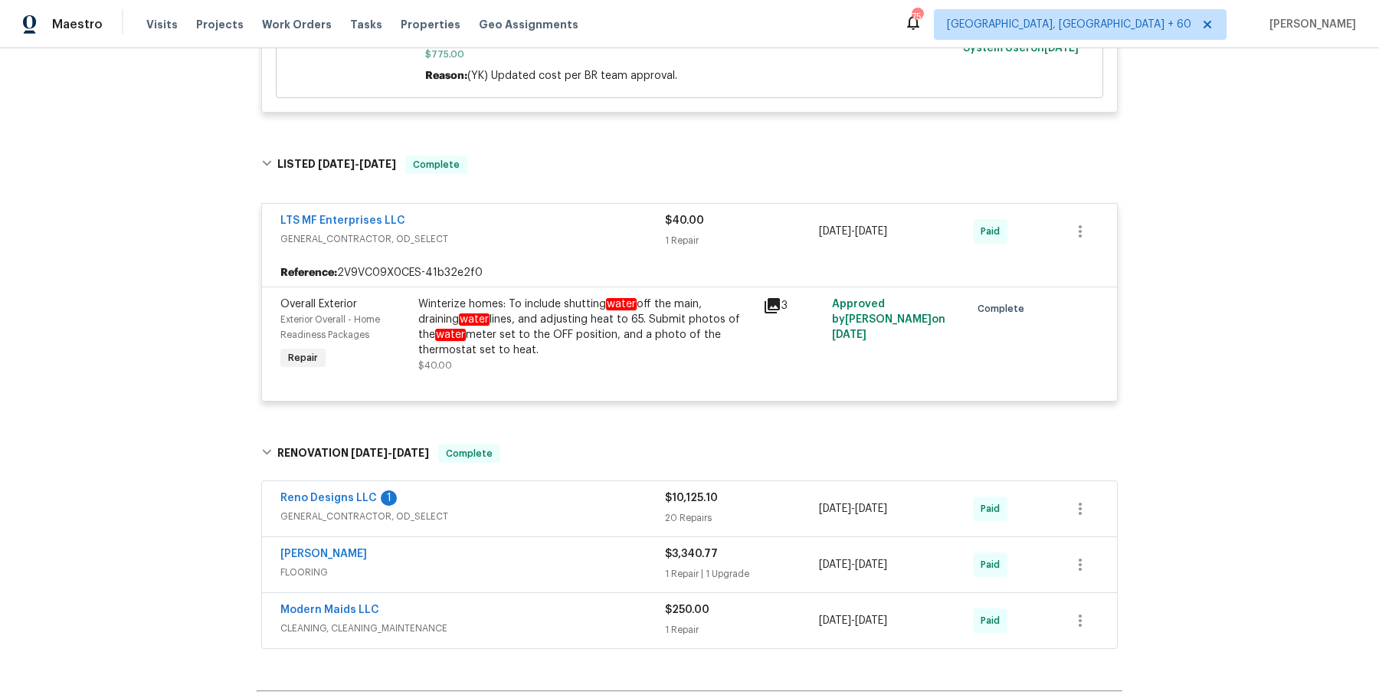
click at [592, 502] on div "Reno Designs LLC 1" at bounding box center [472, 499] width 385 height 18
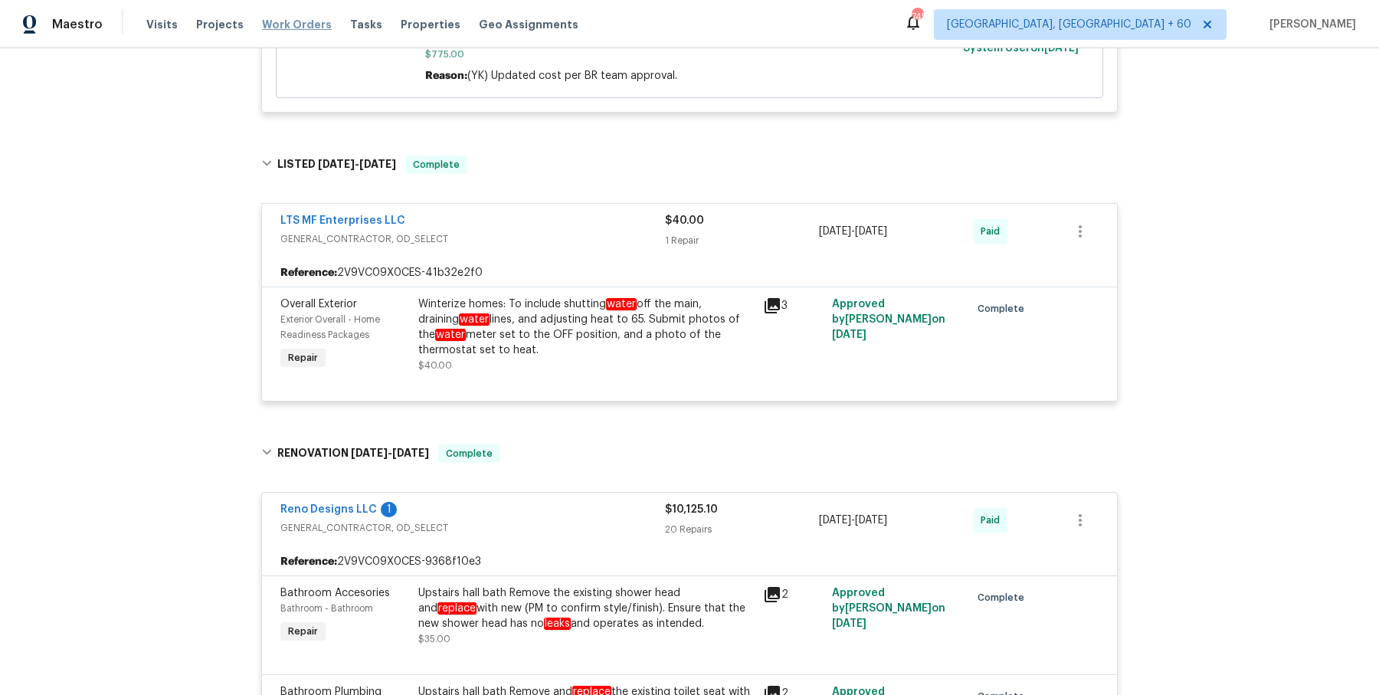
click at [297, 19] on span "Work Orders" at bounding box center [297, 24] width 70 height 15
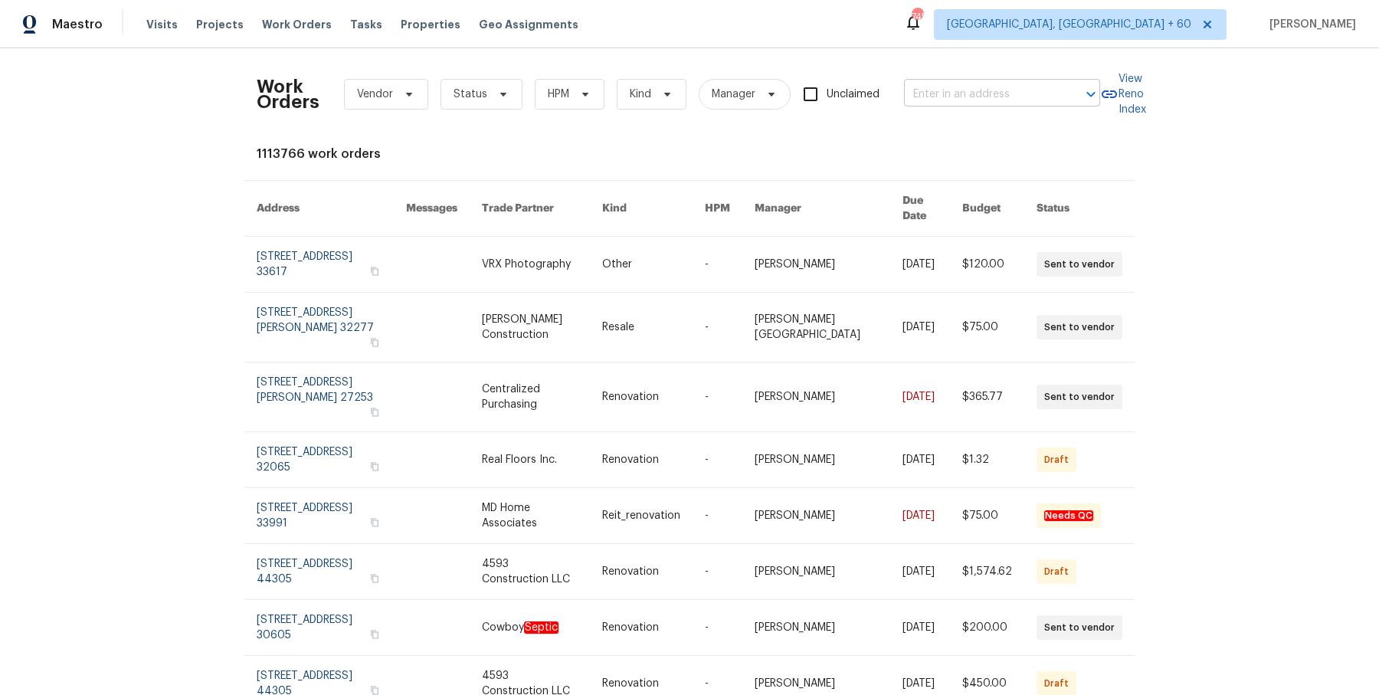
click at [985, 96] on input "text" at bounding box center [980, 95] width 153 height 24
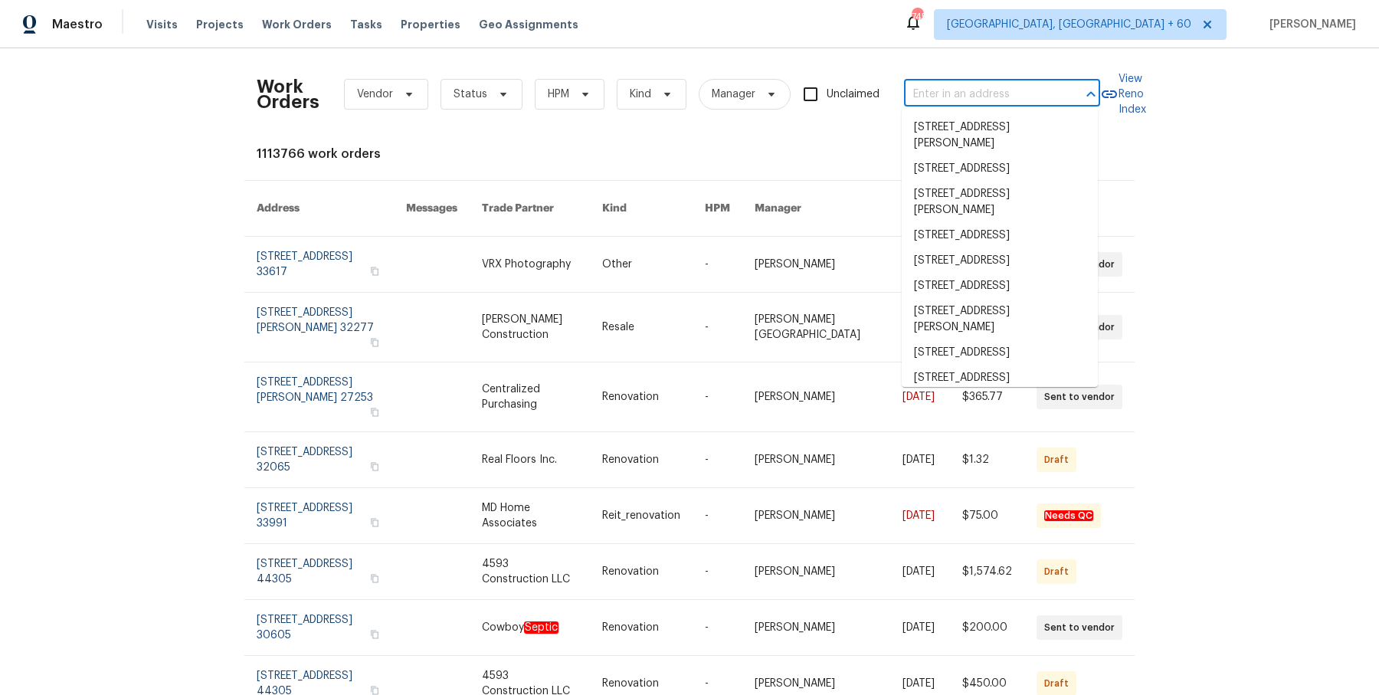
paste input "3925 Wedgworth Rd S Fort Worth, TX 76133"
type input "3925 Wedgworth Rd S Fort Worth, TX 76133"
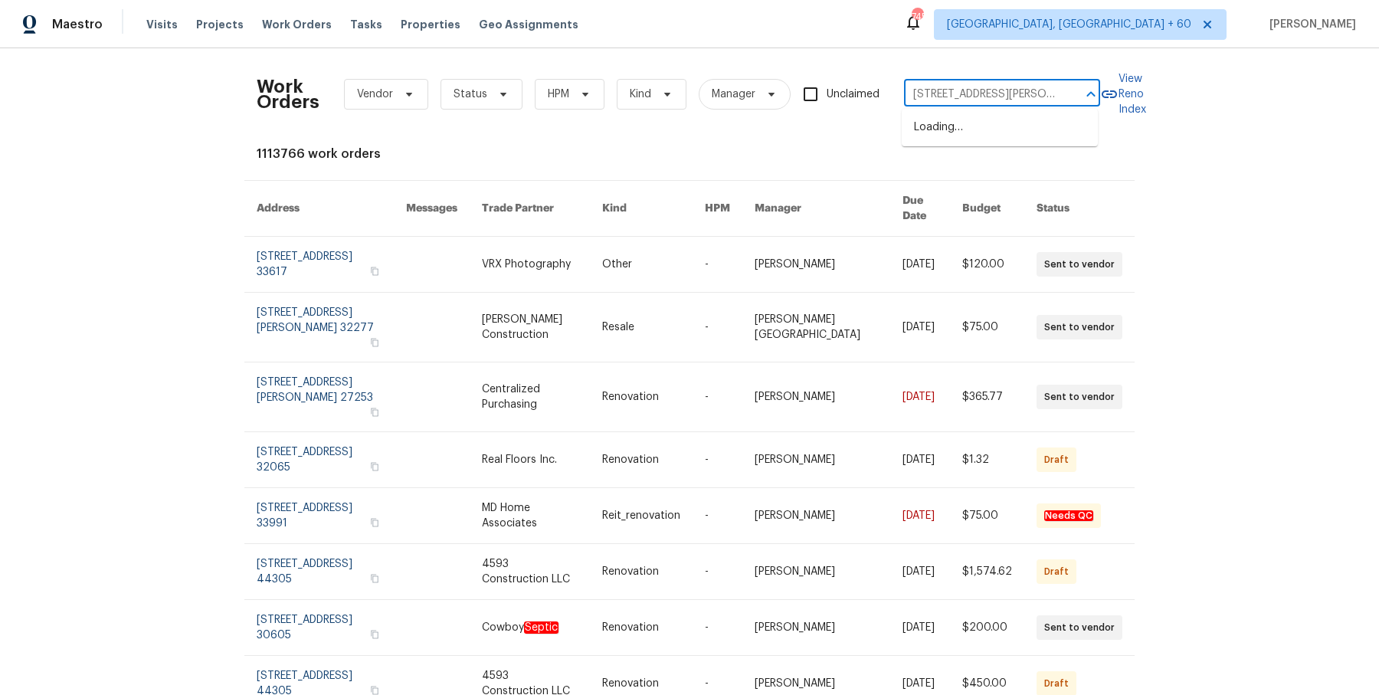
scroll to position [0, 74]
click at [974, 133] on li "3925 Wedgworth Rd S, Fort Worth, TX 76133" at bounding box center [1000, 135] width 196 height 41
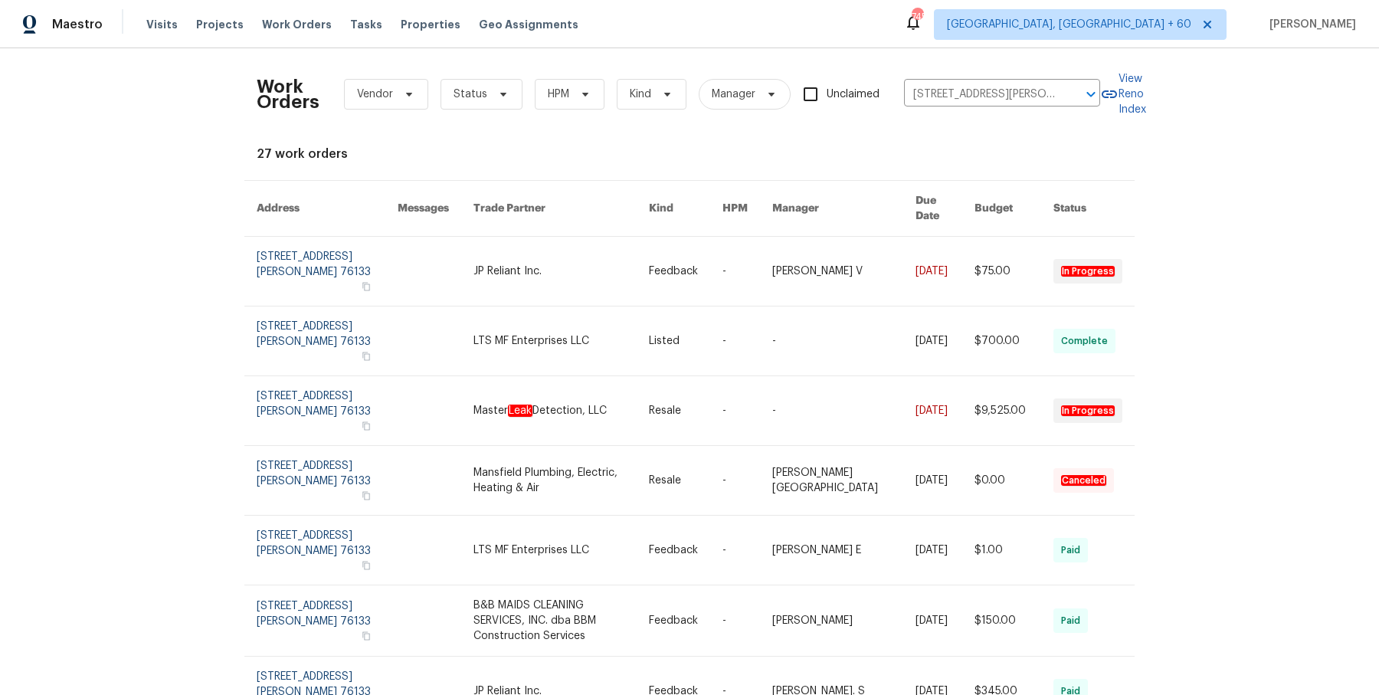
click at [974, 133] on div "Work Orders Vendor Status HPM Kind Manager Unclaimed 3925 Wedgworth Rd S, Fort …" at bounding box center [690, 518] width 866 height 915
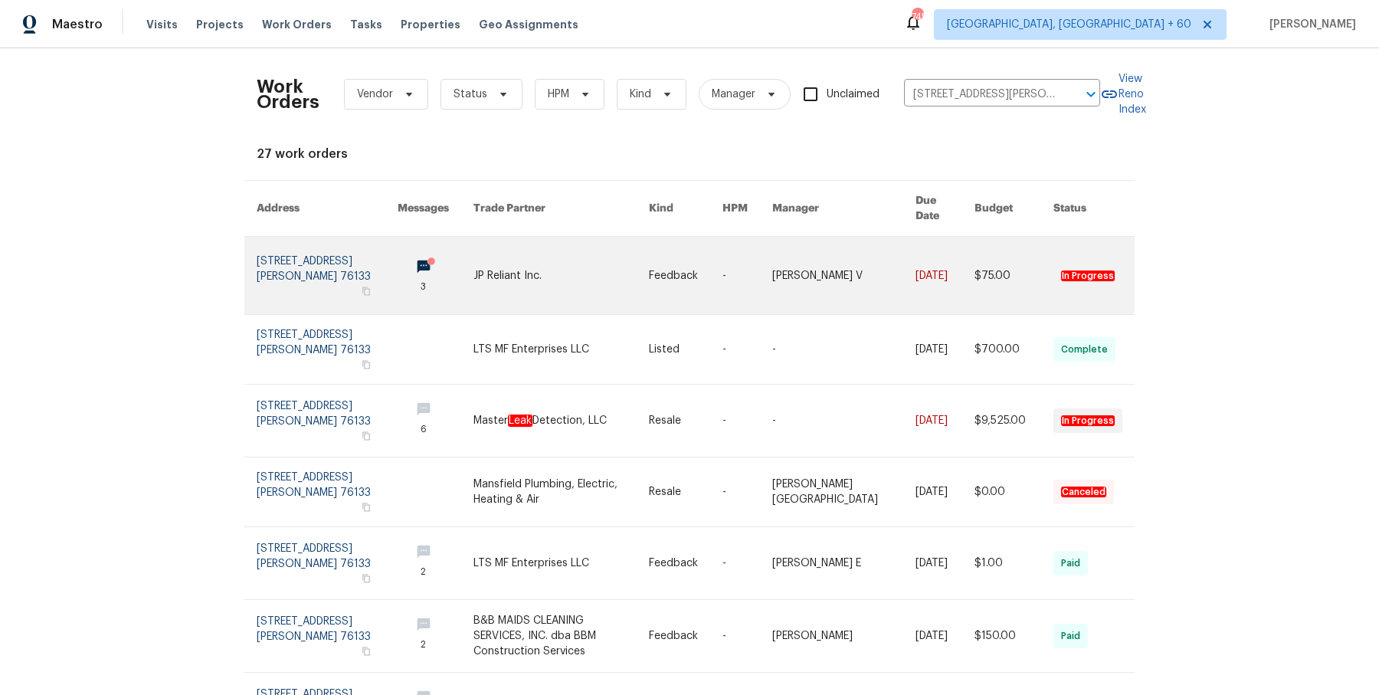
click at [824, 257] on link at bounding box center [843, 275] width 143 height 77
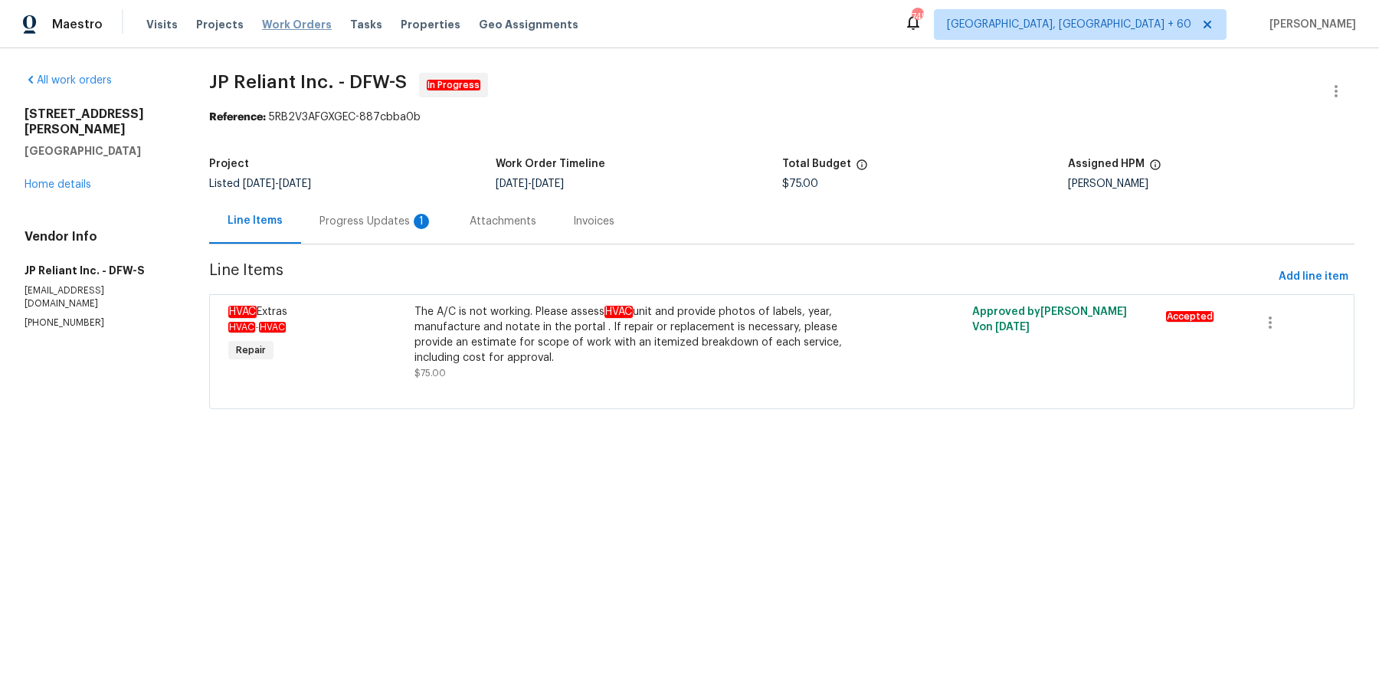
click at [312, 17] on span "Work Orders" at bounding box center [297, 24] width 70 height 15
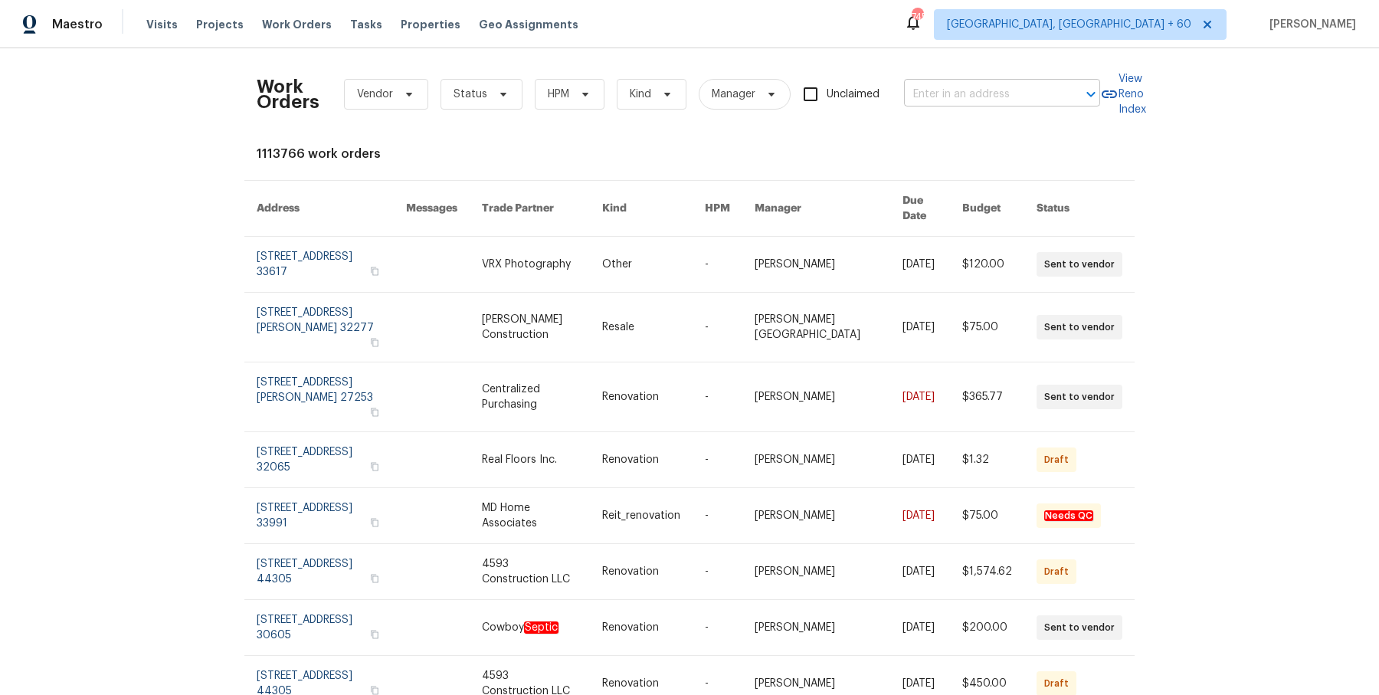
click at [936, 90] on input "text" at bounding box center [980, 95] width 153 height 24
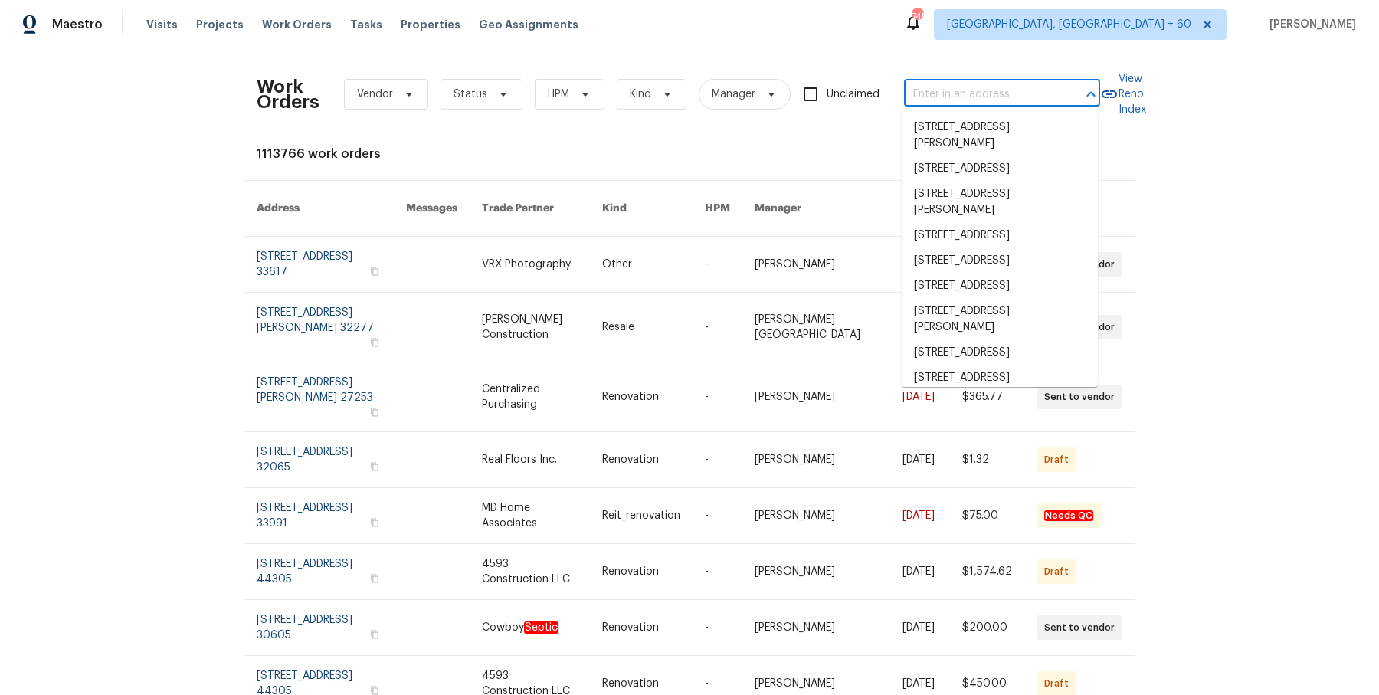
paste input "3925 Wedgworth Rd S Fort Worth, TX 76133"
type input "3925 Wedgworth Rd S Fort Worth, TX 76133"
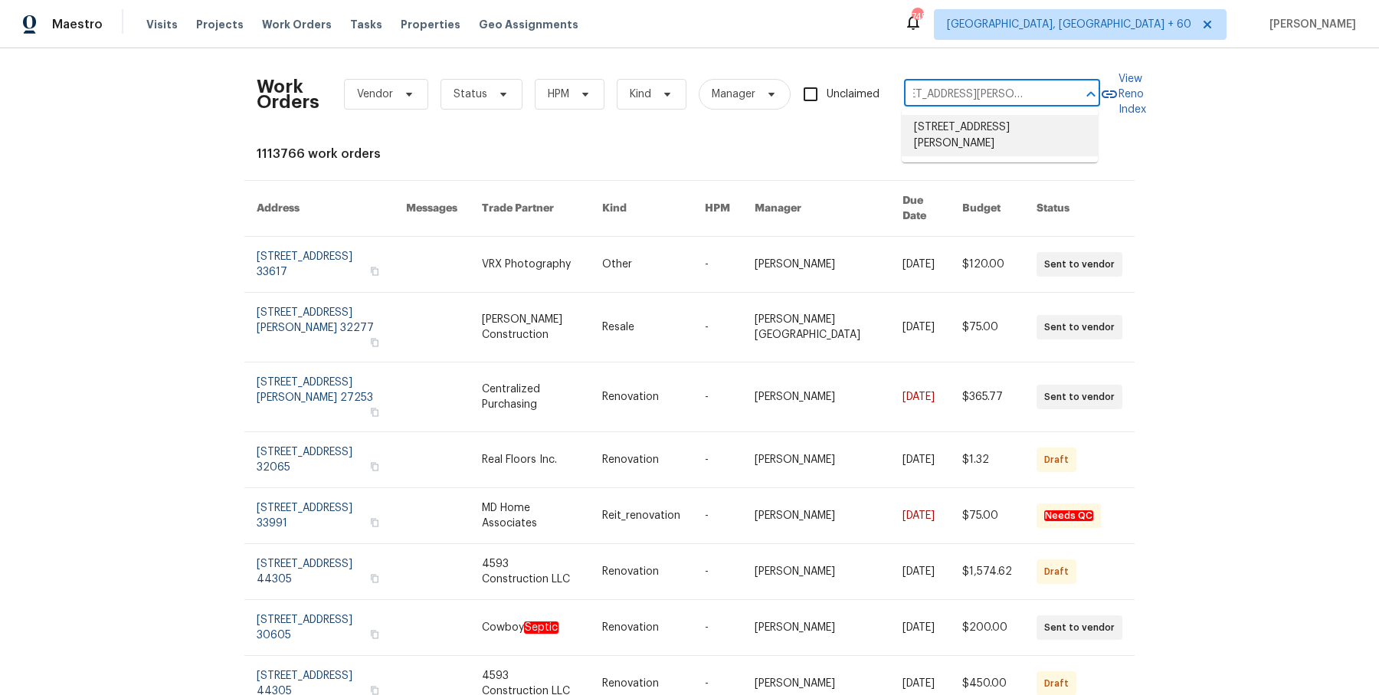
click at [942, 129] on li "3925 Wedgworth Rd S, Fort Worth, TX 76133" at bounding box center [1000, 135] width 196 height 41
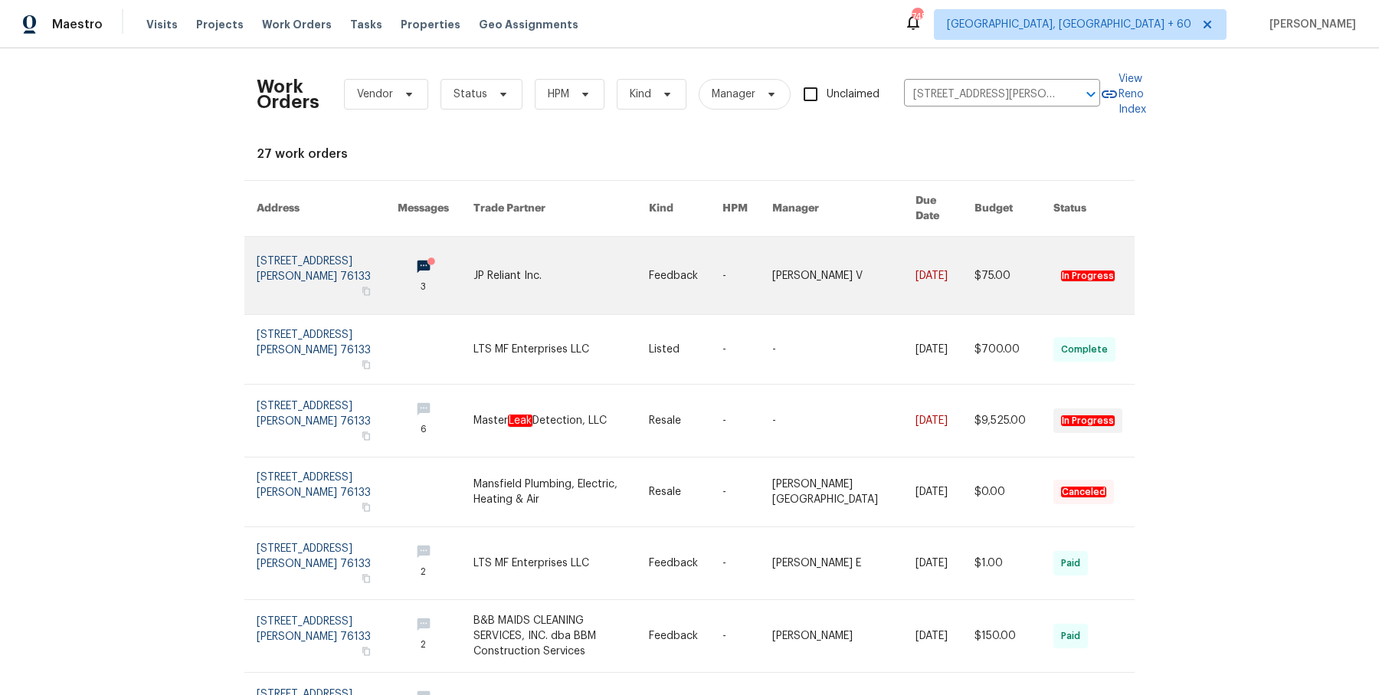
click at [755, 256] on link at bounding box center [748, 275] width 50 height 77
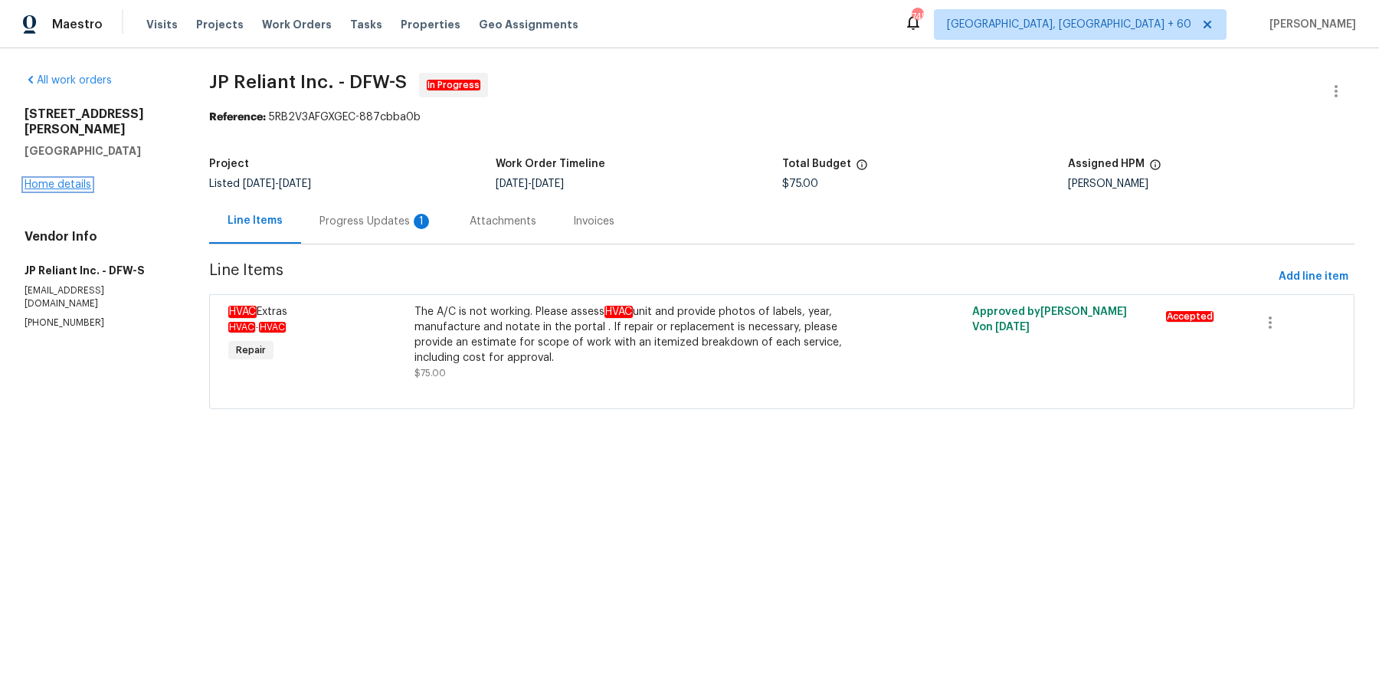
click at [68, 179] on link "Home details" at bounding box center [58, 184] width 67 height 11
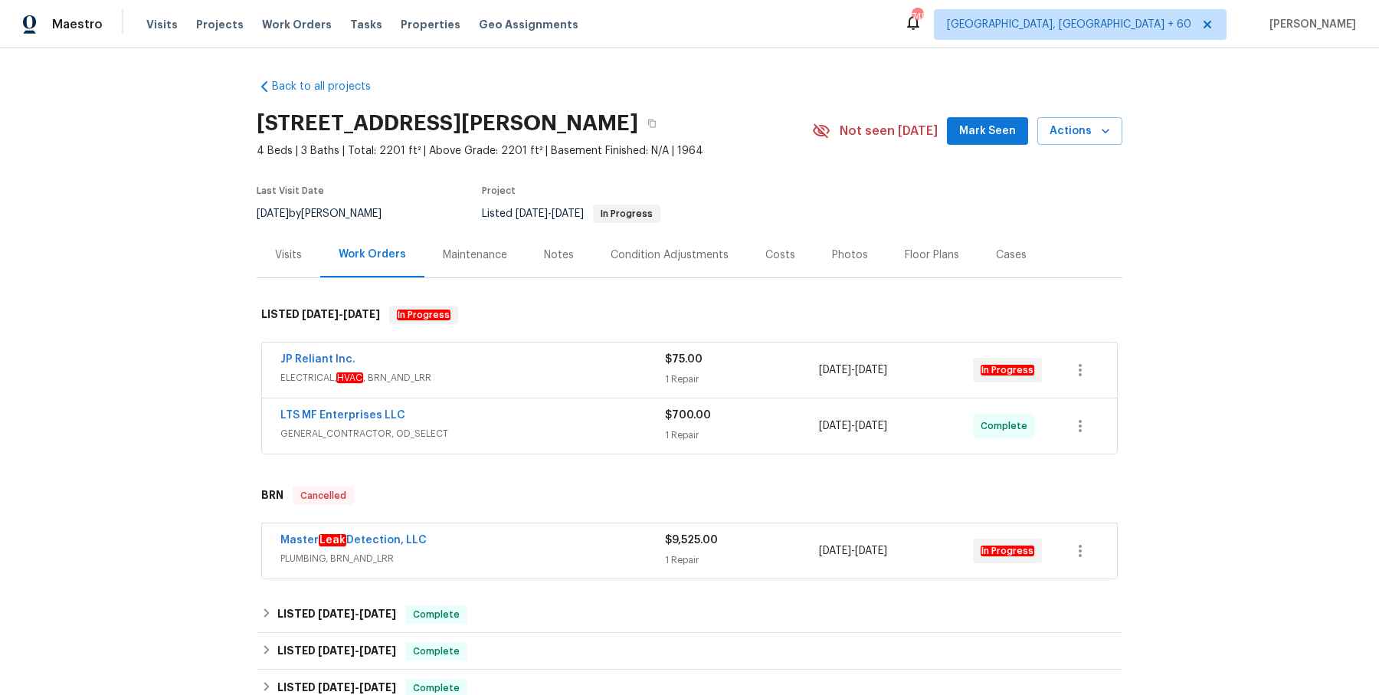
click at [496, 366] on div "JP Reliant Inc." at bounding box center [472, 361] width 385 height 18
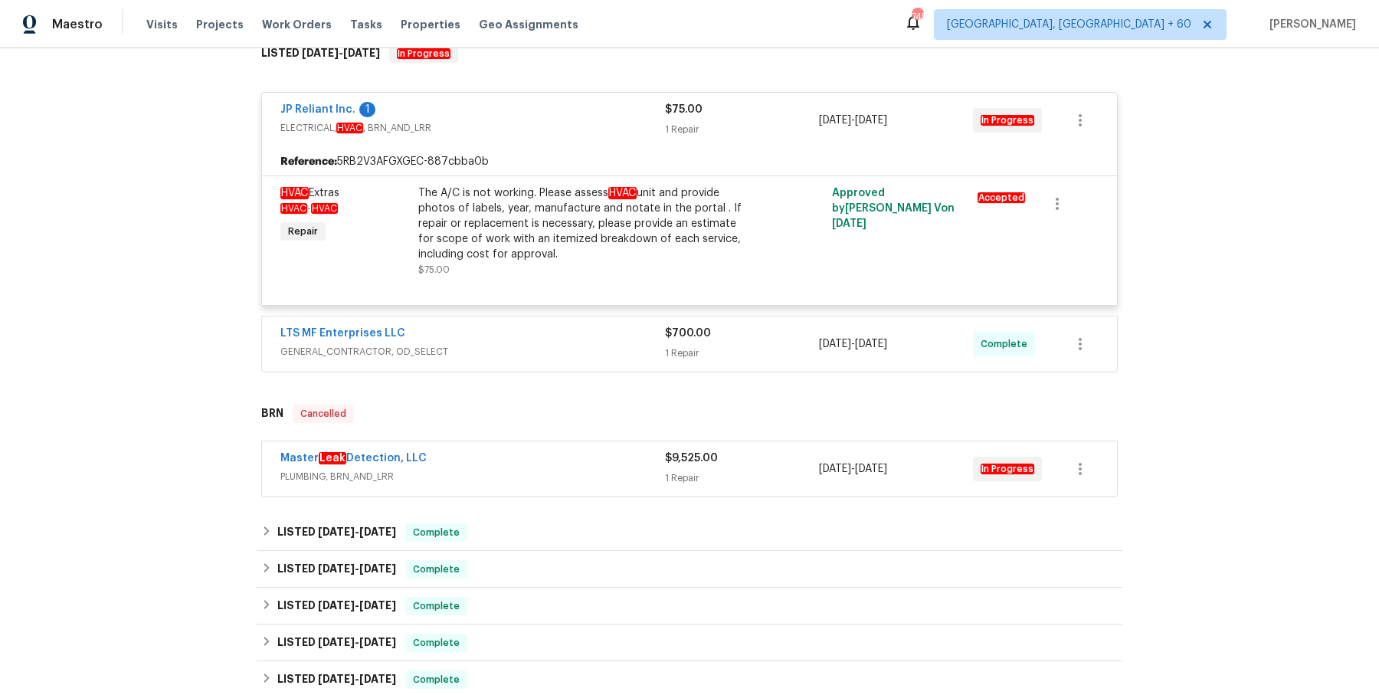
click at [513, 359] on div "LTS MF Enterprises LLC GENERAL_CONTRACTOR, OD_SELECT" at bounding box center [472, 344] width 385 height 37
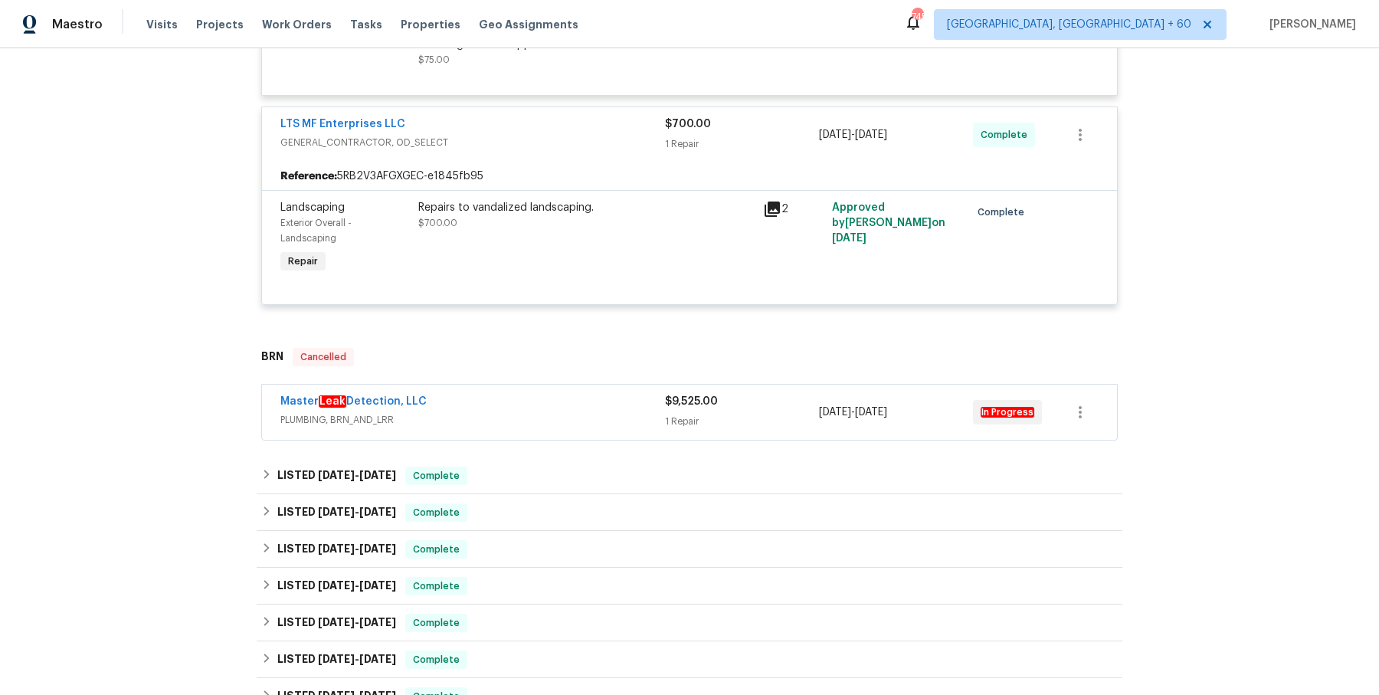
scroll to position [470, 0]
click at [504, 395] on div "Master Leak Detection, LLC" at bounding box center [472, 404] width 385 height 18
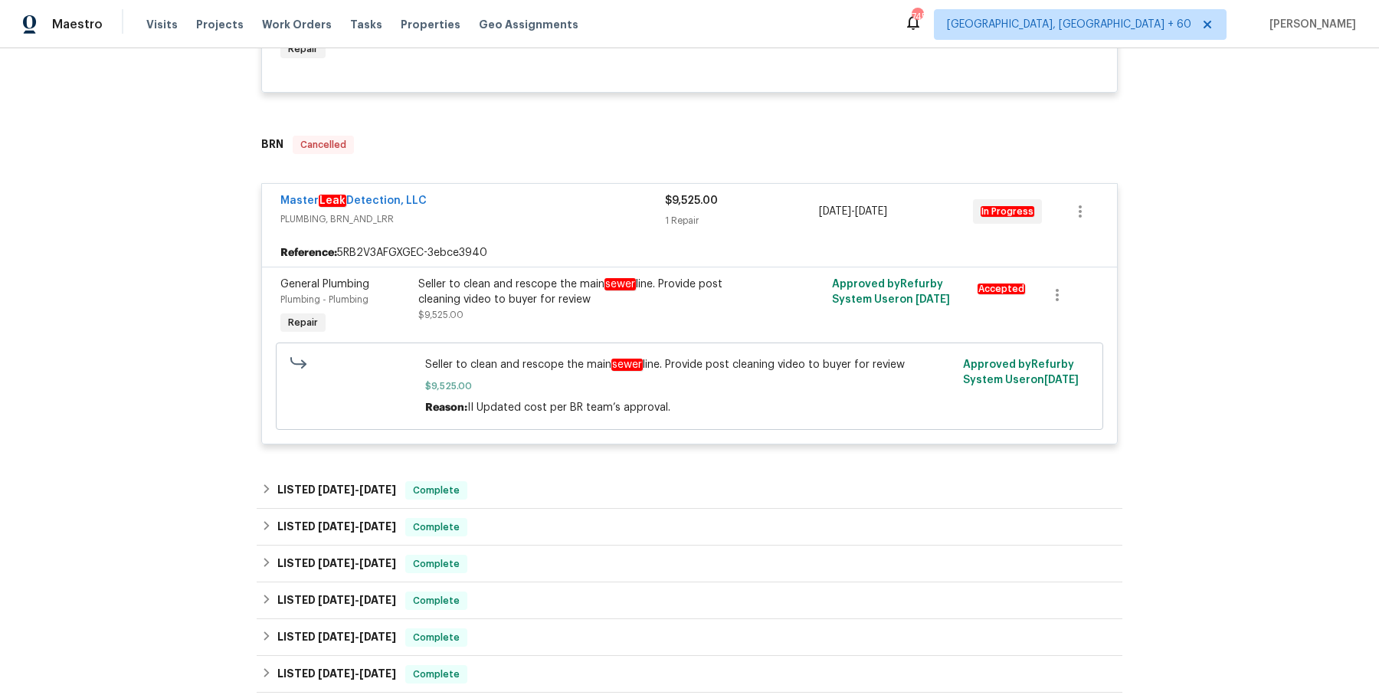
scroll to position [696, 0]
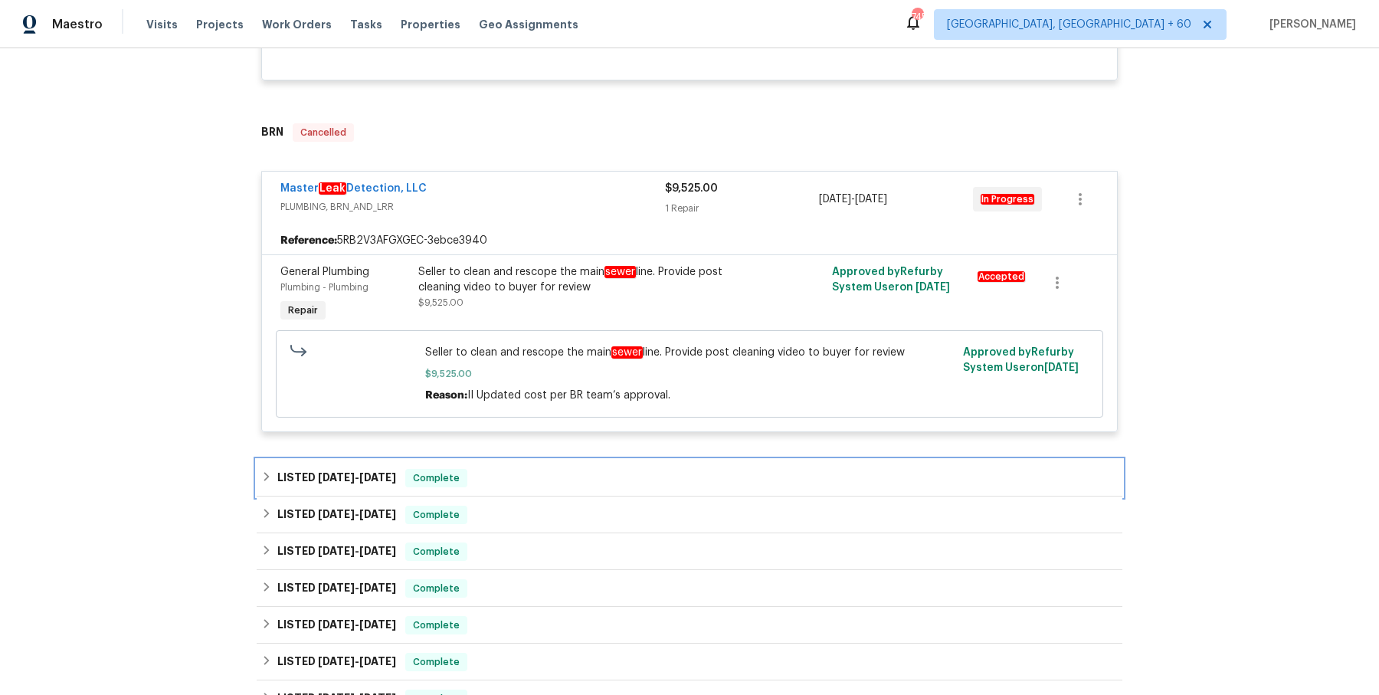
click at [493, 481] on div "LISTED 7/2/25 - 7/16/25 Complete" at bounding box center [689, 478] width 857 height 18
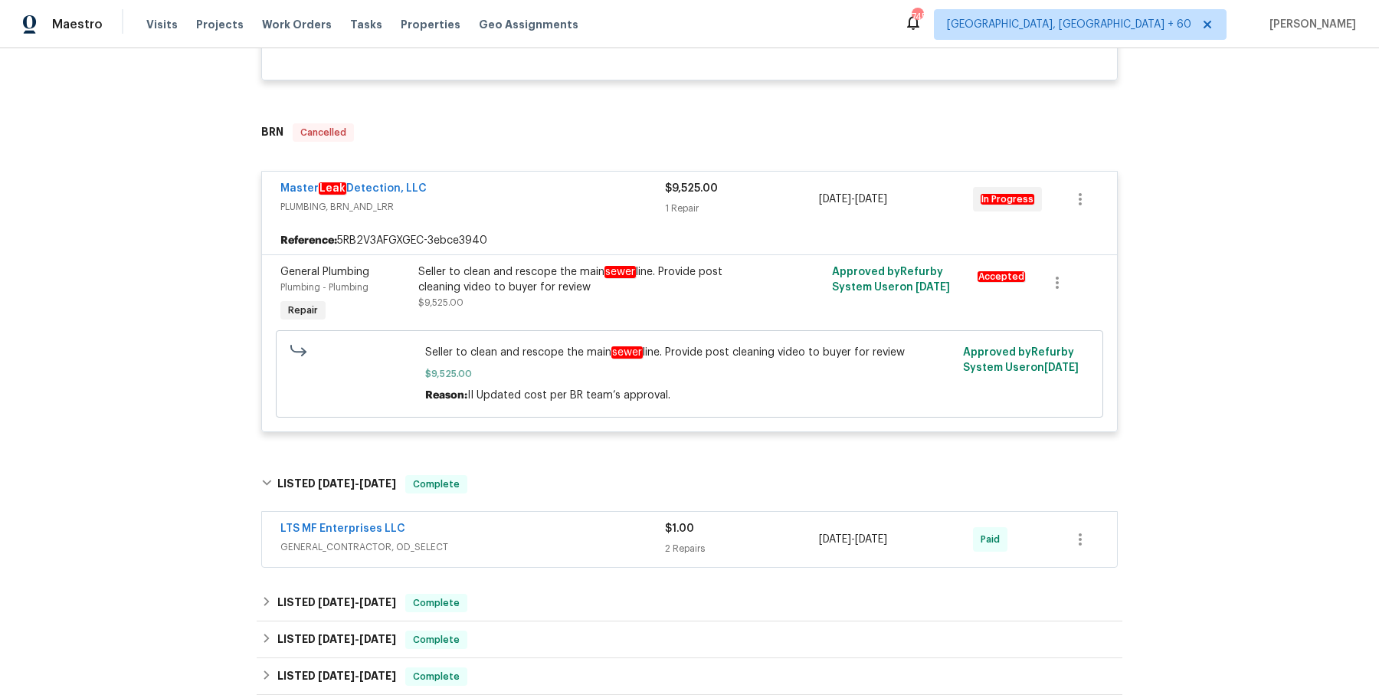
click at [513, 542] on span "GENERAL_CONTRACTOR, OD_SELECT" at bounding box center [472, 546] width 385 height 15
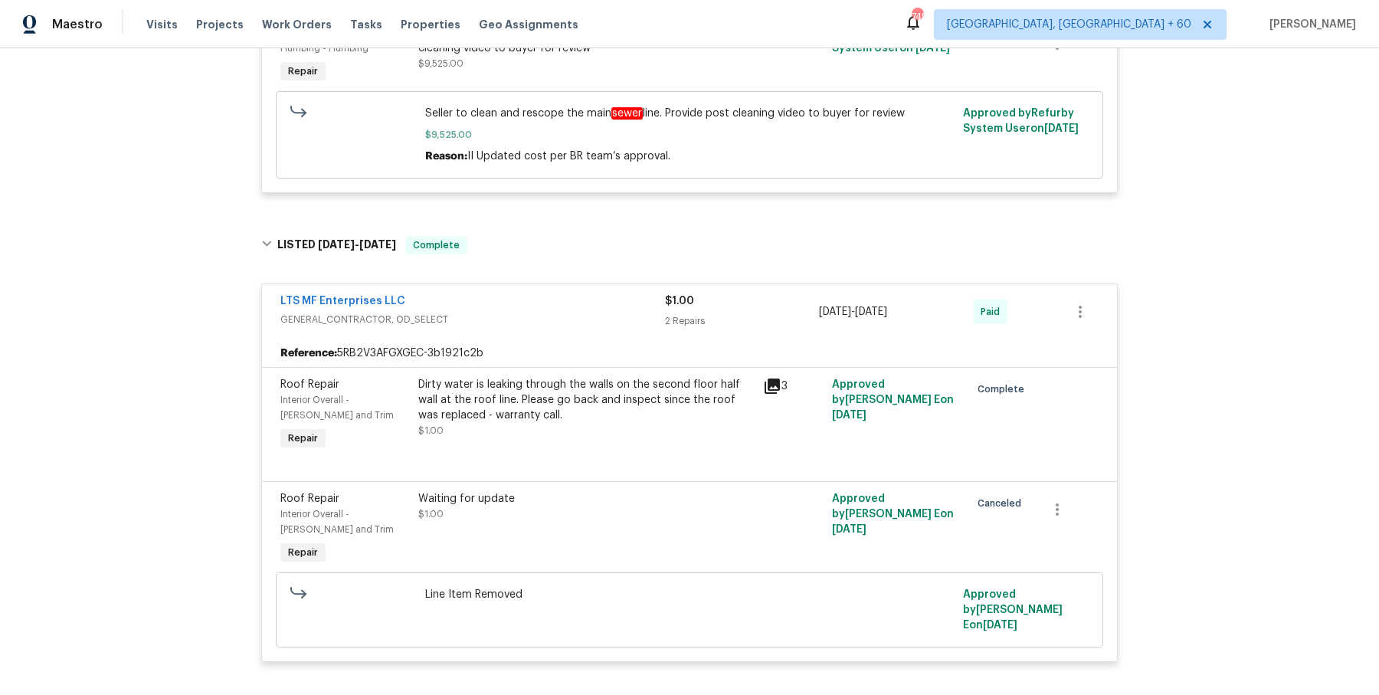
scroll to position [1093, 0]
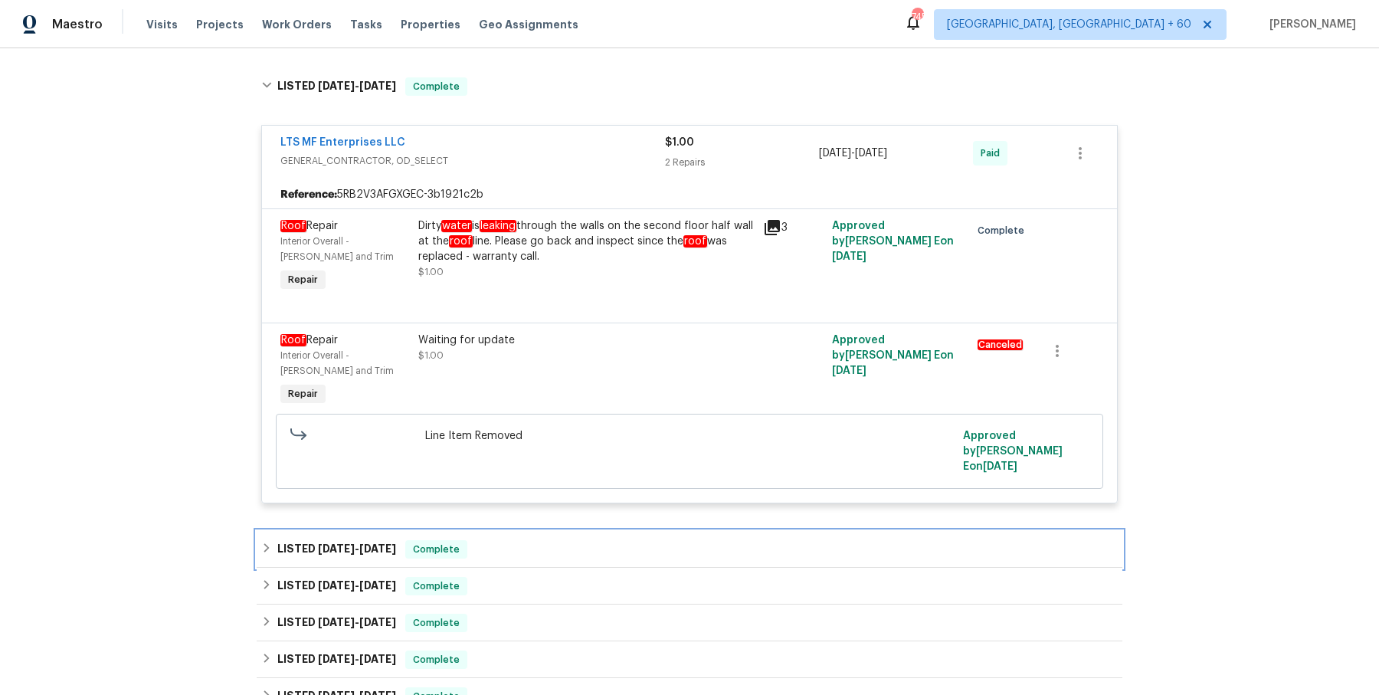
click at [519, 540] on div "LISTED 6/3/25 - 6/18/25 Complete" at bounding box center [689, 549] width 857 height 18
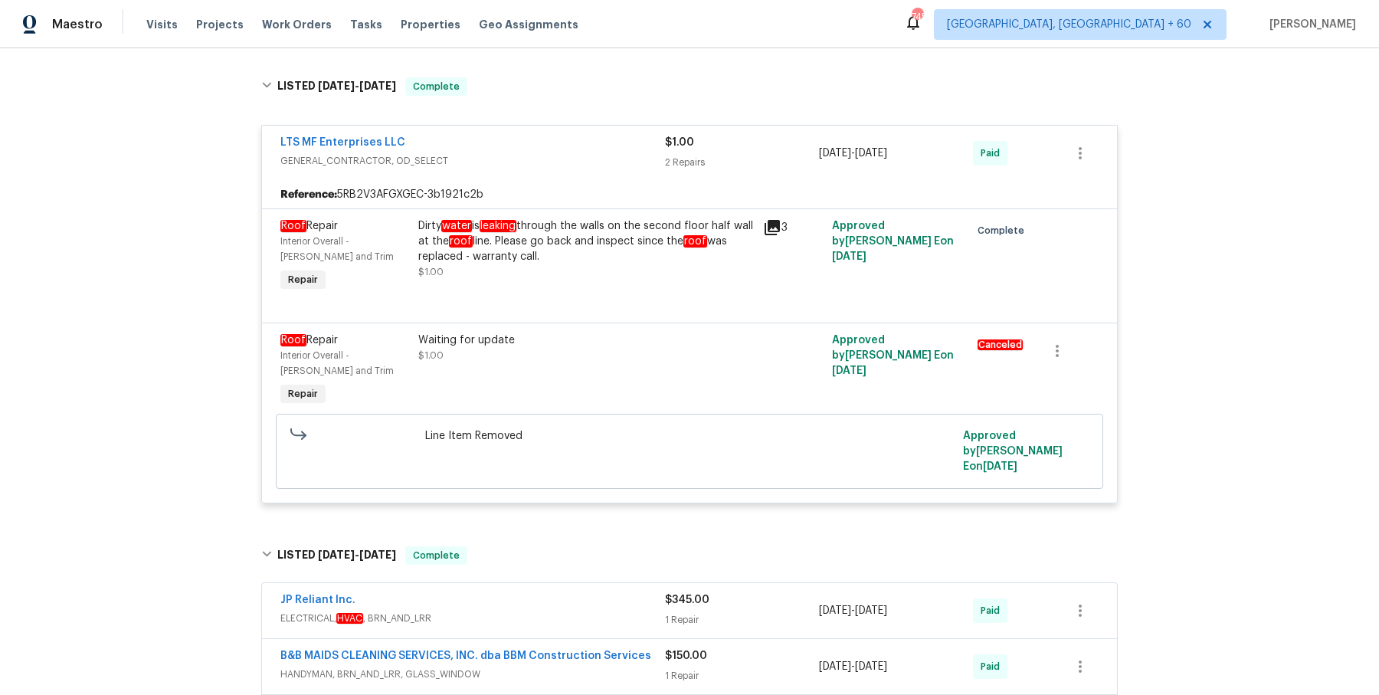
click at [504, 592] on div "JP Reliant Inc." at bounding box center [472, 601] width 385 height 18
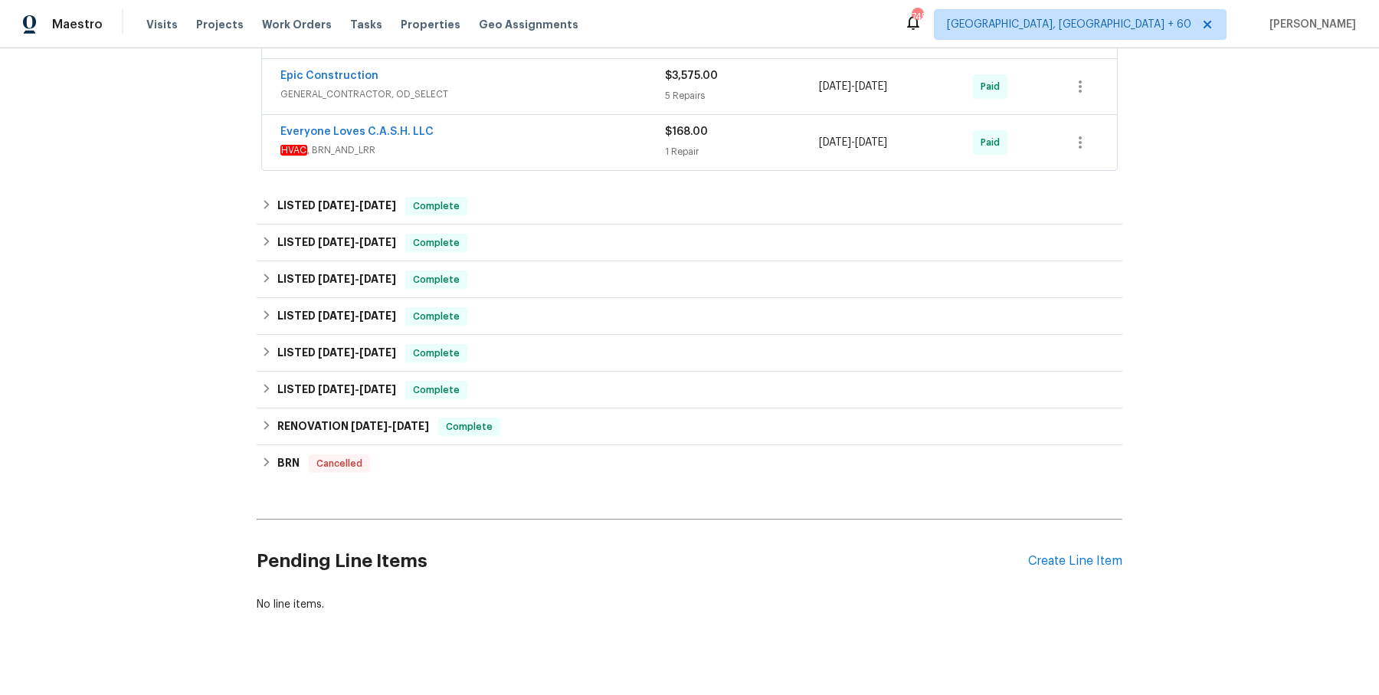
scroll to position [2018, 0]
click at [530, 348] on div "LISTED 7/12/24 - 7/16/24 Complete" at bounding box center [690, 352] width 866 height 37
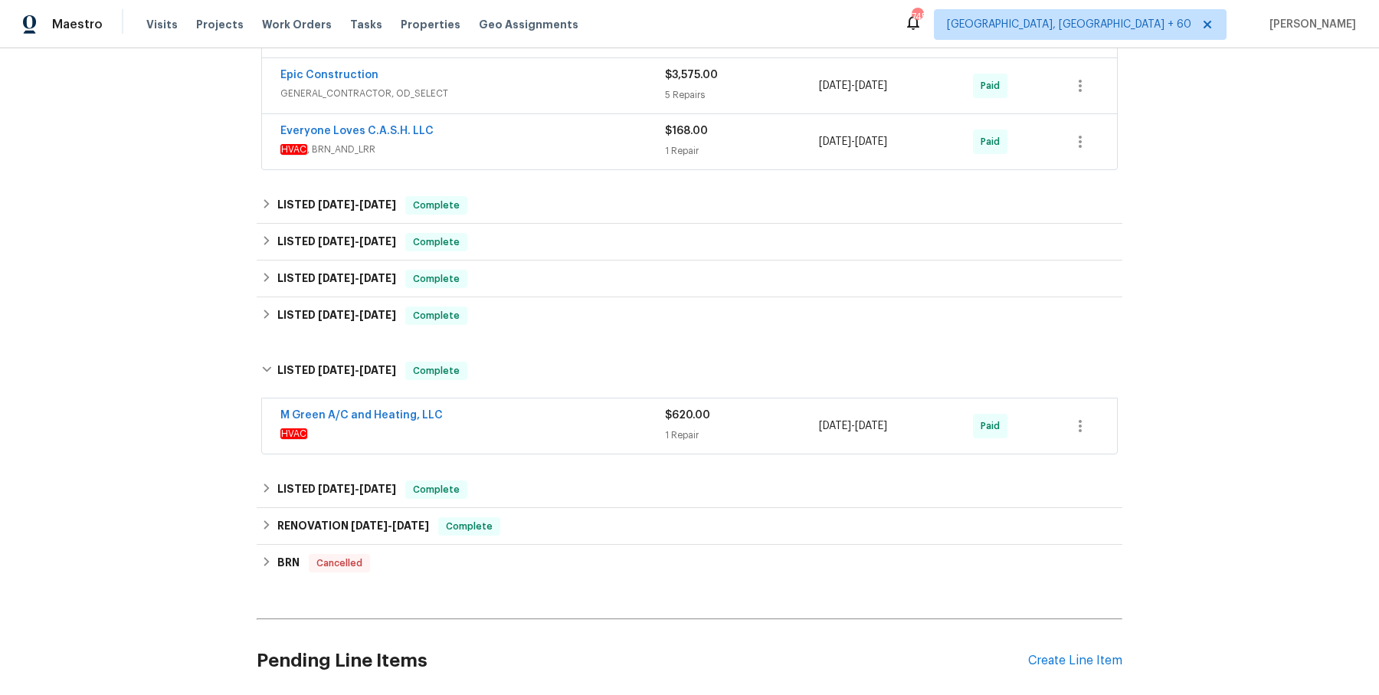
click at [593, 426] on span "HVAC" at bounding box center [472, 433] width 385 height 15
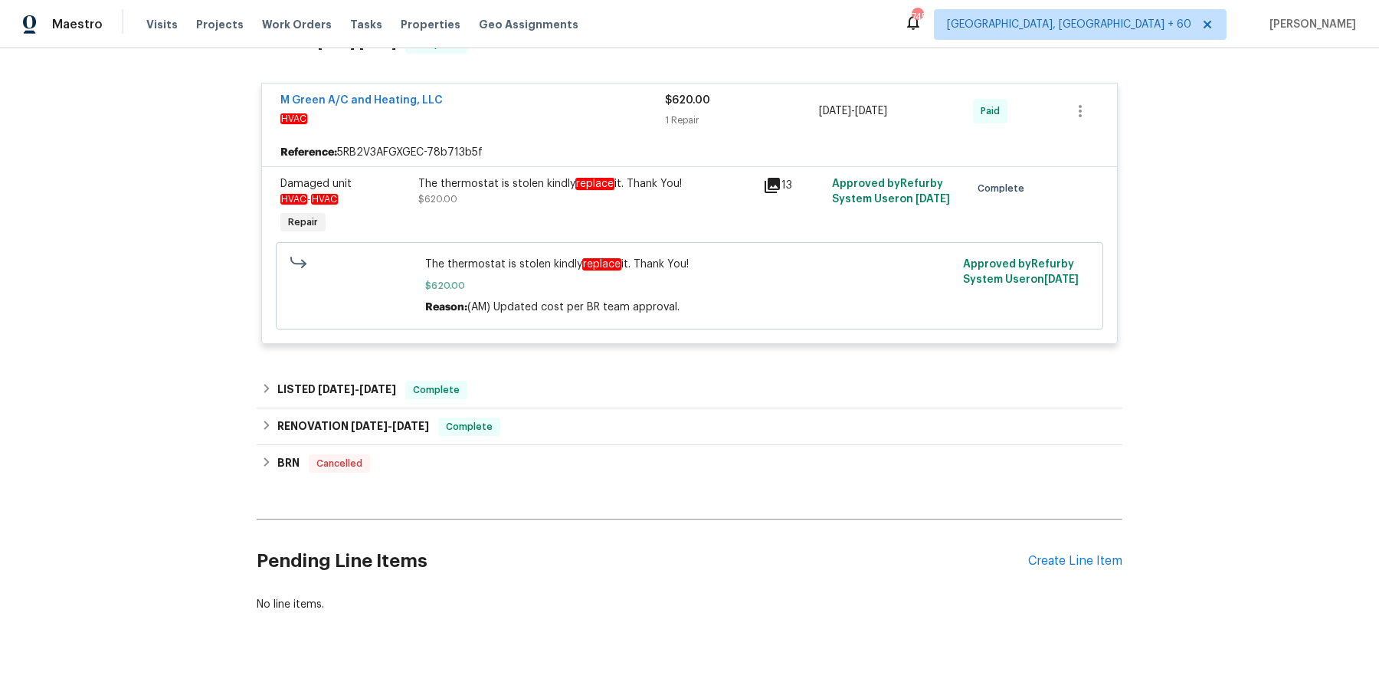
scroll to position [0, 0]
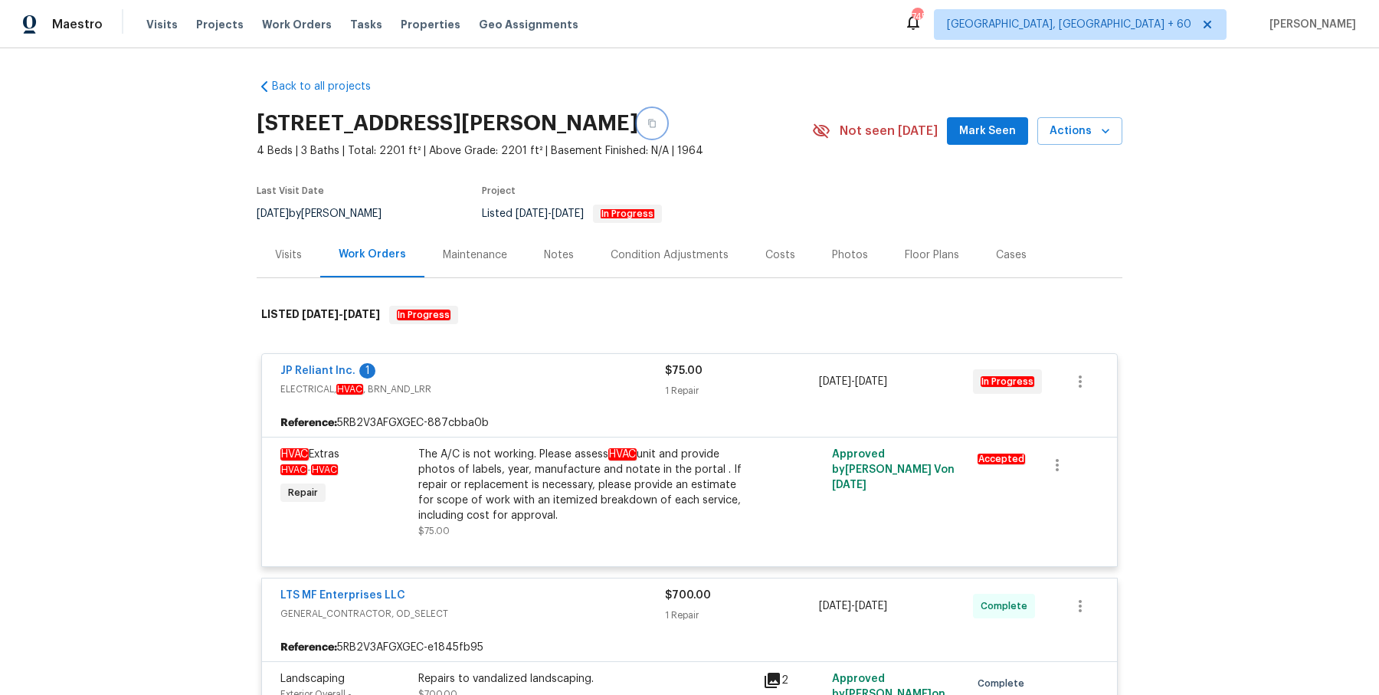
click at [657, 121] on icon "button" at bounding box center [651, 123] width 9 height 9
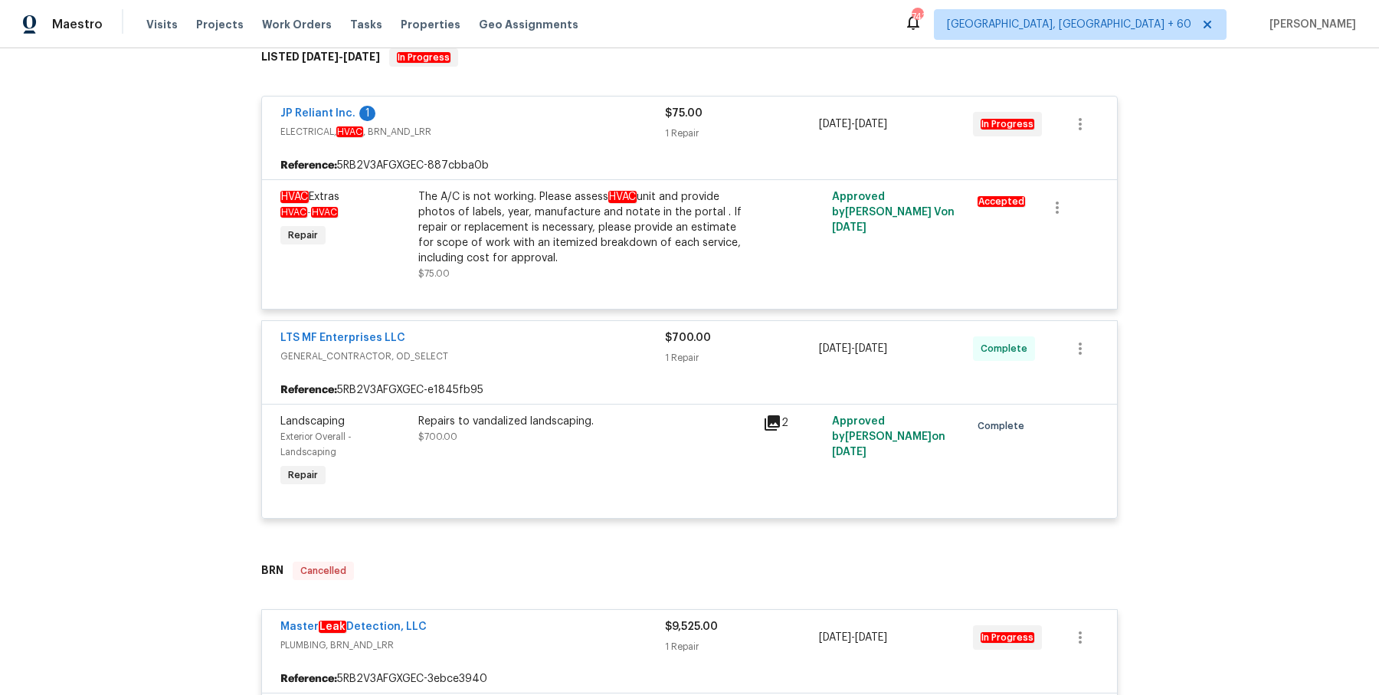
scroll to position [261, 0]
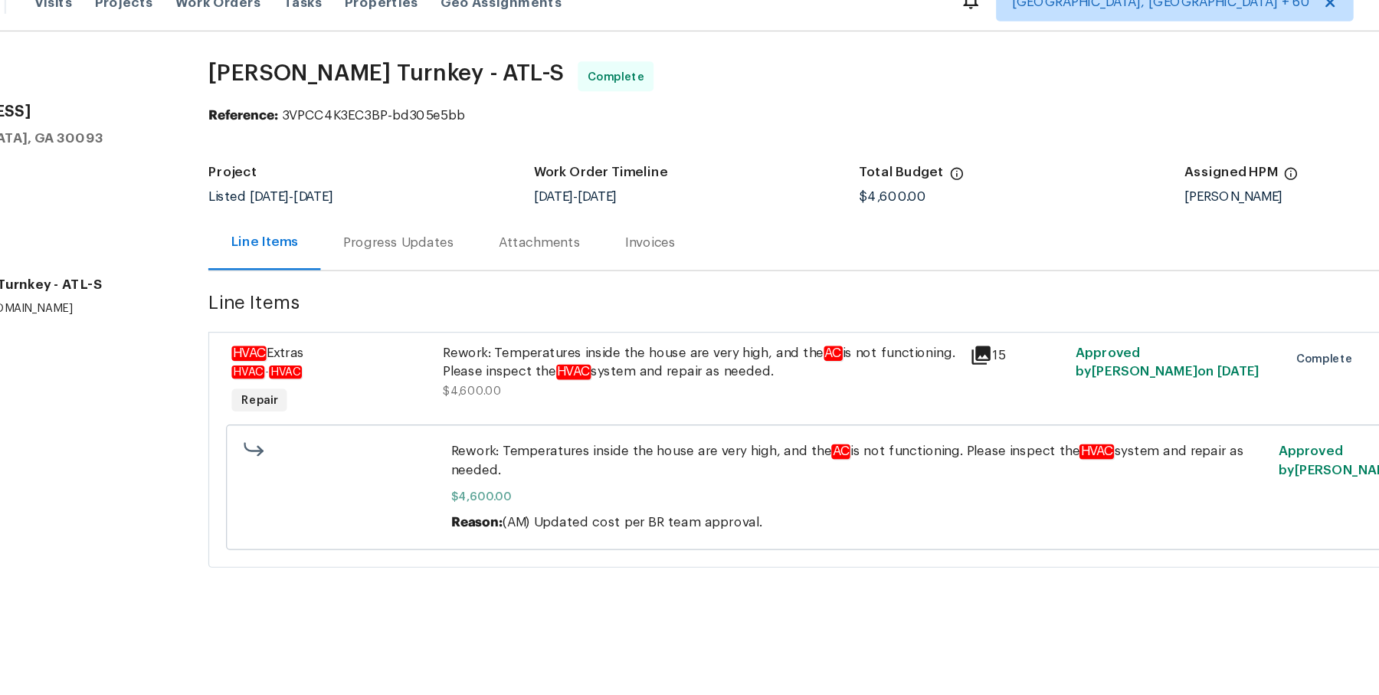
click at [418, 231] on div "Progress Updates" at bounding box center [444, 220] width 127 height 45
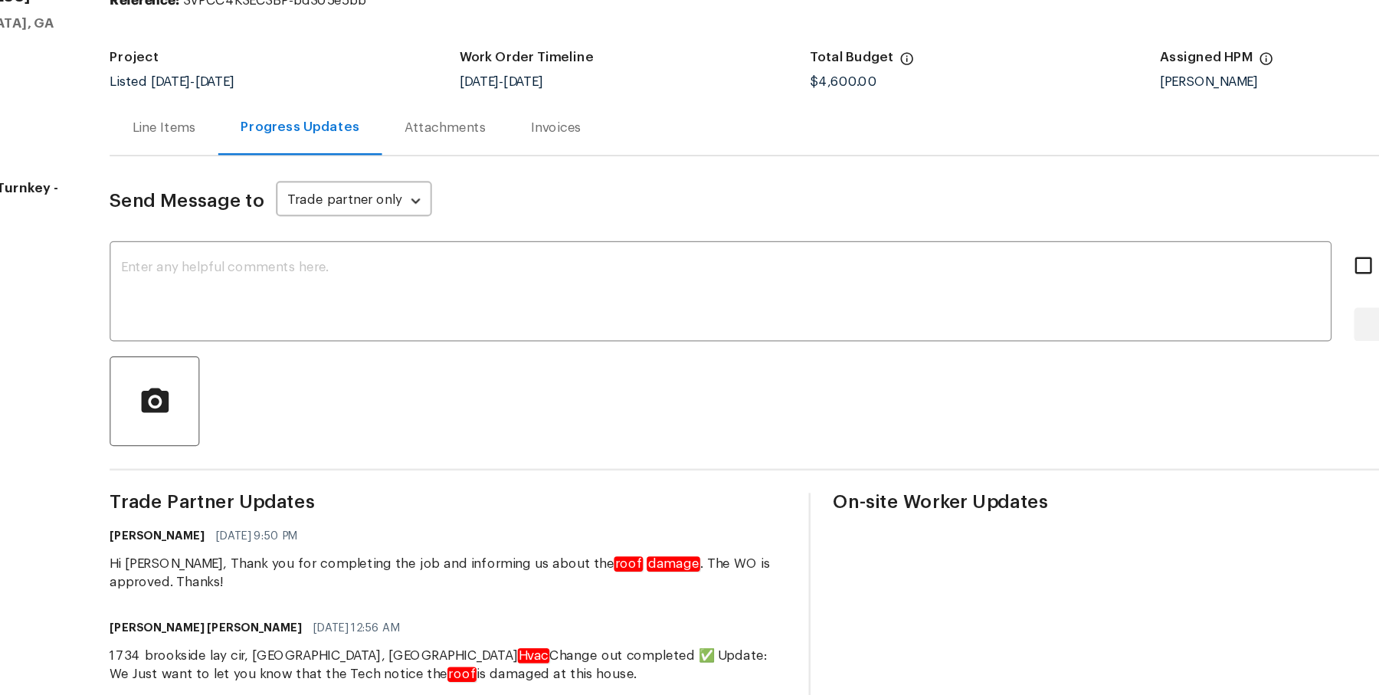
click at [252, 205] on div "Line Items" at bounding box center [252, 220] width 89 height 45
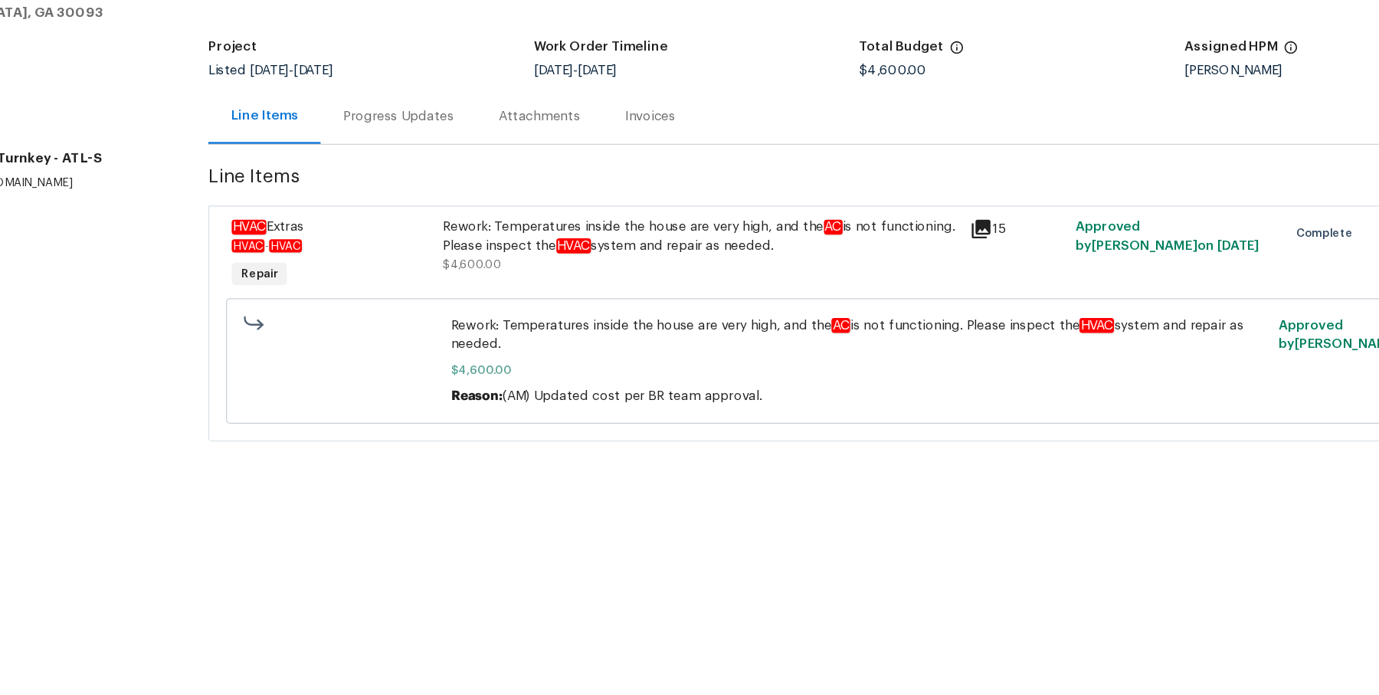
click at [630, 221] on div "Invoices" at bounding box center [650, 221] width 41 height 15
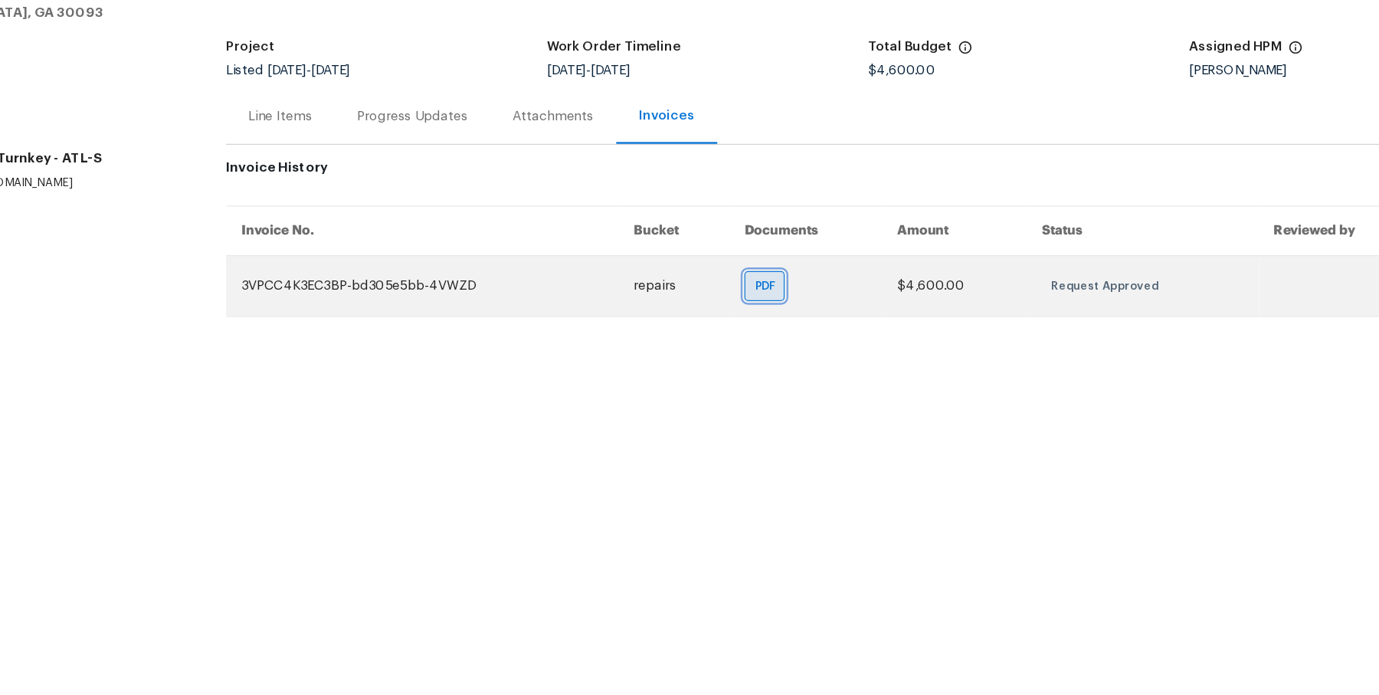
click at [746, 357] on span "PDF" at bounding box center [747, 359] width 22 height 15
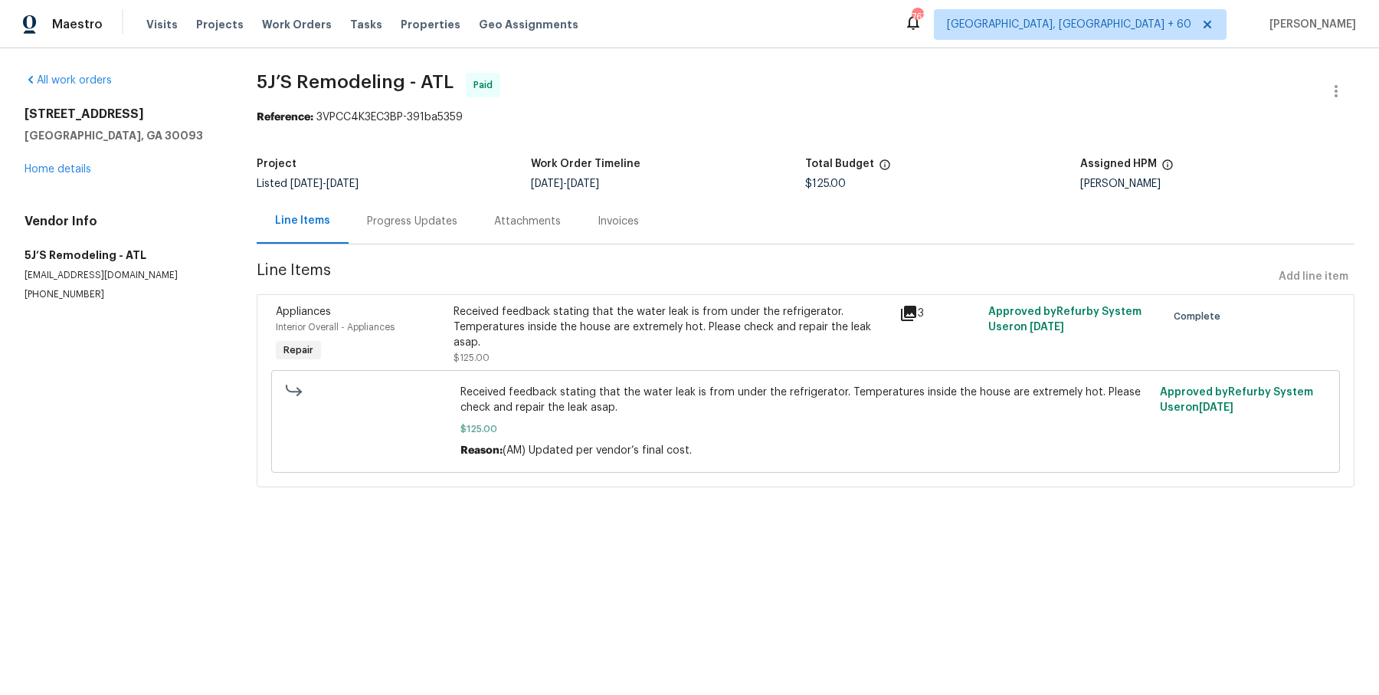
click at [424, 225] on div "Progress Updates" at bounding box center [412, 221] width 90 height 15
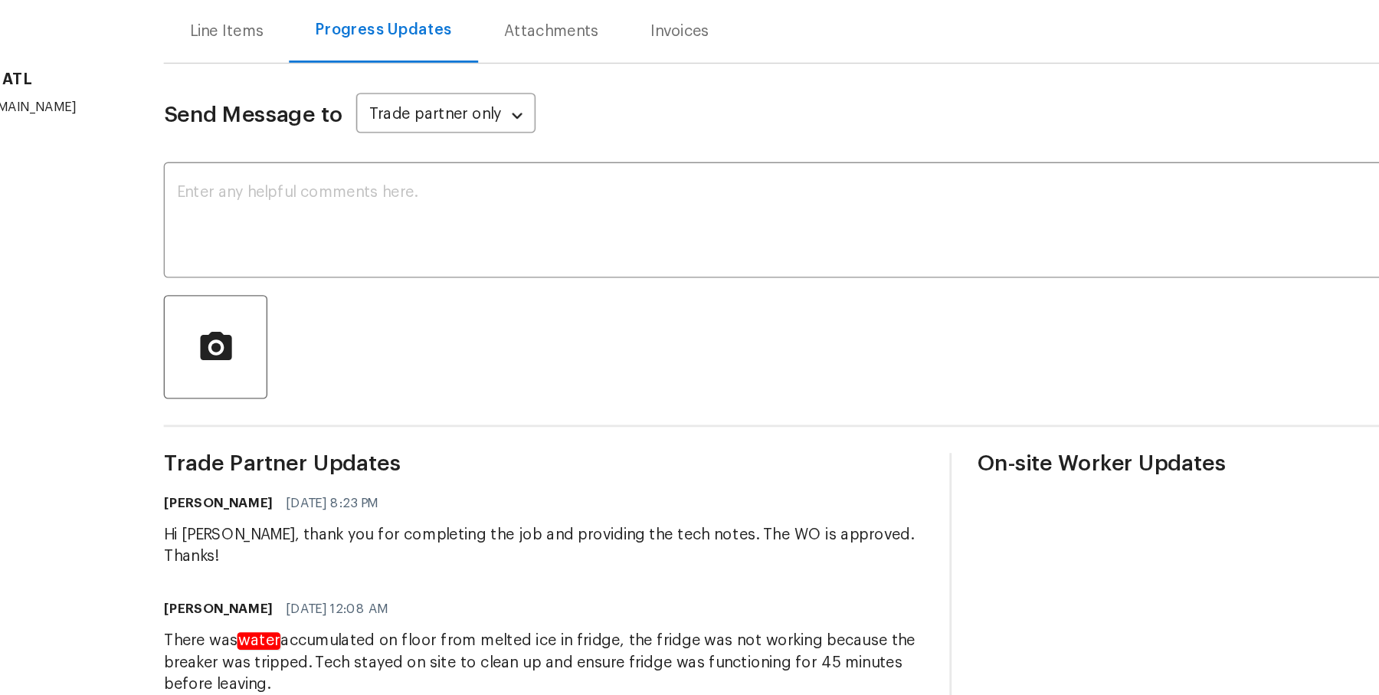
click at [497, 210] on div "Attachments" at bounding box center [514, 220] width 103 height 45
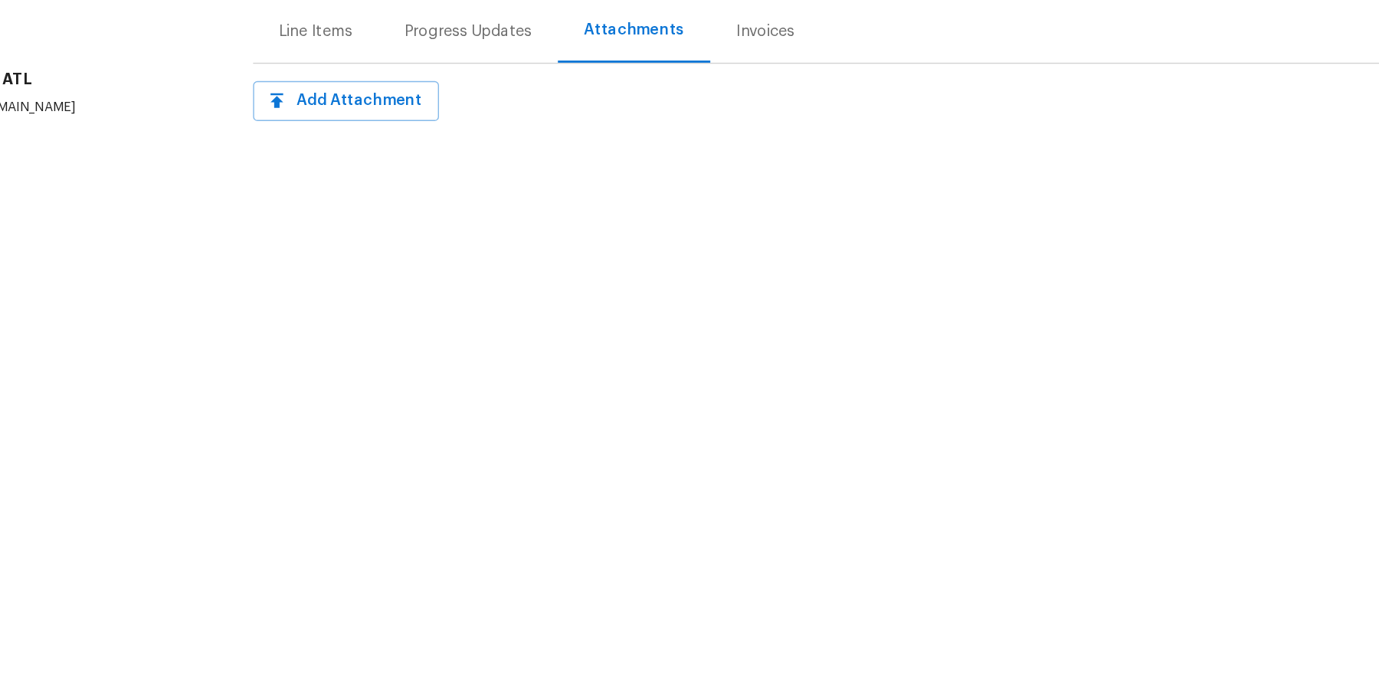
click at [362, 227] on div "Line Items" at bounding box center [348, 221] width 52 height 15
